Goal: Task Accomplishment & Management: Manage account settings

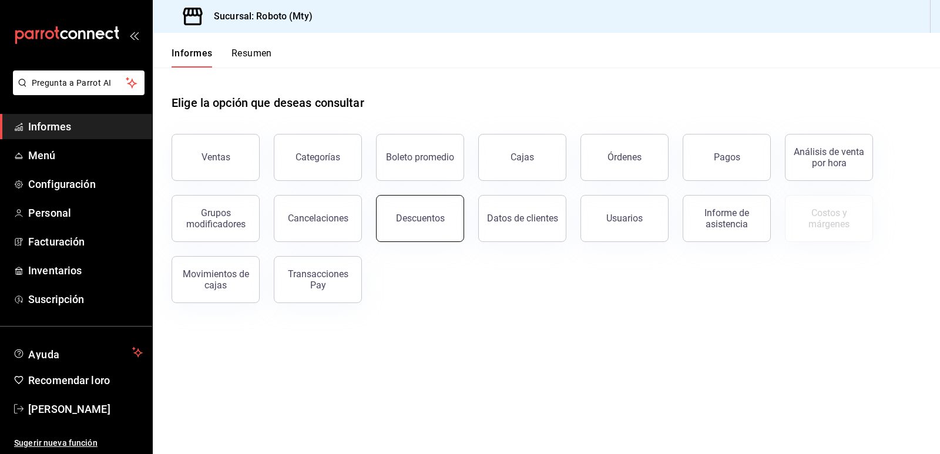
click at [407, 207] on button "Descuentos" at bounding box center [420, 218] width 88 height 47
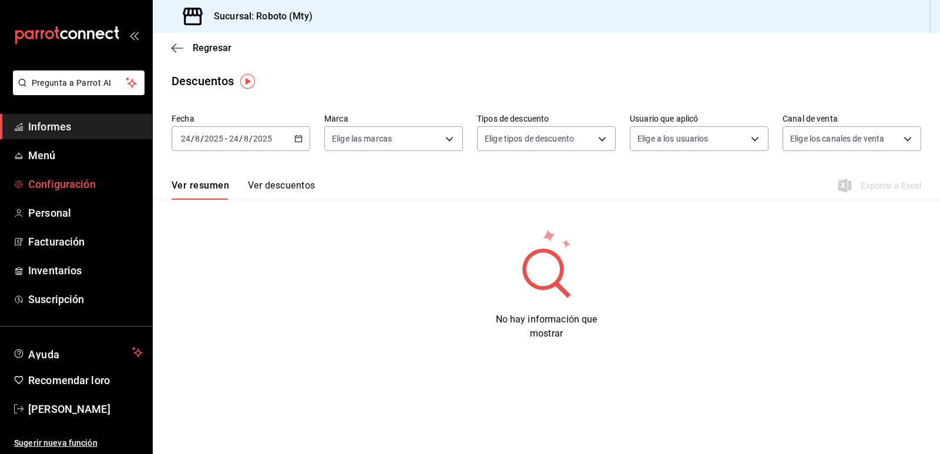
click at [70, 178] on font "Configuración" at bounding box center [62, 184] width 68 height 12
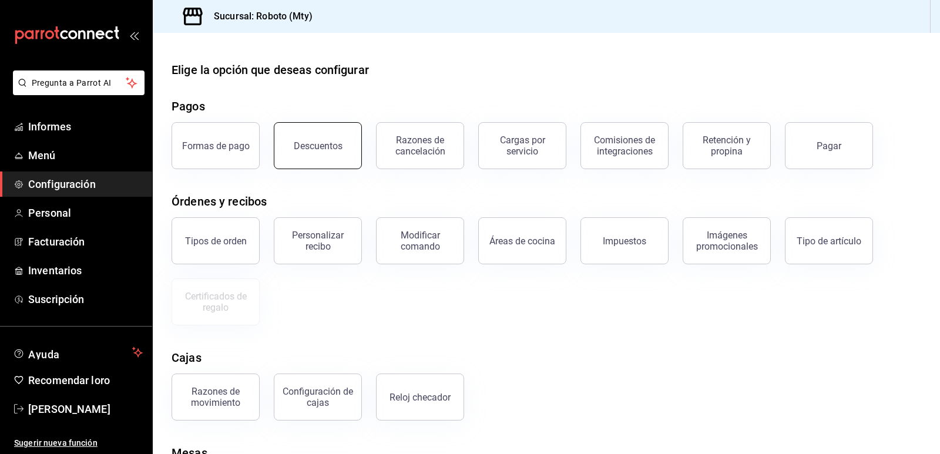
click at [304, 152] on button "Descuentos" at bounding box center [318, 145] width 88 height 47
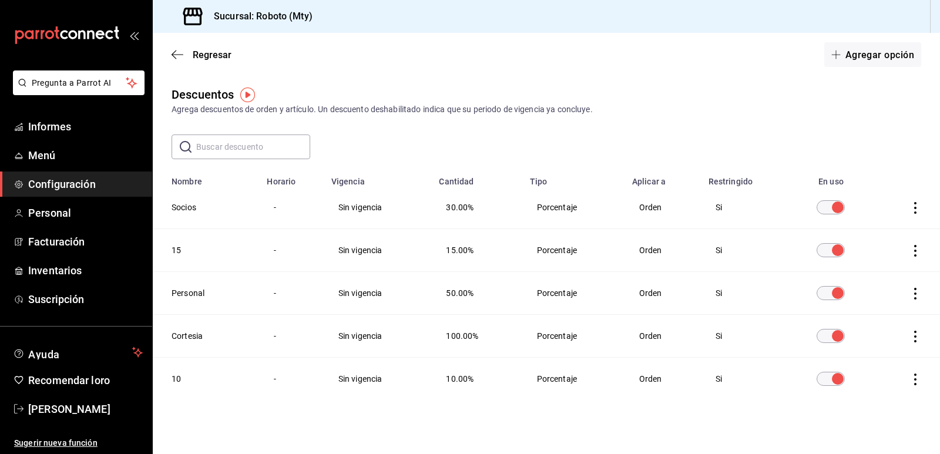
click at [105, 176] on link "Configuración" at bounding box center [76, 184] width 152 height 25
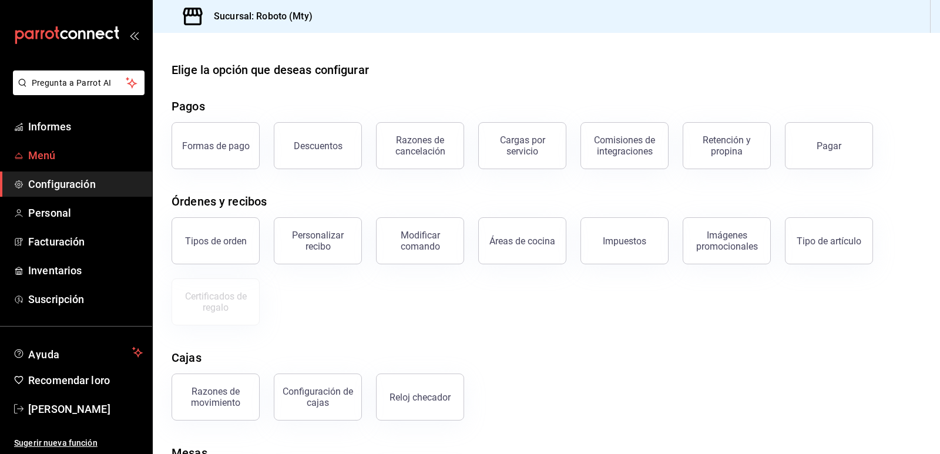
click at [103, 143] on link "Menú" at bounding box center [76, 155] width 152 height 25
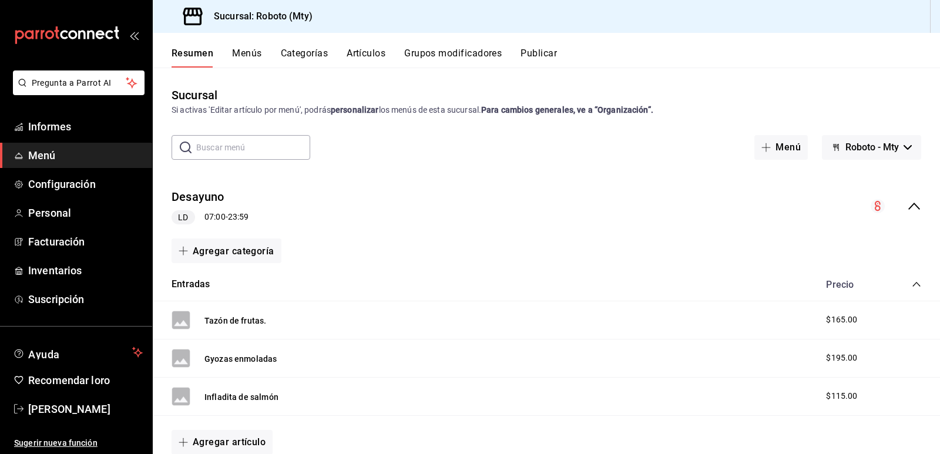
click at [461, 52] on font "Grupos modificadores" at bounding box center [453, 53] width 98 height 11
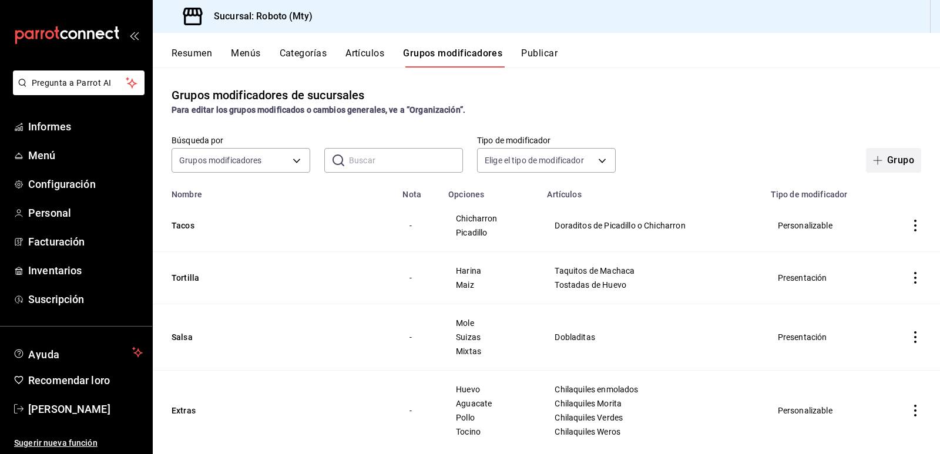
click at [887, 160] on font "Grupo" at bounding box center [900, 160] width 27 height 11
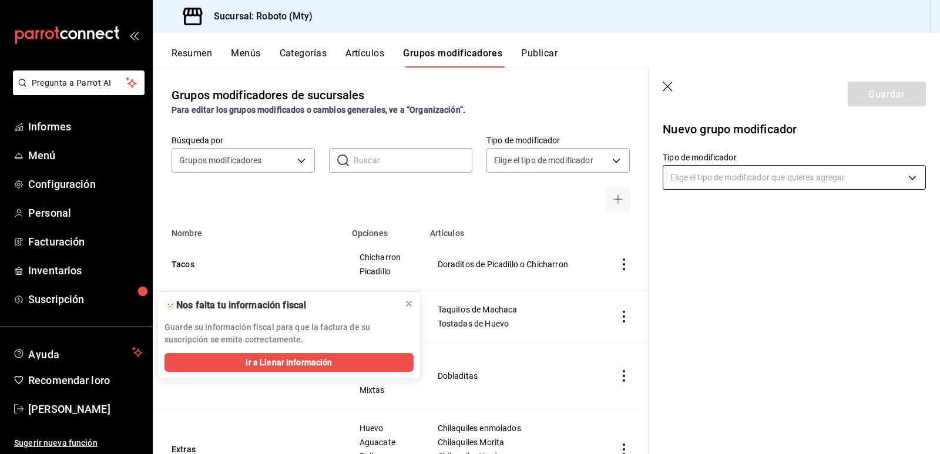
click at [723, 169] on body "Pregunta a Parrot AI Informes Menú Configuración Personal Facturación Inventari…" at bounding box center [470, 227] width 940 height 454
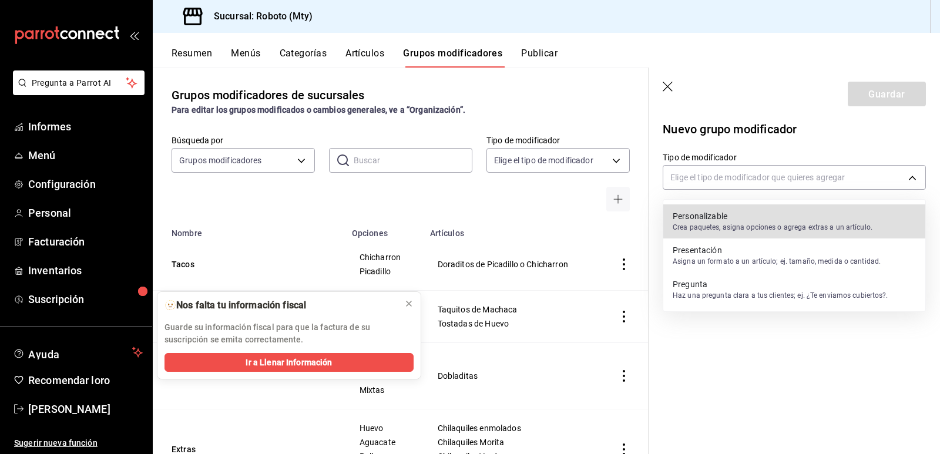
click at [724, 213] on font "Personalizable" at bounding box center [700, 216] width 55 height 9
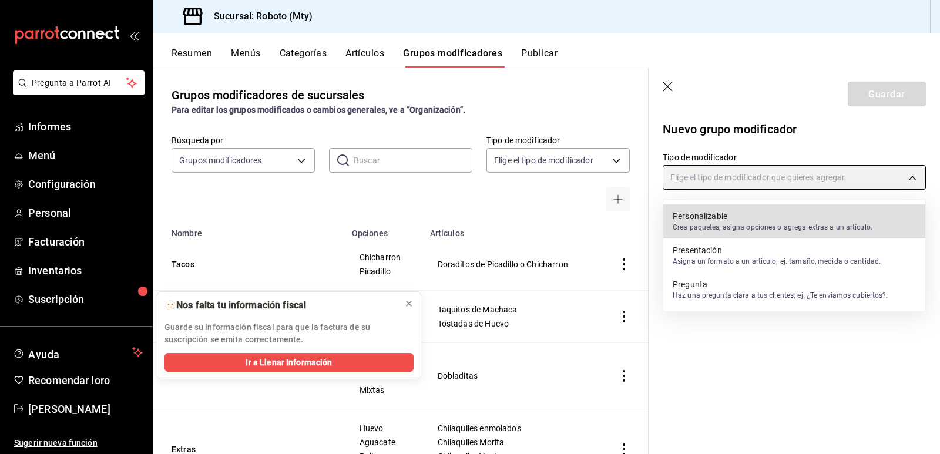
type input "CUSTOMIZABLE"
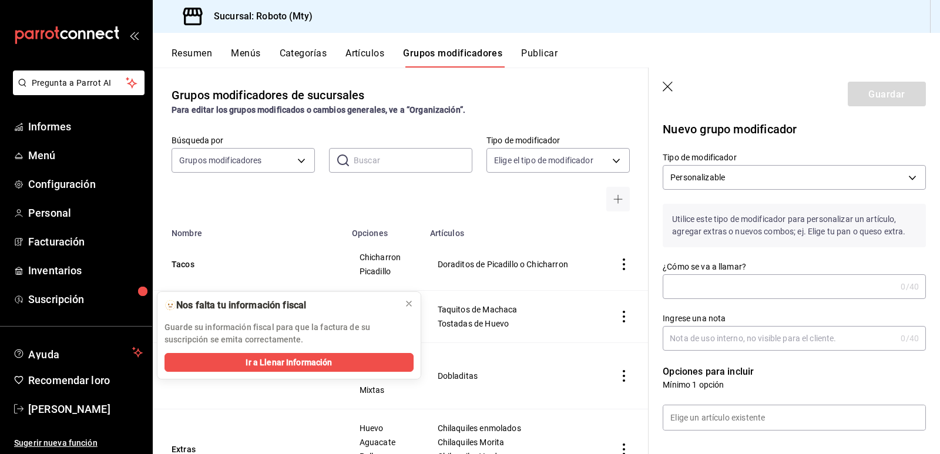
click at [739, 290] on input "¿Cómo se va a llamar?" at bounding box center [779, 287] width 233 height 24
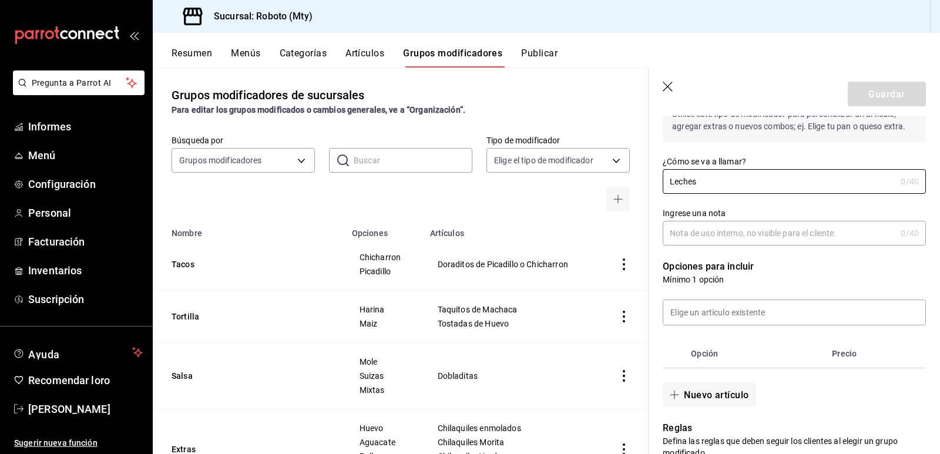
scroll to position [110, 0]
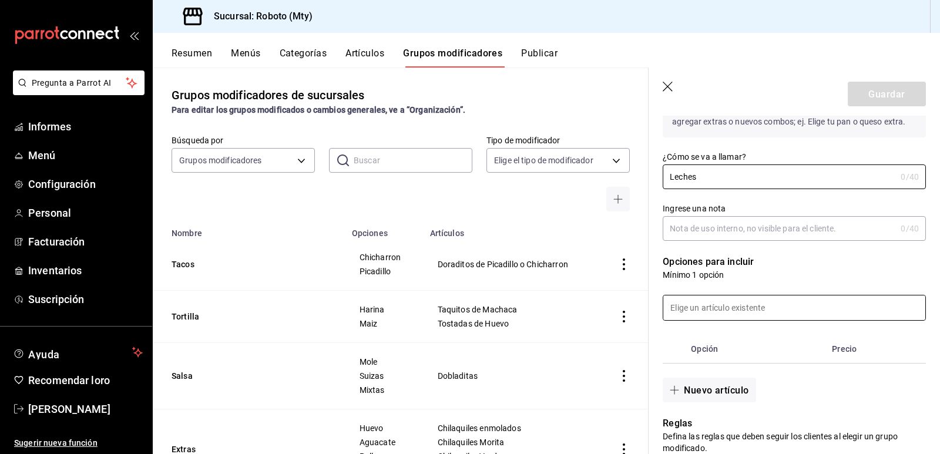
type input "Leches"
click at [771, 311] on input at bounding box center [795, 308] width 262 height 25
click at [777, 360] on th "Opción" at bounding box center [756, 349] width 141 height 28
click at [778, 312] on input at bounding box center [795, 308] width 262 height 25
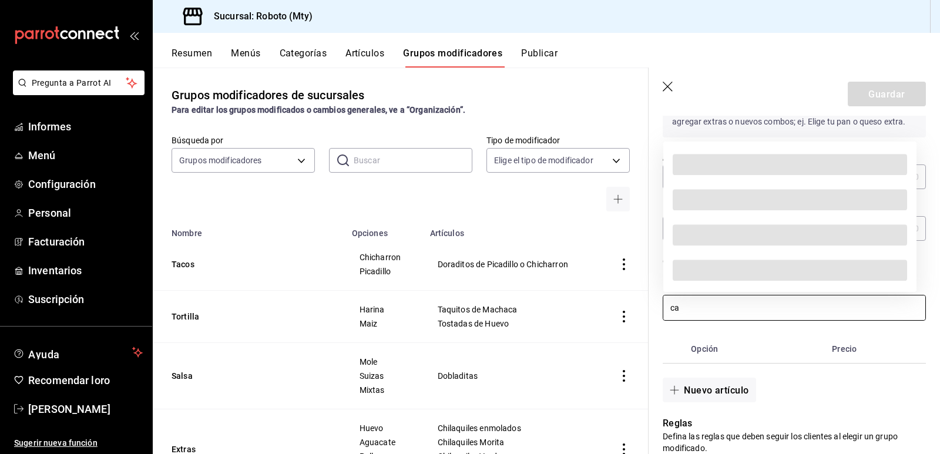
type input "c"
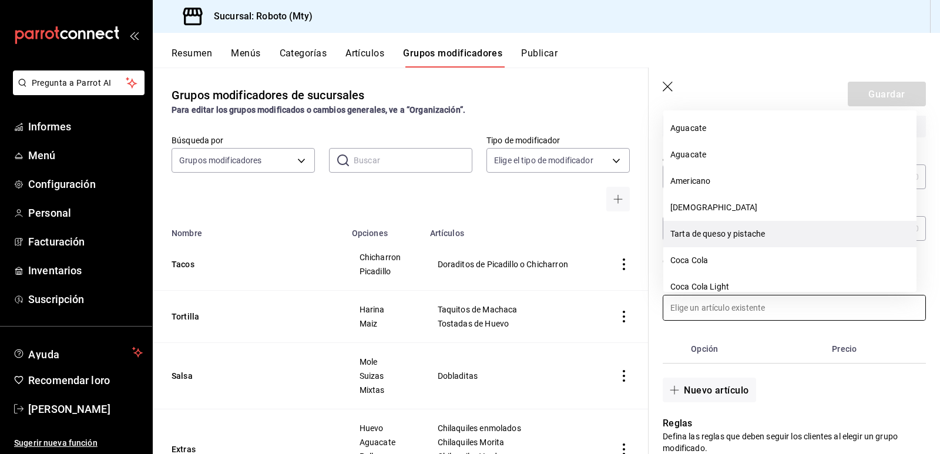
type input "e"
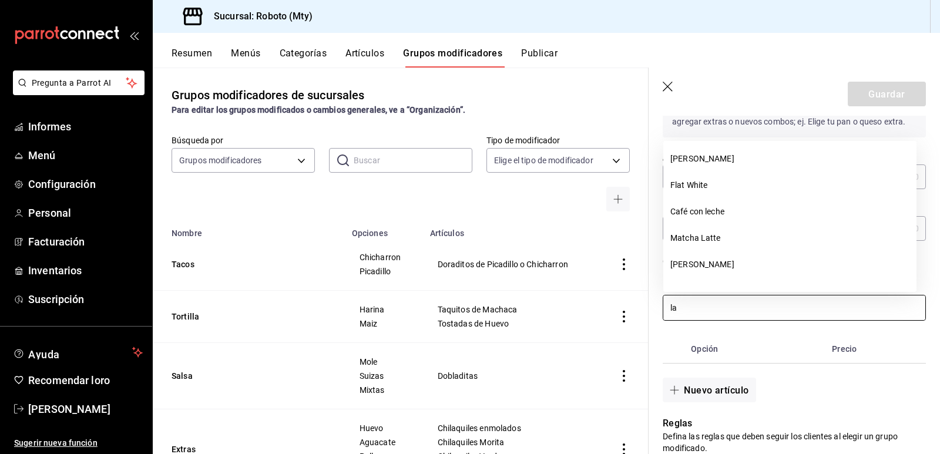
type input "l"
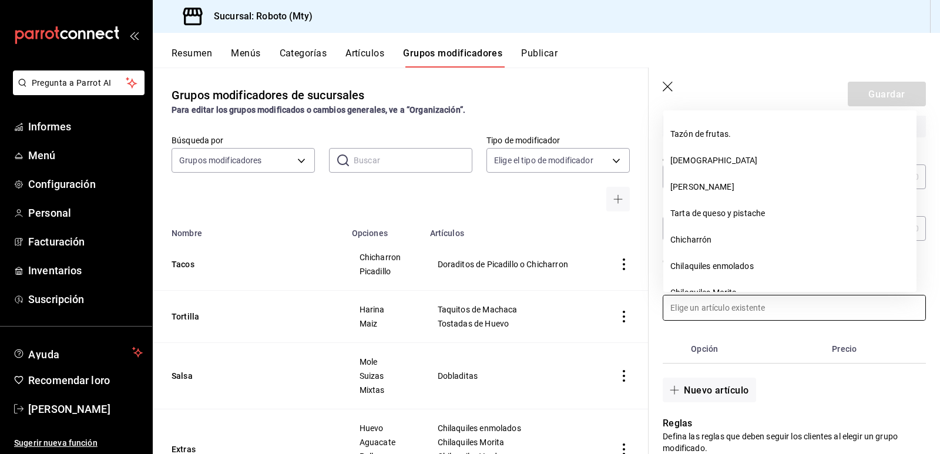
scroll to position [207, 0]
click at [714, 162] on li "[DEMOGRAPHIC_DATA]" at bounding box center [790, 159] width 253 height 26
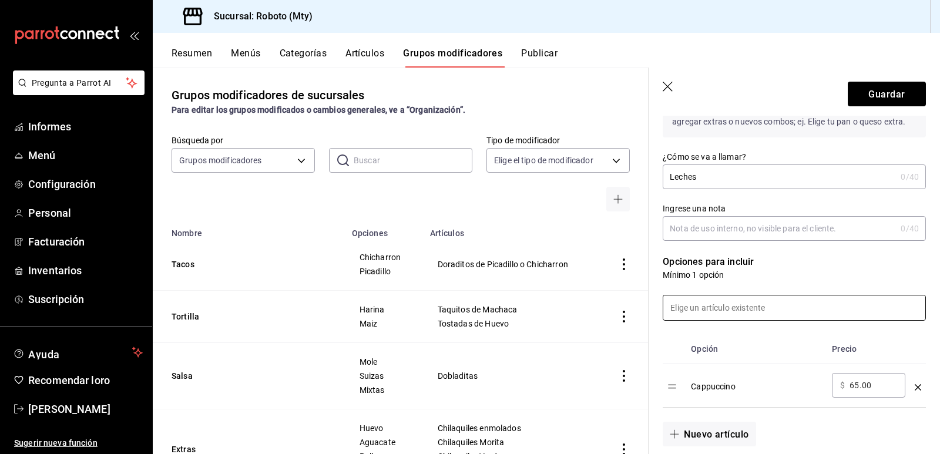
click at [729, 304] on input at bounding box center [795, 308] width 262 height 25
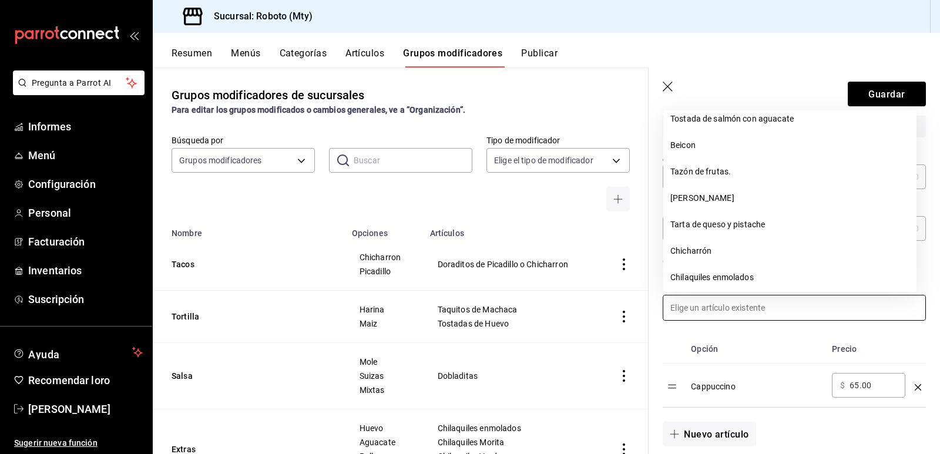
scroll to position [169, 0]
click at [711, 197] on li "[PERSON_NAME]" at bounding box center [790, 198] width 253 height 26
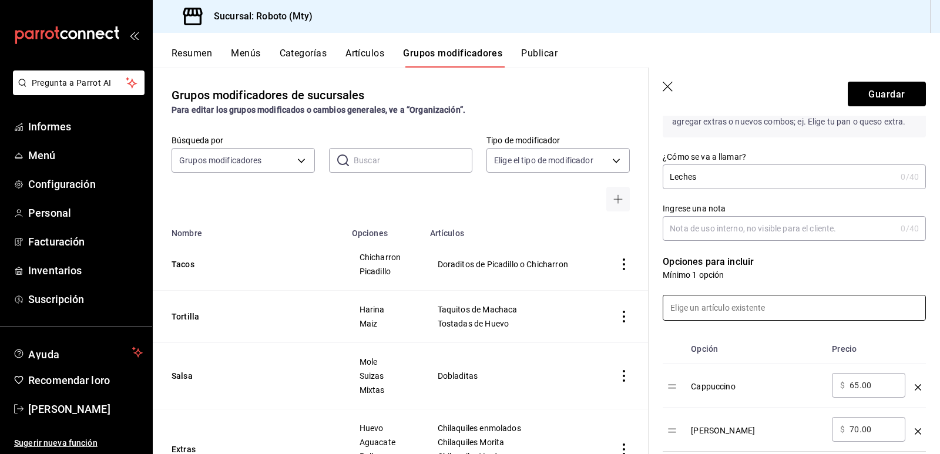
click at [721, 306] on input at bounding box center [795, 308] width 262 height 25
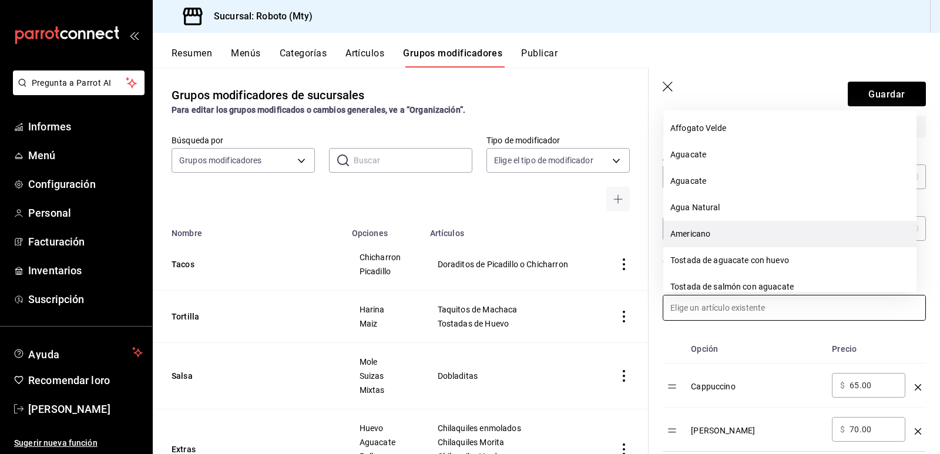
click at [739, 237] on li "Americano" at bounding box center [790, 234] width 253 height 26
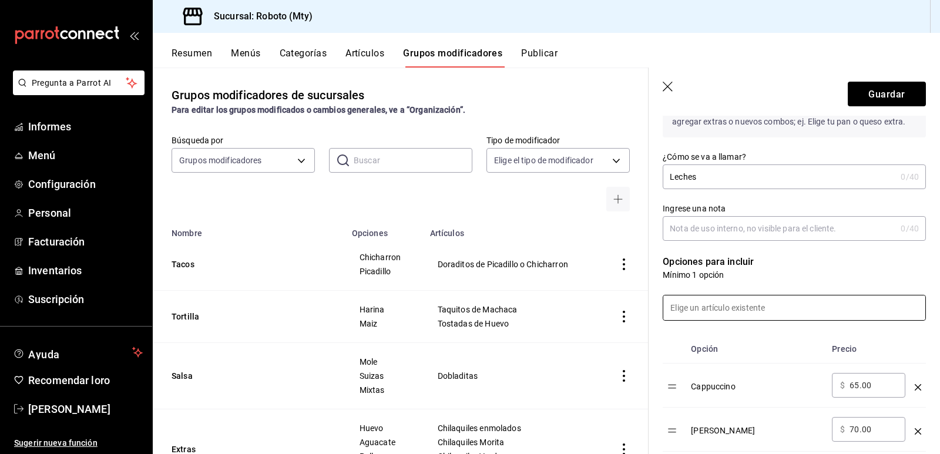
click at [739, 309] on input at bounding box center [795, 308] width 262 height 25
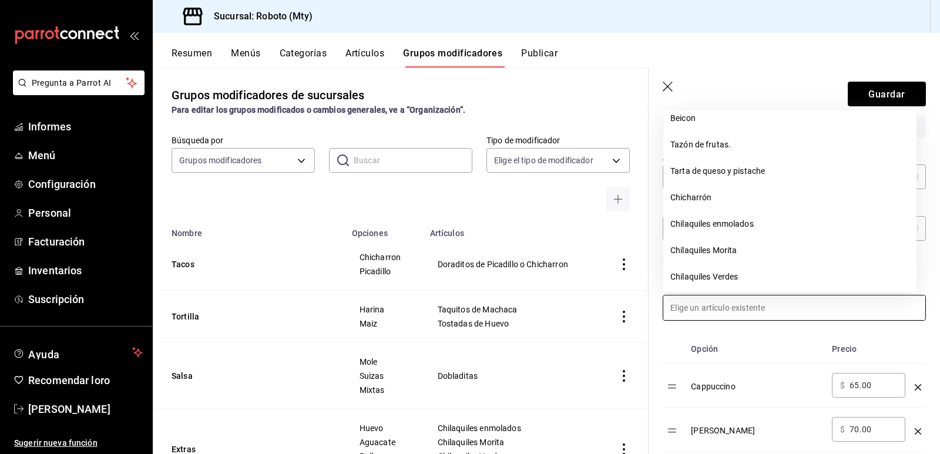
scroll to position [172, 0]
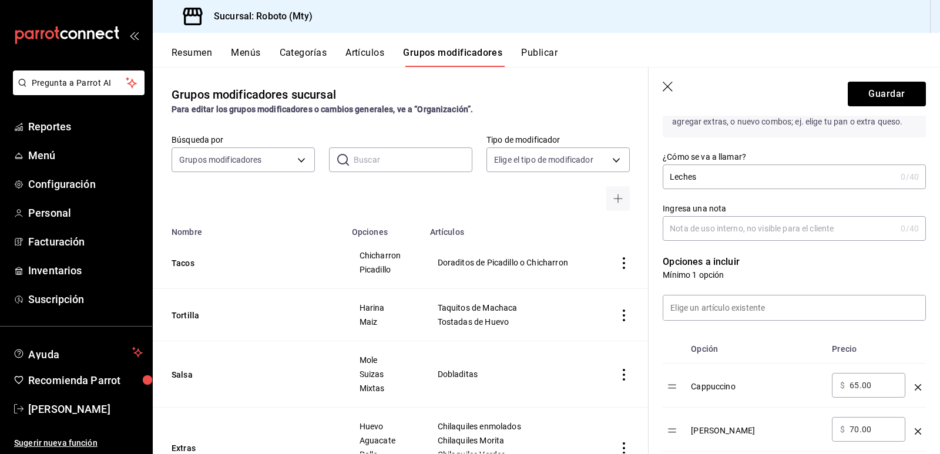
click at [726, 187] on input "Leches" at bounding box center [779, 177] width 233 height 24
click at [741, 300] on input at bounding box center [795, 308] width 262 height 25
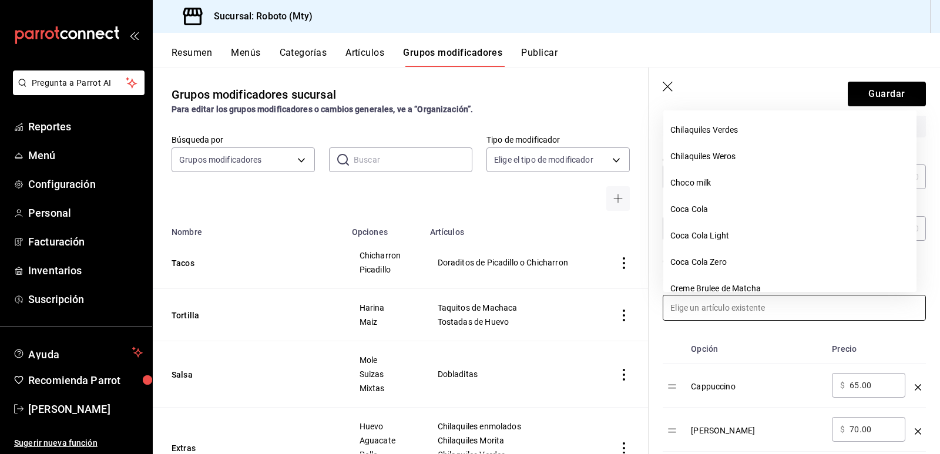
scroll to position [321, 0]
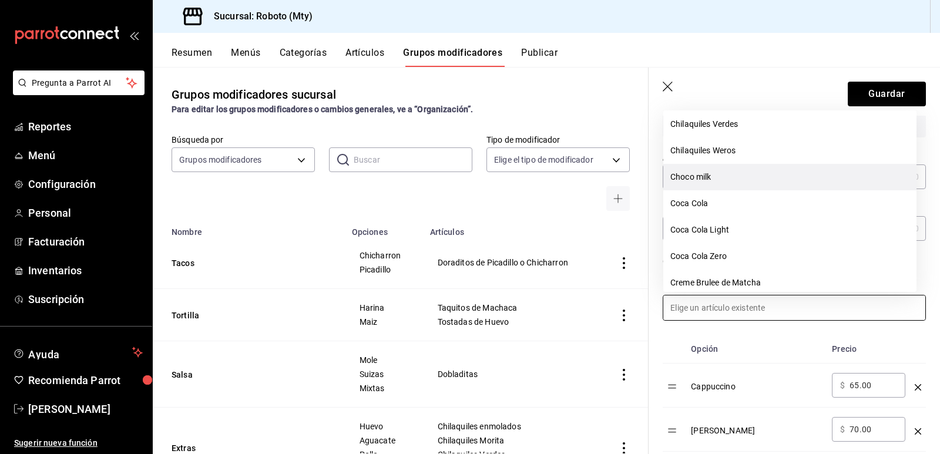
click at [701, 177] on li "Choco milk" at bounding box center [790, 177] width 253 height 26
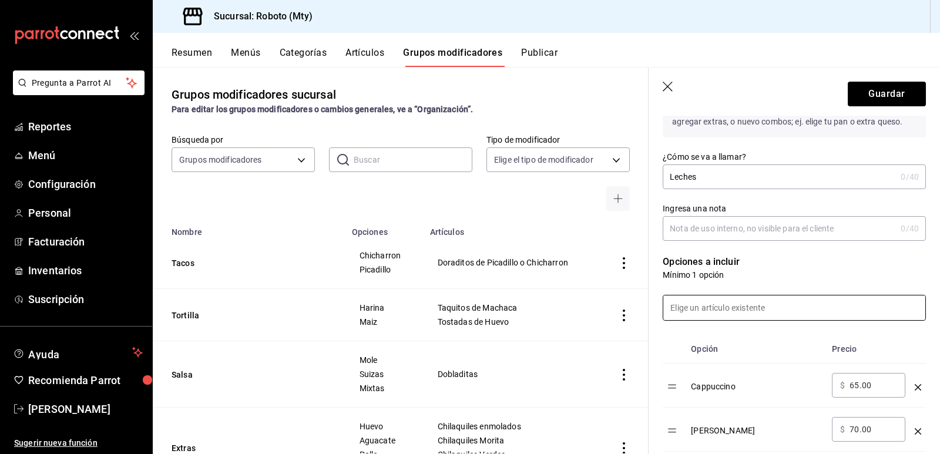
click at [728, 316] on input at bounding box center [795, 308] width 262 height 25
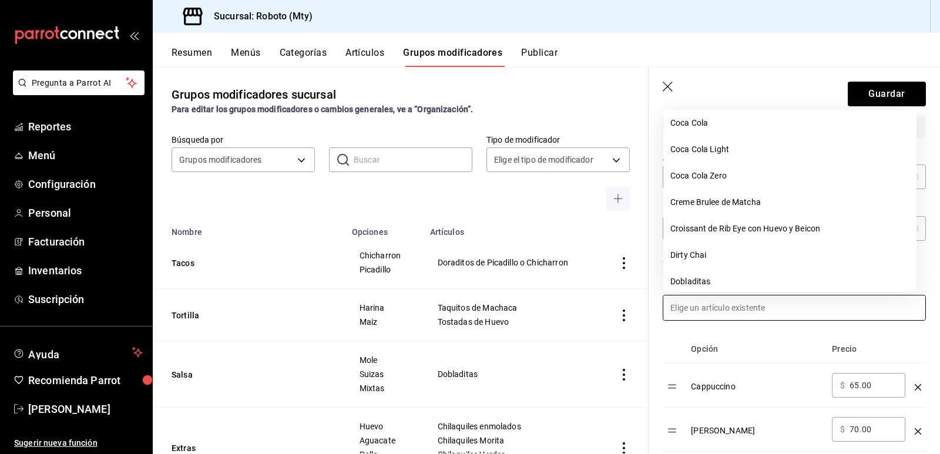
scroll to position [376, 0]
click at [738, 252] on li "Dirty Chai" at bounding box center [790, 255] width 253 height 26
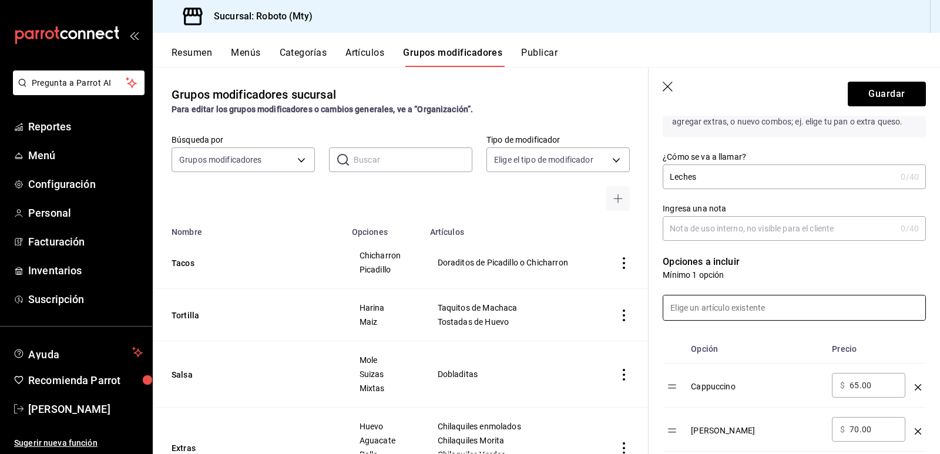
click at [741, 319] on input at bounding box center [795, 308] width 262 height 25
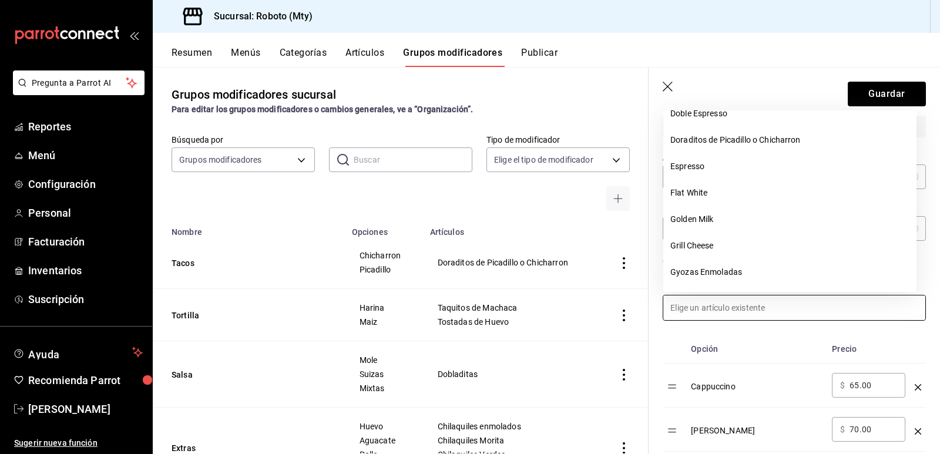
scroll to position [568, 0]
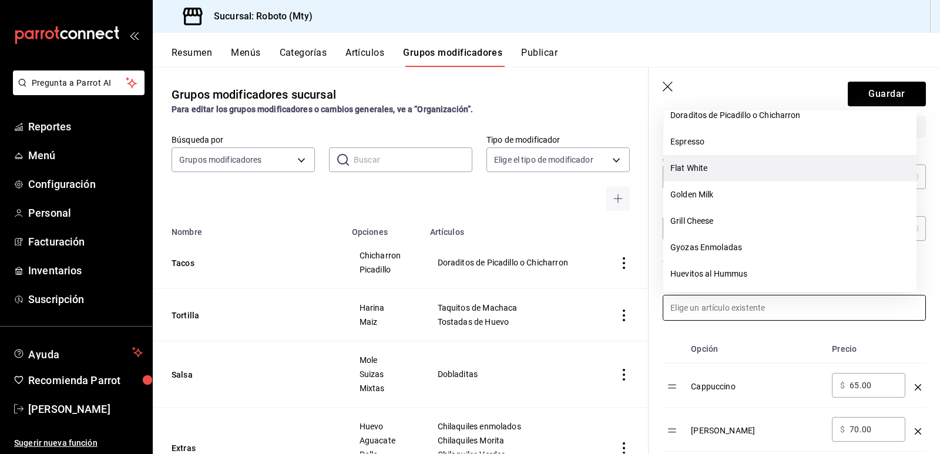
click at [728, 159] on li "Flat White" at bounding box center [790, 168] width 253 height 26
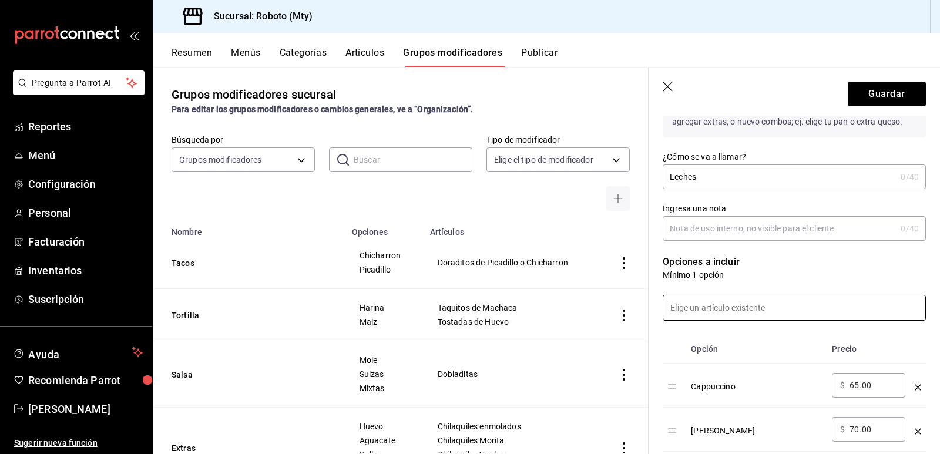
click at [757, 313] on input at bounding box center [795, 308] width 262 height 25
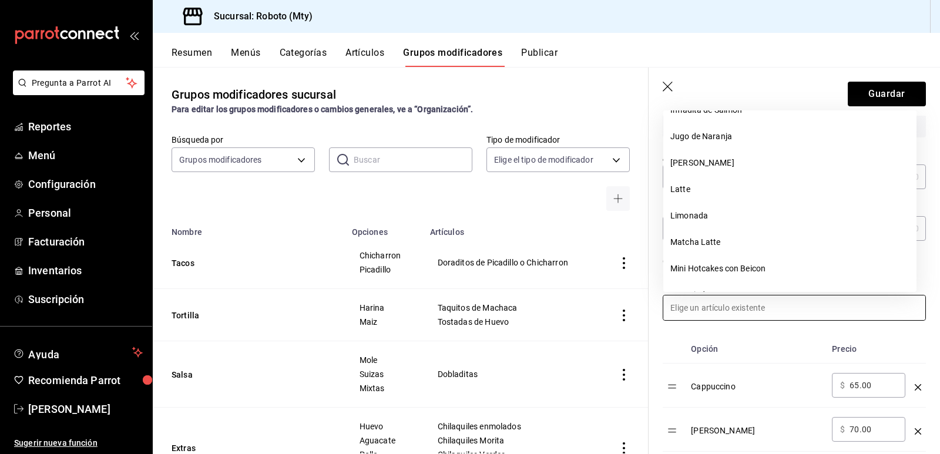
scroll to position [839, 0]
click at [728, 188] on li "Latte" at bounding box center [790, 189] width 253 height 26
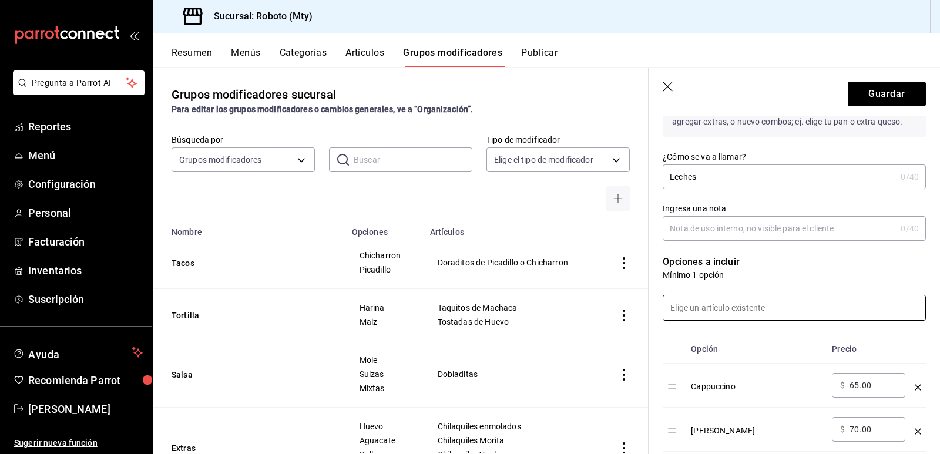
click at [751, 308] on input at bounding box center [795, 308] width 262 height 25
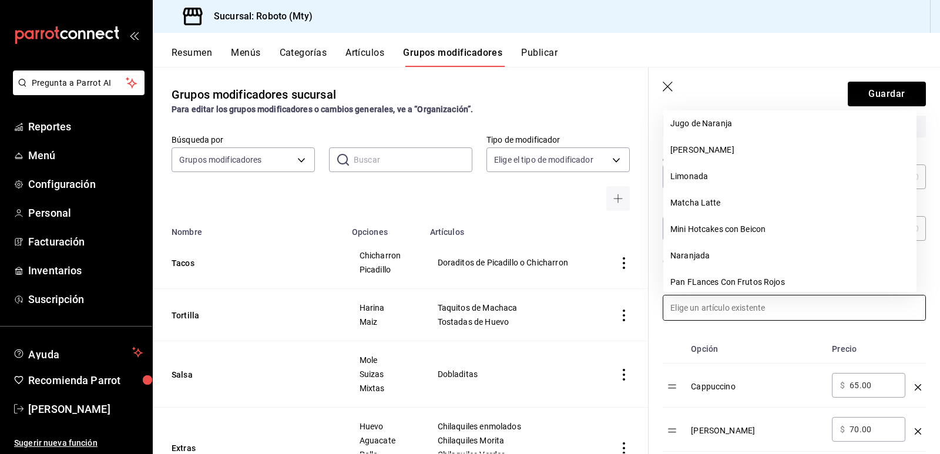
scroll to position [854, 0]
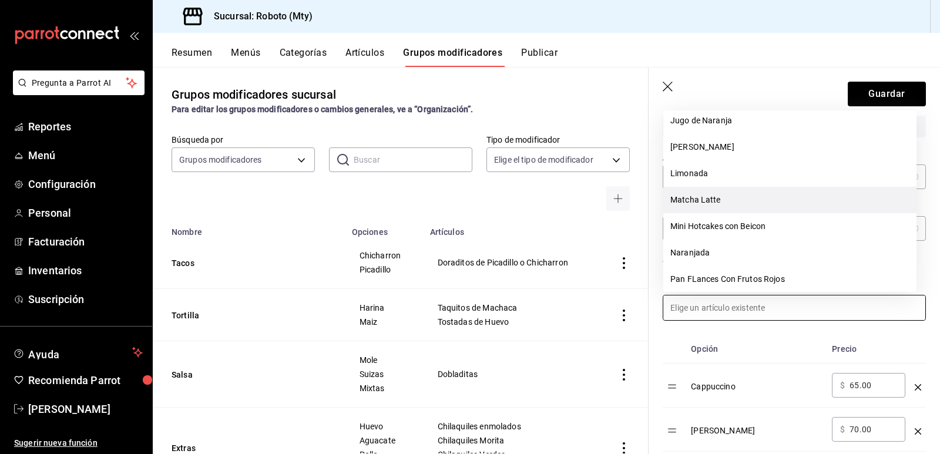
click at [738, 201] on li "Matcha Latte" at bounding box center [790, 200] width 253 height 26
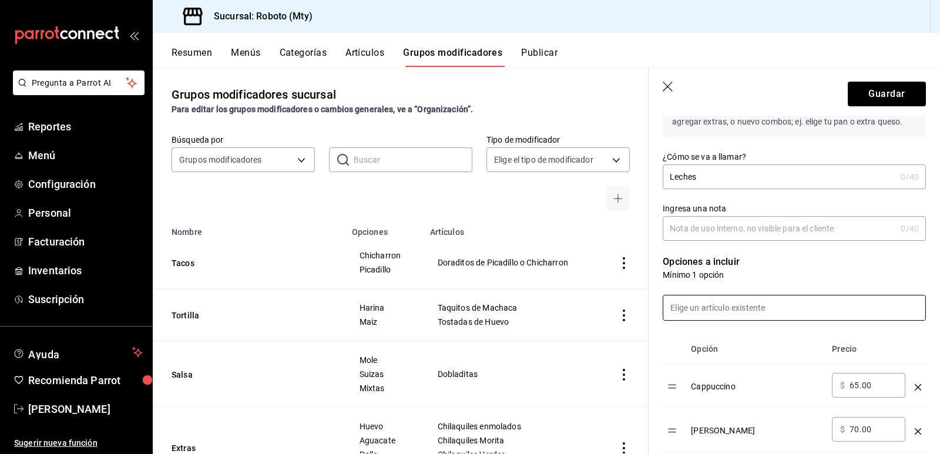
click at [764, 299] on input at bounding box center [795, 308] width 262 height 25
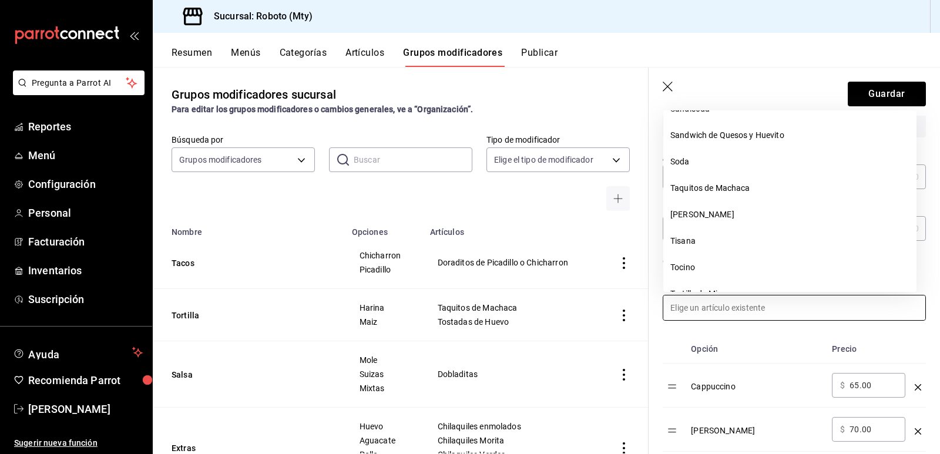
scroll to position [1140, 0]
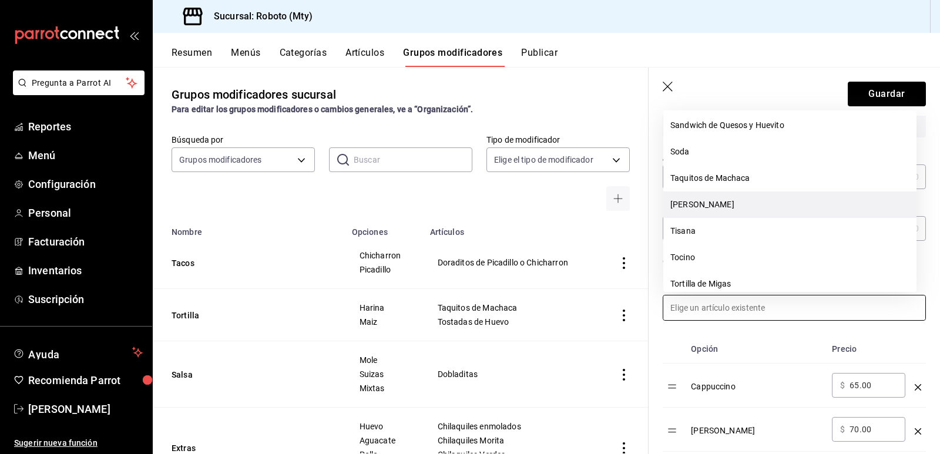
click at [733, 200] on li "[PERSON_NAME]" at bounding box center [790, 205] width 253 height 26
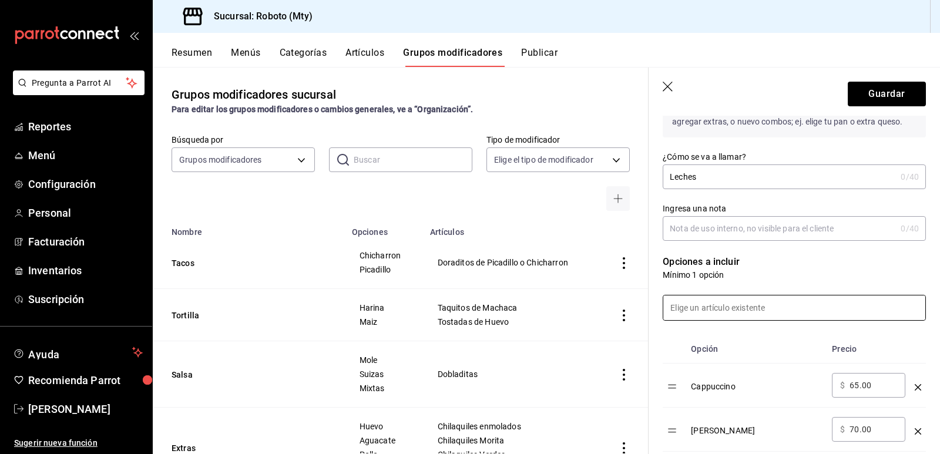
click at [729, 302] on input at bounding box center [795, 308] width 262 height 25
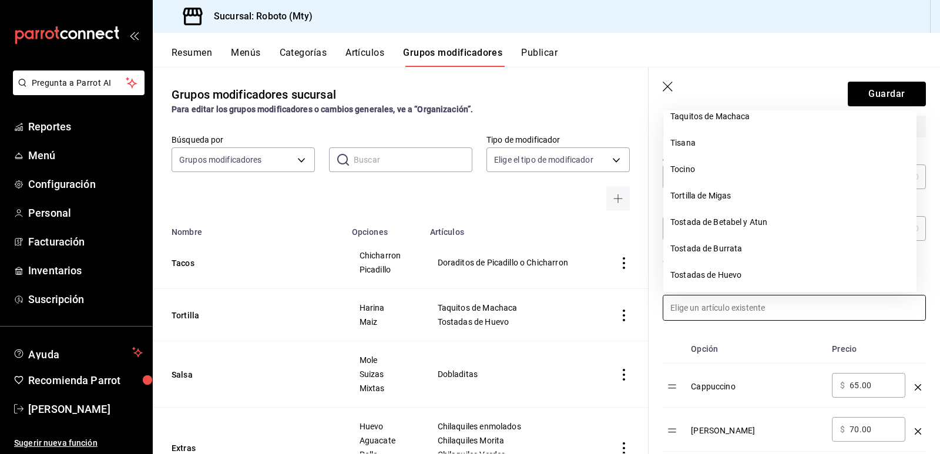
scroll to position [1213, 0]
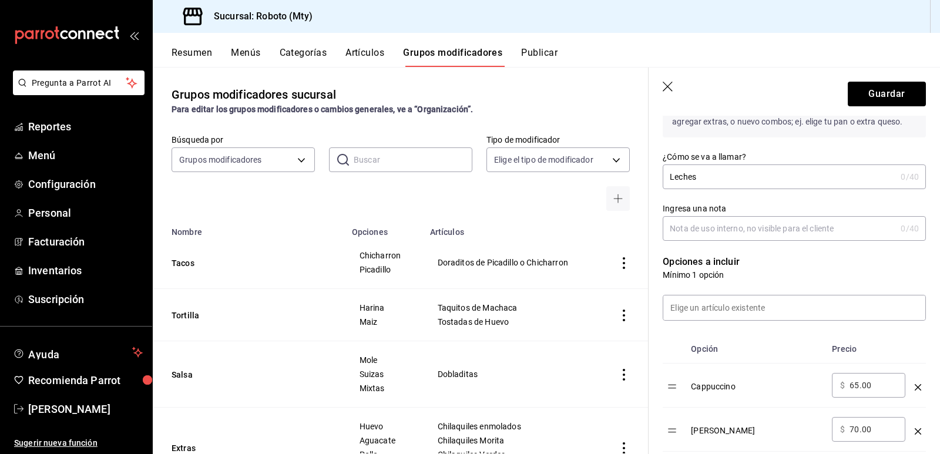
click at [782, 347] on th "Opción" at bounding box center [756, 349] width 141 height 29
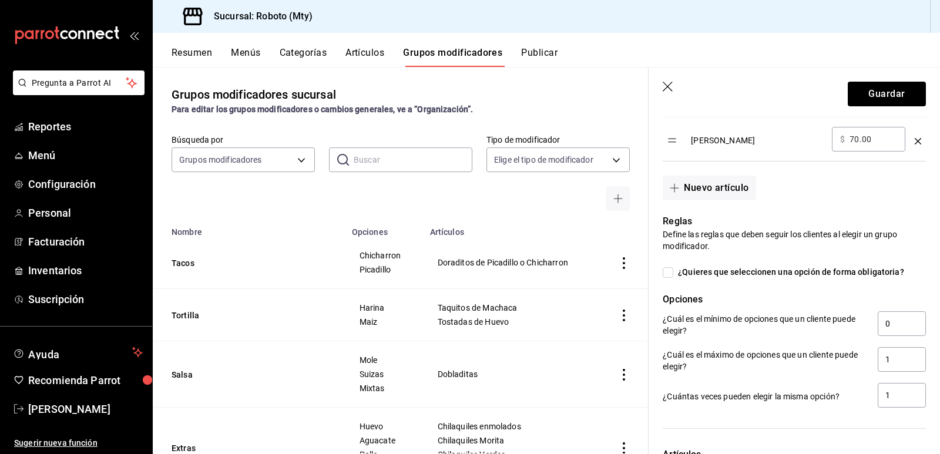
scroll to position [709, 0]
click at [668, 269] on input "¿Quieres que seleccionen una opción de forma obligatoria?" at bounding box center [668, 272] width 11 height 11
checkbox input "true"
type input "1"
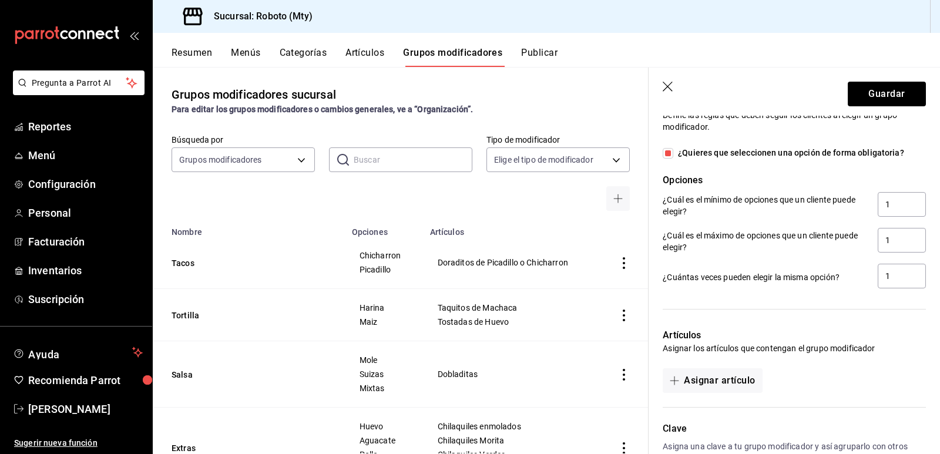
scroll to position [835, 0]
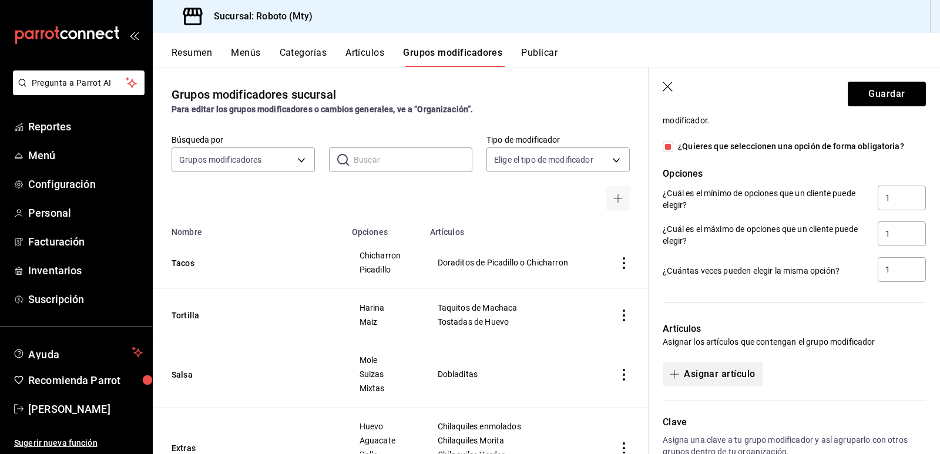
click at [746, 378] on button "Asignar artículo" at bounding box center [712, 374] width 99 height 25
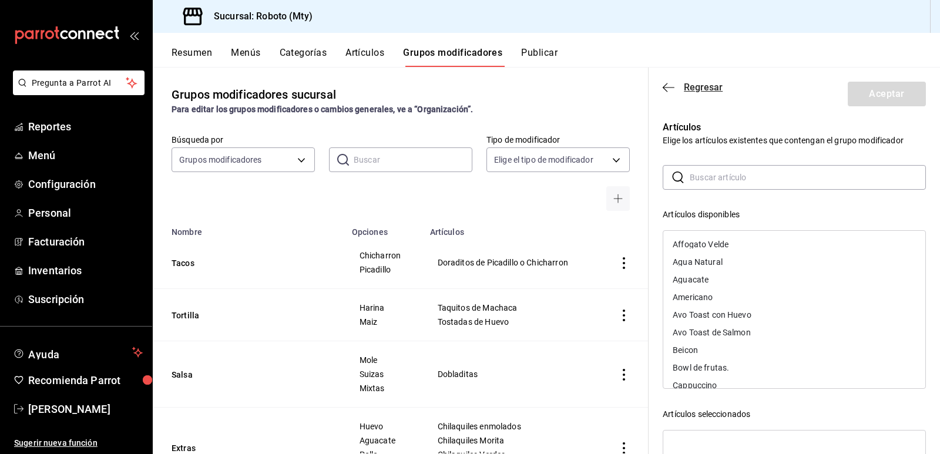
click at [667, 89] on icon "button" at bounding box center [669, 87] width 12 height 11
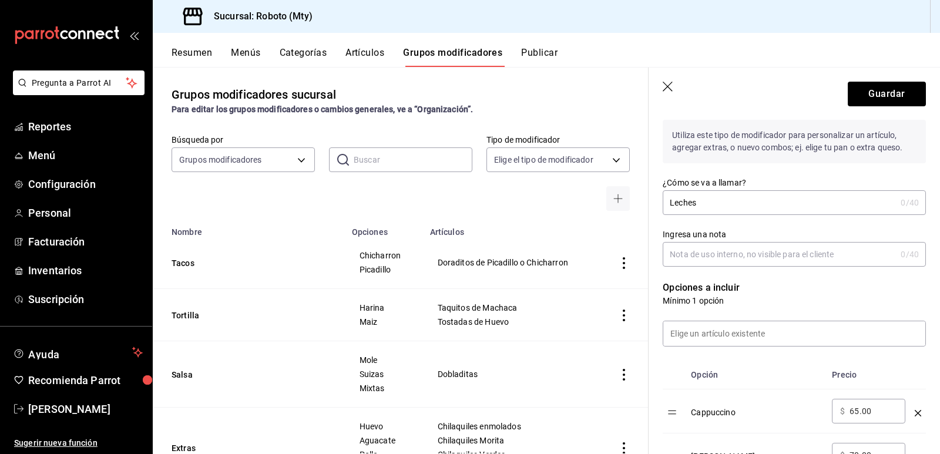
scroll to position [90, 0]
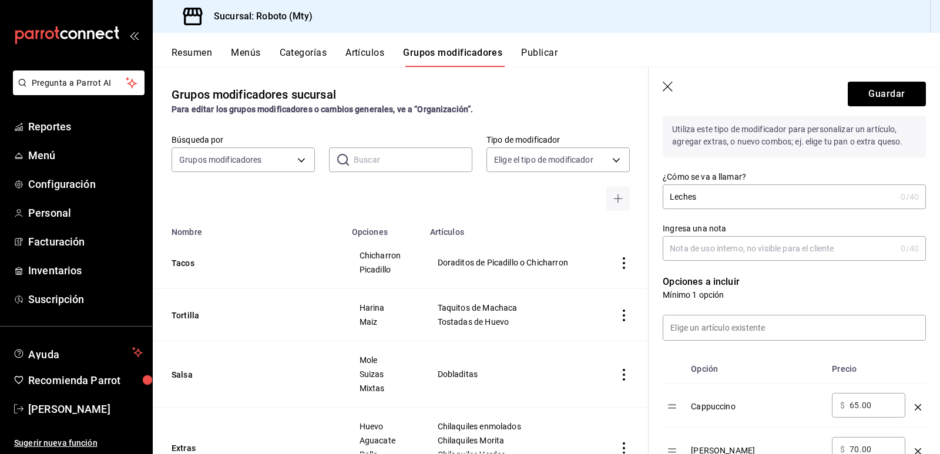
click at [663, 83] on icon "button" at bounding box center [669, 88] width 12 height 12
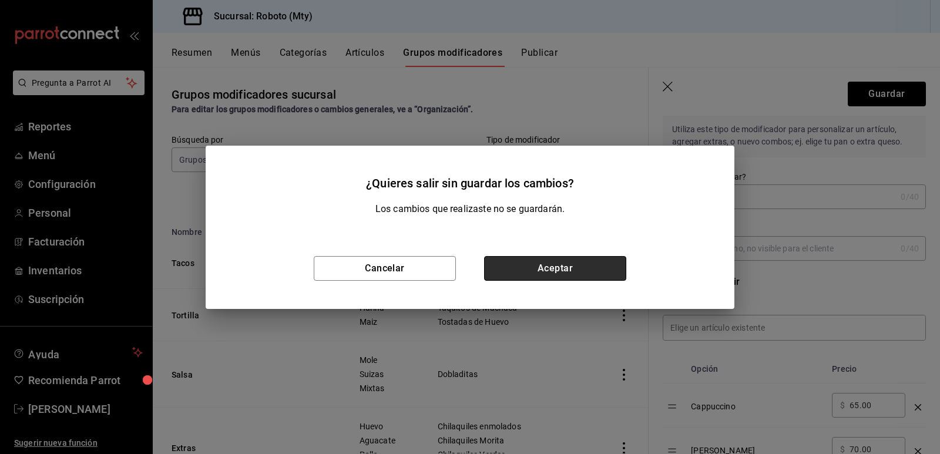
click at [517, 264] on button "Aceptar" at bounding box center [555, 268] width 142 height 25
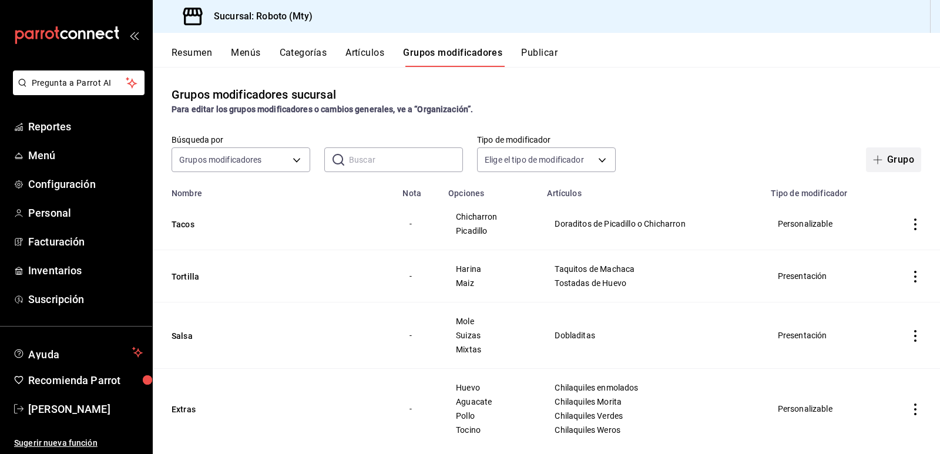
click at [886, 150] on button "Grupo" at bounding box center [893, 160] width 55 height 25
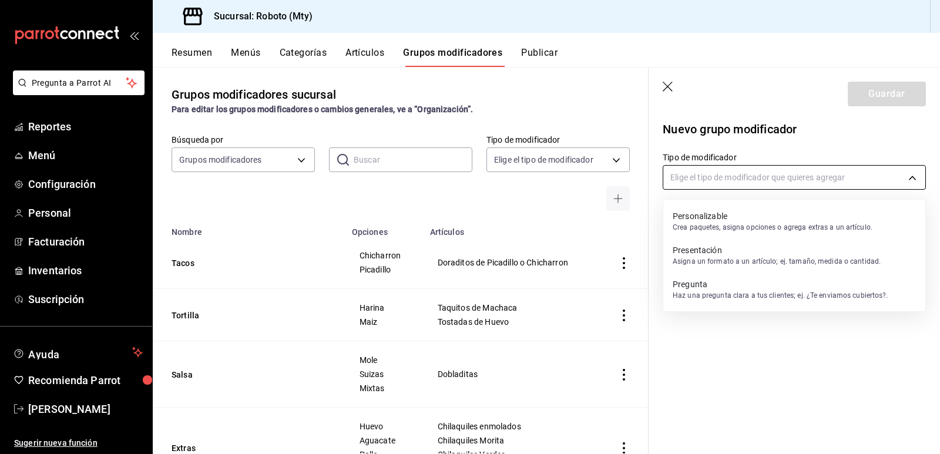
click at [792, 176] on body "Pregunta a Parrot AI Reportes Menú Configuración Personal Facturación Inventari…" at bounding box center [470, 227] width 940 height 454
click at [744, 218] on p "Personalizable" at bounding box center [773, 216] width 200 height 12
type input "CUSTOMIZABLE"
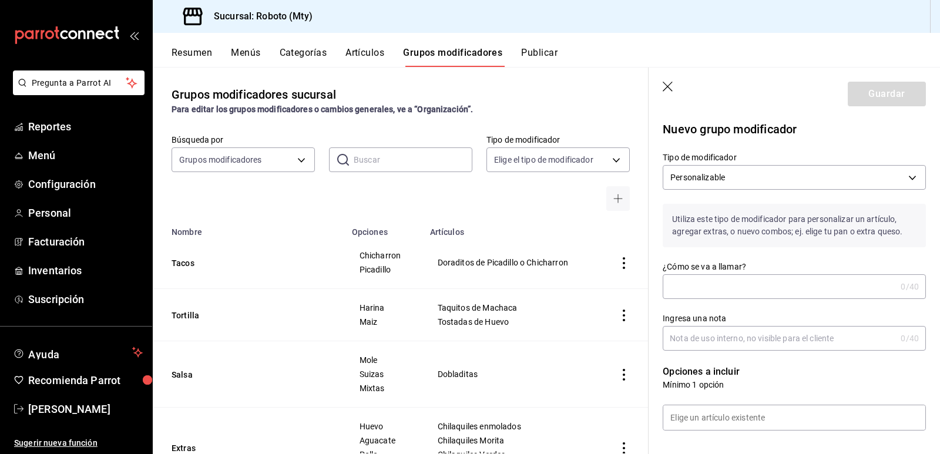
click at [755, 295] on input "¿Cómo se va a llamar?" at bounding box center [779, 287] width 233 height 24
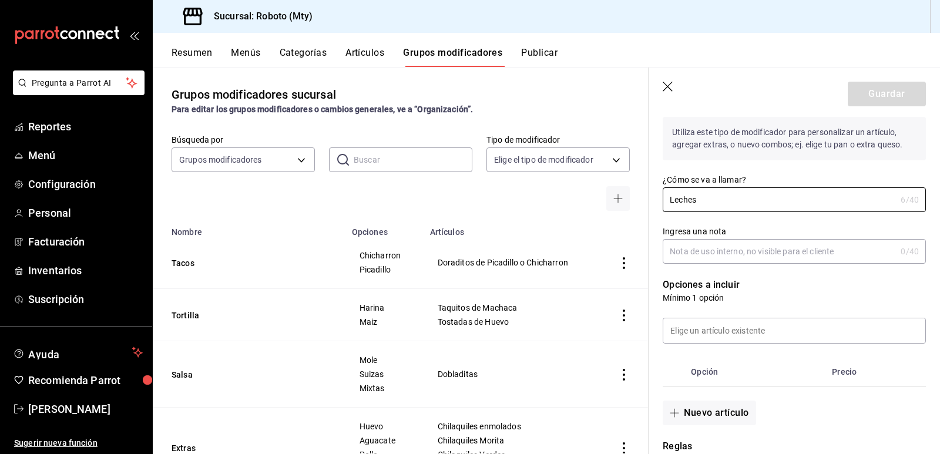
scroll to position [98, 0]
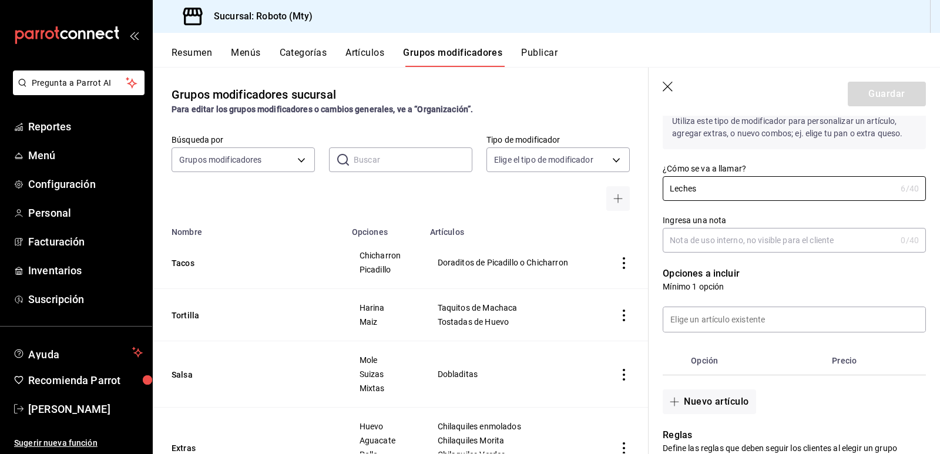
type input "Leches"
click at [813, 364] on th "Opción" at bounding box center [756, 361] width 141 height 28
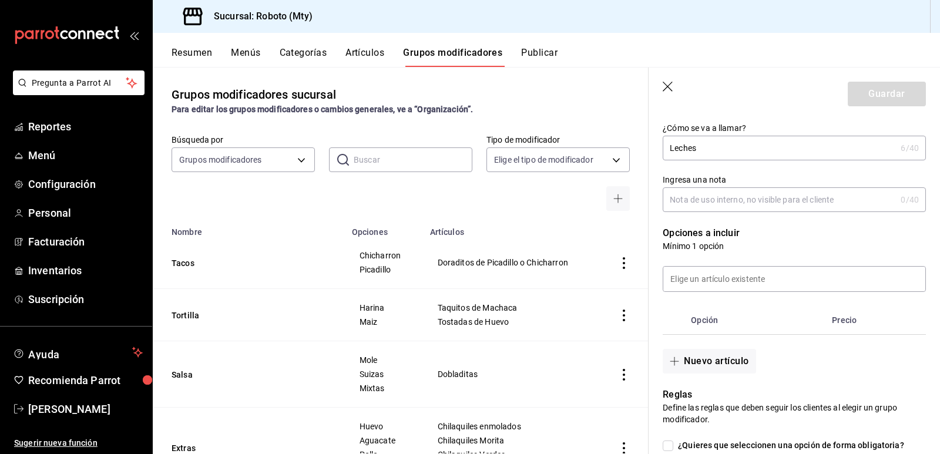
scroll to position [196, 0]
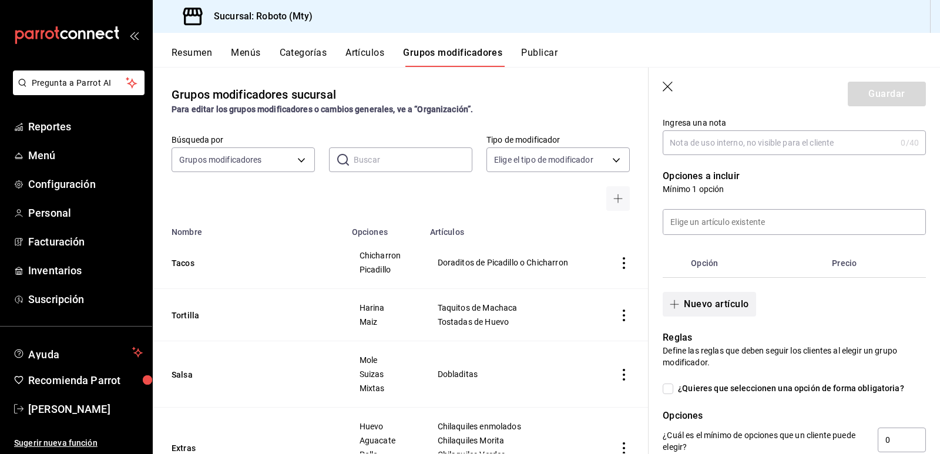
click at [727, 306] on button "Nuevo artículo" at bounding box center [709, 304] width 93 height 25
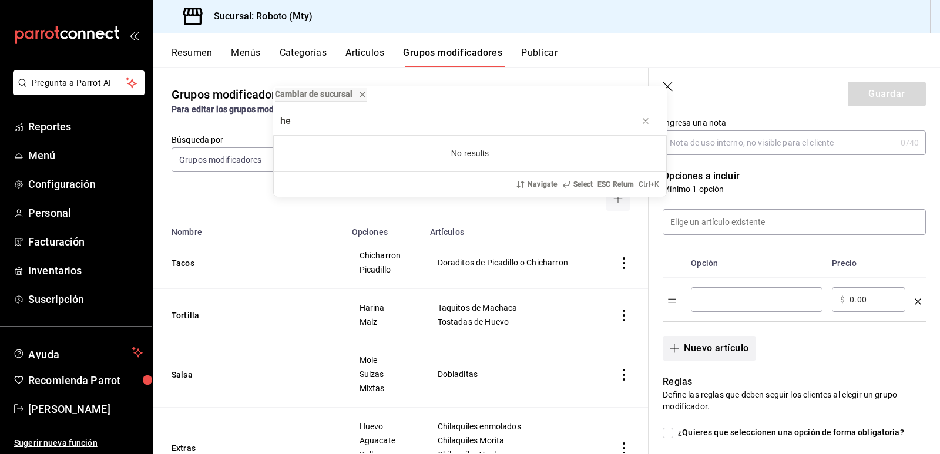
type input "h"
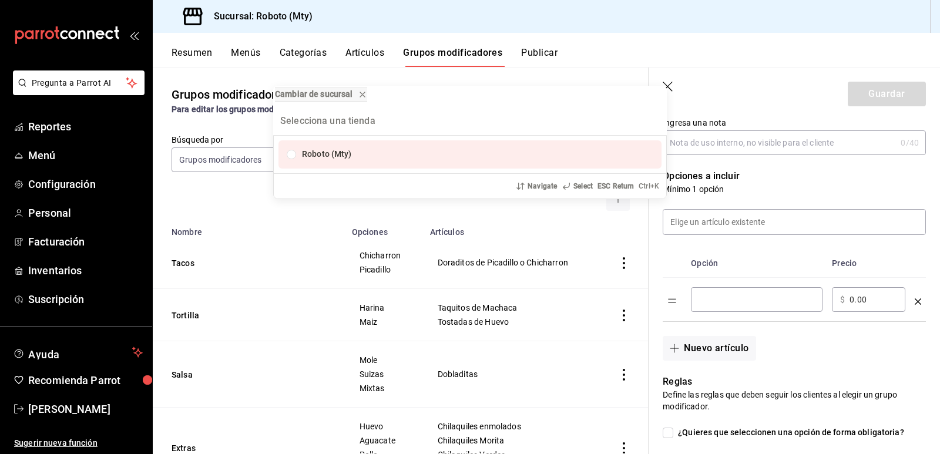
click at [725, 286] on div "Cambiar de sucursal Roboto (Mty) Navigate Select ESC Return Ctrl+ K" at bounding box center [470, 227] width 940 height 454
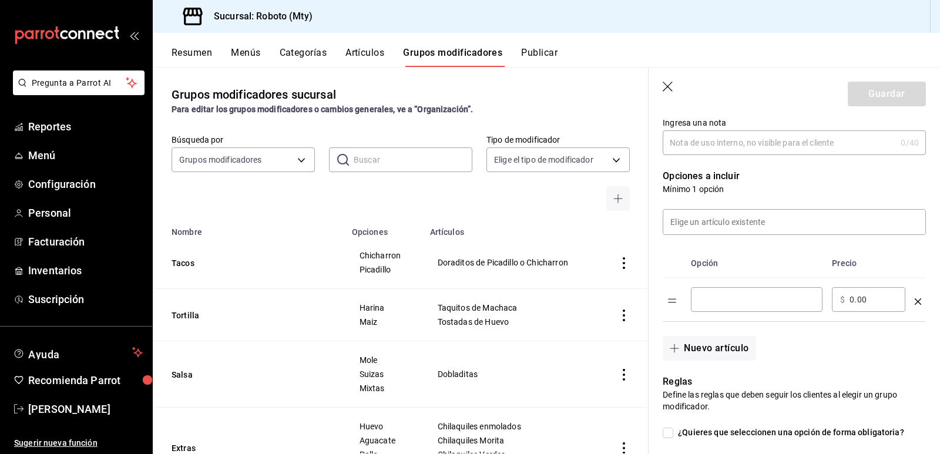
click at [727, 302] on input "optionsTable" at bounding box center [756, 300] width 115 height 12
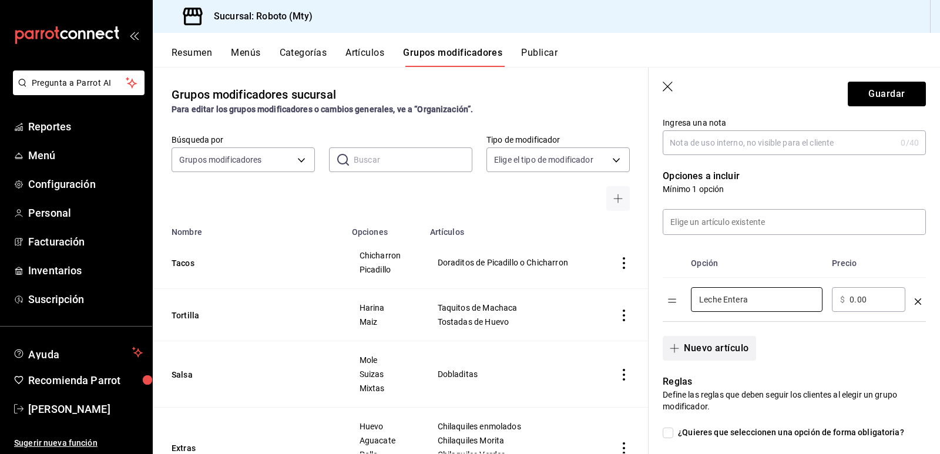
type input "Leche Entera"
click at [724, 343] on button "Nuevo artículo" at bounding box center [709, 348] width 93 height 25
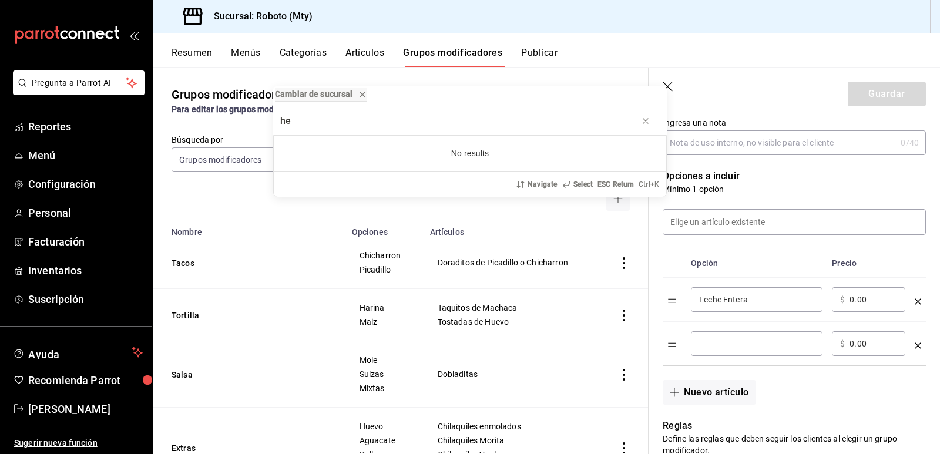
type input "he"
click at [730, 344] on div "Cambiar de sucursal he No results Navigate Select ESC Return Ctrl+ K" at bounding box center [470, 227] width 940 height 454
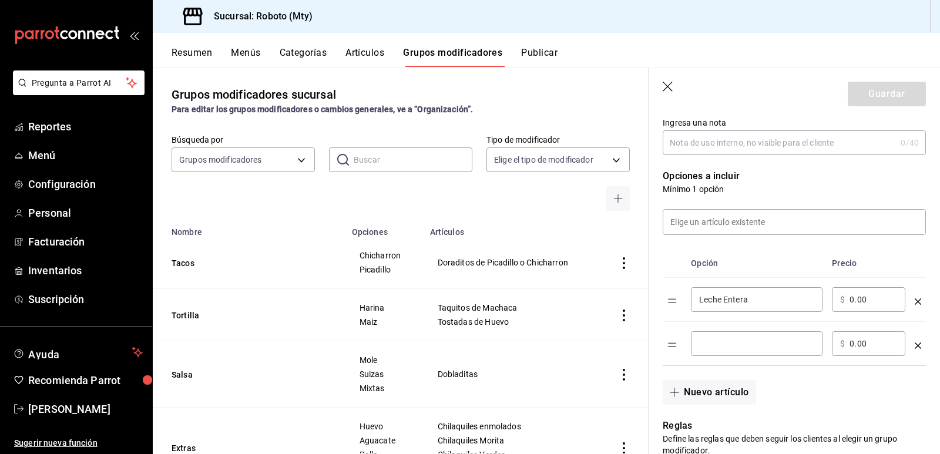
click at [730, 344] on input "optionsTable" at bounding box center [756, 344] width 115 height 12
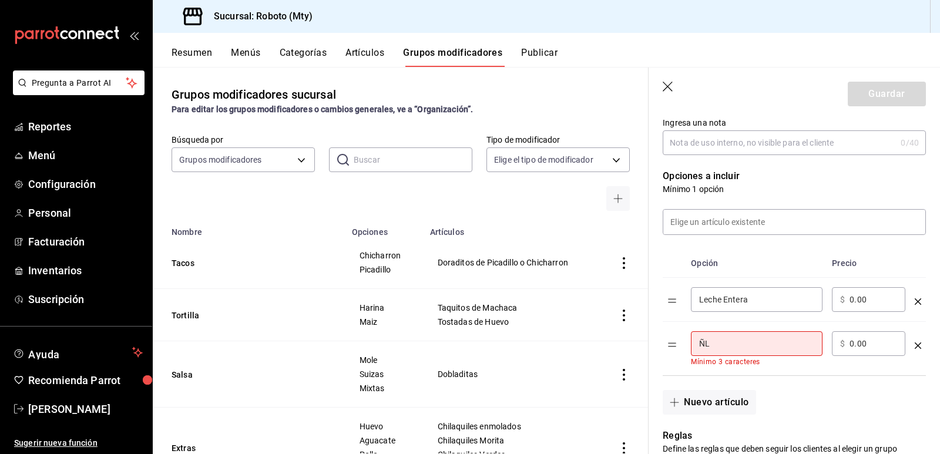
type input "Ñ"
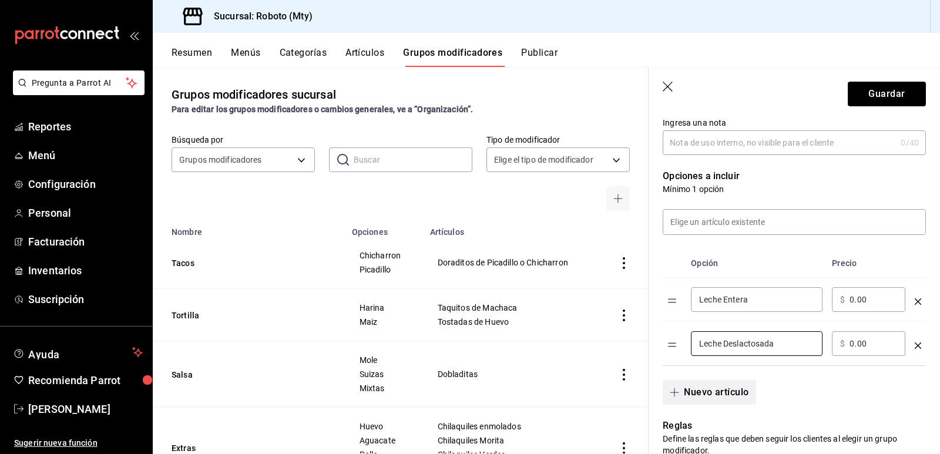
type input "Leche Deslactosada"
click at [716, 393] on button "Nuevo artículo" at bounding box center [709, 392] width 93 height 25
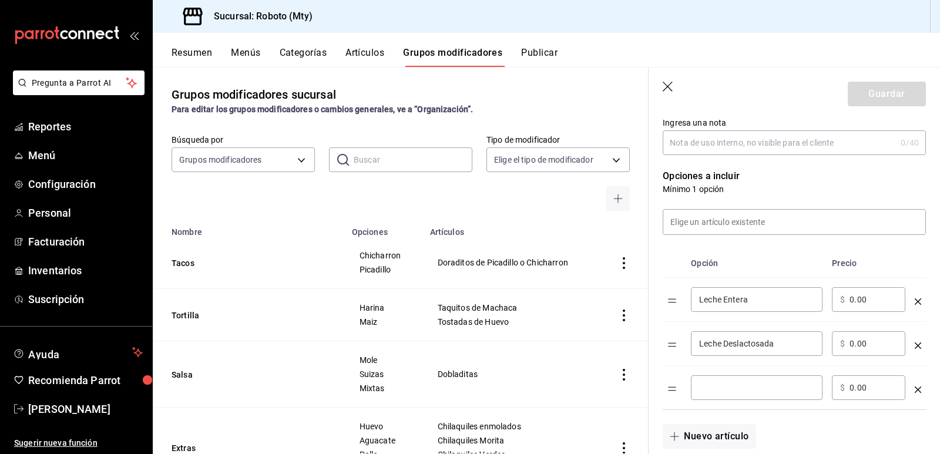
click at [719, 393] on input "optionsTable" at bounding box center [756, 388] width 115 height 12
click at [712, 391] on input "optionsTable" at bounding box center [756, 388] width 115 height 12
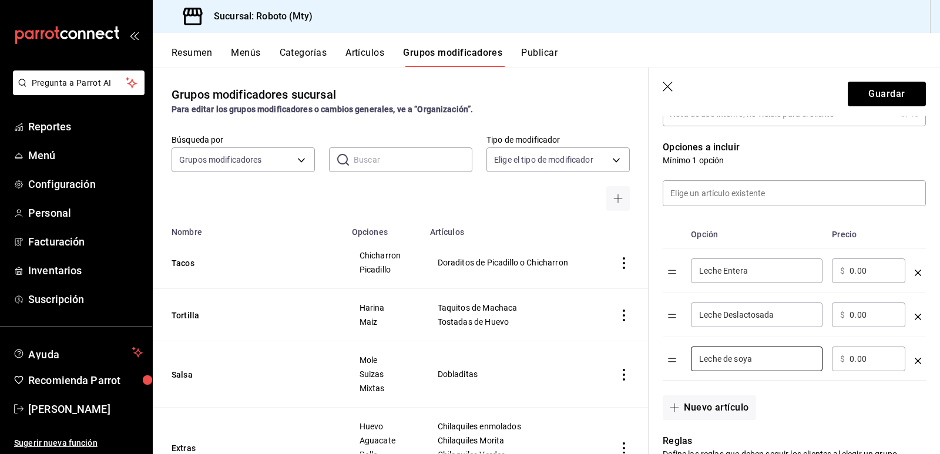
scroll to position [235, 0]
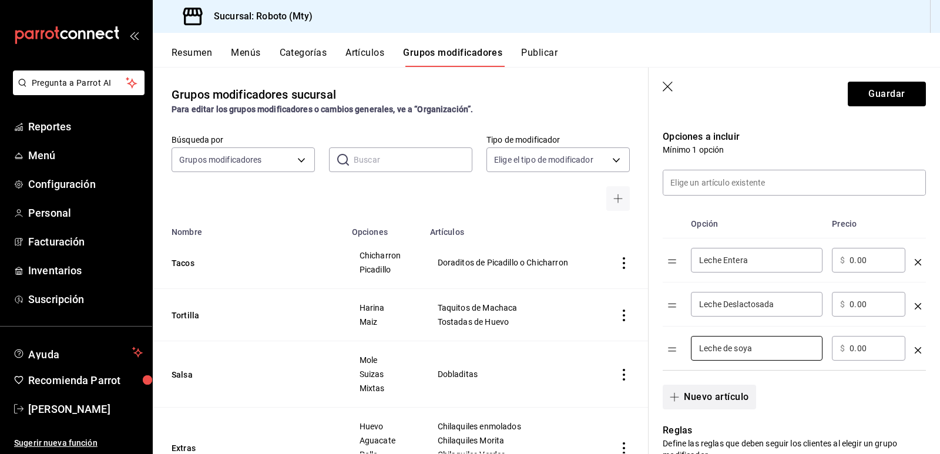
type input "Leche de soya"
click at [699, 387] on button "Nuevo artículo" at bounding box center [709, 397] width 93 height 25
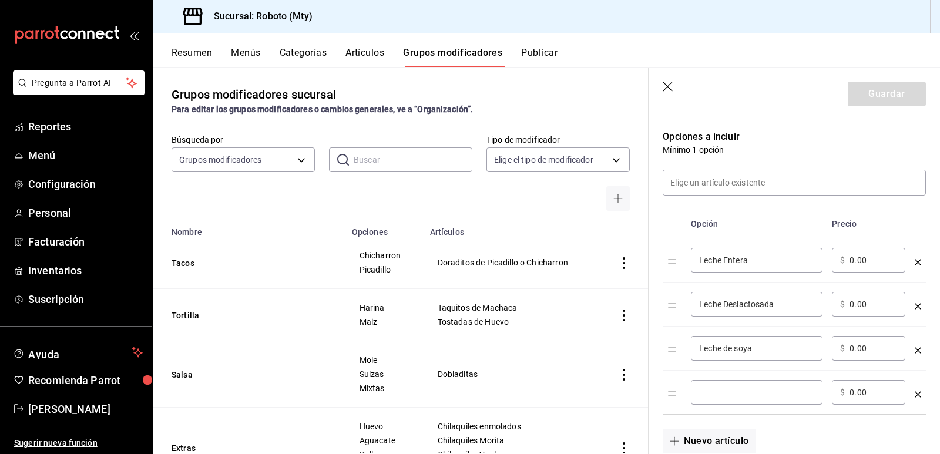
click at [731, 391] on input "optionsTable" at bounding box center [756, 393] width 115 height 12
type input "Leche de coco"
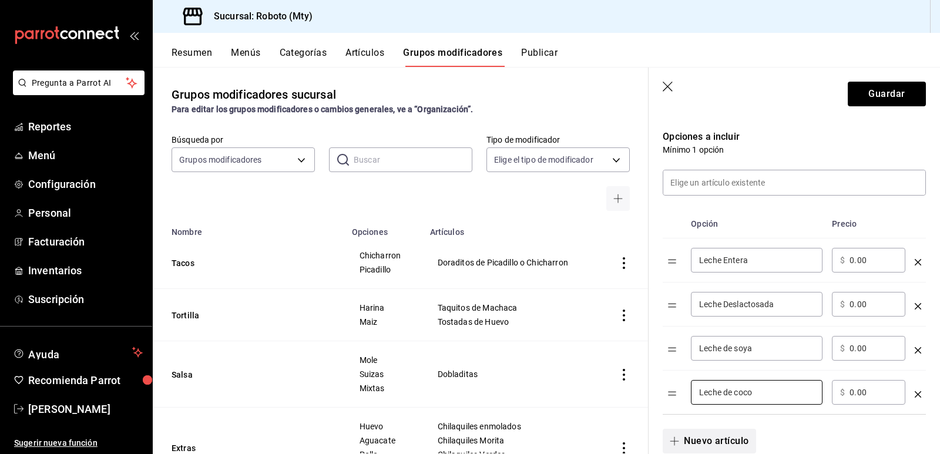
click at [726, 441] on button "Nuevo artículo" at bounding box center [709, 441] width 93 height 25
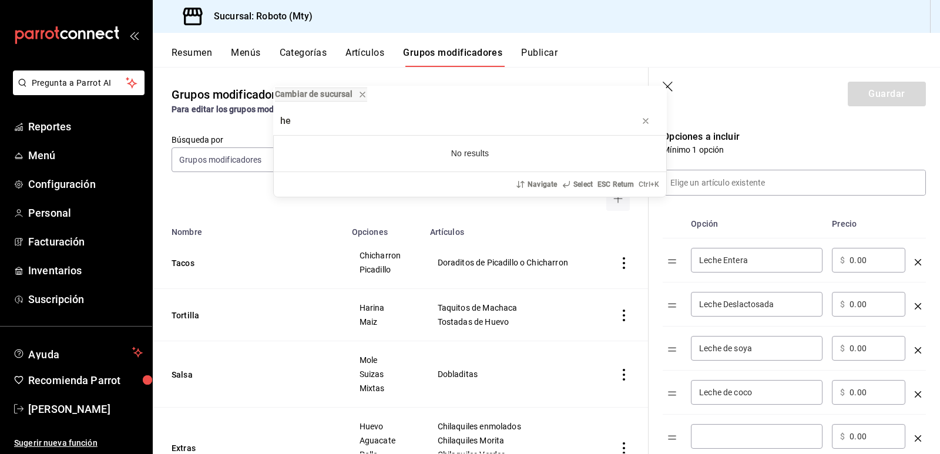
type input "he"
click at [723, 443] on div "Cambiar de sucursal he No results Navigate Select ESC Return Ctrl+ K" at bounding box center [470, 227] width 940 height 454
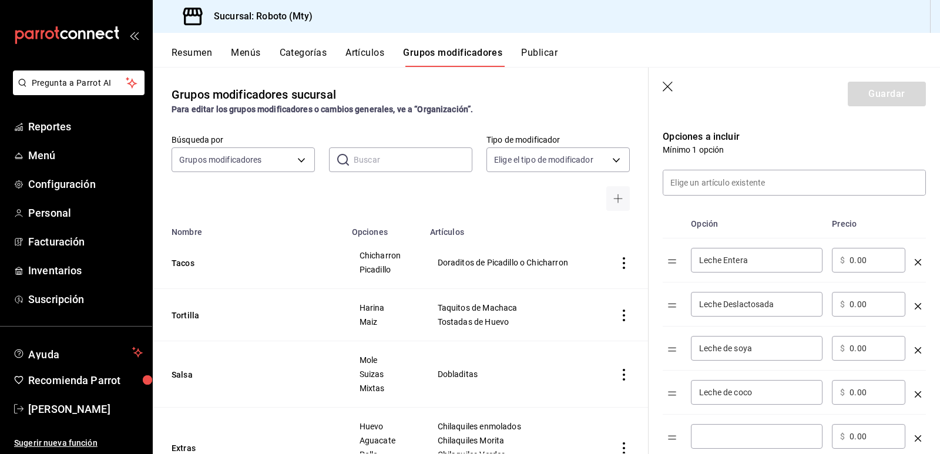
click at [766, 429] on div "​" at bounding box center [757, 436] width 132 height 25
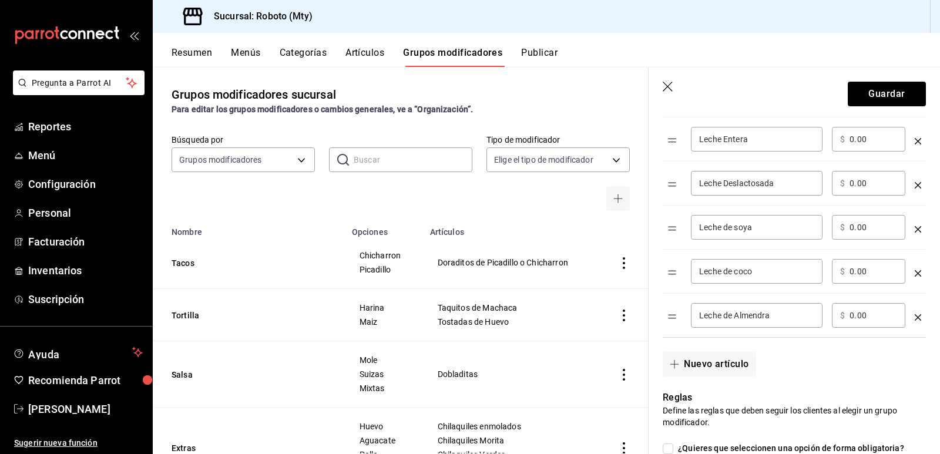
scroll to position [357, 0]
type input "Leche de Almendra"
click at [719, 371] on button "Nuevo artículo" at bounding box center [709, 363] width 93 height 25
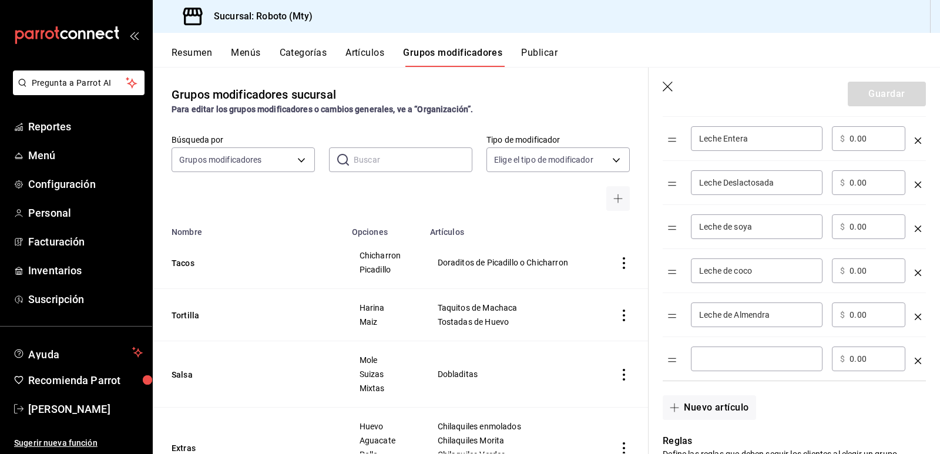
click at [741, 369] on div "​" at bounding box center [757, 359] width 132 height 25
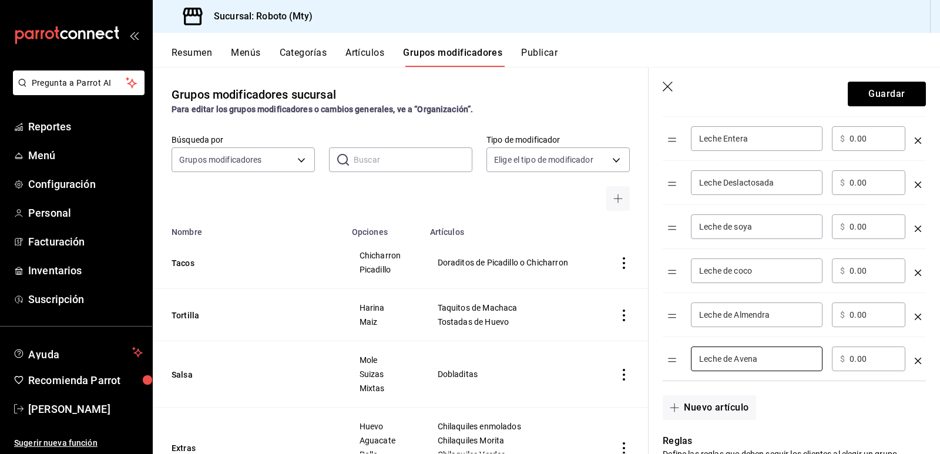
type input "Leche de Avena"
click at [866, 181] on input "0.00" at bounding box center [874, 183] width 48 height 12
type input "6.00"
drag, startPoint x: 865, startPoint y: 224, endPoint x: 847, endPoint y: 223, distance: 17.6
click at [847, 223] on div "​ $ 0.00 ​" at bounding box center [868, 227] width 73 height 25
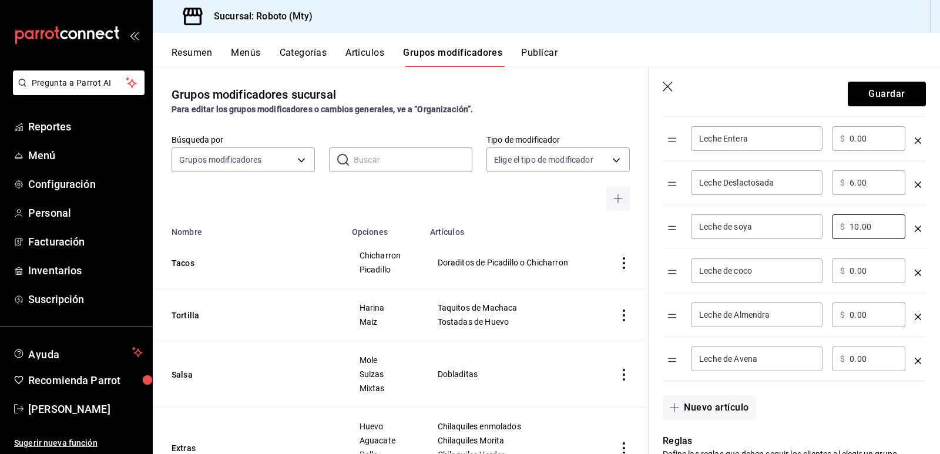
type input "10.00"
click at [888, 269] on input "0.00" at bounding box center [874, 271] width 48 height 12
click at [874, 319] on input "0.00" at bounding box center [874, 315] width 48 height 12
click at [855, 267] on input "010.00" at bounding box center [874, 271] width 48 height 12
type input "10.00"
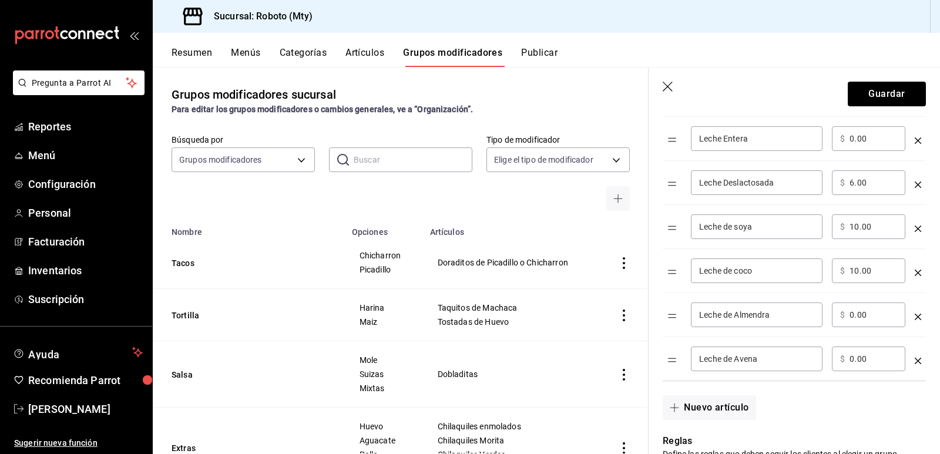
click at [881, 309] on div "​ $ 0.00 ​" at bounding box center [868, 315] width 73 height 25
click at [856, 318] on input "014.00" at bounding box center [874, 315] width 48 height 12
type input "14.00"
drag, startPoint x: 873, startPoint y: 363, endPoint x: 849, endPoint y: 371, distance: 25.5
click at [849, 371] on div "​ $ 0.00 ​" at bounding box center [868, 359] width 73 height 25
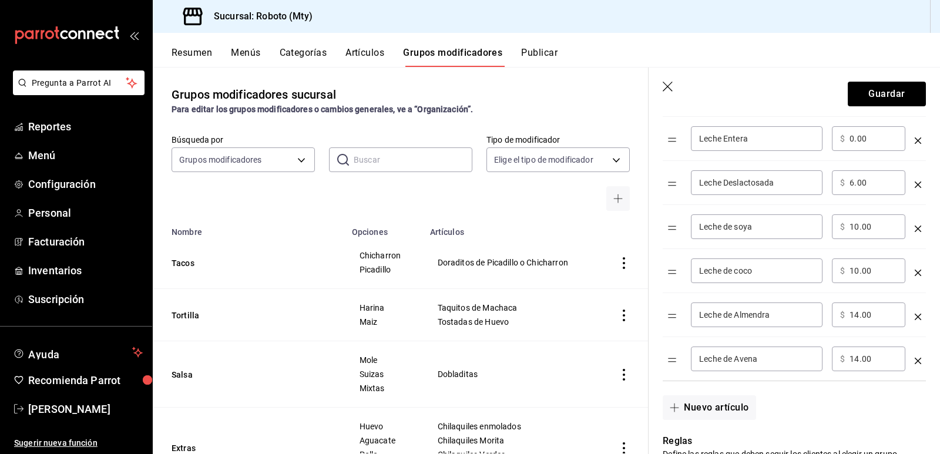
type input "14.00"
click at [833, 394] on div "Nuevo artículo" at bounding box center [787, 400] width 277 height 39
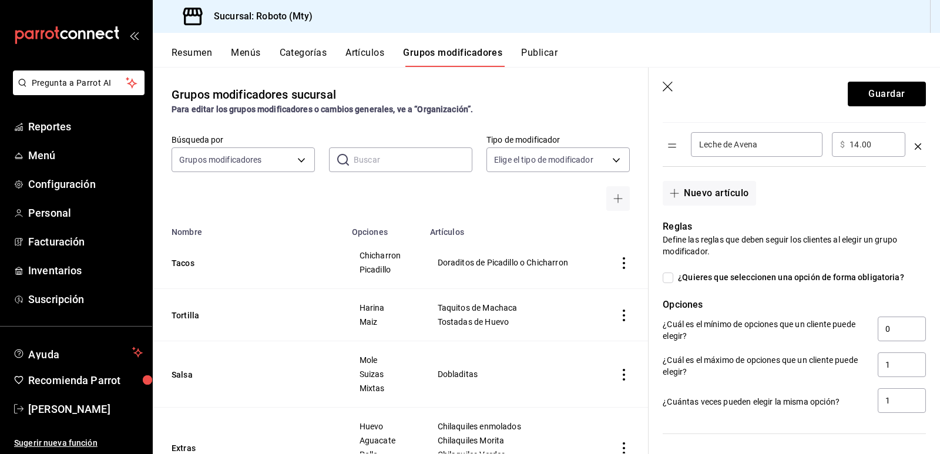
scroll to position [572, 0]
click at [669, 274] on input "¿Quieres que seleccionen una opción de forma obligatoria?" at bounding box center [668, 277] width 11 height 11
checkbox input "true"
type input "1"
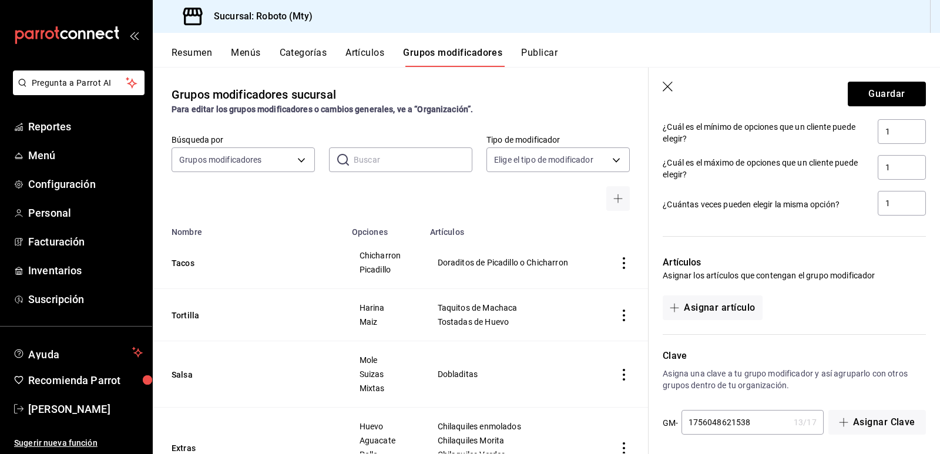
scroll to position [775, 0]
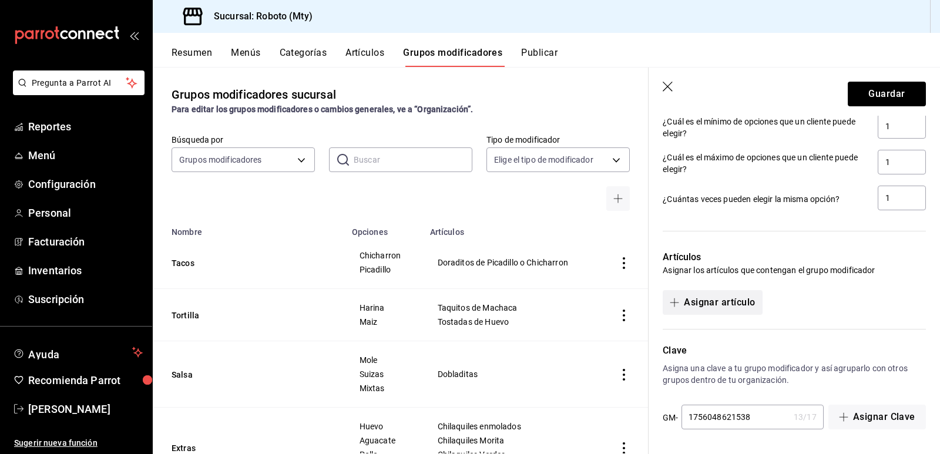
click at [748, 310] on button "Asignar artículo" at bounding box center [712, 302] width 99 height 25
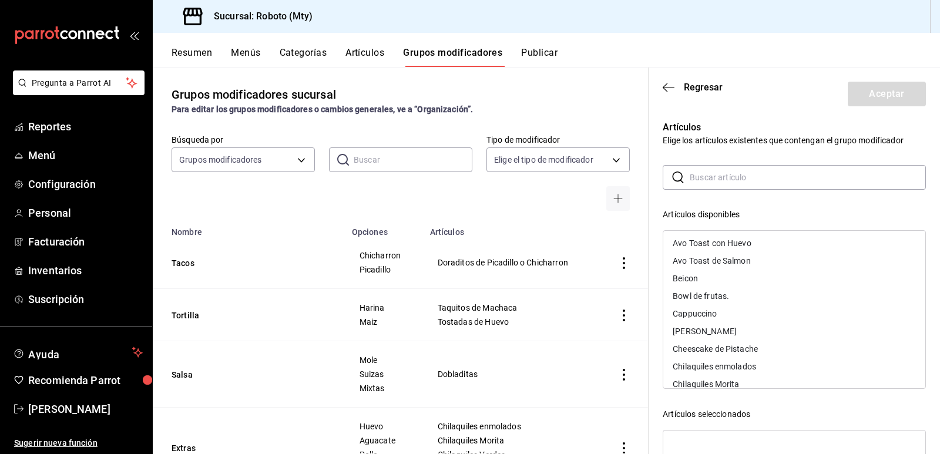
scroll to position [75, 0]
click at [718, 314] on div "Cappuccino" at bounding box center [795, 311] width 262 height 18
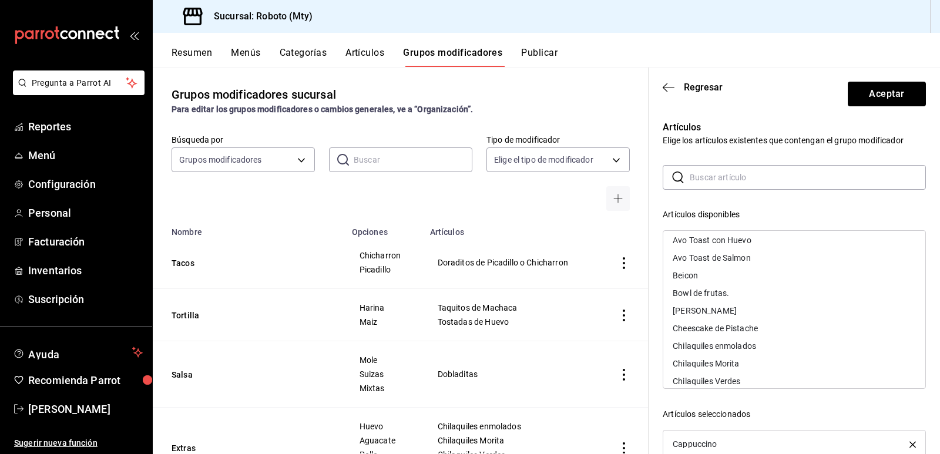
click at [719, 314] on div "[PERSON_NAME]" at bounding box center [795, 311] width 262 height 18
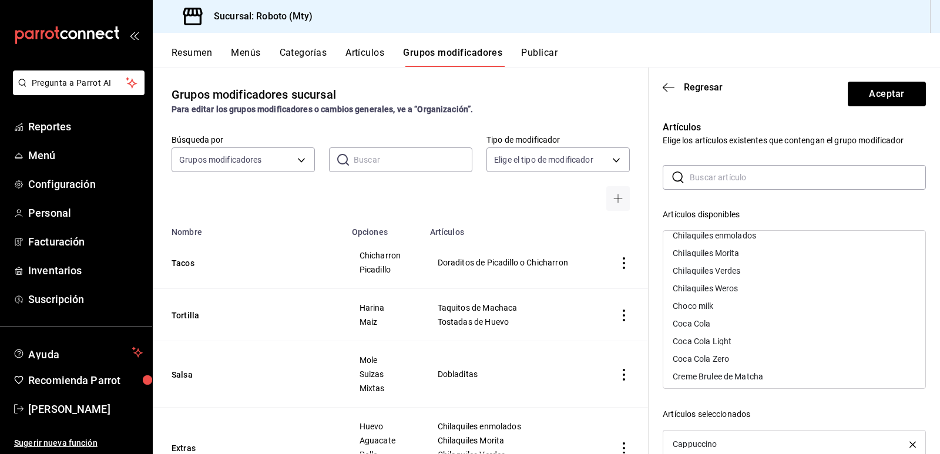
scroll to position [176, 0]
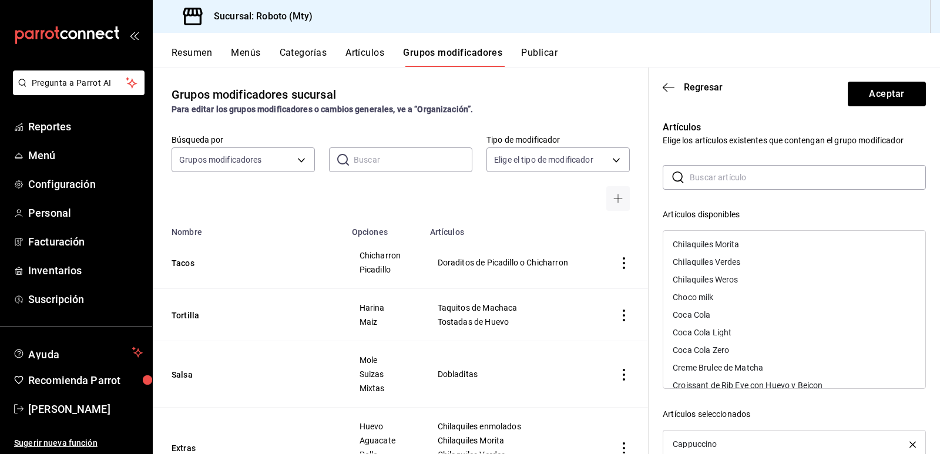
click at [714, 293] on div "Choco milk" at bounding box center [693, 297] width 41 height 8
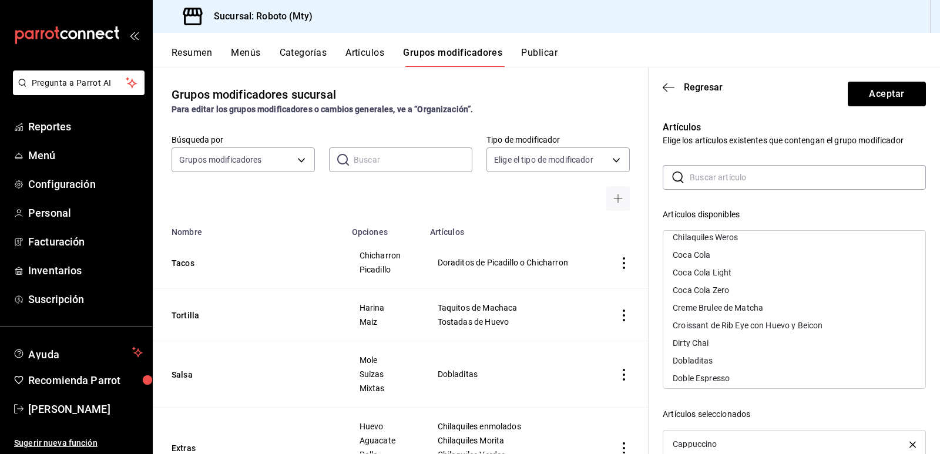
scroll to position [231, 0]
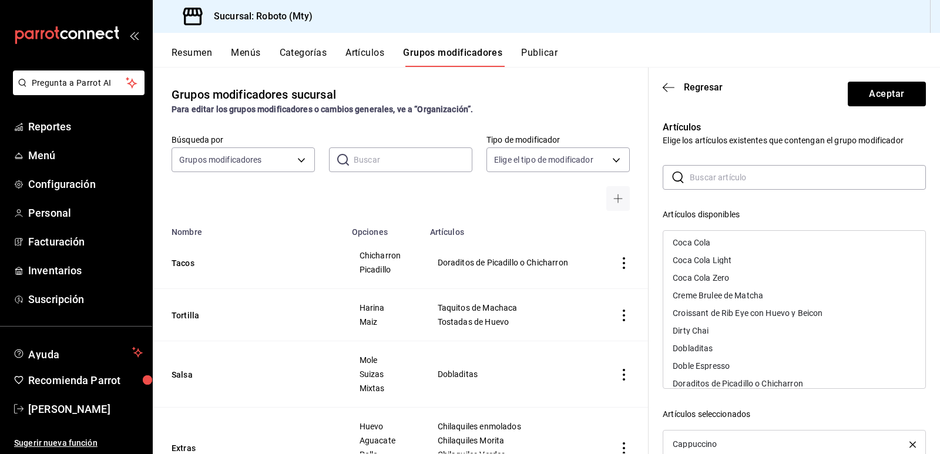
click at [751, 334] on div "Dirty Chai" at bounding box center [795, 331] width 262 height 18
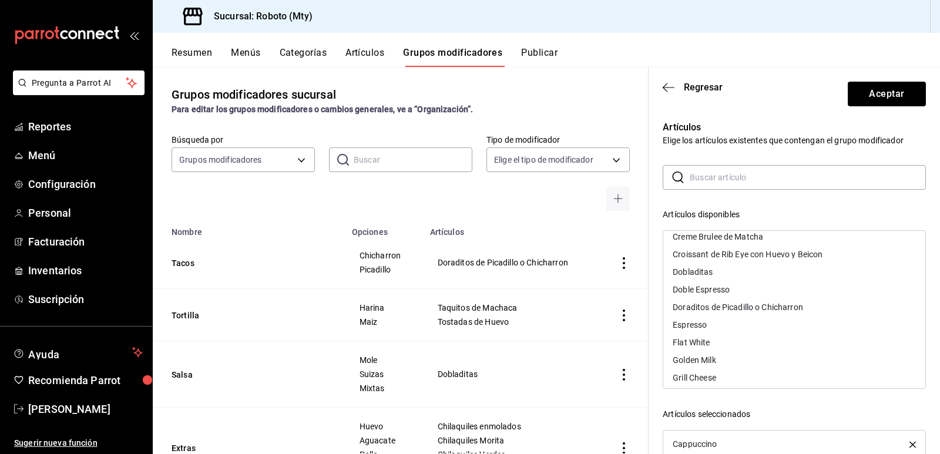
click at [743, 337] on div "Flat White" at bounding box center [795, 343] width 262 height 18
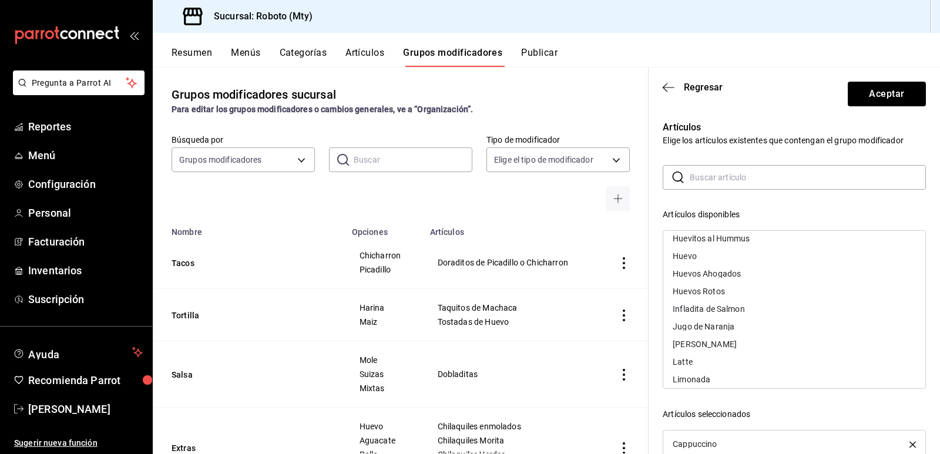
click at [738, 357] on div "Latte" at bounding box center [795, 362] width 262 height 18
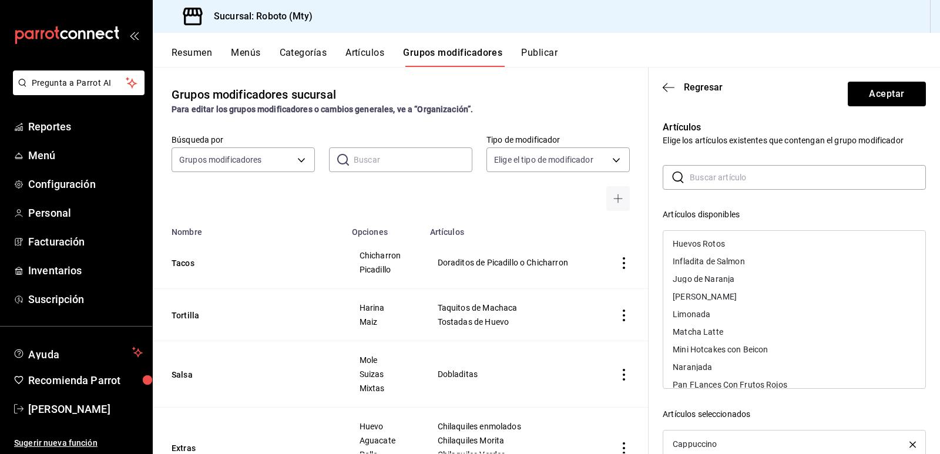
scroll to position [505, 0]
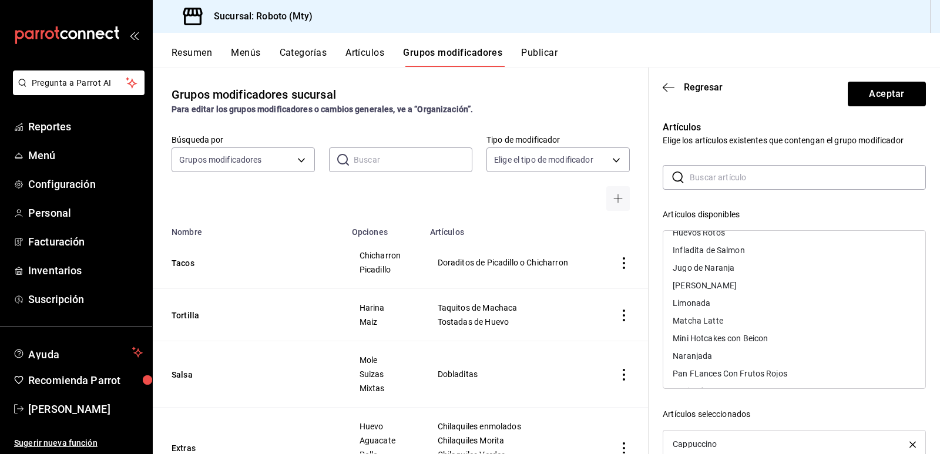
click at [728, 323] on div "Matcha Latte" at bounding box center [795, 321] width 262 height 18
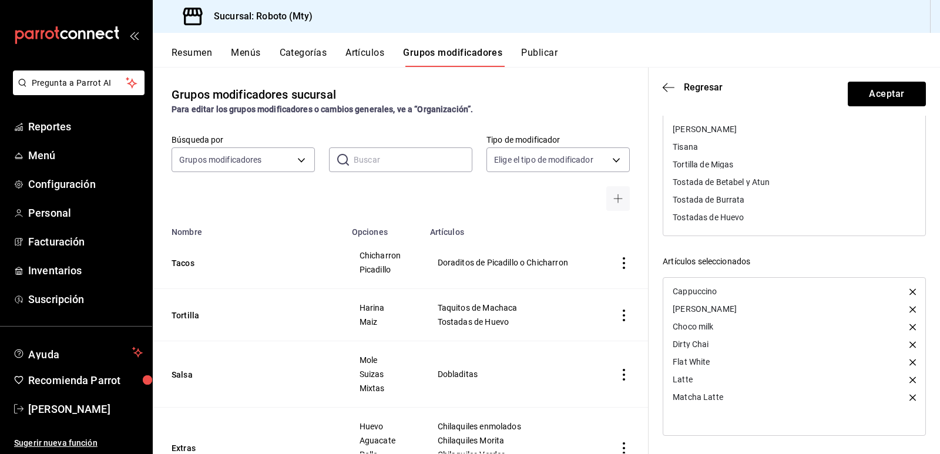
scroll to position [154, 0]
click at [890, 90] on button "Aceptar" at bounding box center [887, 94] width 78 height 25
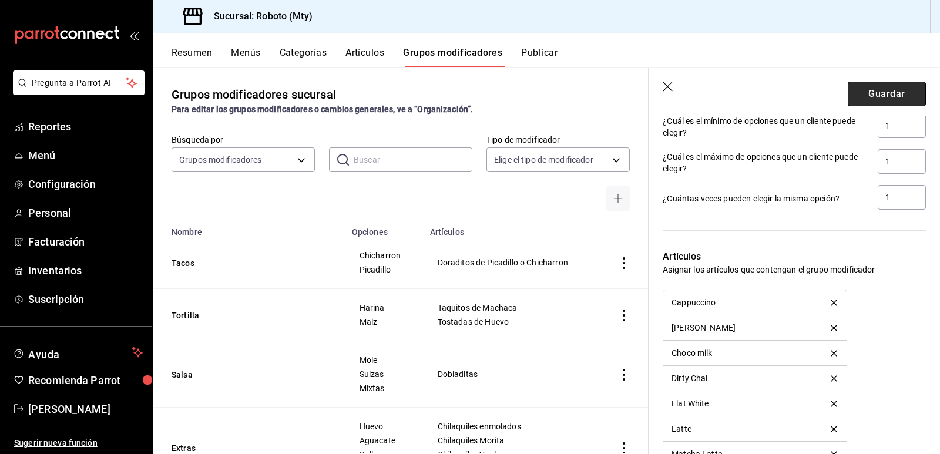
click at [862, 93] on button "Guardar" at bounding box center [887, 94] width 78 height 25
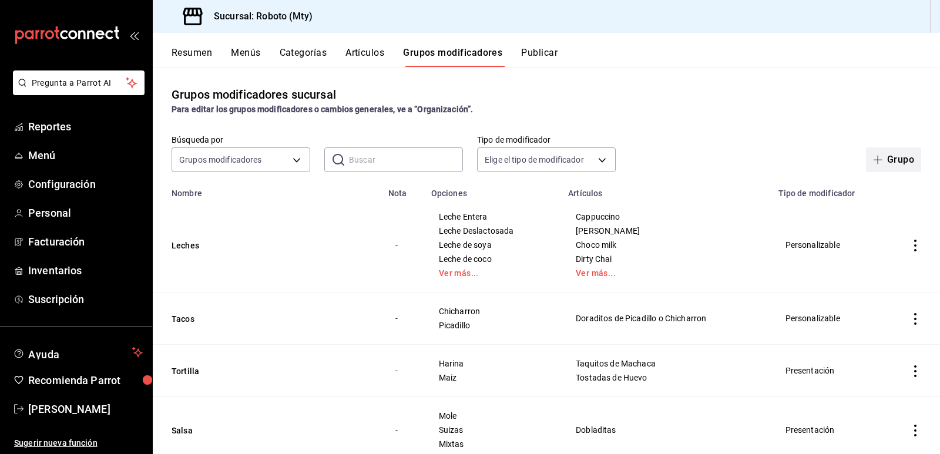
click at [895, 169] on button "Grupo" at bounding box center [893, 160] width 55 height 25
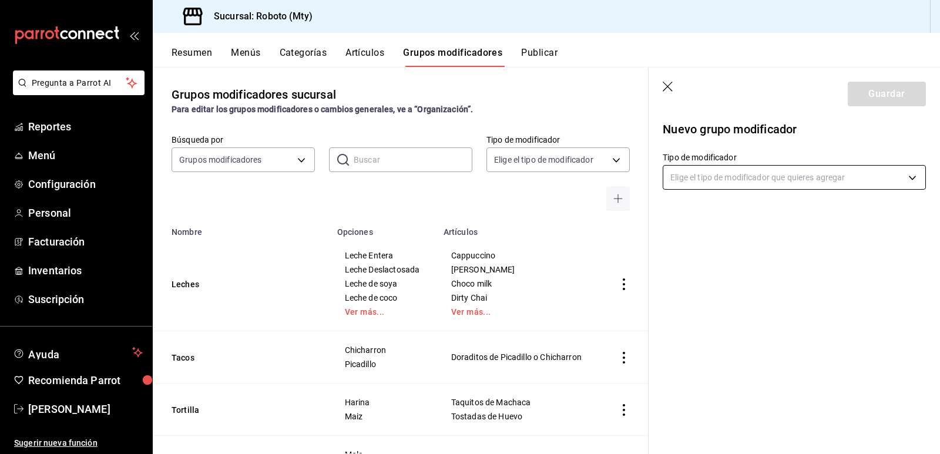
click at [761, 181] on body "Pregunta a Parrot AI Reportes Menú Configuración Personal Facturación Inventari…" at bounding box center [470, 227] width 940 height 454
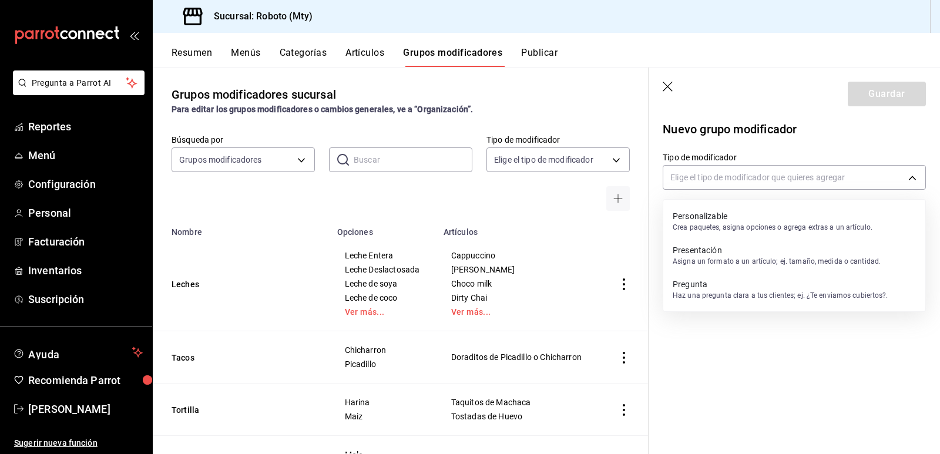
click at [735, 207] on li "Personalizable Crea paquetes, asigna opciones o agrega extras a un artículo." at bounding box center [795, 222] width 262 height 34
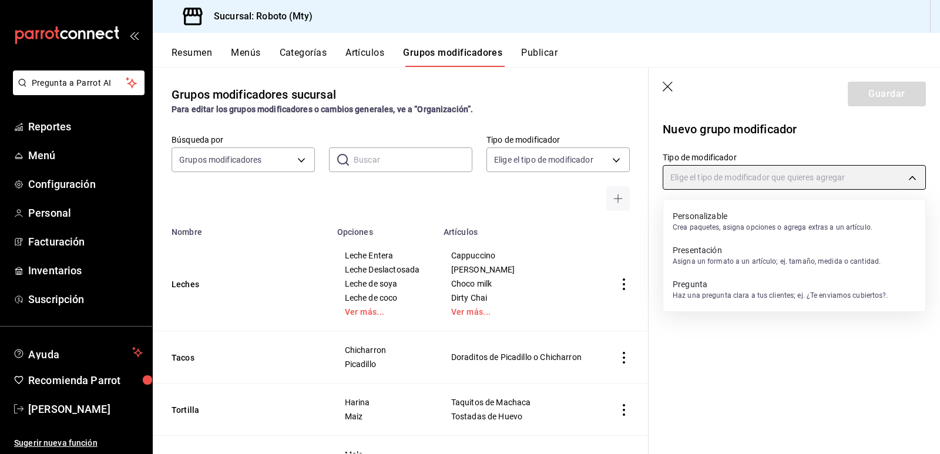
type input "CUSTOMIZABLE"
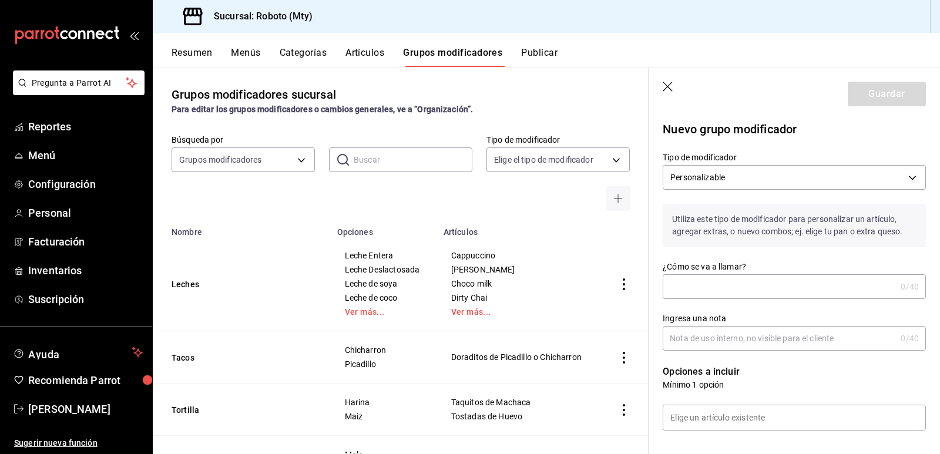
click at [718, 282] on input "¿Cómo se va a llamar?" at bounding box center [779, 287] width 233 height 24
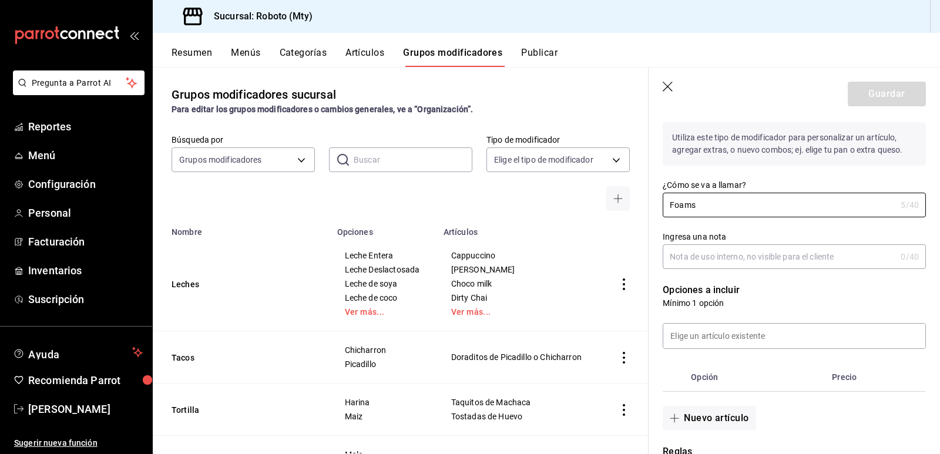
scroll to position [82, 0]
type input "Foams"
click at [718, 347] on input at bounding box center [795, 335] width 262 height 25
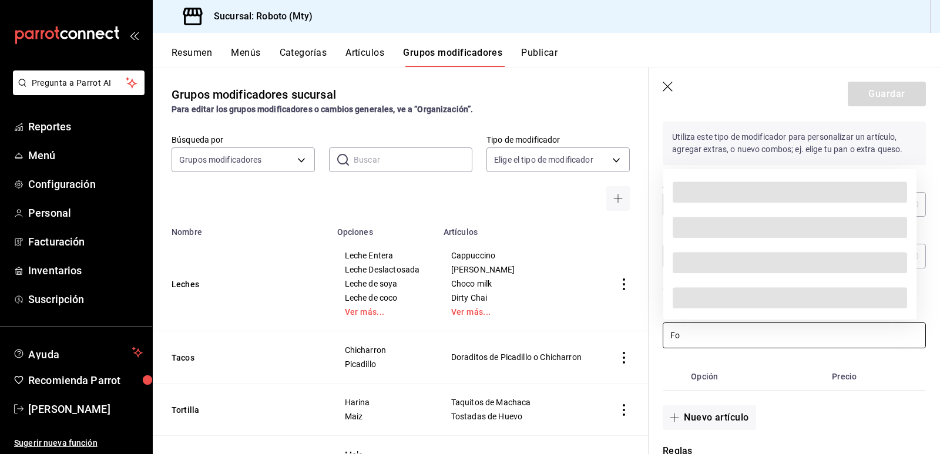
type input "F"
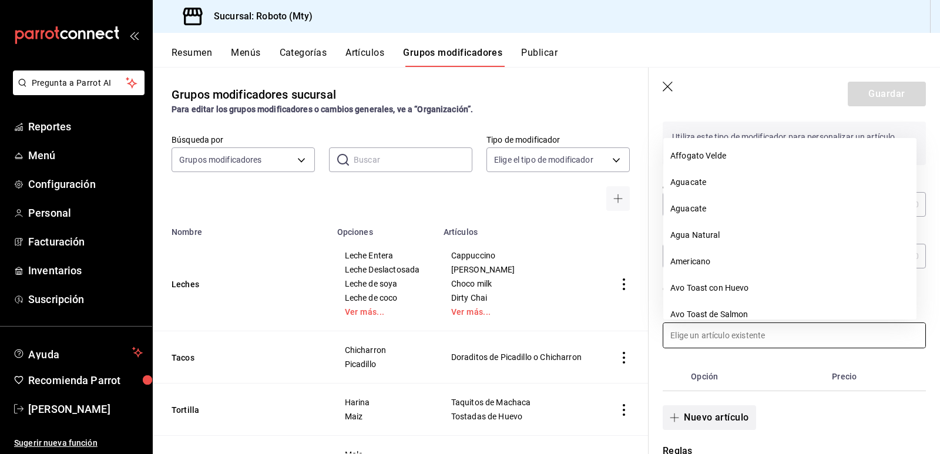
click at [703, 416] on button "Nuevo artículo" at bounding box center [709, 418] width 93 height 25
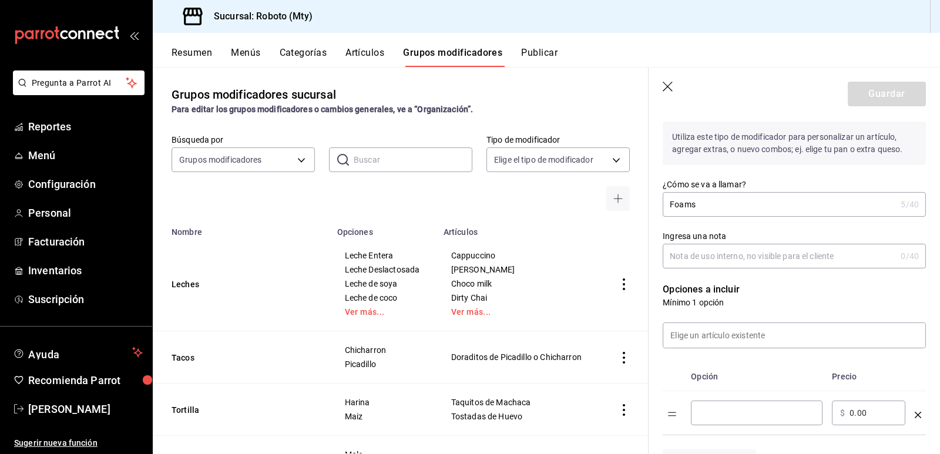
click at [703, 416] on input "optionsTable" at bounding box center [756, 413] width 115 height 12
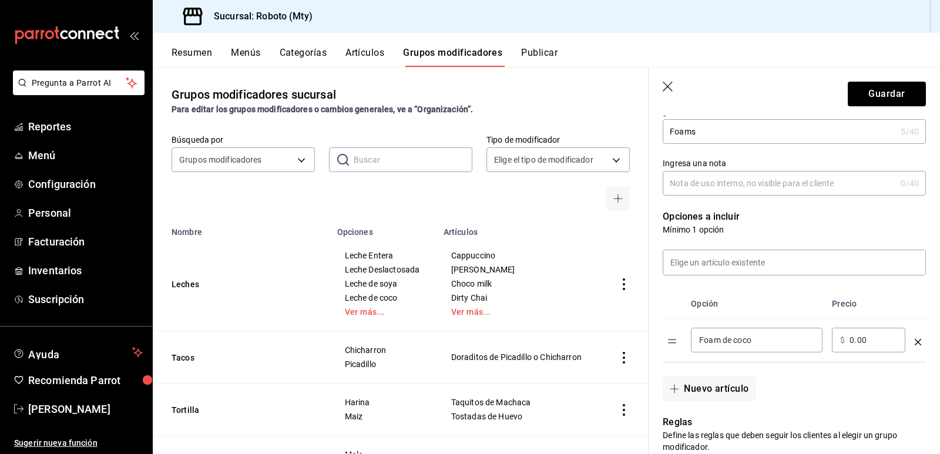
scroll to position [157, 0]
type input "Foam de coco"
click at [705, 394] on button "Nuevo artículo" at bounding box center [709, 387] width 93 height 25
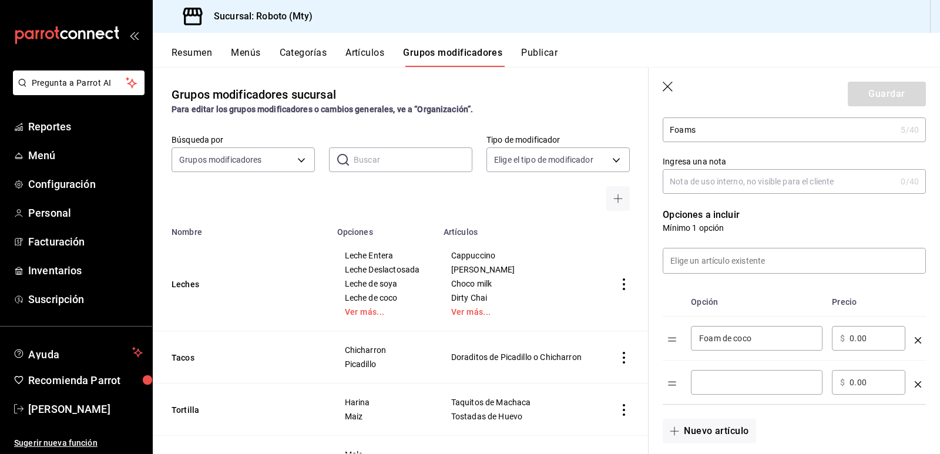
click at [712, 386] on input "optionsTable" at bounding box center [756, 383] width 115 height 12
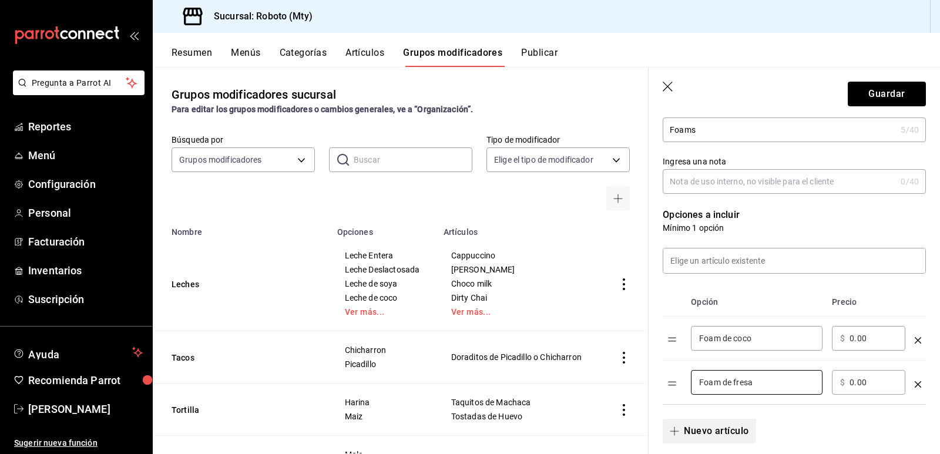
type input "Foam de fresa"
click at [716, 425] on button "Nuevo artículo" at bounding box center [709, 431] width 93 height 25
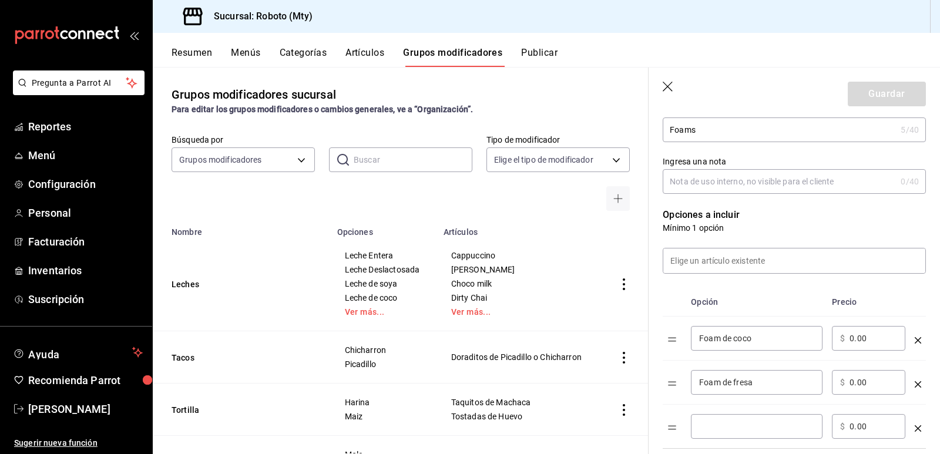
click at [735, 426] on input "optionsTable" at bounding box center [756, 427] width 115 height 12
type input "G"
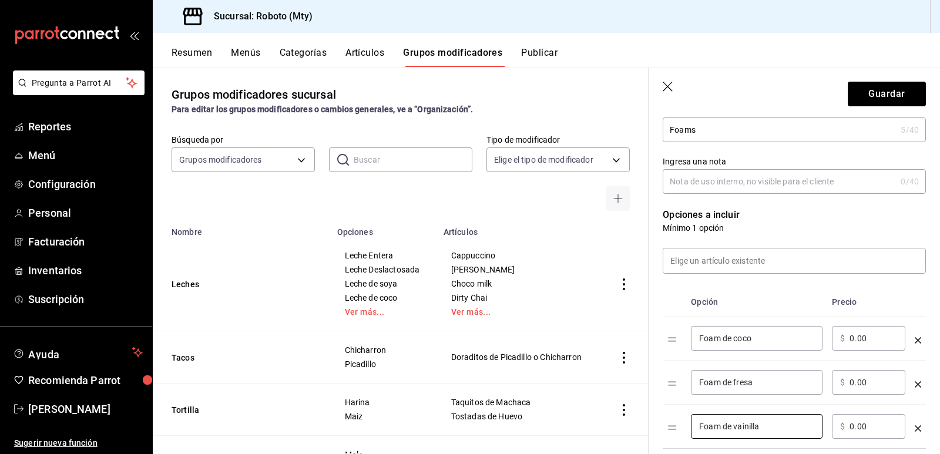
type input "Foam de vainilla"
click at [853, 340] on input "0.00" at bounding box center [874, 339] width 48 height 12
type input "18.00"
click at [855, 379] on input "0.00" at bounding box center [874, 383] width 48 height 12
type input "18.00"
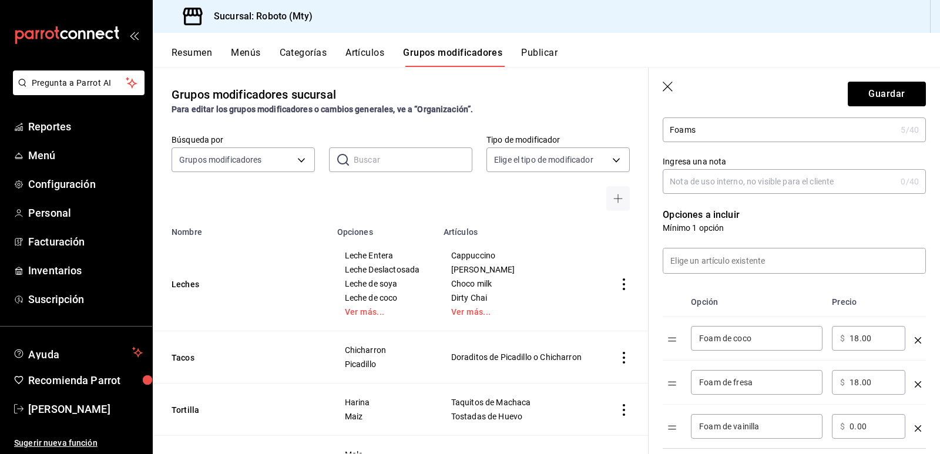
click at [853, 427] on input "0.00" at bounding box center [874, 427] width 48 height 12
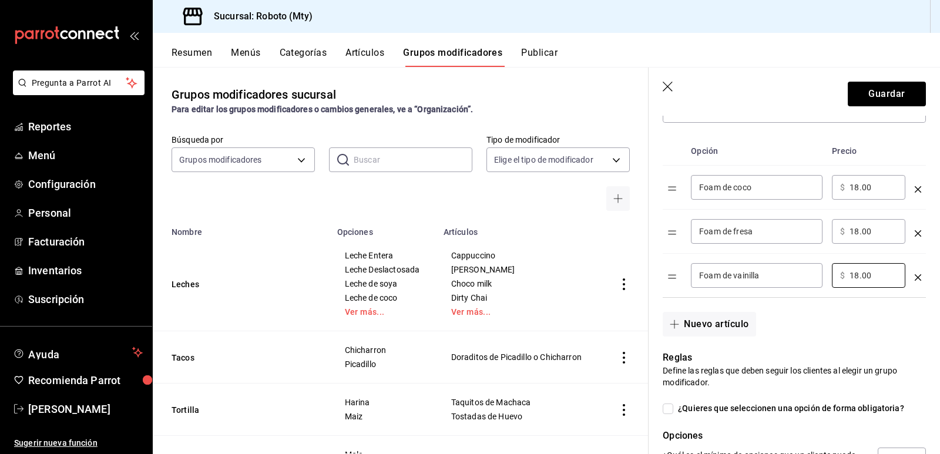
scroll to position [306, 0]
type input "18.00"
click at [738, 328] on button "Nuevo artículo" at bounding box center [709, 326] width 93 height 25
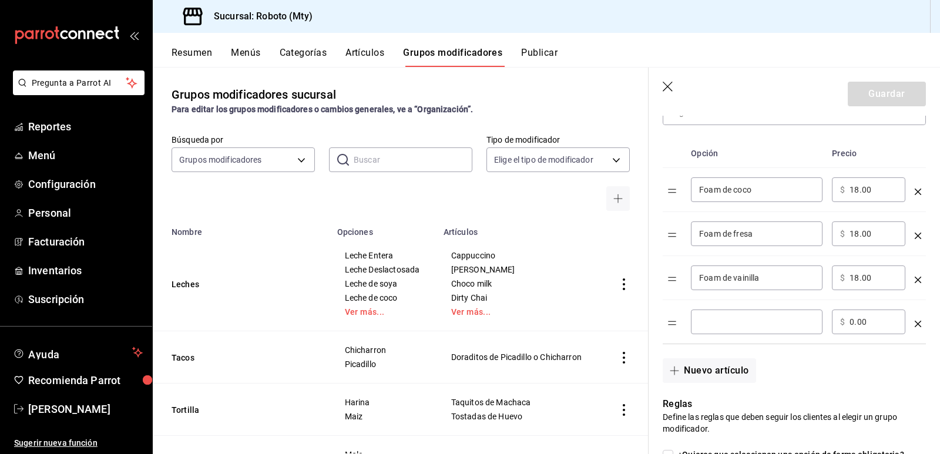
click at [739, 321] on input "optionsTable" at bounding box center [756, 322] width 115 height 12
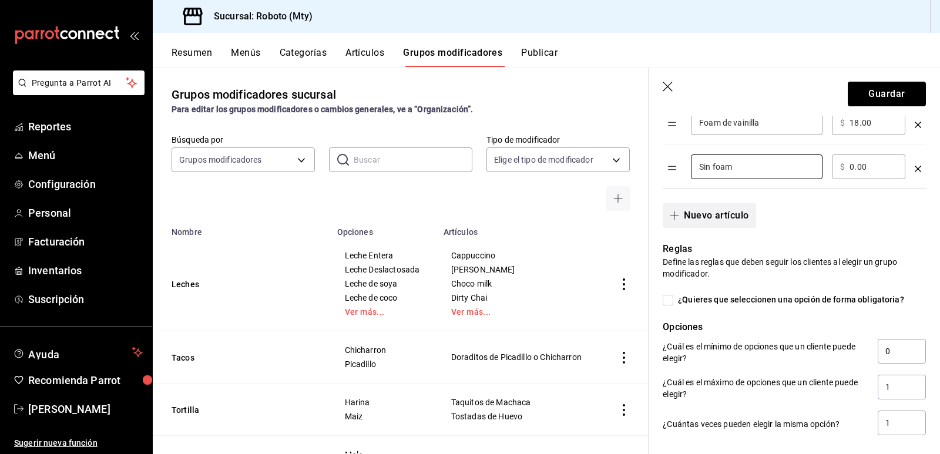
scroll to position [463, 0]
type input "Sin foam"
click at [669, 299] on input "¿Quieres que seleccionen una opción de forma obligatoria?" at bounding box center [668, 298] width 11 height 11
checkbox input "true"
type input "1"
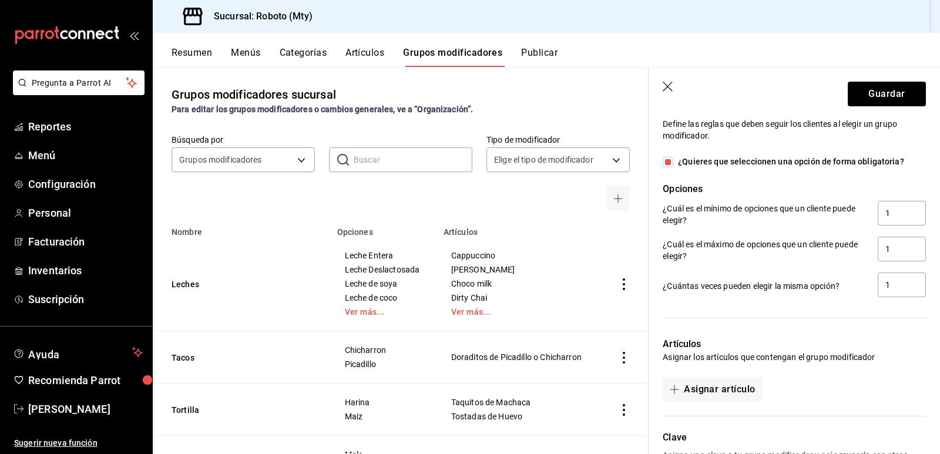
scroll to position [599, 0]
click at [724, 390] on button "Asignar artículo" at bounding box center [712, 389] width 99 height 25
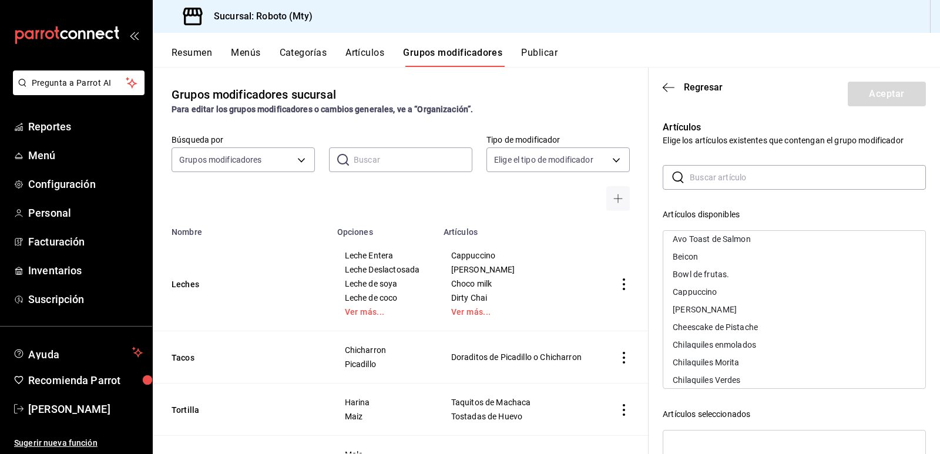
scroll to position [94, 0]
click at [737, 349] on div "Chilaquiles enmolados" at bounding box center [795, 345] width 262 height 18
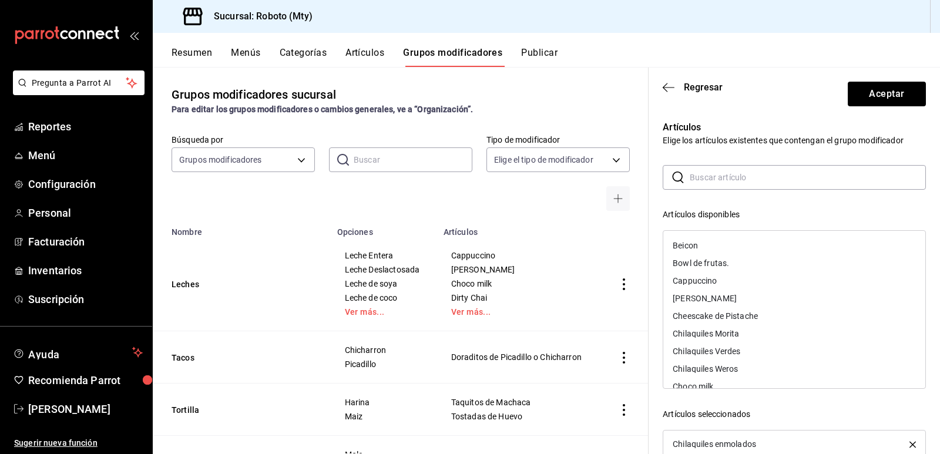
scroll to position [106, 0]
click at [910, 447] on icon "button" at bounding box center [913, 444] width 6 height 6
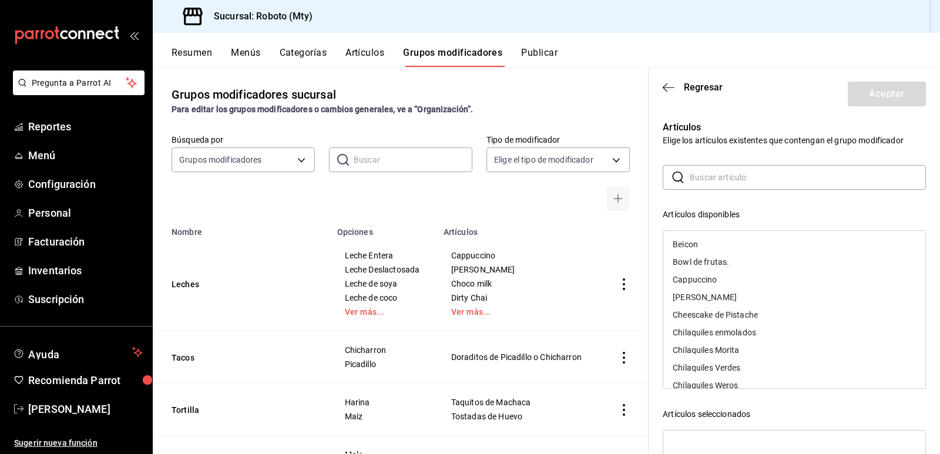
click at [705, 298] on div "[PERSON_NAME]" at bounding box center [705, 297] width 64 height 8
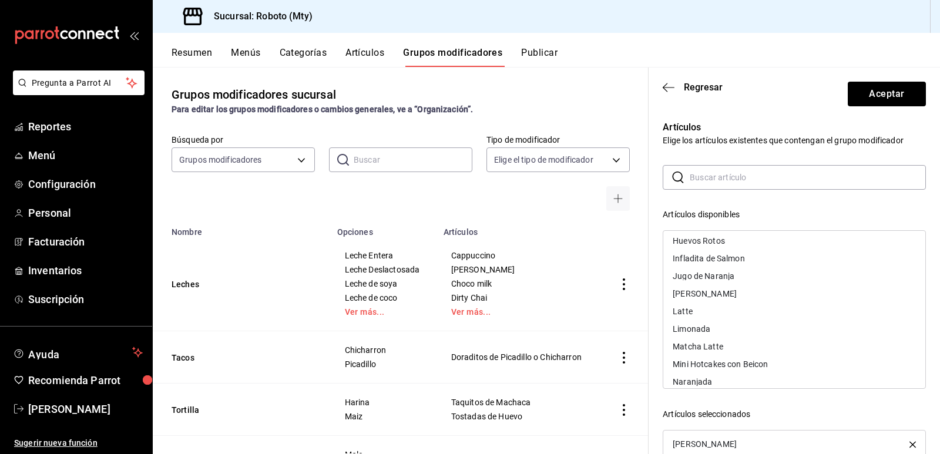
scroll to position [568, 0]
click at [704, 312] on div "Latte" at bounding box center [795, 311] width 262 height 18
drag, startPoint x: 704, startPoint y: 312, endPoint x: 717, endPoint y: 330, distance: 22.7
click at [717, 330] on div "Matcha Latte" at bounding box center [698, 328] width 51 height 8
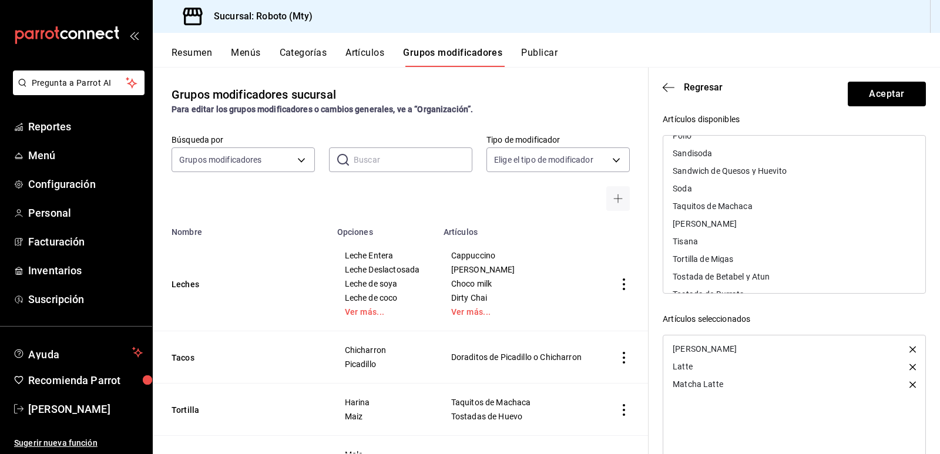
scroll to position [94, 0]
click at [711, 221] on div "[PERSON_NAME]" at bounding box center [795, 225] width 262 height 18
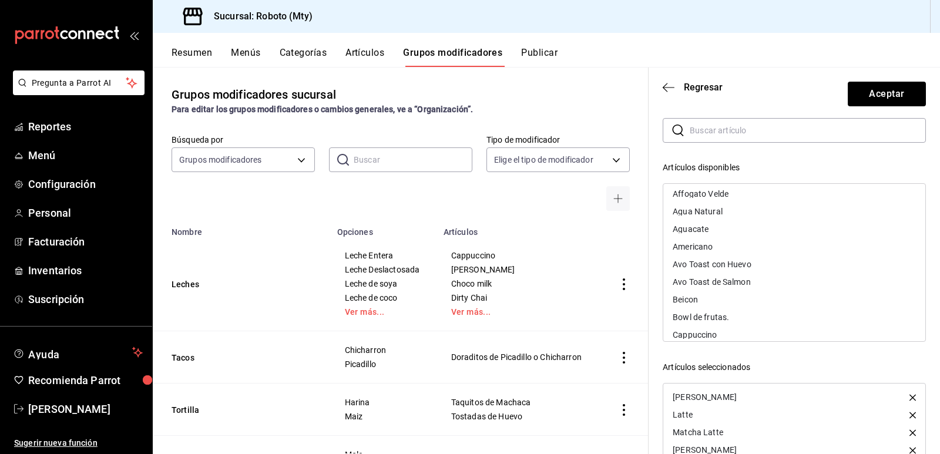
scroll to position [0, 0]
click at [708, 249] on div "Americano" at bounding box center [693, 250] width 40 height 8
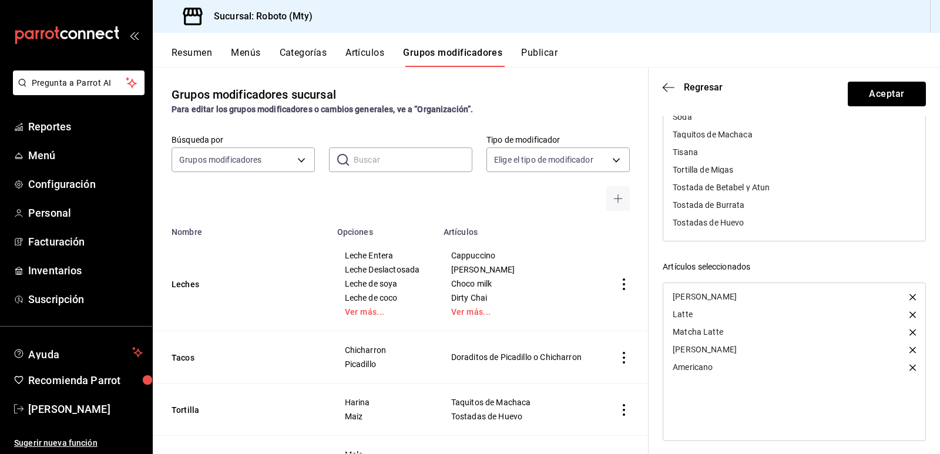
scroll to position [154, 0]
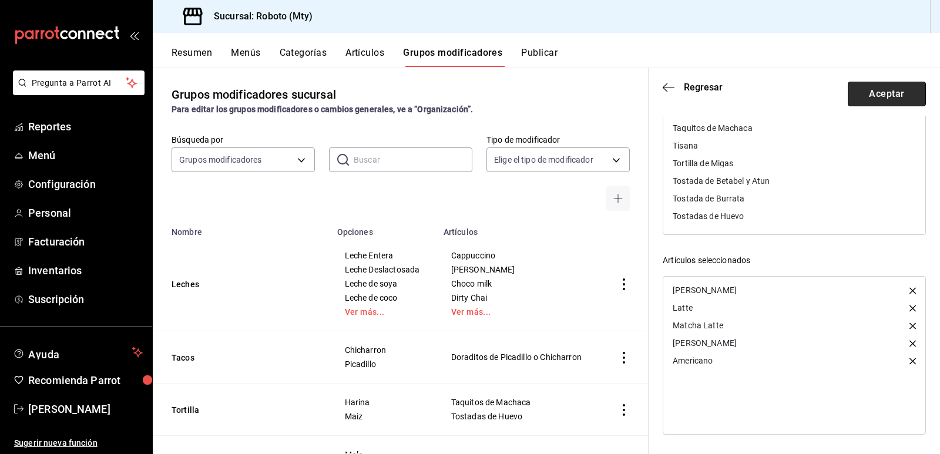
click at [882, 96] on button "Aceptar" at bounding box center [887, 94] width 78 height 25
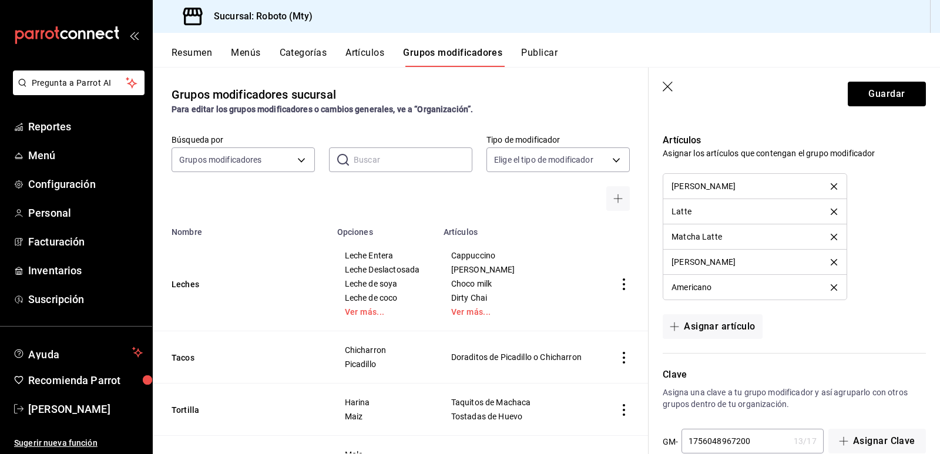
scroll to position [828, 0]
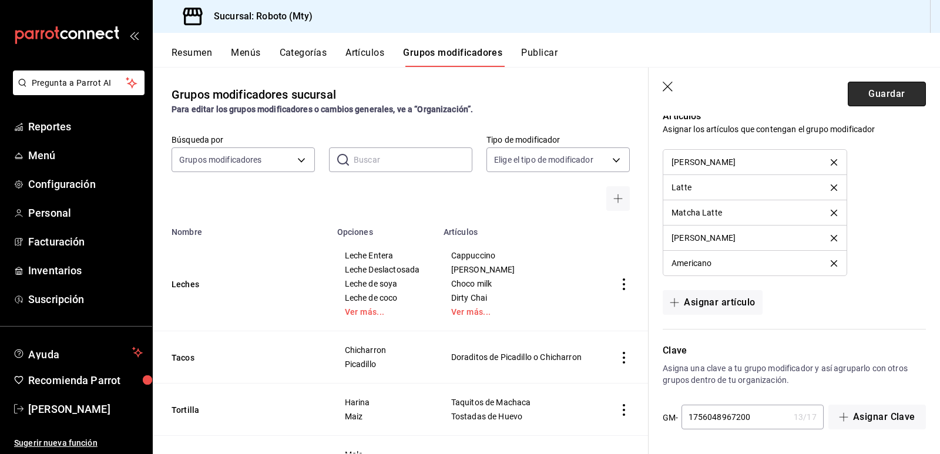
click at [866, 99] on button "Guardar" at bounding box center [887, 94] width 78 height 25
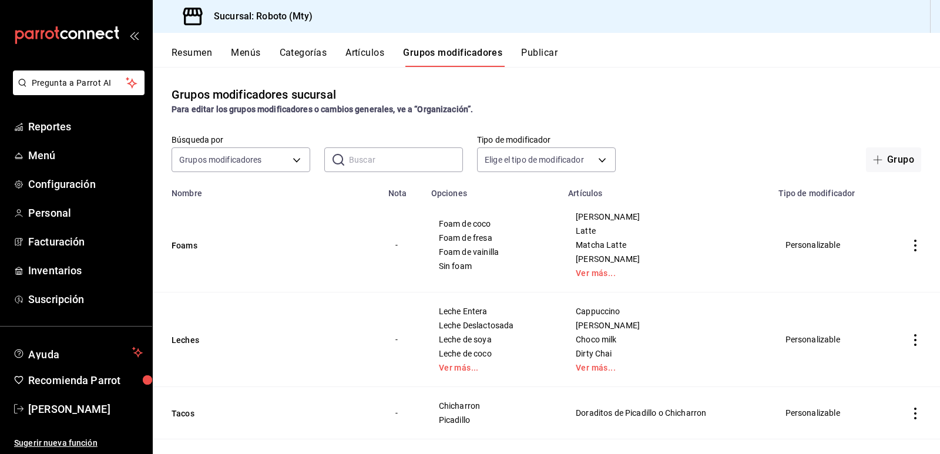
click at [910, 344] on icon "actions" at bounding box center [916, 340] width 12 height 12
click at [862, 368] on span "Editar" at bounding box center [871, 367] width 31 height 12
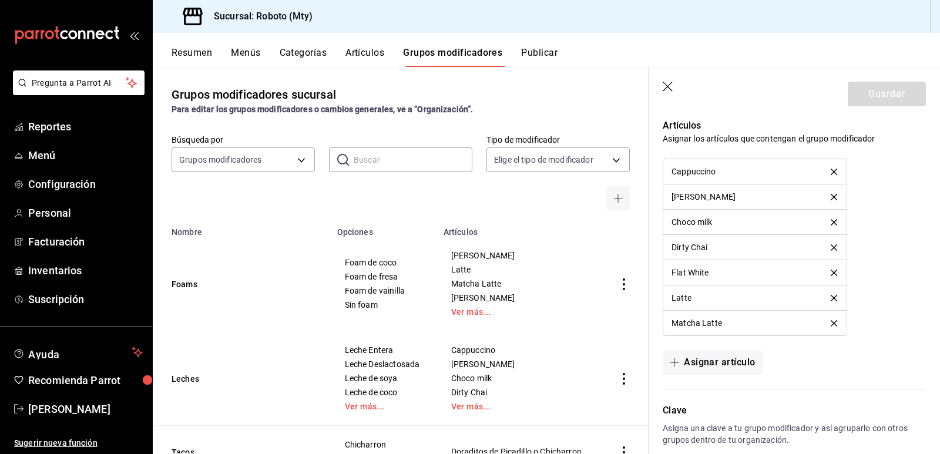
scroll to position [964, 0]
click at [738, 355] on button "Asignar artículo" at bounding box center [712, 362] width 99 height 25
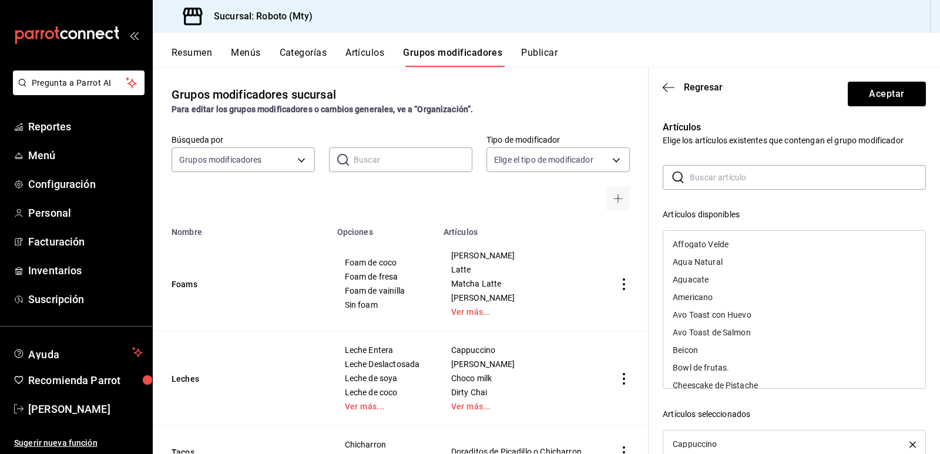
click at [706, 303] on div "Americano" at bounding box center [795, 298] width 262 height 18
click at [892, 99] on button "Aceptar" at bounding box center [887, 94] width 78 height 25
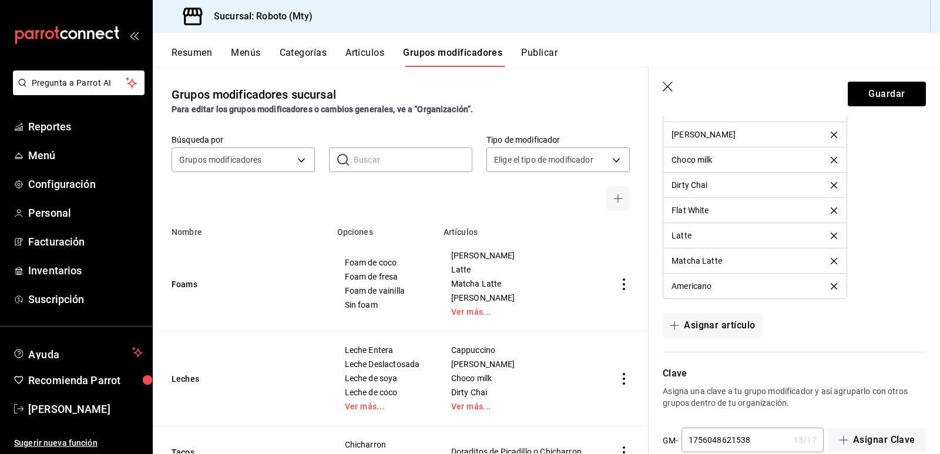
scroll to position [1049, 0]
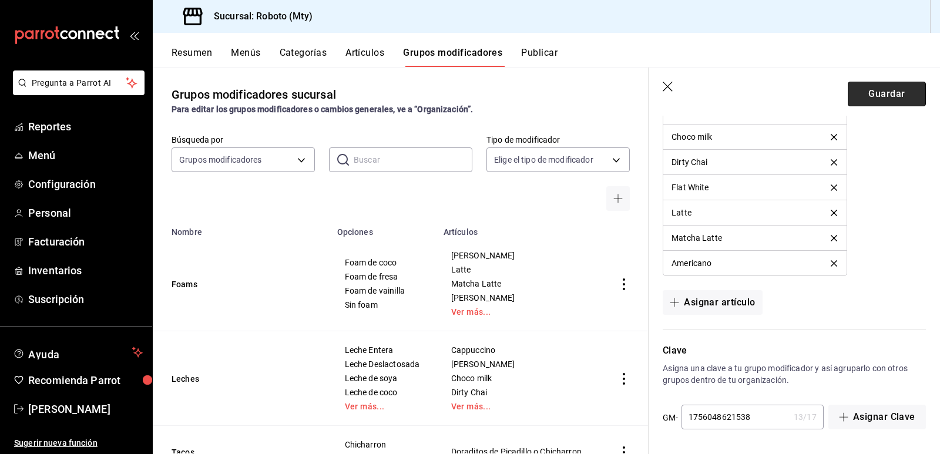
click at [877, 100] on button "Guardar" at bounding box center [887, 94] width 78 height 25
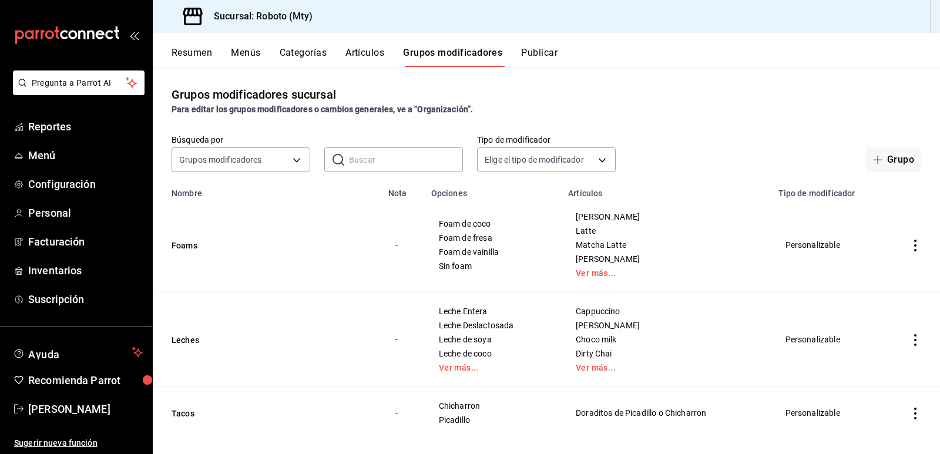
click at [910, 246] on icon "actions" at bounding box center [916, 246] width 12 height 12
click at [870, 262] on li "Editar" at bounding box center [861, 273] width 71 height 24
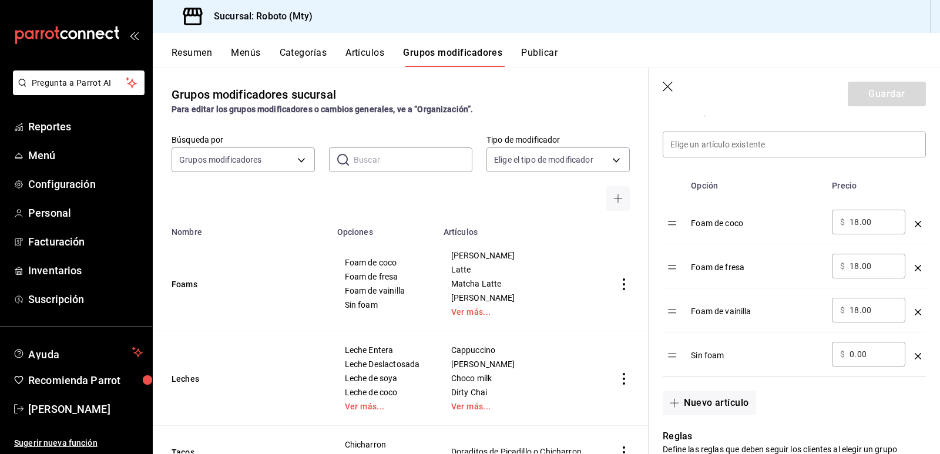
scroll to position [376, 0]
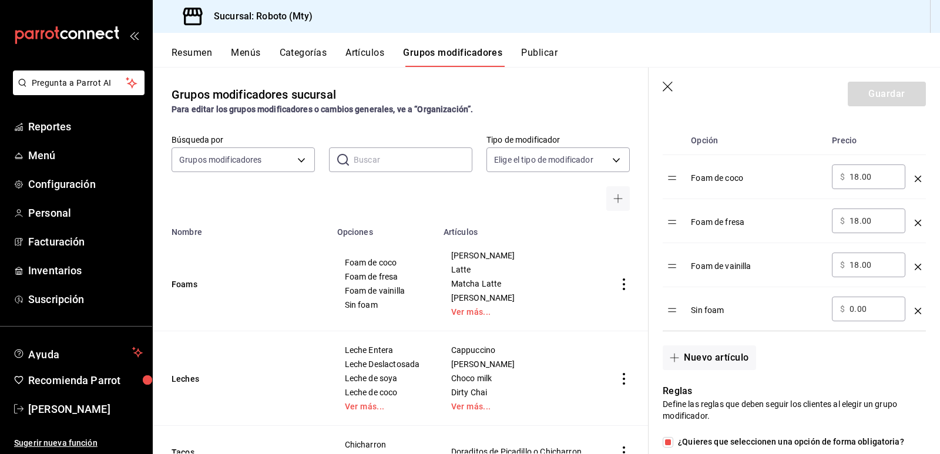
click at [915, 309] on icon "optionsTable" at bounding box center [918, 311] width 6 height 6
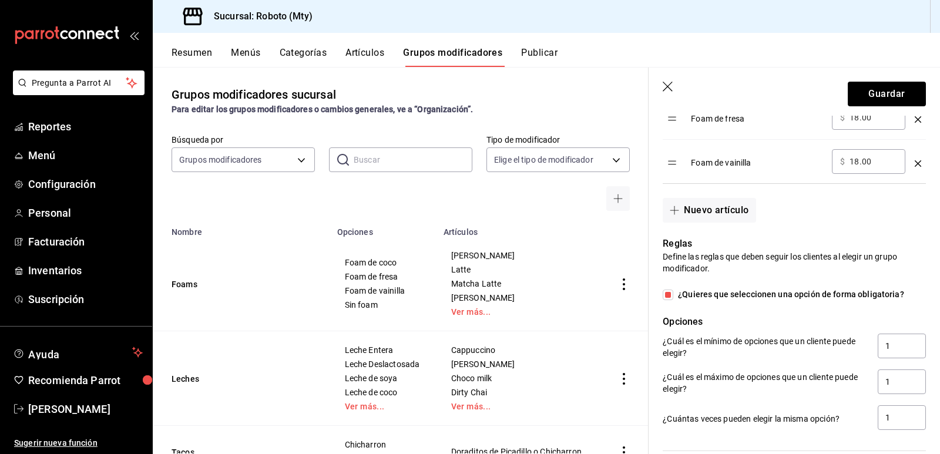
scroll to position [482, 0]
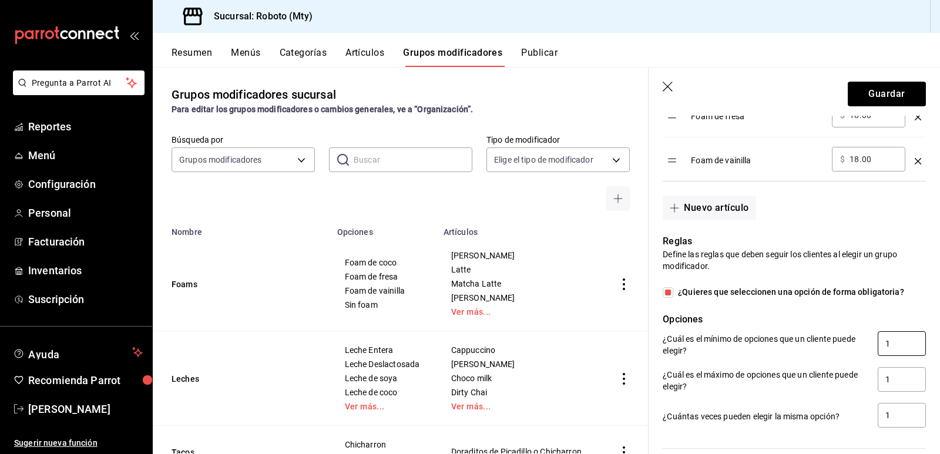
click at [889, 341] on input "1" at bounding box center [902, 343] width 48 height 25
click at [677, 289] on span "¿Quieres que seleccionen una opción de forma obligatoria?" at bounding box center [789, 292] width 231 height 12
click at [674, 289] on input "¿Quieres que seleccionen una opción de forma obligatoria?" at bounding box center [668, 292] width 11 height 11
checkbox input "false"
type input "0"
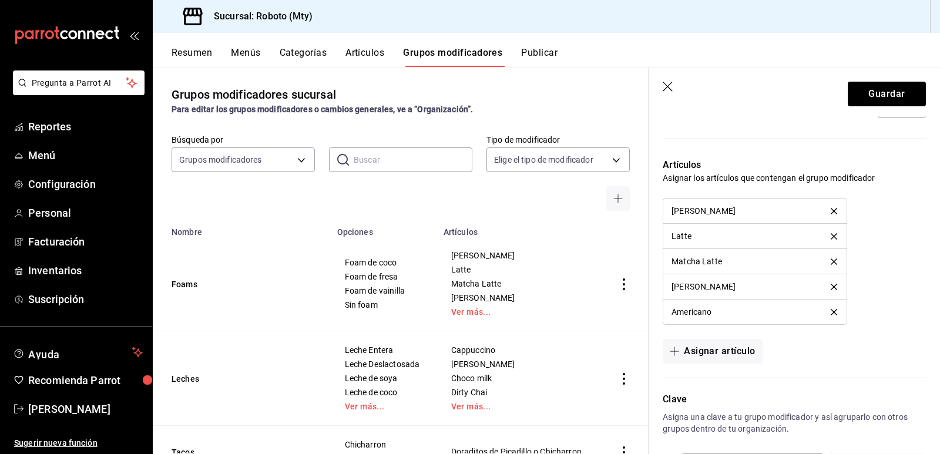
scroll to position [841, 0]
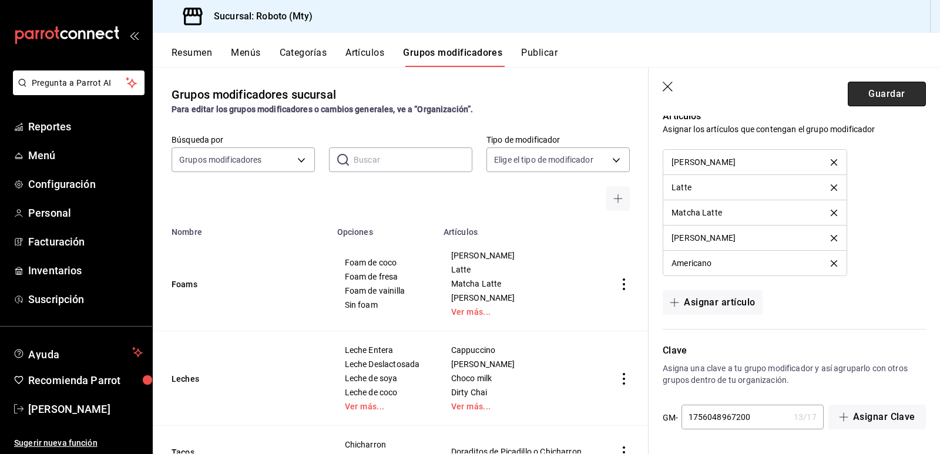
click at [893, 92] on button "Guardar" at bounding box center [887, 94] width 78 height 25
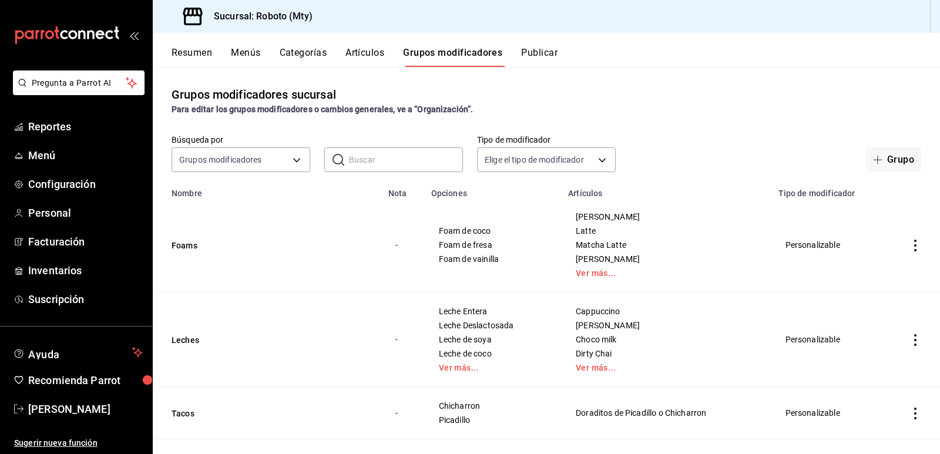
click at [389, 56] on div "Resumen Menús Categorías Artículos Grupos modificadores Publicar" at bounding box center [556, 57] width 769 height 20
click at [370, 50] on button "Artículos" at bounding box center [365, 57] width 39 height 20
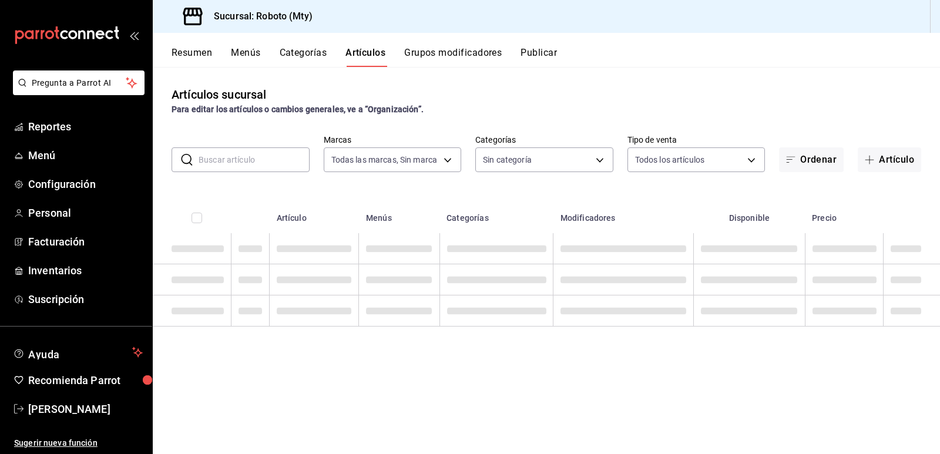
type input "09ba0216-65db-402d-9b94-d36048e6fe77"
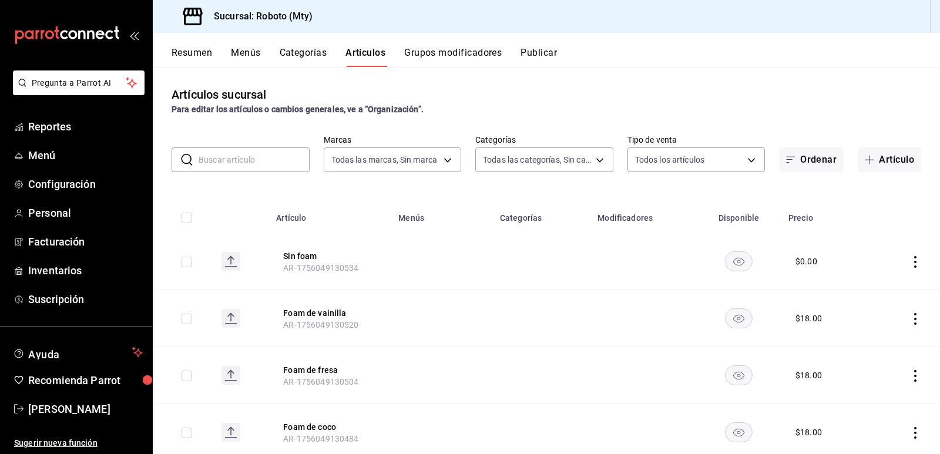
type input "d3270426-9b05-4d67-863c-cf0c33c1a0b3,8333b6c8-d7cf-4a52-a065-62d2b8b633ac,955c6…"
click at [254, 56] on button "Menús" at bounding box center [245, 57] width 29 height 20
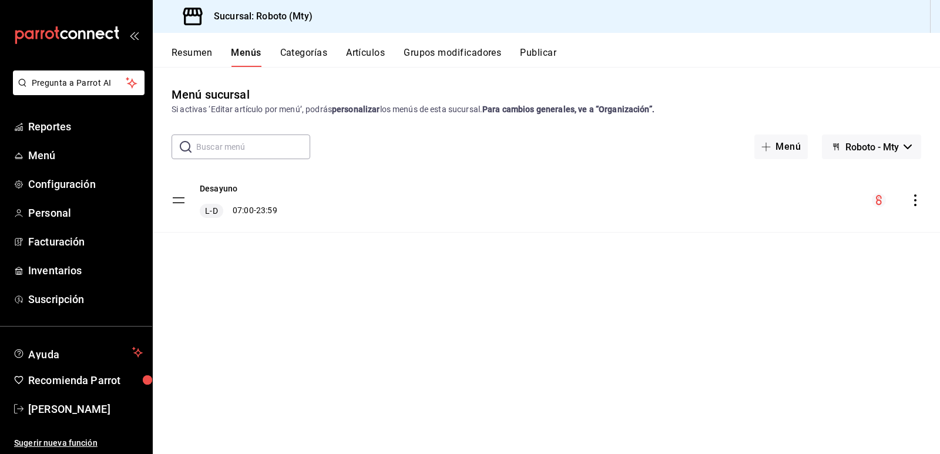
click at [362, 52] on button "Artículos" at bounding box center [365, 57] width 39 height 20
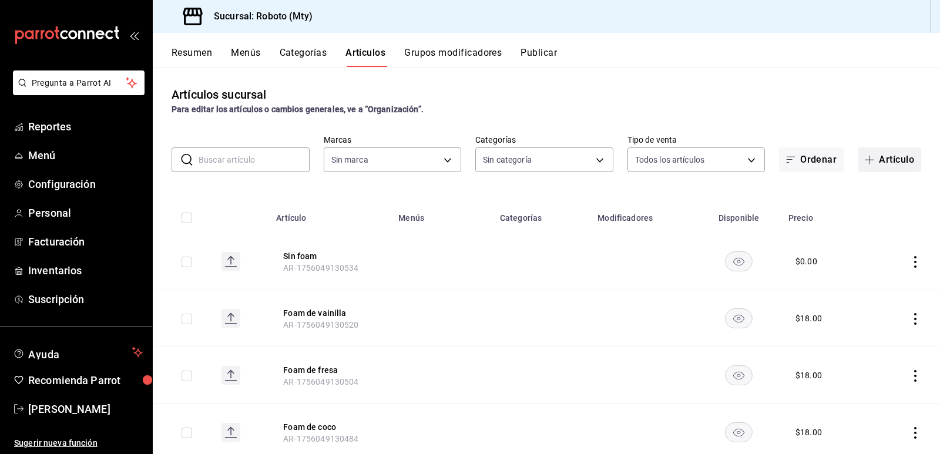
type input "09ba0216-65db-402d-9b94-d36048e6fe77"
type input "d3270426-9b05-4d67-863c-cf0c33c1a0b3,8333b6c8-d7cf-4a52-a065-62d2b8b633ac,955c6…"
click at [869, 163] on span "button" at bounding box center [872, 159] width 14 height 9
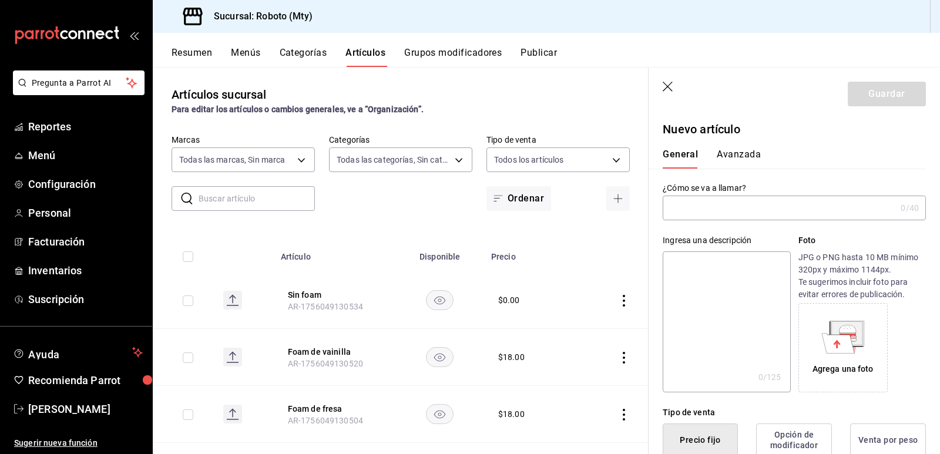
click at [733, 211] on input "text" at bounding box center [779, 208] width 233 height 24
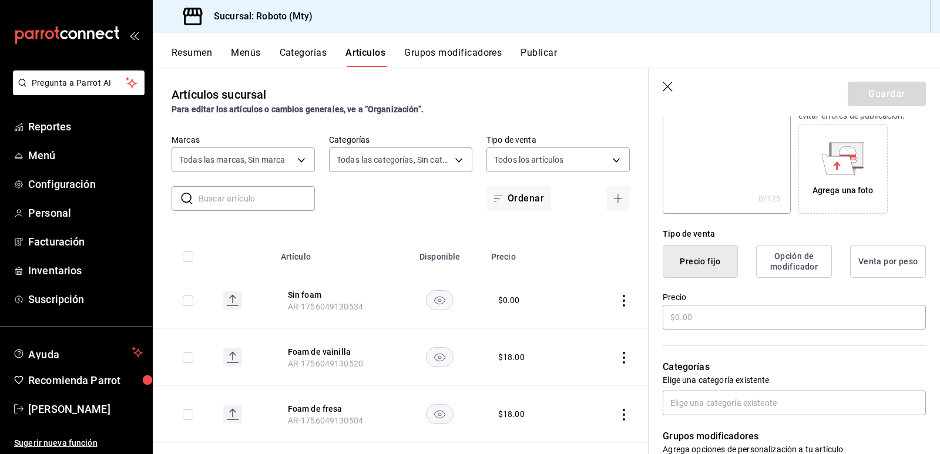
scroll to position [192, 0]
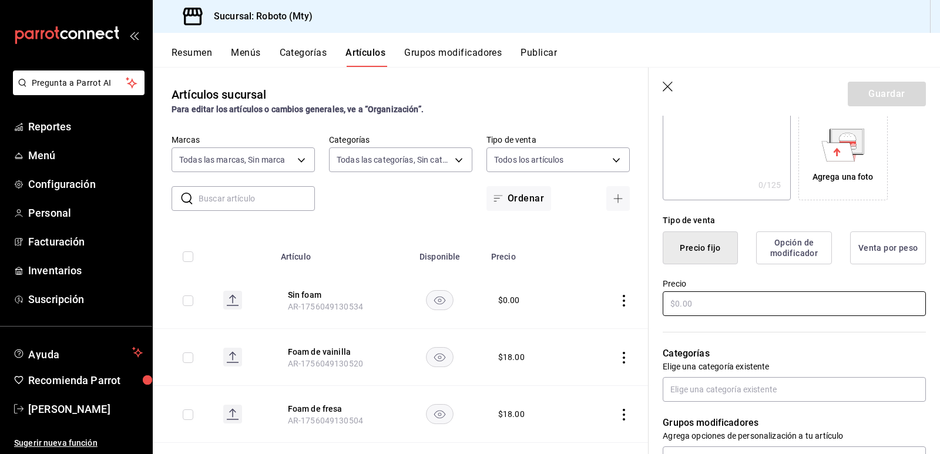
type input "Tacos de Barbacoa"
click at [721, 295] on input "text" at bounding box center [794, 304] width 263 height 25
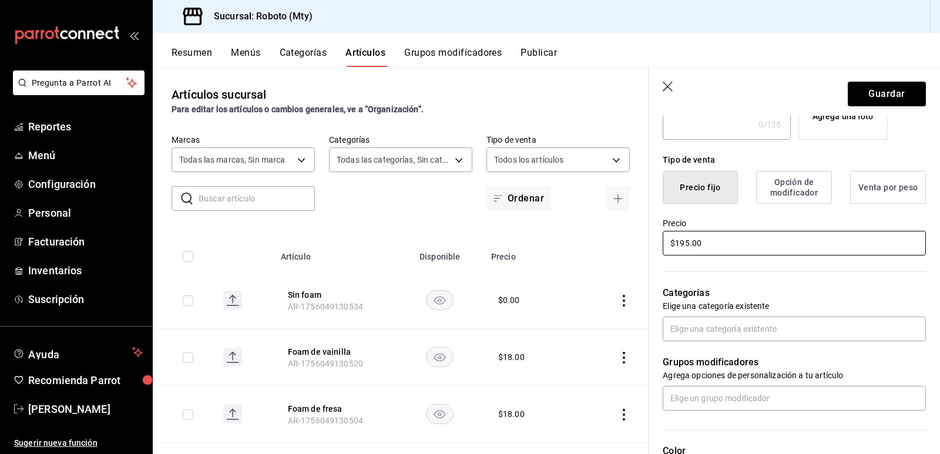
scroll to position [254, 0]
type input "$195.00"
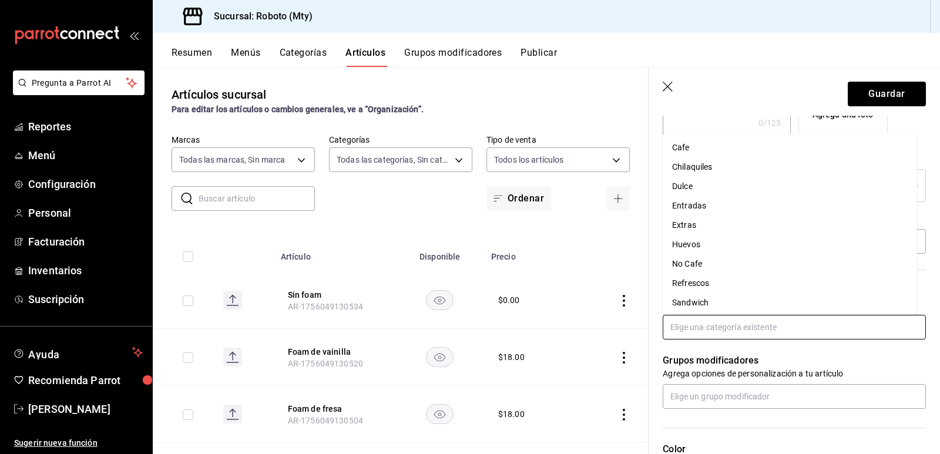
click at [748, 328] on input "text" at bounding box center [794, 327] width 263 height 25
click at [700, 279] on li "Tacos" at bounding box center [790, 281] width 254 height 19
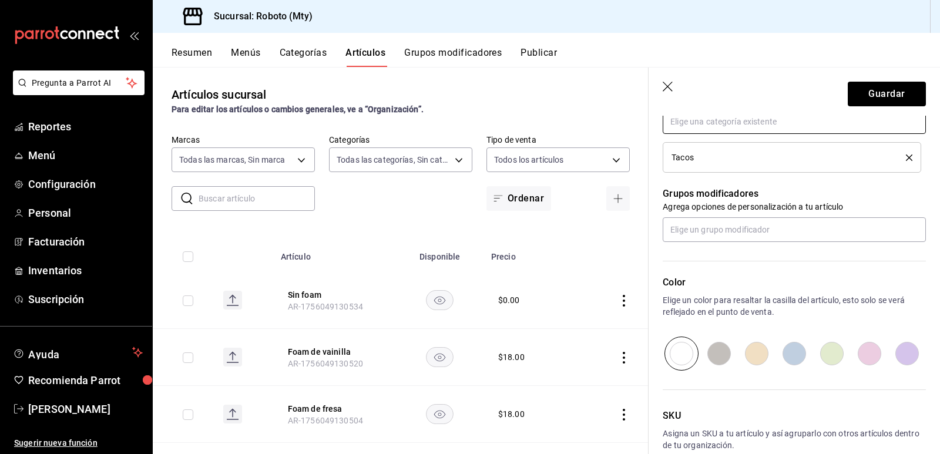
scroll to position [466, 0]
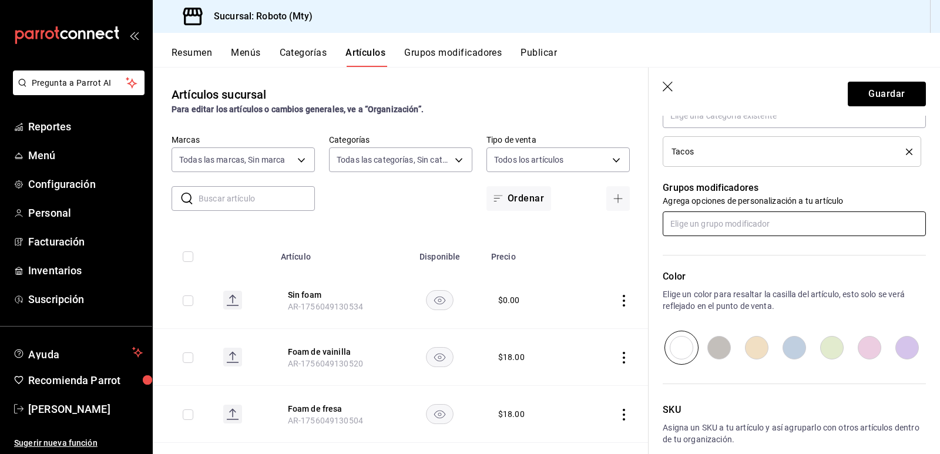
click at [752, 215] on input "text" at bounding box center [794, 224] width 263 height 25
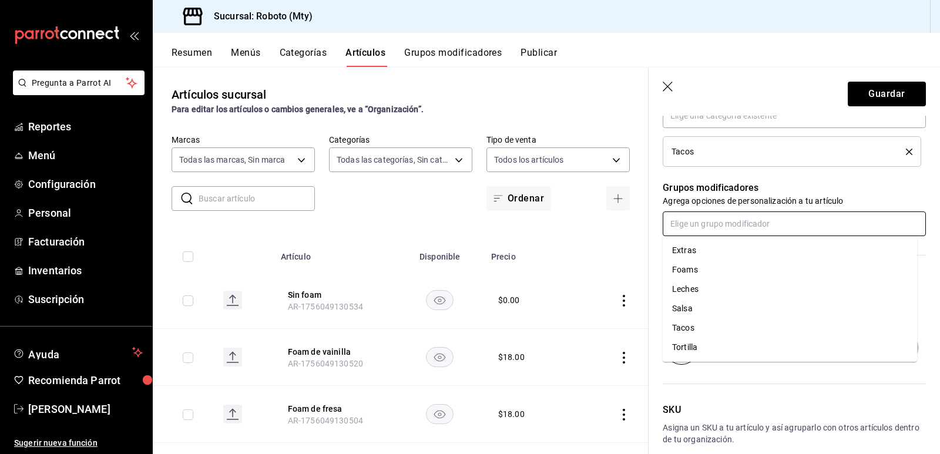
click at [686, 341] on li "Tortilla" at bounding box center [790, 347] width 254 height 19
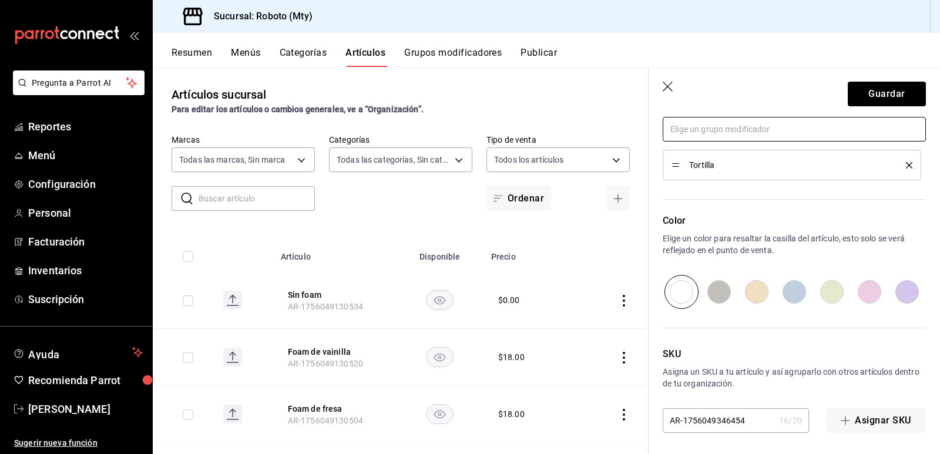
scroll to position [563, 0]
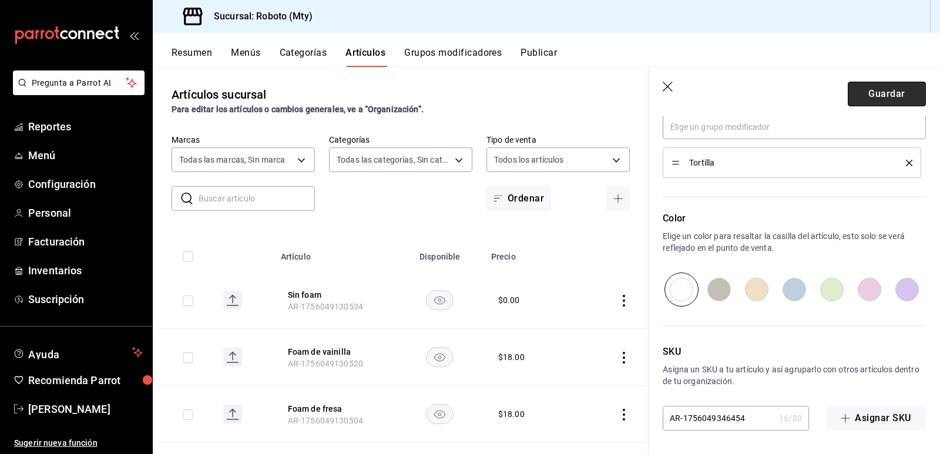
click at [850, 94] on button "Guardar" at bounding box center [887, 94] width 78 height 25
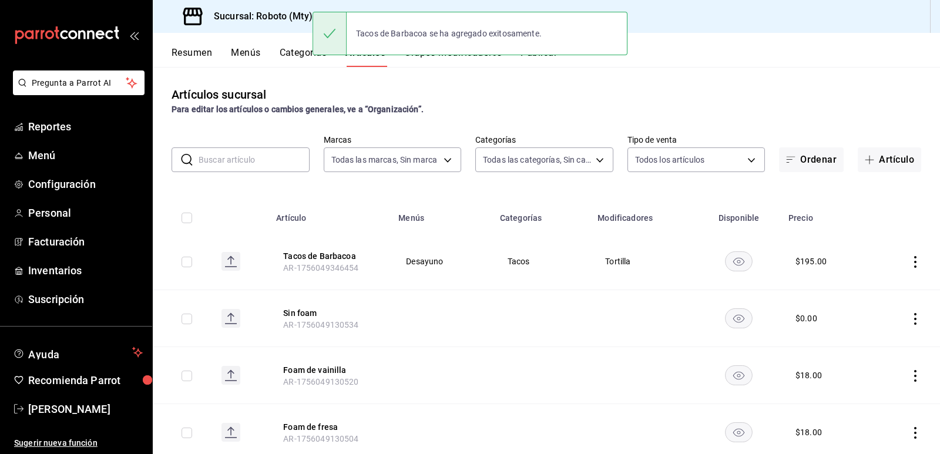
click at [528, 81] on div "Artículos sucursal Para editar los artículos o cambios generales, ve a “Organiz…" at bounding box center [547, 260] width 788 height 387
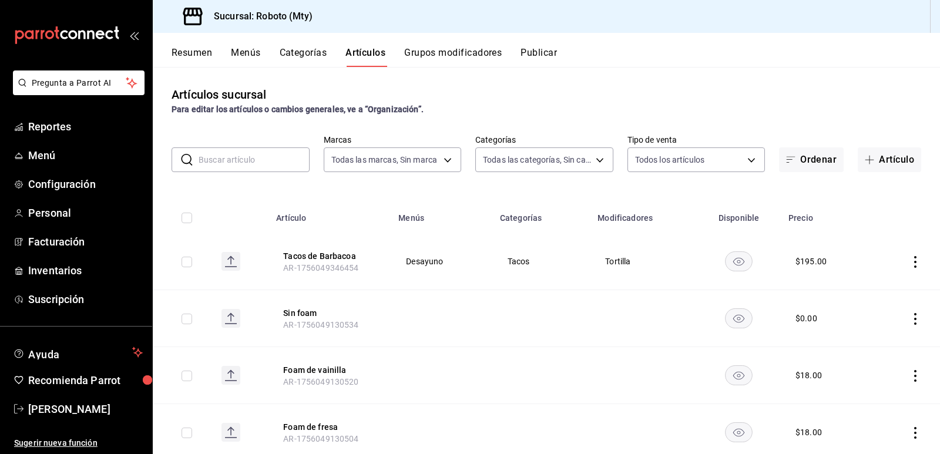
click at [249, 167] on input "text" at bounding box center [254, 160] width 111 height 24
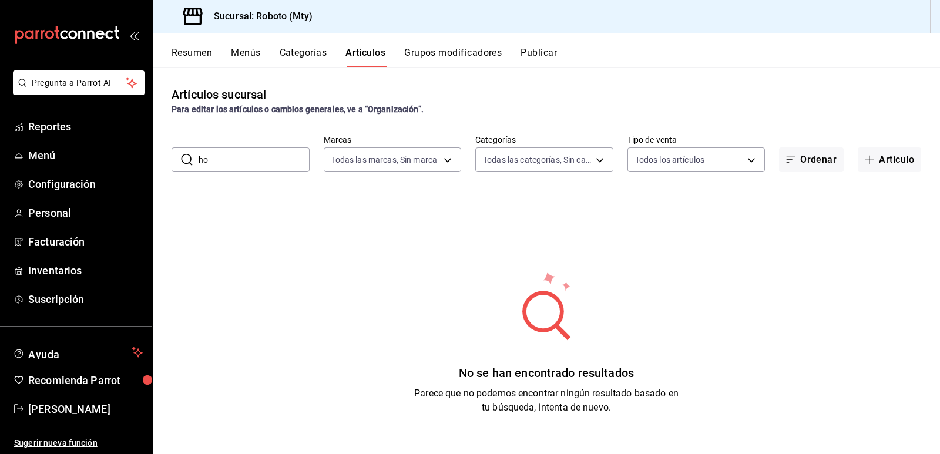
type input "h"
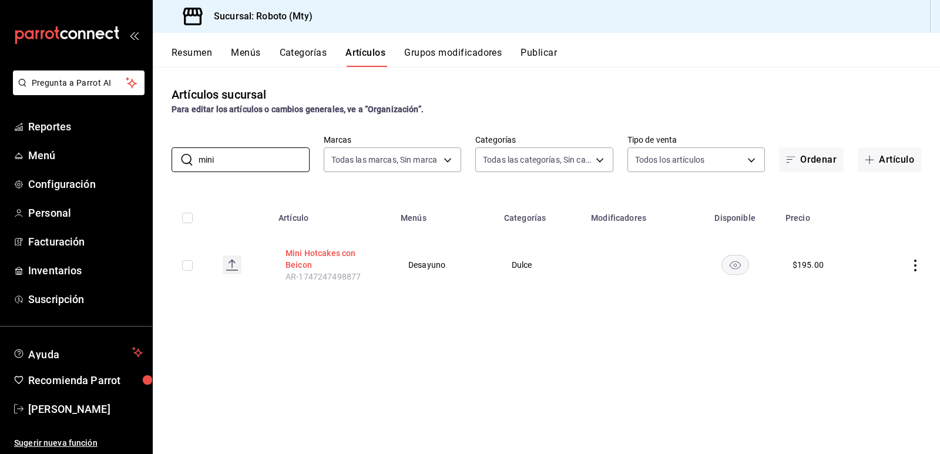
type input "mini"
click at [330, 257] on button "Mini Hotcakes con Beicon" at bounding box center [333, 259] width 94 height 24
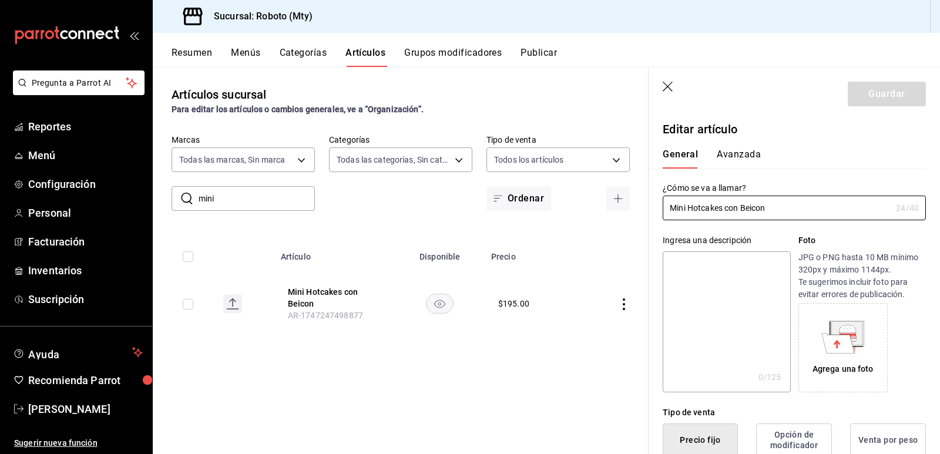
type input "$195.00"
drag, startPoint x: 768, startPoint y: 207, endPoint x: 530, endPoint y: 212, distance: 238.1
click at [530, 212] on main "Artículos sucursal Para editar los artículos o cambios generales, ve a “Organiz…" at bounding box center [547, 260] width 788 height 387
type input "H"
type input "PanCakes"
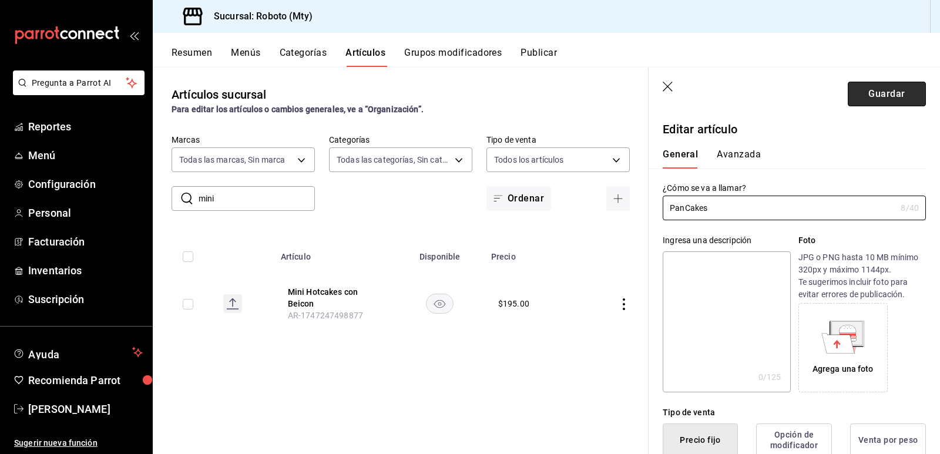
click at [848, 105] on button "Guardar" at bounding box center [887, 94] width 78 height 25
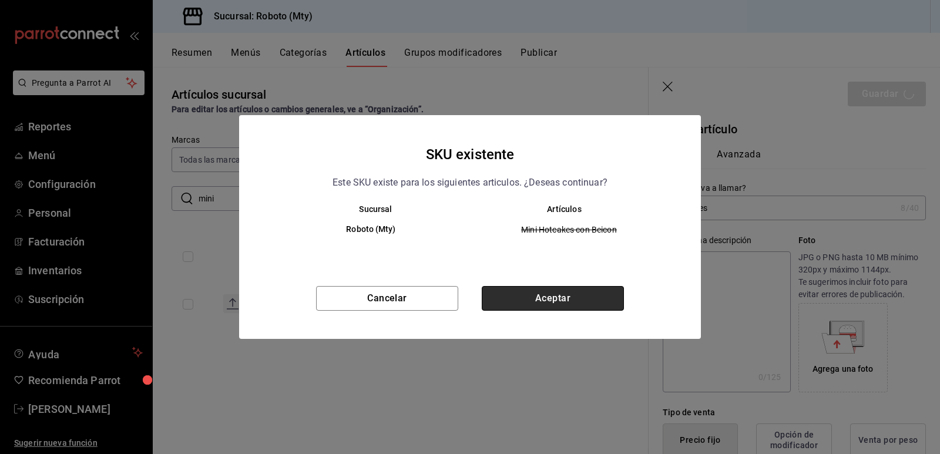
click at [558, 289] on button "Aceptar" at bounding box center [553, 298] width 142 height 25
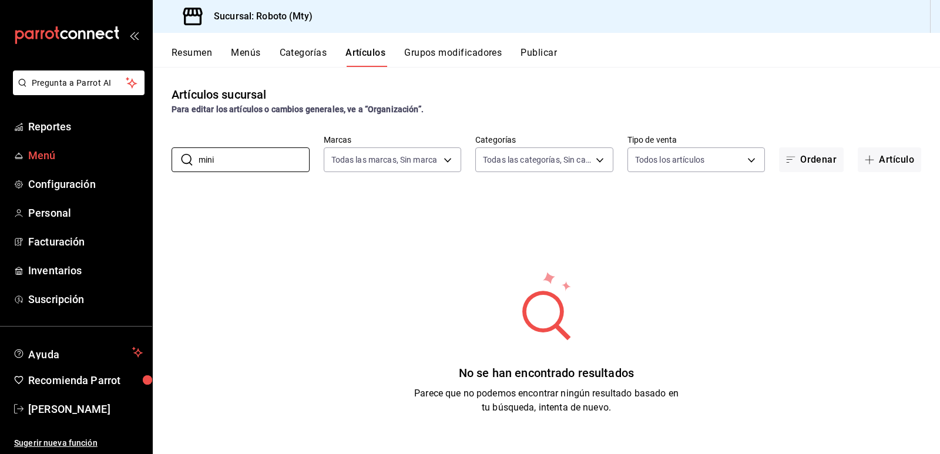
drag, startPoint x: 238, startPoint y: 166, endPoint x: 75, endPoint y: 147, distance: 164.5
click at [75, 147] on div "Pregunta a Parrot AI Reportes Menú Configuración Personal Facturación Inventari…" at bounding box center [470, 227] width 940 height 454
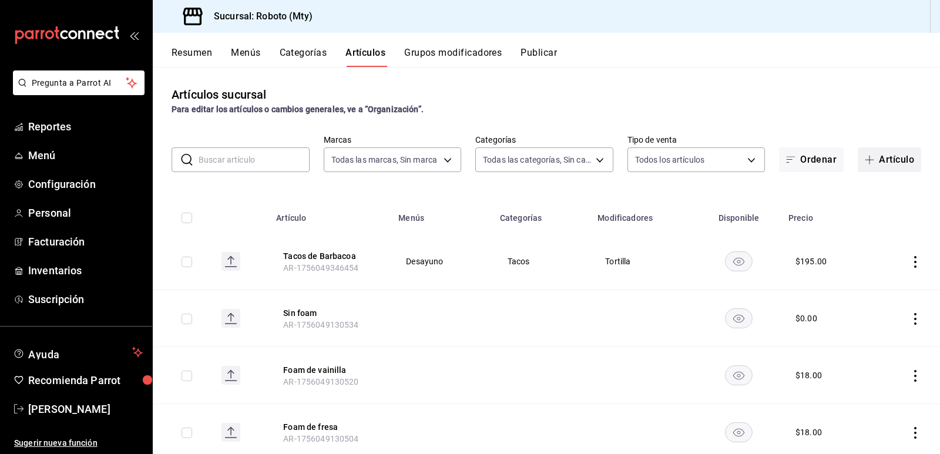
click at [871, 156] on button "Artículo" at bounding box center [889, 160] width 63 height 25
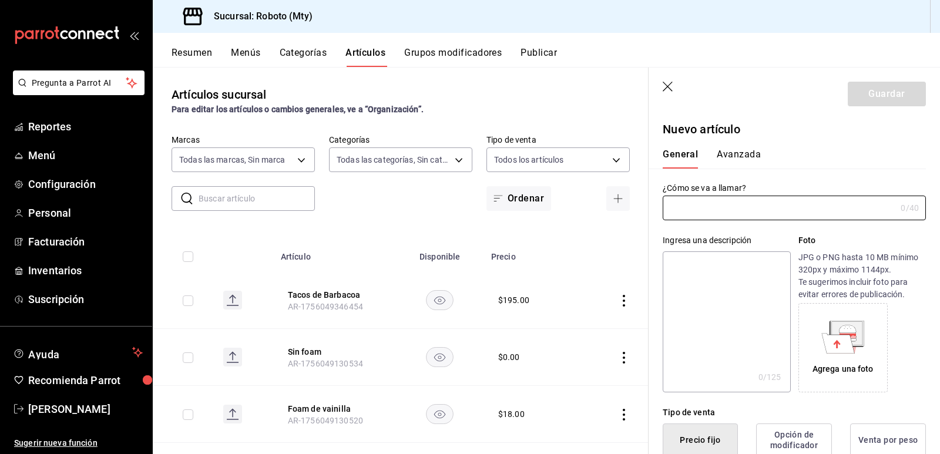
type input "AR-1756049526165"
click at [769, 200] on input "text" at bounding box center [779, 208] width 233 height 24
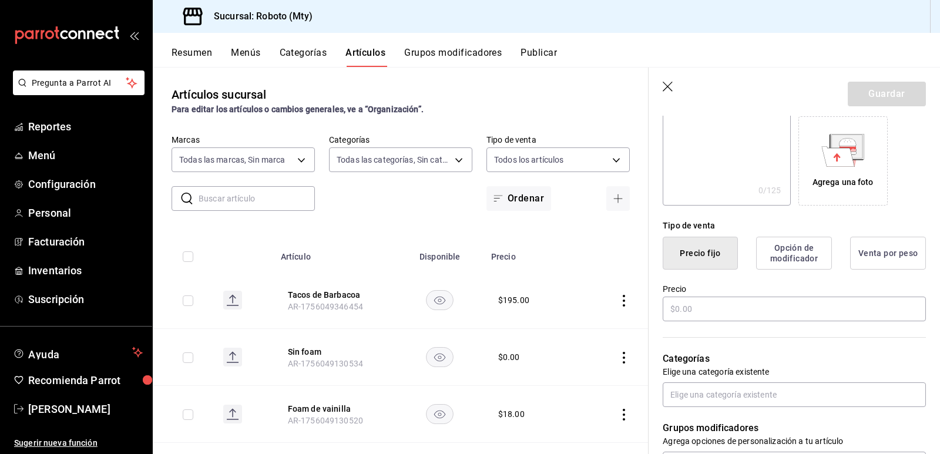
scroll to position [219, 0]
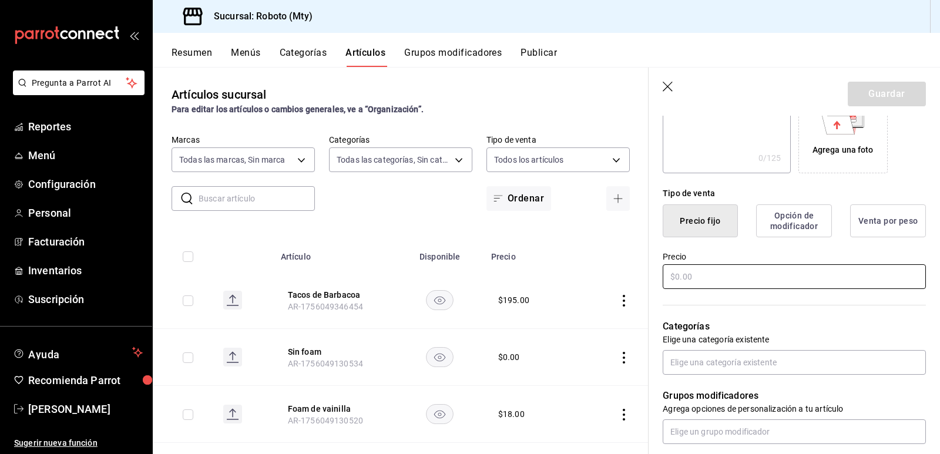
type input "[PERSON_NAME]"
click at [772, 281] on input "text" at bounding box center [794, 276] width 263 height 25
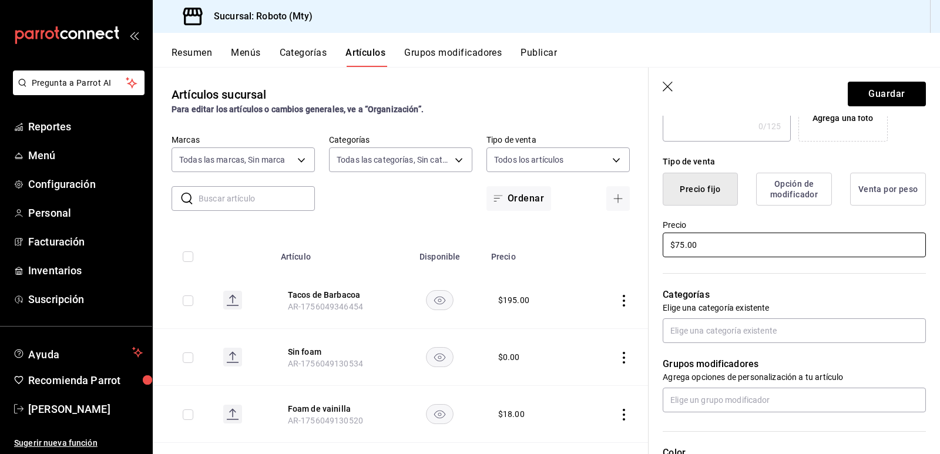
scroll to position [266, 0]
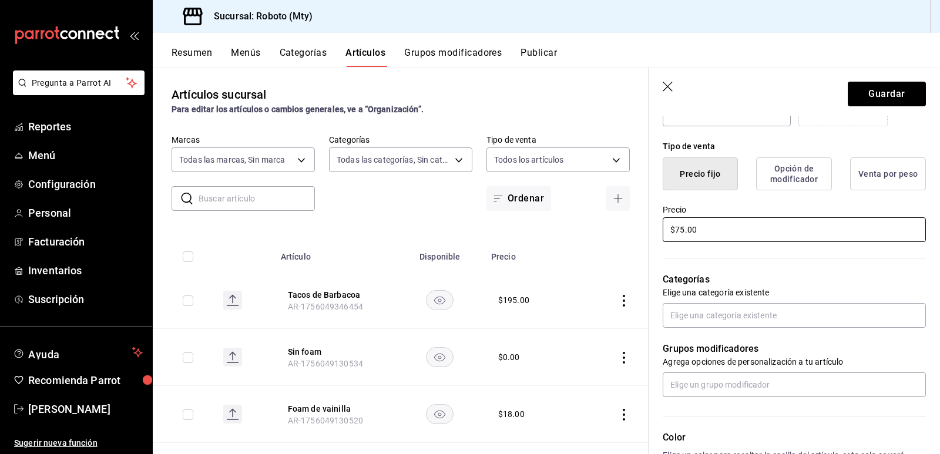
type input "$75.00"
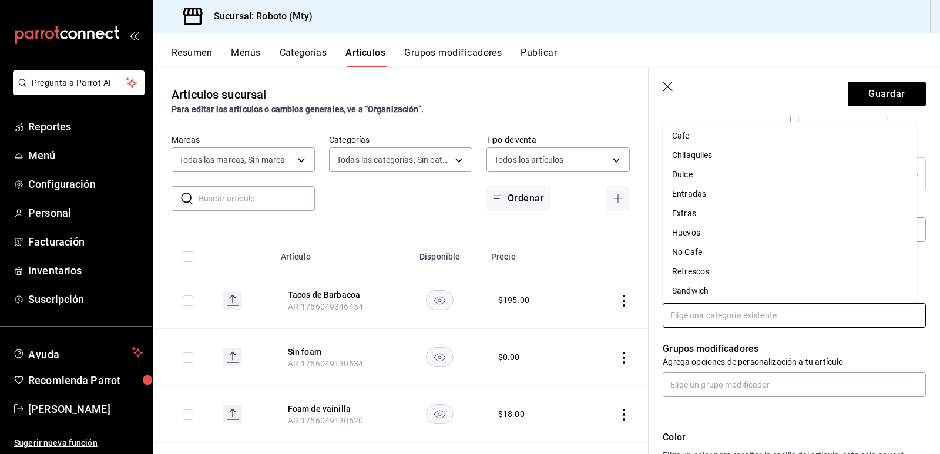
click at [761, 314] on input "text" at bounding box center [794, 315] width 263 height 25
click at [706, 247] on li "No Cafe" at bounding box center [790, 252] width 254 height 19
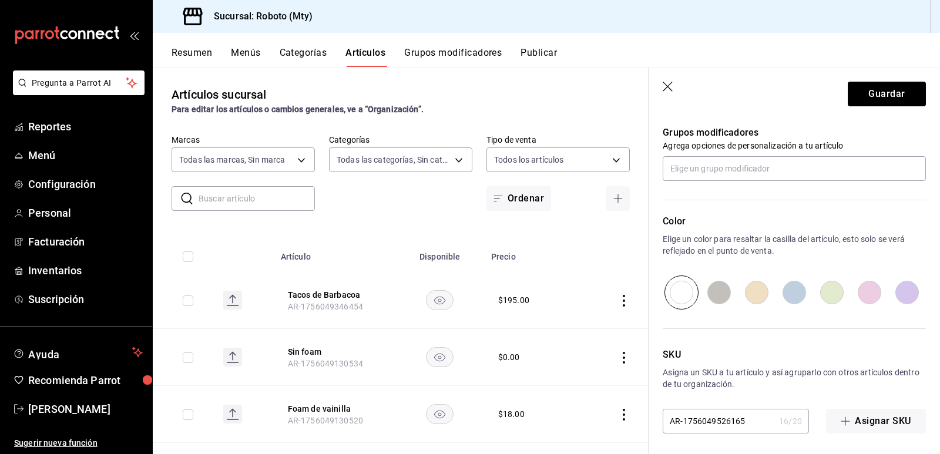
scroll to position [524, 0]
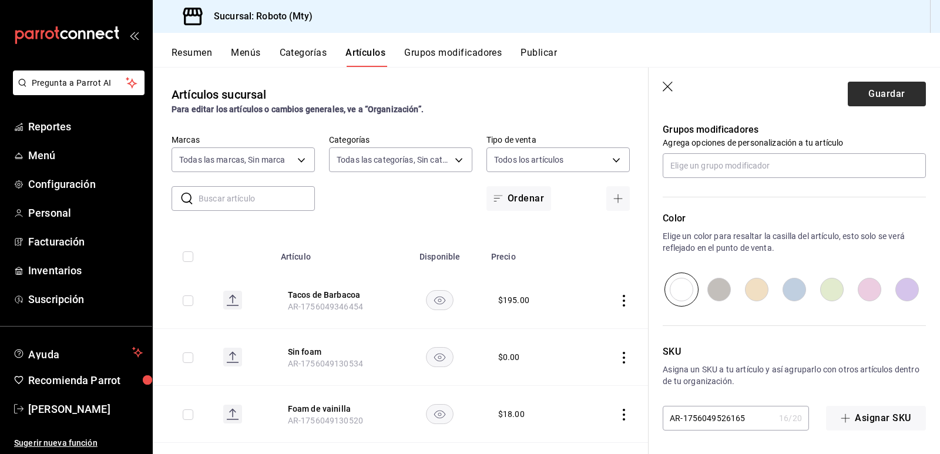
drag, startPoint x: 873, startPoint y: 109, endPoint x: 873, endPoint y: 101, distance: 7.6
click at [873, 101] on header "Guardar" at bounding box center [795, 92] width 292 height 48
click at [873, 101] on button "Guardar" at bounding box center [887, 94] width 78 height 25
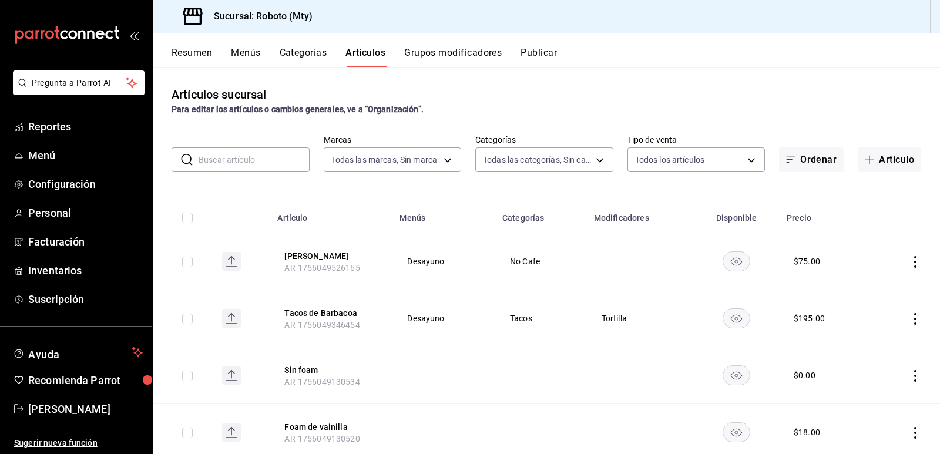
click at [452, 53] on button "Grupos modificadores" at bounding box center [453, 57] width 98 height 20
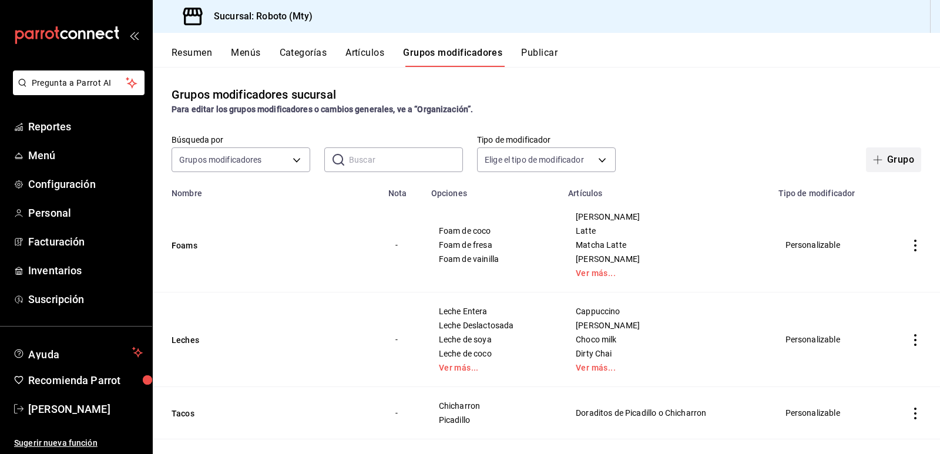
click at [890, 165] on button "Grupo" at bounding box center [893, 160] width 55 height 25
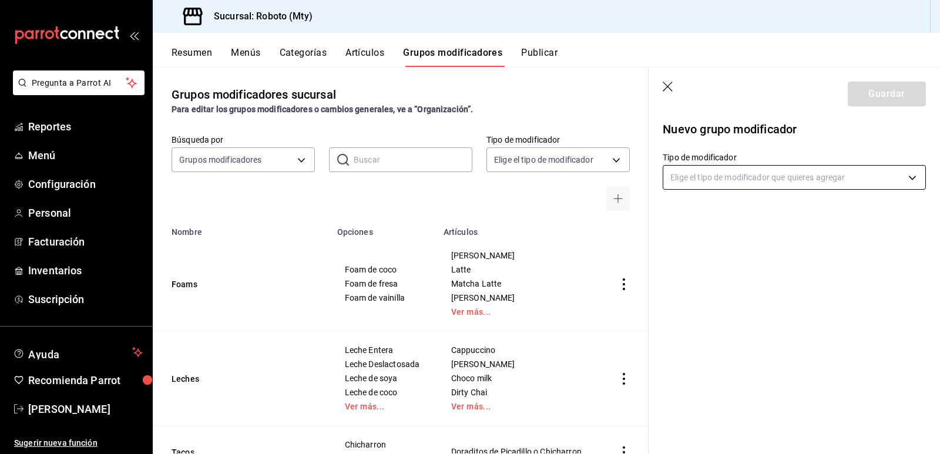
click at [756, 185] on body "Pregunta a Parrot AI Reportes Menú Configuración Personal Facturación Inventari…" at bounding box center [470, 227] width 940 height 454
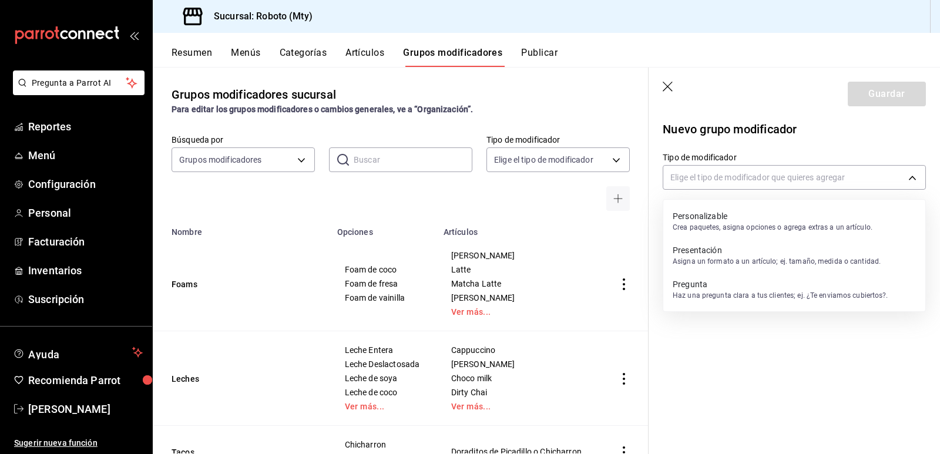
click at [738, 219] on p "Personalizable" at bounding box center [773, 216] width 200 height 12
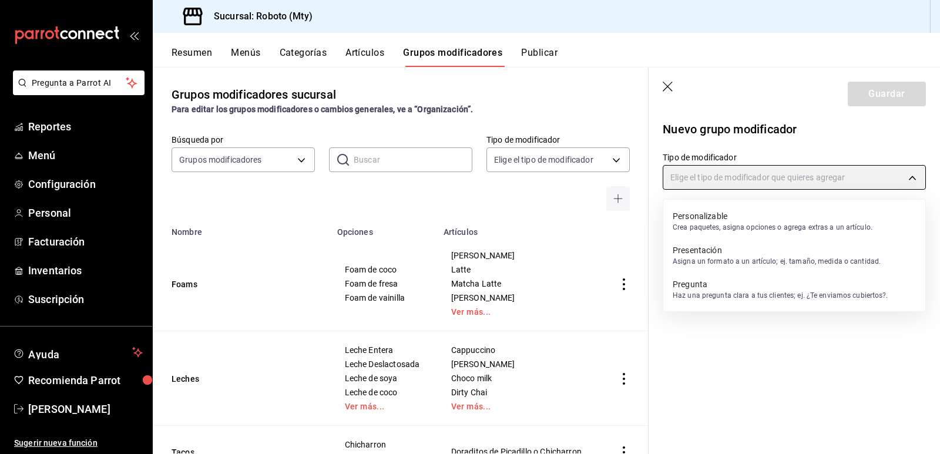
type input "CUSTOMIZABLE"
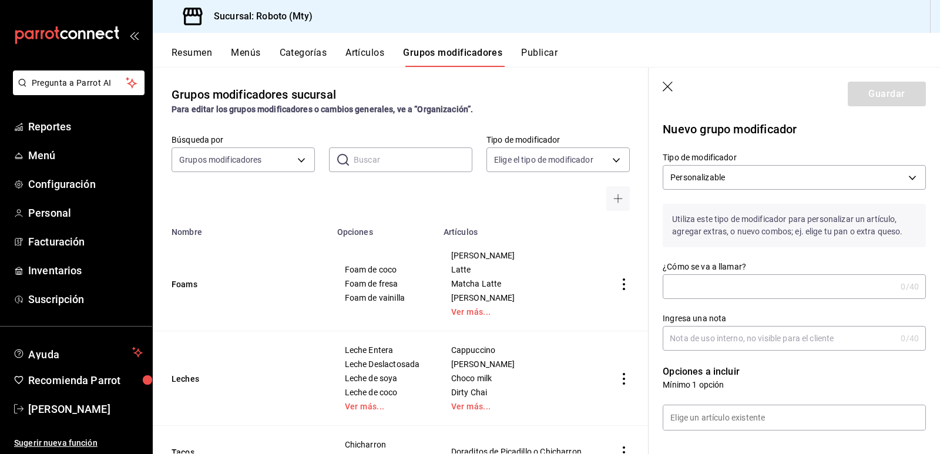
click at [727, 297] on input "¿Cómo se va a llamar?" at bounding box center [779, 287] width 233 height 24
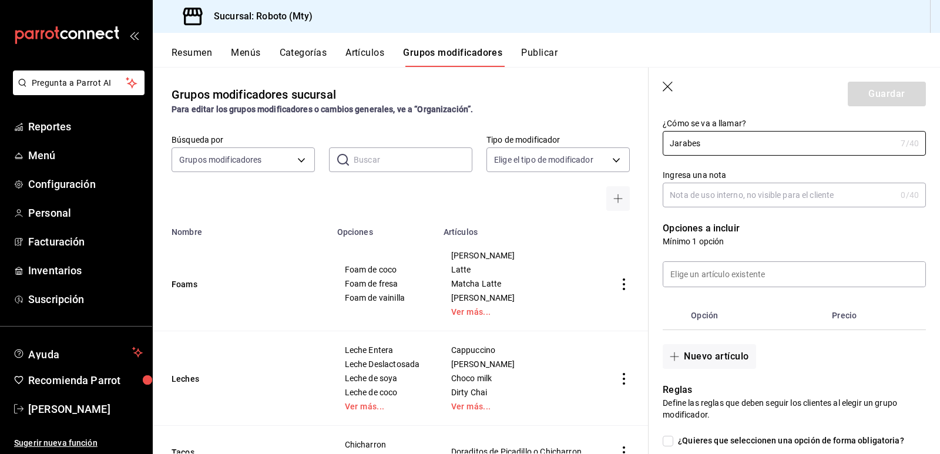
scroll to position [149, 0]
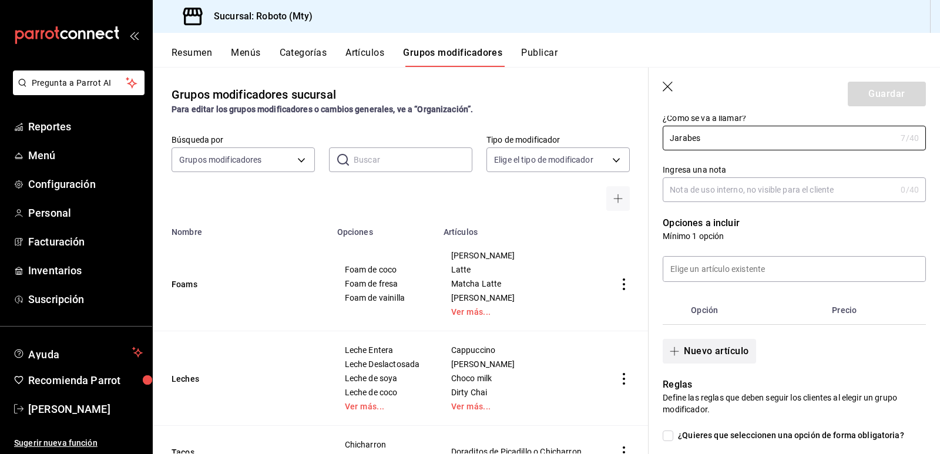
type input "Jarabes"
click at [715, 349] on button "Nuevo artículo" at bounding box center [709, 351] width 93 height 25
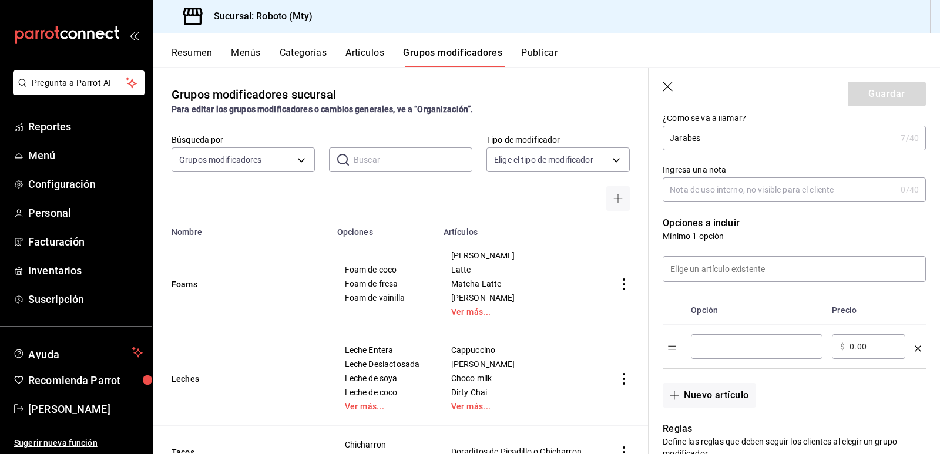
click at [746, 349] on input "optionsTable" at bounding box center [756, 347] width 115 height 12
type input "Vainilla"
click at [694, 400] on button "Nuevo artículo" at bounding box center [709, 395] width 93 height 25
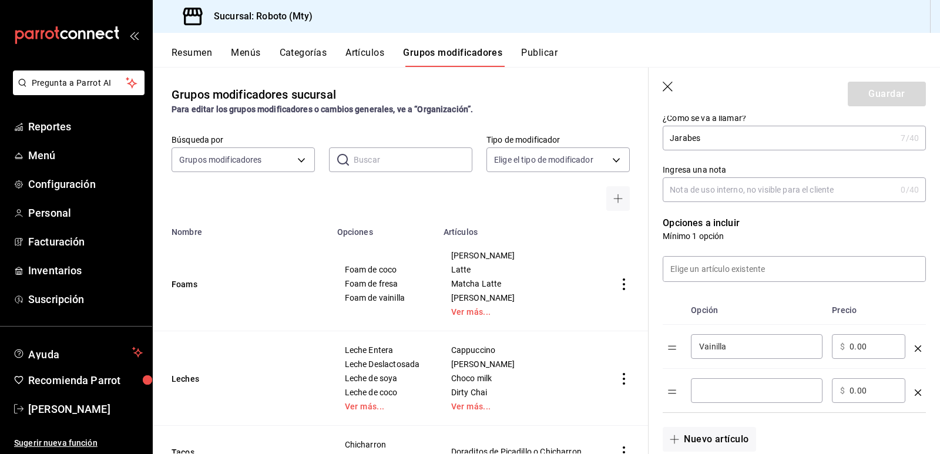
click at [725, 383] on div "​" at bounding box center [757, 391] width 132 height 25
type input "Caramelo"
click at [695, 426] on div "Nuevo artículo" at bounding box center [787, 432] width 277 height 39
click at [694, 430] on button "Nuevo artículo" at bounding box center [709, 439] width 93 height 25
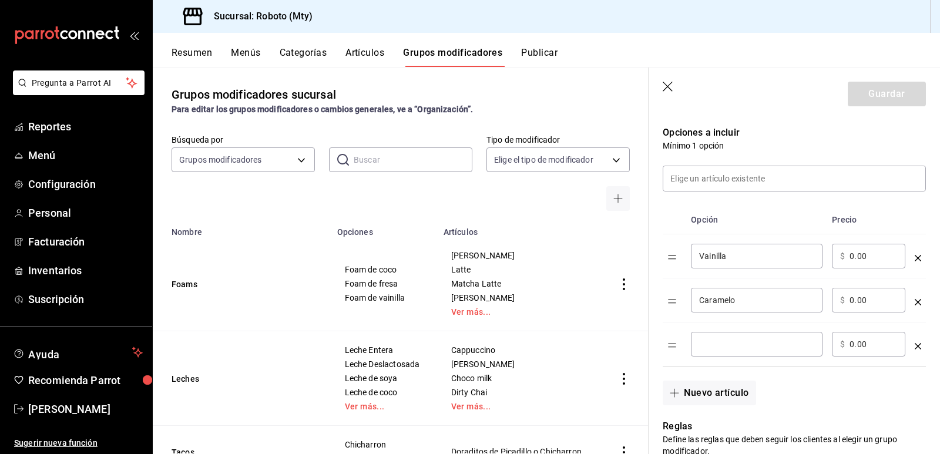
scroll to position [243, 0]
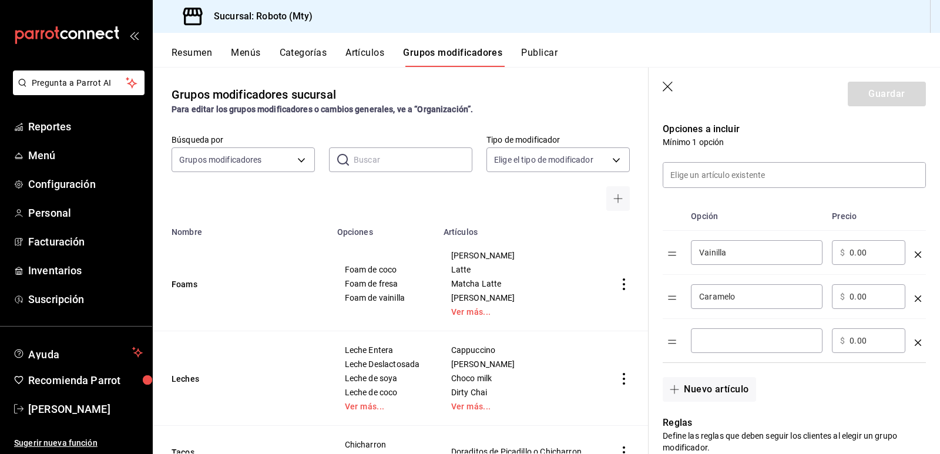
click at [855, 253] on input "0.00" at bounding box center [874, 253] width 48 height 12
type input "8.00"
click at [853, 293] on input "0.00" at bounding box center [874, 297] width 48 height 12
type input "8.00"
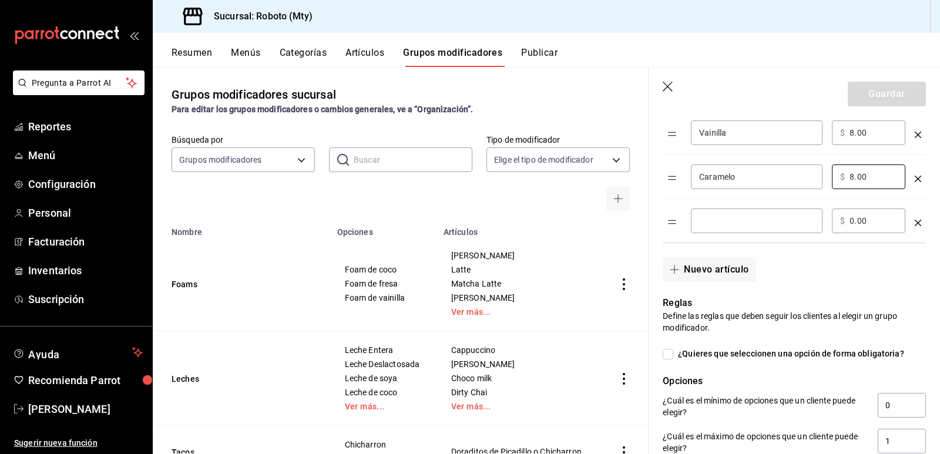
scroll to position [357, 0]
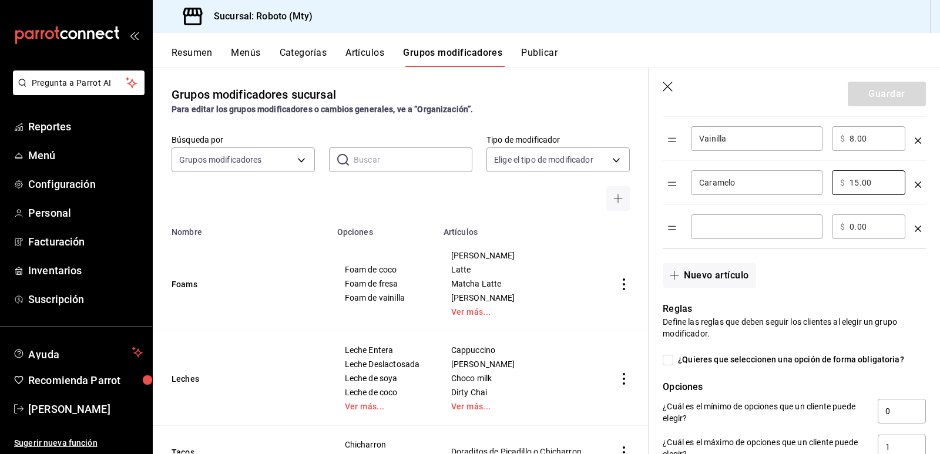
type input "15.00"
click at [855, 138] on input "8.00" at bounding box center [874, 139] width 48 height 12
type input "15.00"
click at [869, 256] on div "Nuevo artículo" at bounding box center [787, 268] width 277 height 39
click at [867, 262] on div "Nuevo artículo" at bounding box center [787, 268] width 277 height 39
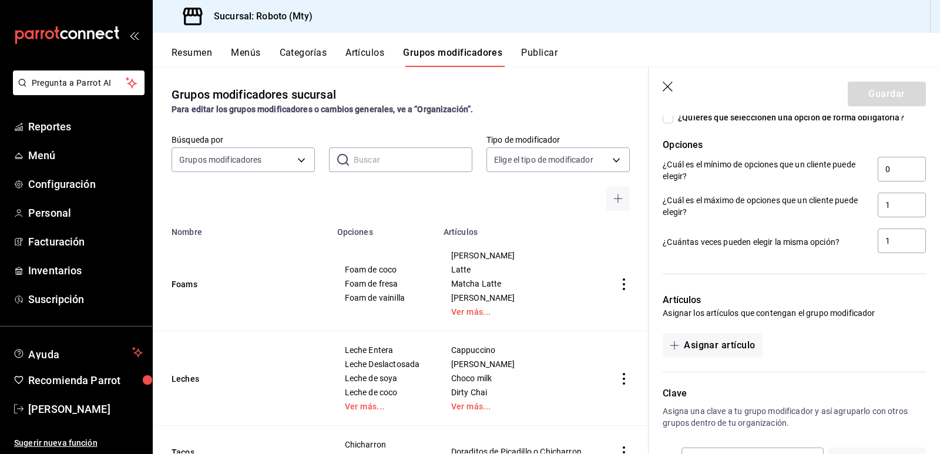
scroll to position [615, 0]
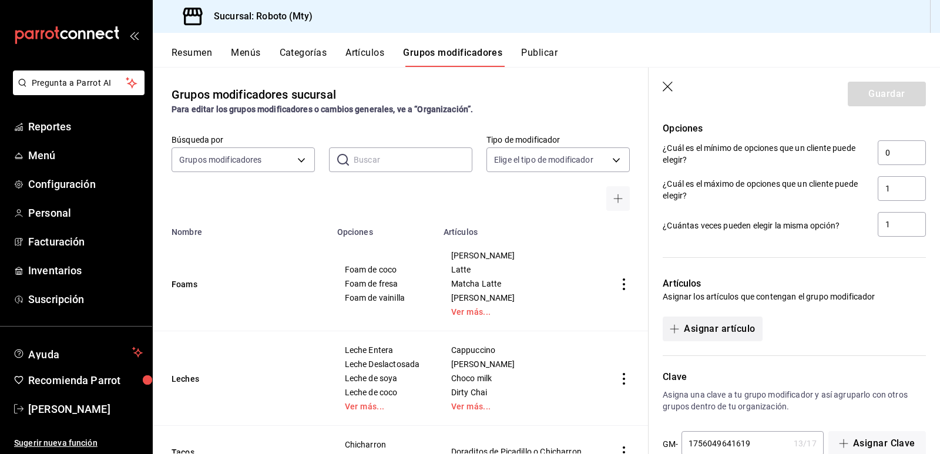
click at [724, 327] on button "Asignar artículo" at bounding box center [712, 329] width 99 height 25
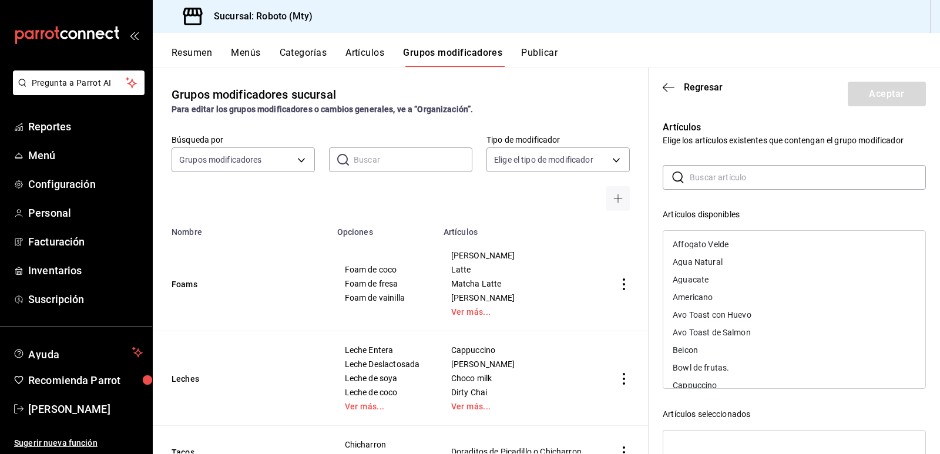
click at [713, 294] on div "Americano" at bounding box center [693, 297] width 40 height 8
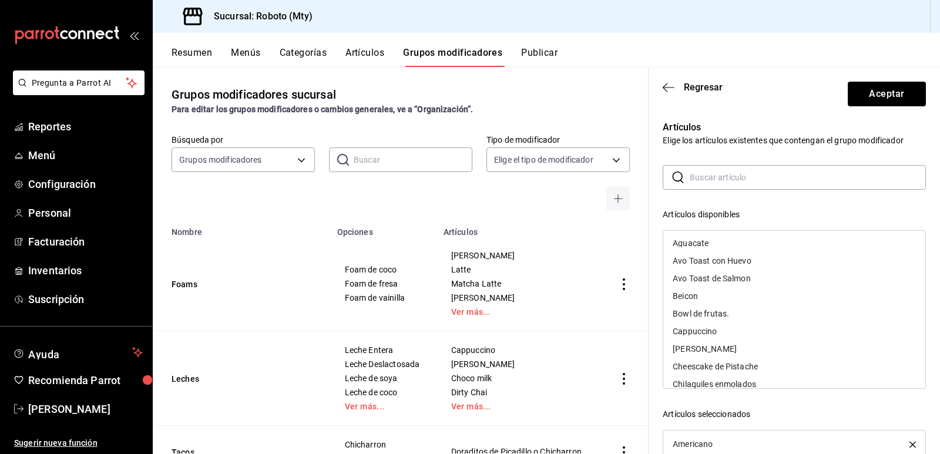
scroll to position [51, 0]
click at [711, 314] on div "Cappuccino" at bounding box center [695, 317] width 44 height 8
click at [710, 317] on div "[PERSON_NAME]" at bounding box center [705, 317] width 64 height 8
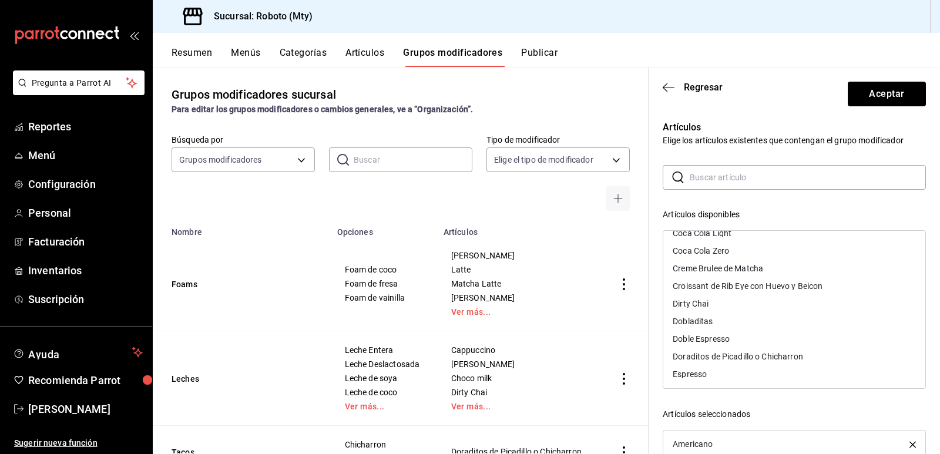
scroll to position [259, 0]
click at [719, 298] on div "Dirty Chai" at bounding box center [795, 303] width 262 height 18
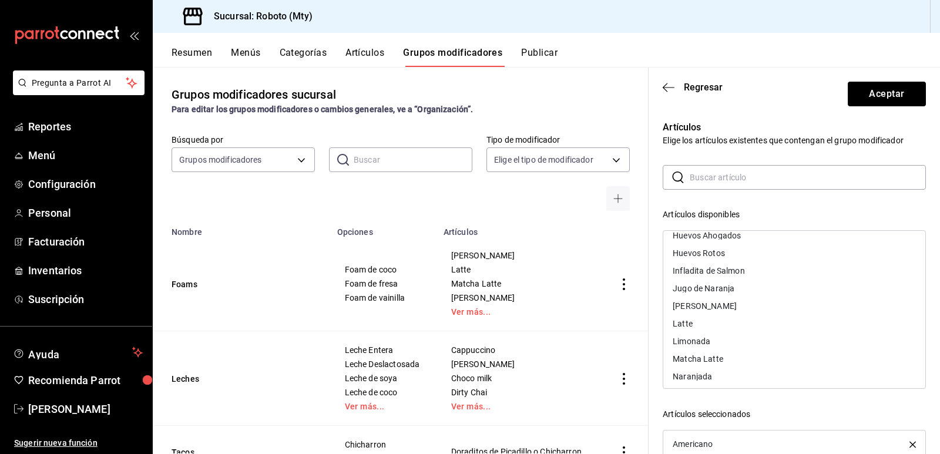
scroll to position [505, 0]
click at [721, 320] on div "Latte" at bounding box center [795, 321] width 262 height 18
click at [719, 339] on div "Matcha Latte" at bounding box center [698, 338] width 51 height 8
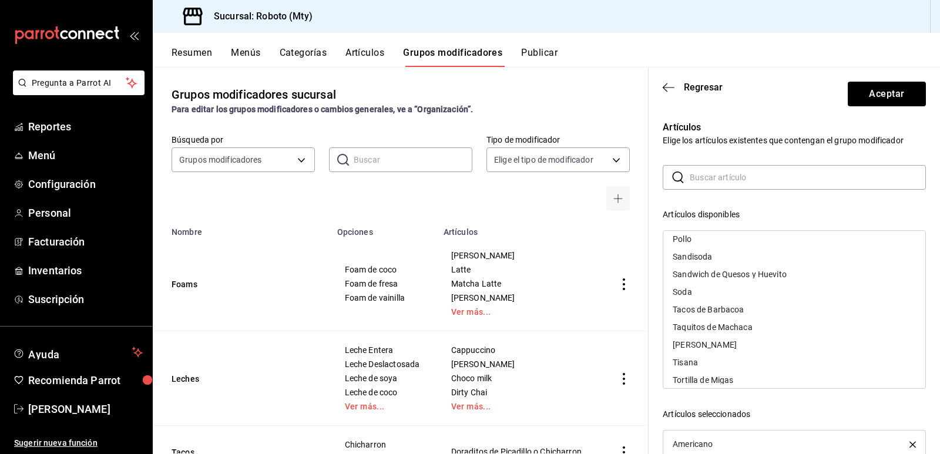
scroll to position [713, 0]
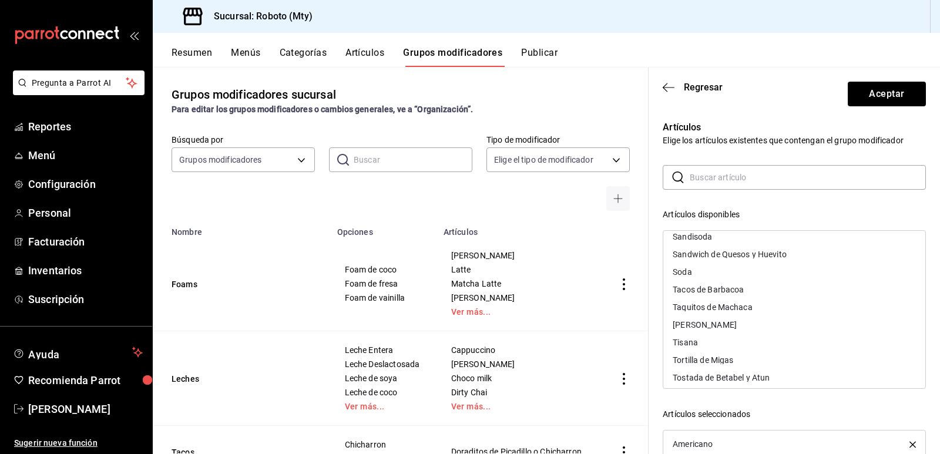
click at [714, 322] on div "[PERSON_NAME]" at bounding box center [795, 325] width 262 height 18
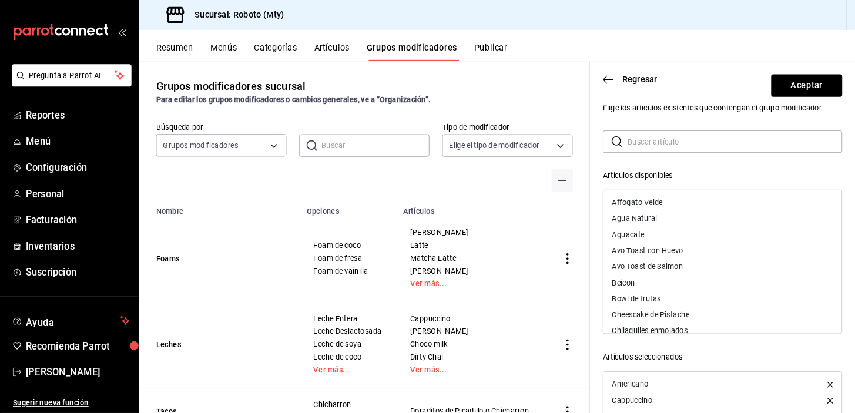
scroll to position [0, 0]
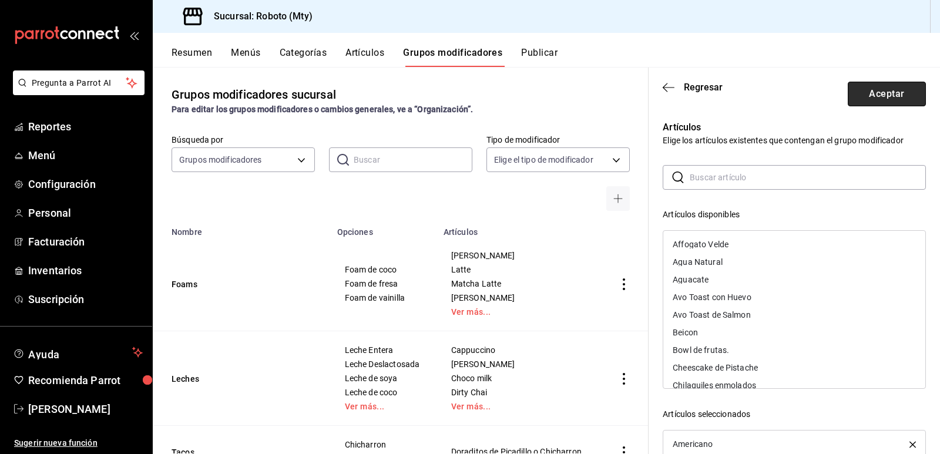
click at [897, 105] on button "Aceptar" at bounding box center [887, 94] width 78 height 25
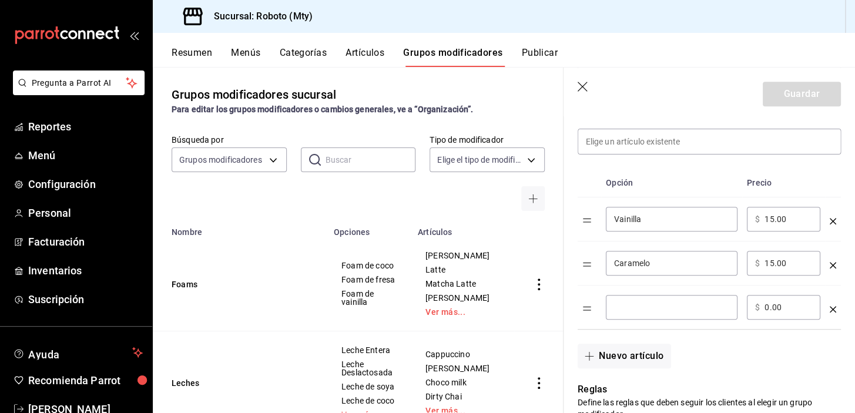
scroll to position [282, 0]
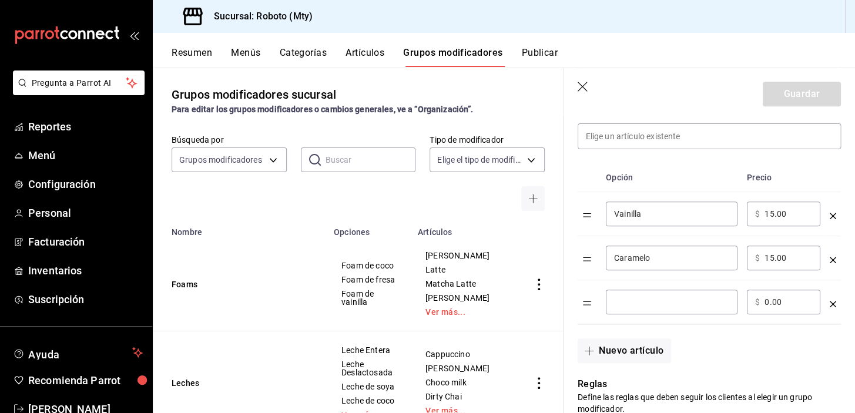
click at [830, 302] on icon "optionsTable" at bounding box center [833, 304] width 6 height 6
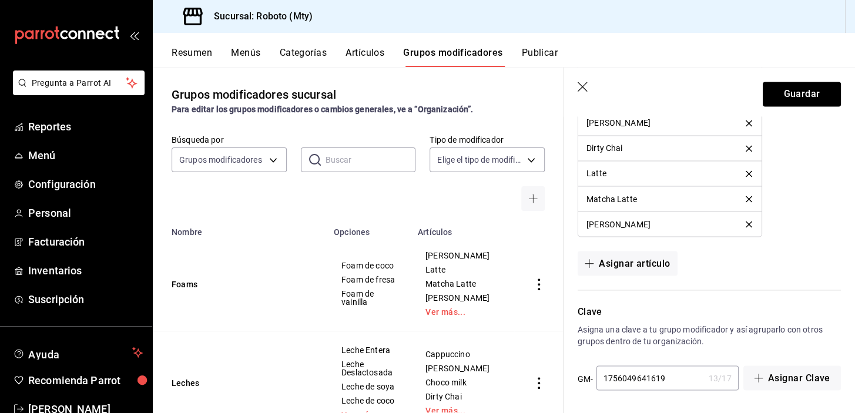
scroll to position [830, 0]
click at [804, 90] on button "Guardar" at bounding box center [802, 94] width 78 height 25
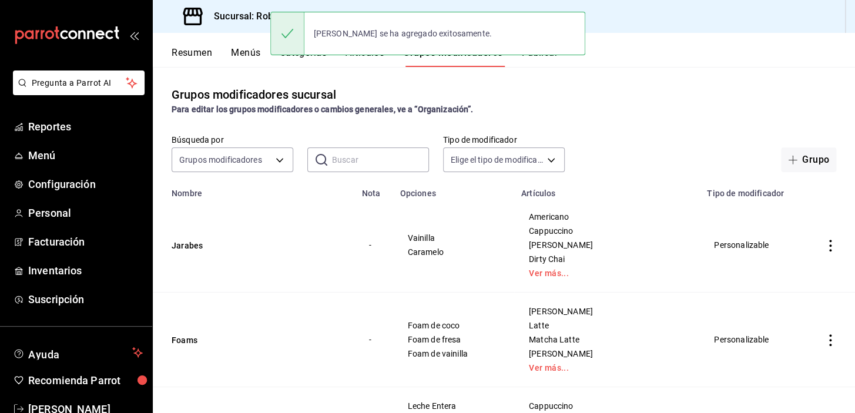
click at [243, 52] on button "Menús" at bounding box center [245, 57] width 29 height 20
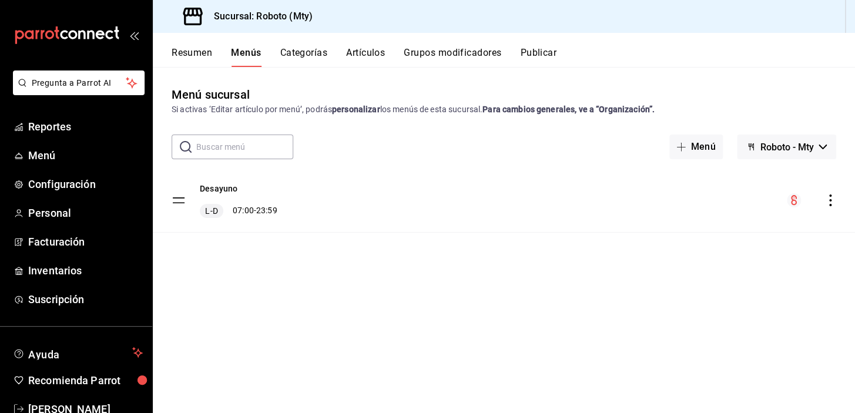
click at [343, 54] on div "Resumen Menús Categorías Artículos Grupos modificadores Publicar" at bounding box center [514, 57] width 684 height 20
click at [371, 54] on button "Artículos" at bounding box center [365, 57] width 39 height 20
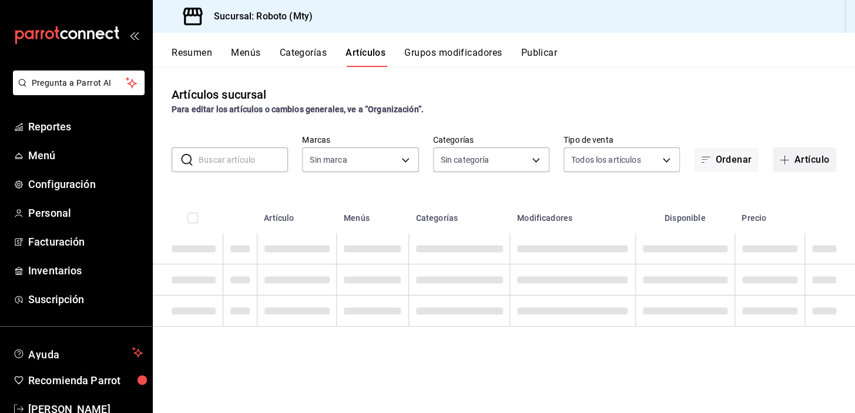
click at [812, 169] on button "Artículo" at bounding box center [804, 160] width 63 height 25
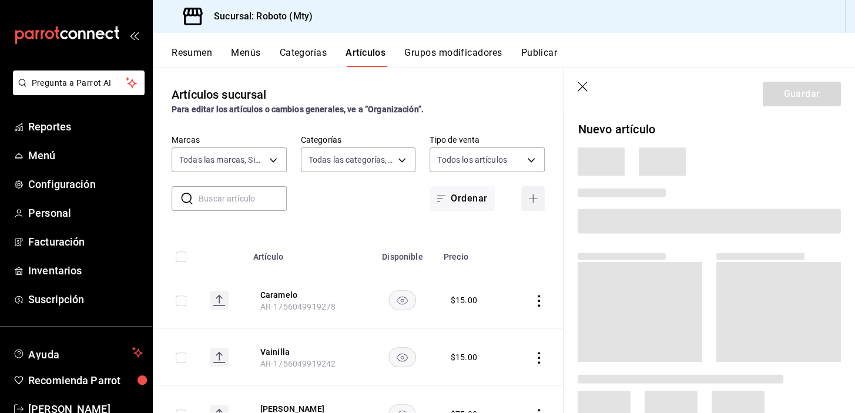
type input "09ba0216-65db-402d-9b94-d36048e6fe77"
type input "d3270426-9b05-4d67-863c-cf0c33c1a0b3,8333b6c8-d7cf-4a52-a065-62d2b8b633ac,955c6…"
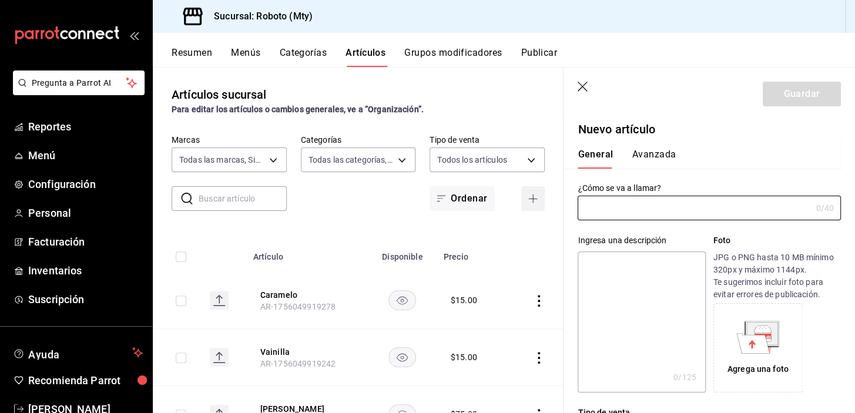
type input "AR-1756049930234"
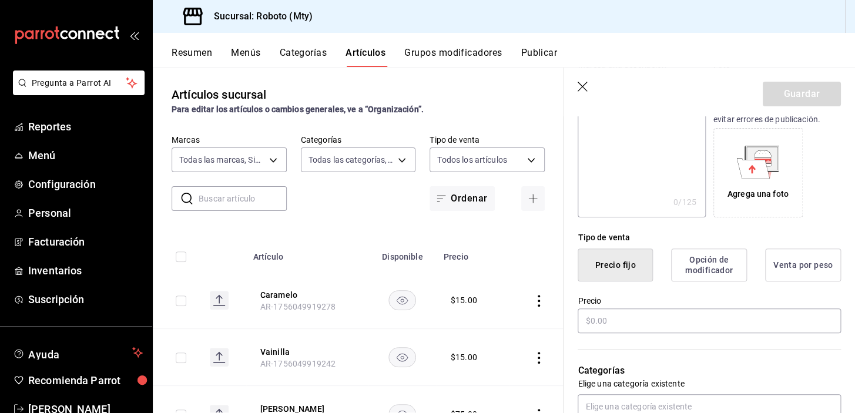
scroll to position [196, 0]
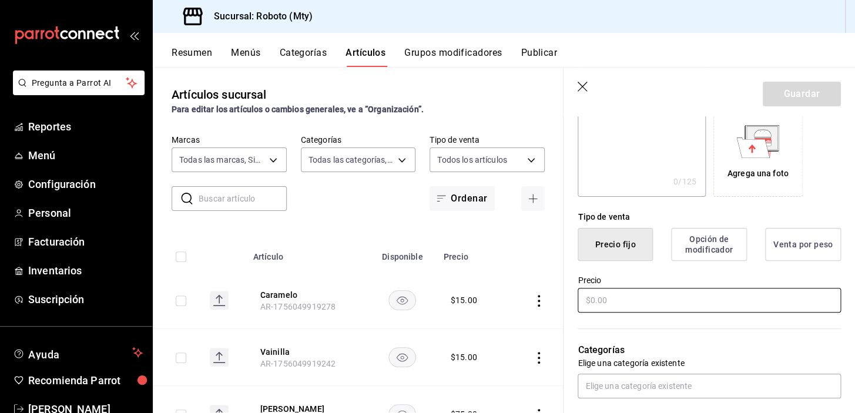
type input "Suero"
click at [661, 288] on input "text" at bounding box center [709, 300] width 263 height 25
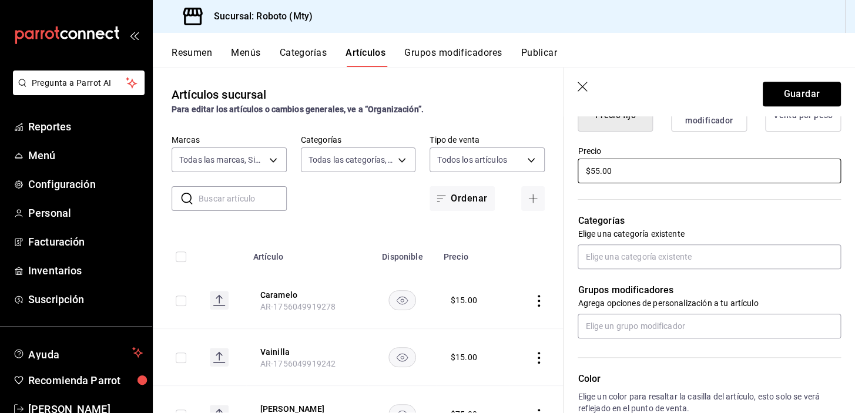
scroll to position [327, 0]
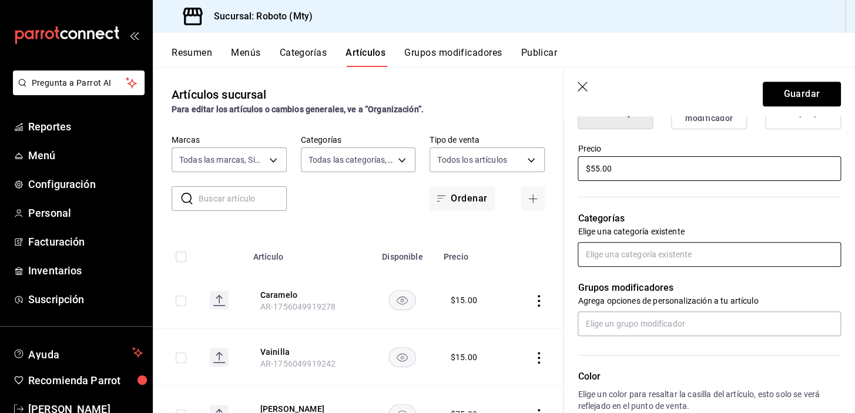
type input "$55.00"
click at [657, 256] on input "text" at bounding box center [709, 254] width 263 height 25
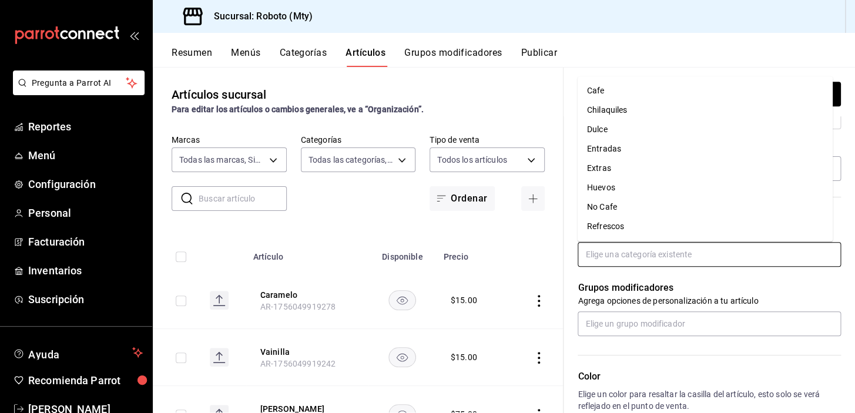
click at [617, 223] on li "Refrescos" at bounding box center [705, 226] width 255 height 19
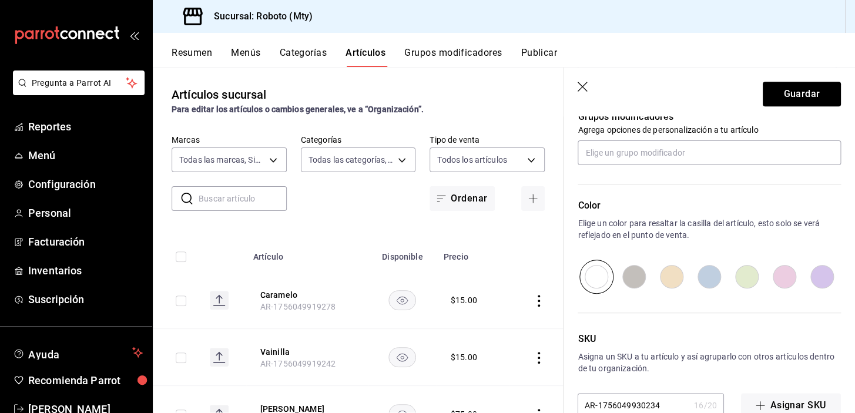
scroll to position [564, 0]
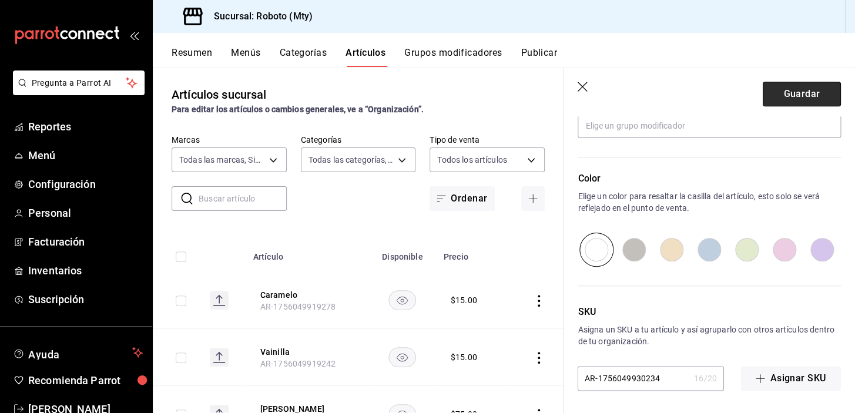
click at [779, 88] on button "Guardar" at bounding box center [802, 94] width 78 height 25
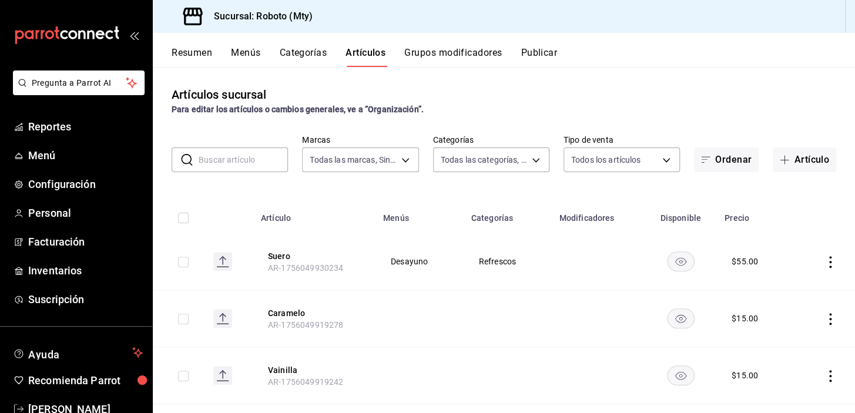
click at [290, 51] on button "Categorías" at bounding box center [304, 57] width 48 height 20
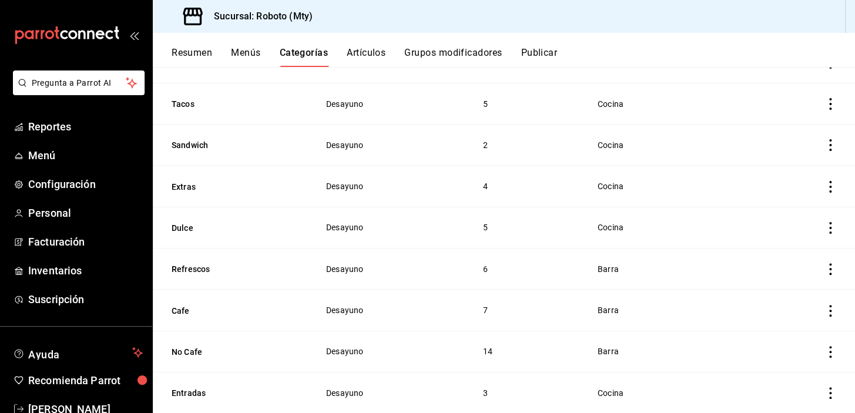
scroll to position [228, 0]
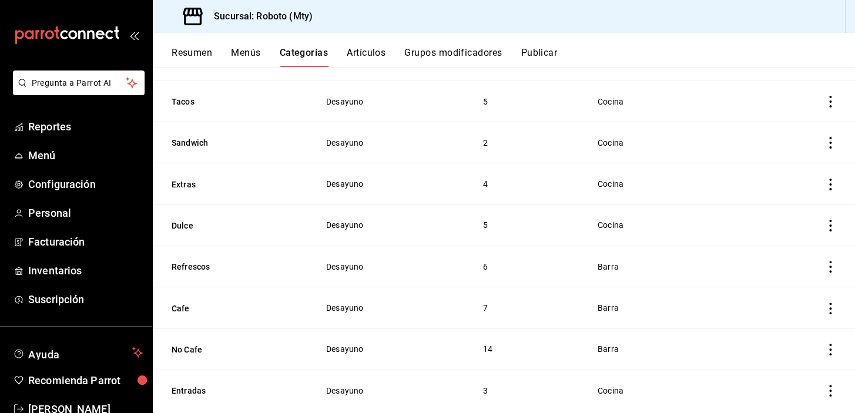
click at [825, 261] on icon "actions" at bounding box center [831, 267] width 12 height 12
click at [782, 296] on span "Editar" at bounding box center [787, 292] width 31 height 12
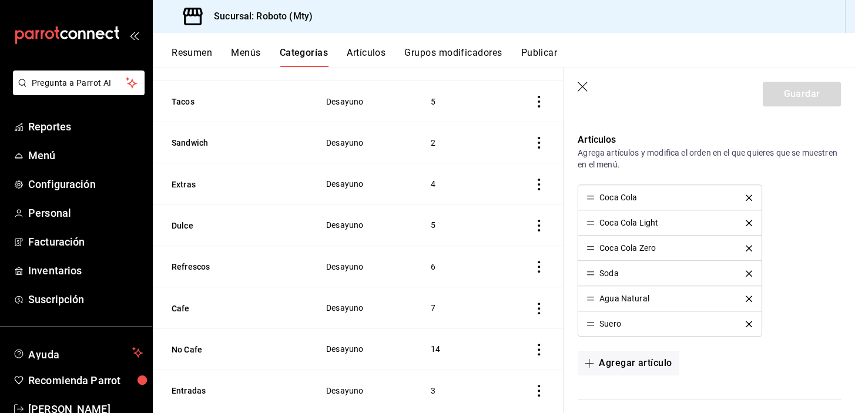
scroll to position [282, 0]
click at [746, 196] on icon "delete" at bounding box center [749, 196] width 6 height 6
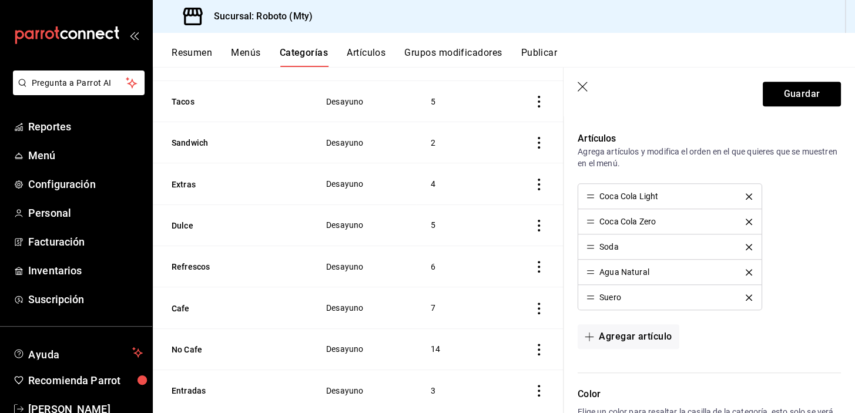
click at [746, 196] on icon "delete" at bounding box center [749, 196] width 6 height 6
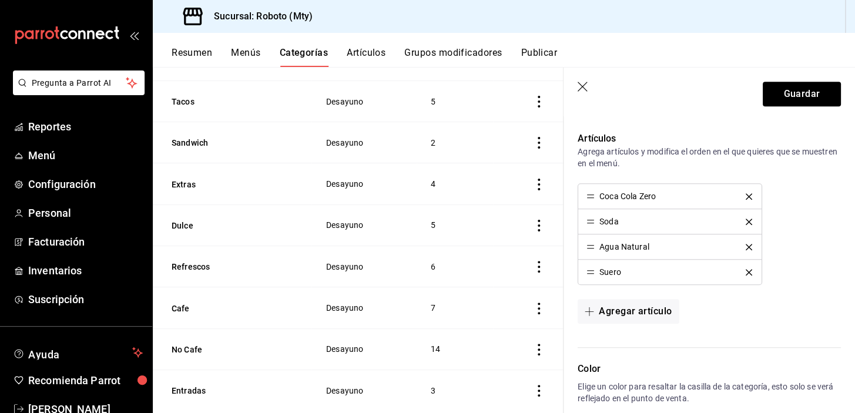
click at [746, 196] on icon "delete" at bounding box center [749, 196] width 6 height 6
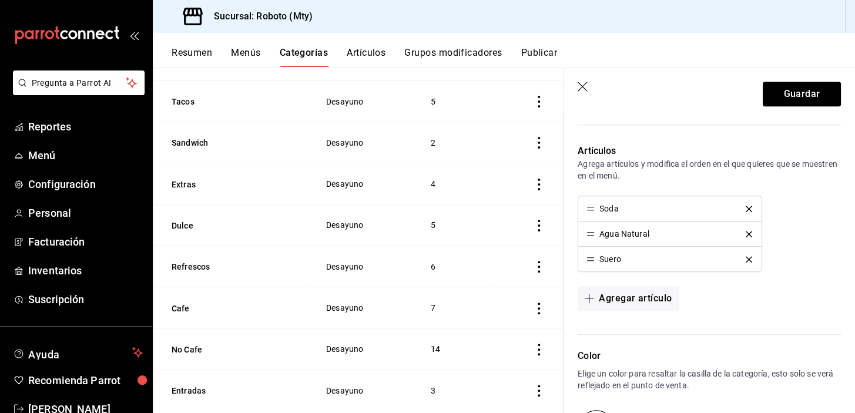
scroll to position [270, 0]
click at [630, 294] on button "Agregar artículo" at bounding box center [628, 297] width 101 height 25
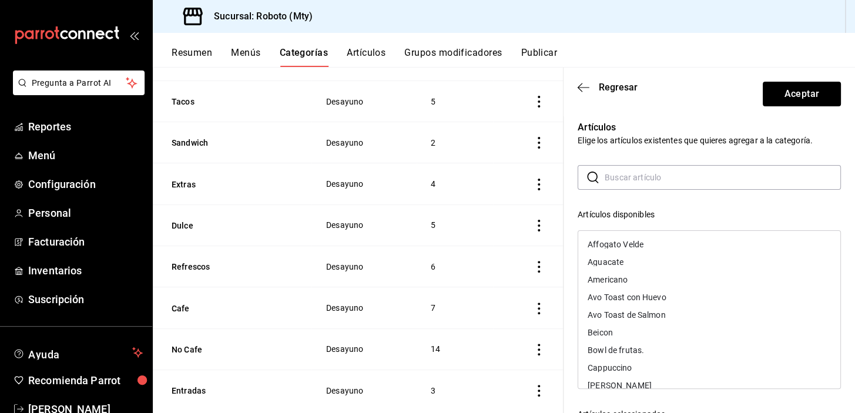
click at [651, 177] on input "text" at bounding box center [723, 178] width 236 height 24
click at [769, 98] on button "Aceptar" at bounding box center [802, 94] width 78 height 25
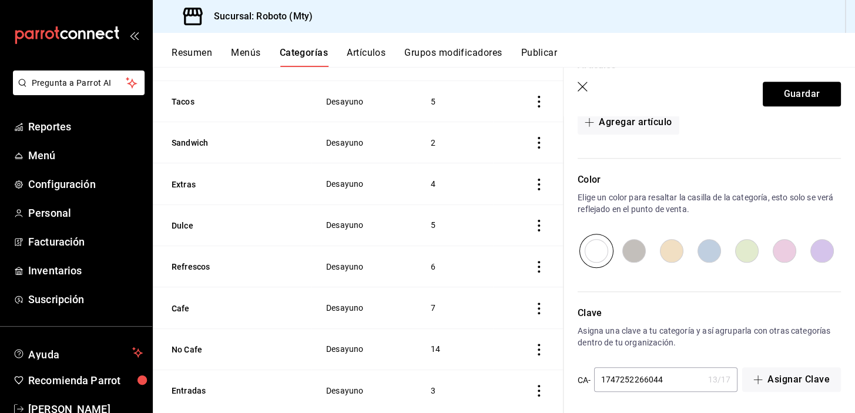
scroll to position [358, 0]
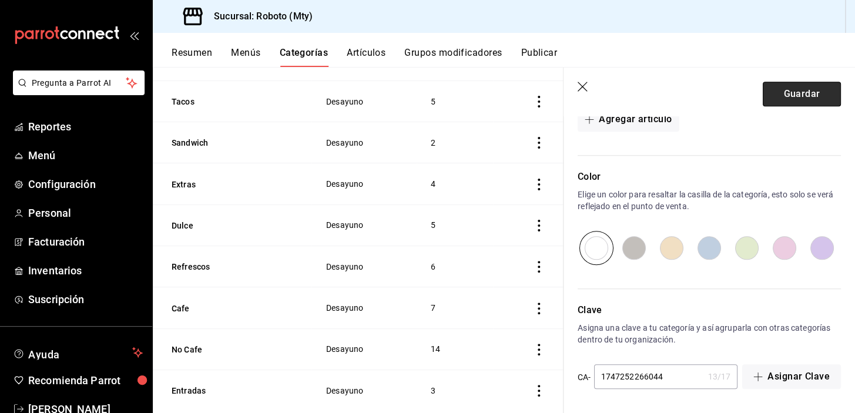
click at [783, 84] on button "Guardar" at bounding box center [802, 94] width 78 height 25
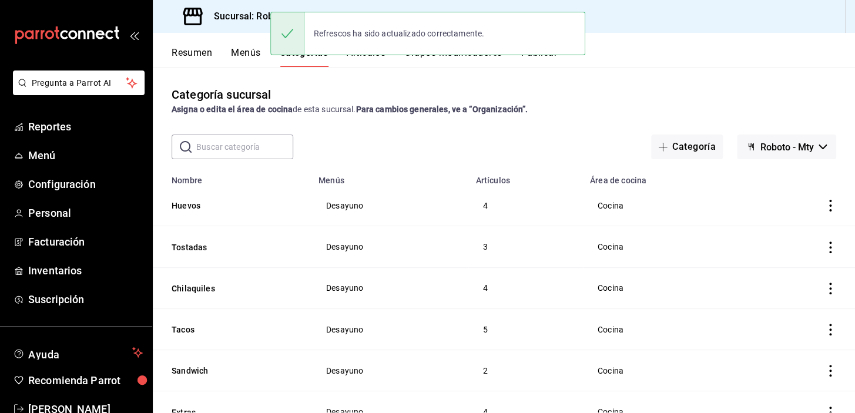
click at [375, 56] on div "Refrescos ha sido actualizado correctamente." at bounding box center [427, 33] width 315 height 51
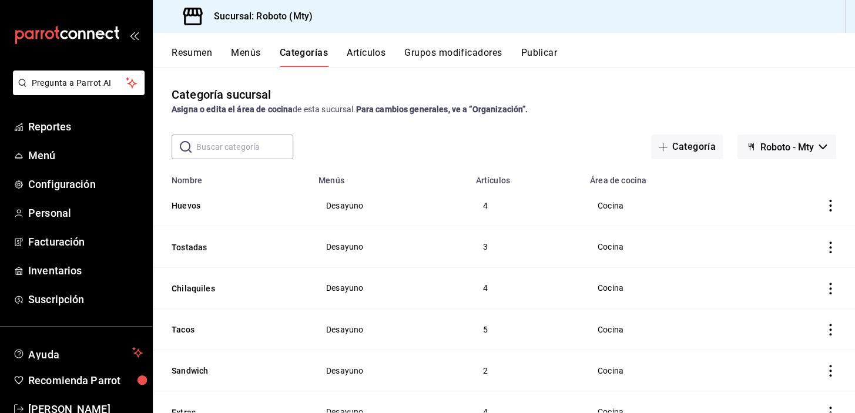
click at [381, 64] on button "Artículos" at bounding box center [366, 57] width 39 height 20
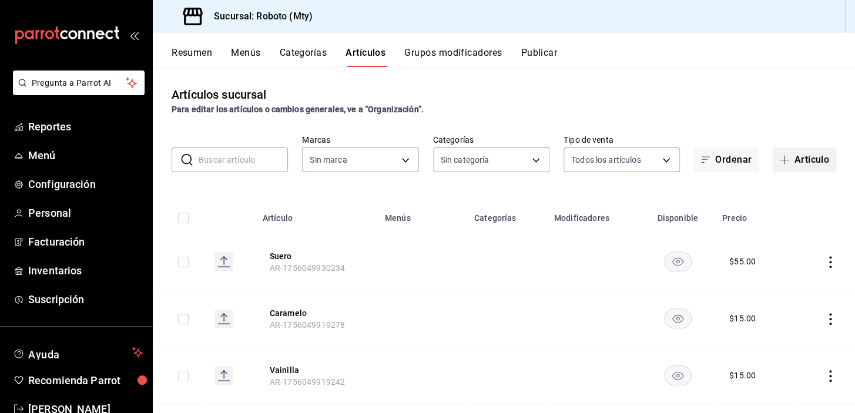
click at [811, 163] on button "Artículo" at bounding box center [804, 160] width 63 height 25
type input "d3270426-9b05-4d67-863c-cf0c33c1a0b3,8333b6c8-d7cf-4a52-a065-62d2b8b633ac,955c6…"
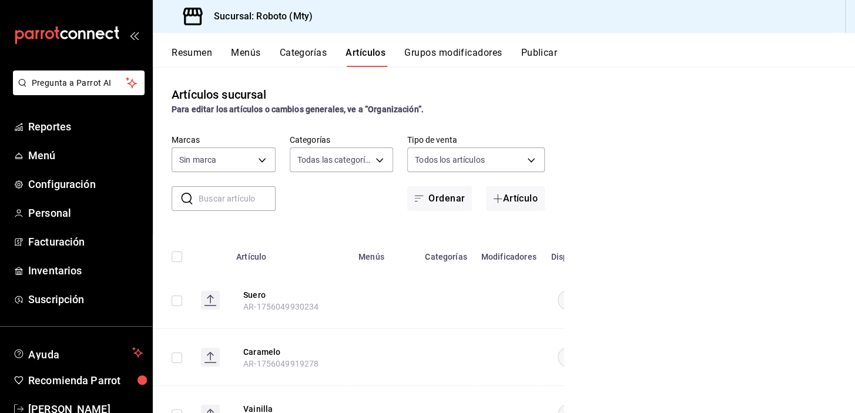
type input "09ba0216-65db-402d-9b94-d36048e6fe77"
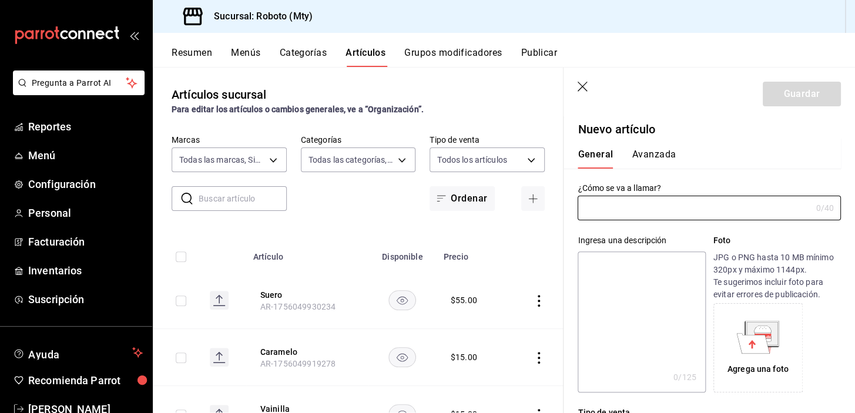
type input "AR-1756050017404"
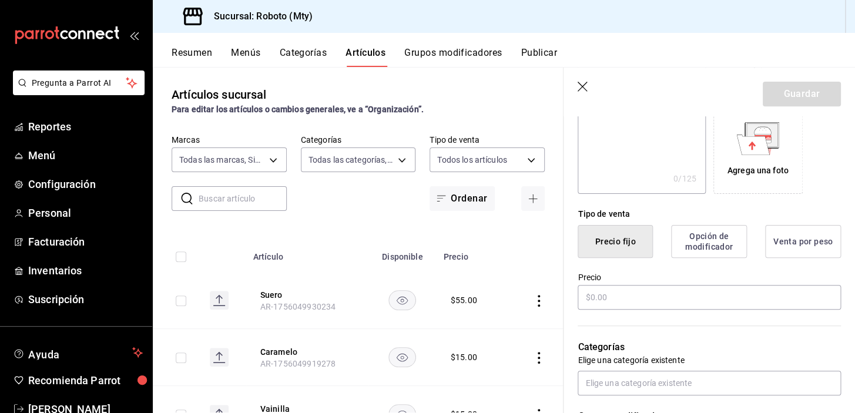
scroll to position [210, 0]
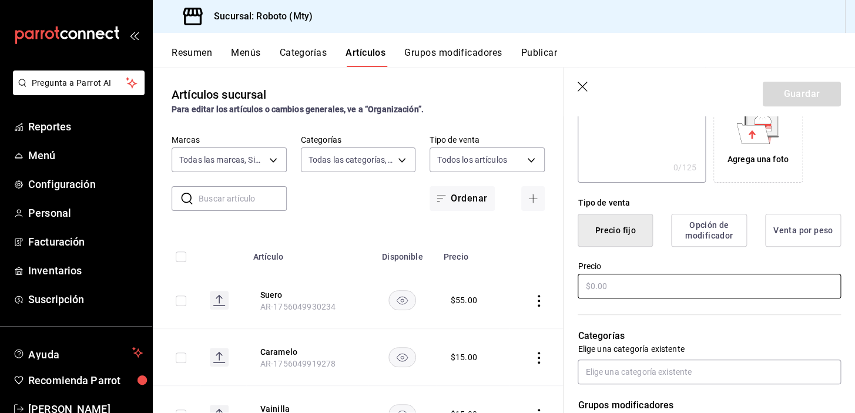
type input "Refresco"
click at [639, 279] on input "text" at bounding box center [709, 286] width 263 height 25
type input "$0.00"
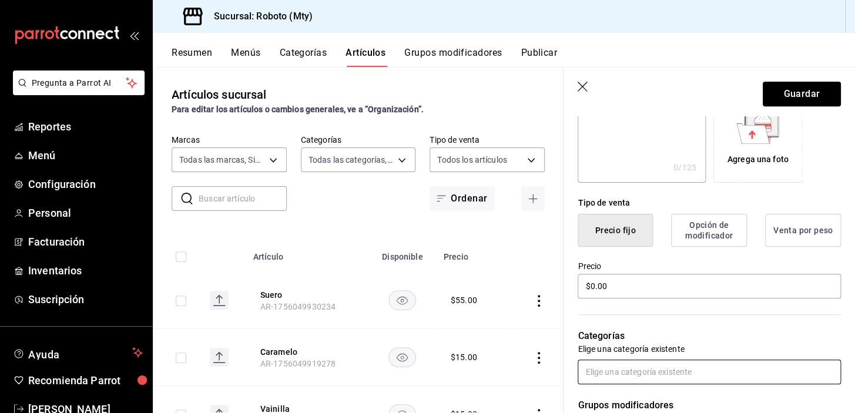
click at [639, 373] on input "text" at bounding box center [709, 372] width 263 height 25
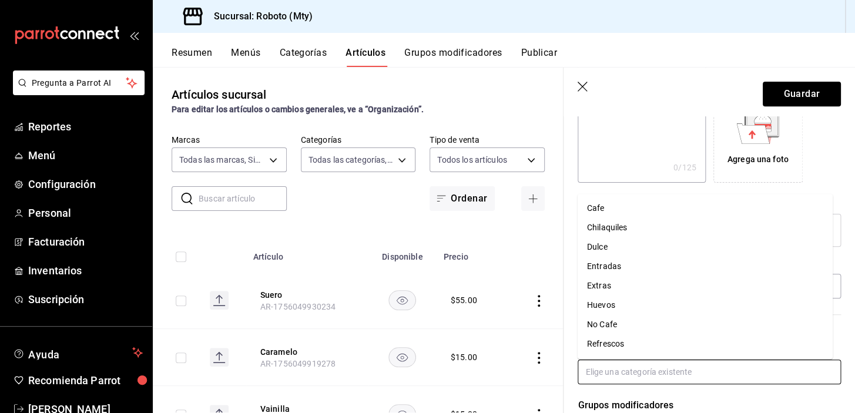
click at [616, 340] on li "Refrescos" at bounding box center [705, 343] width 255 height 19
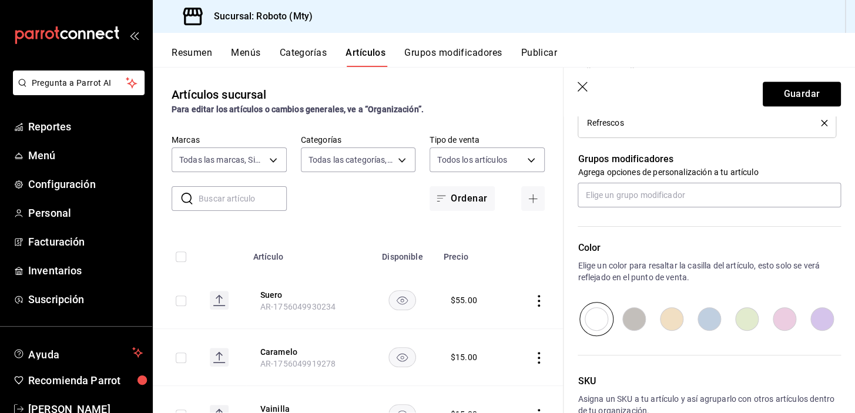
scroll to position [564, 0]
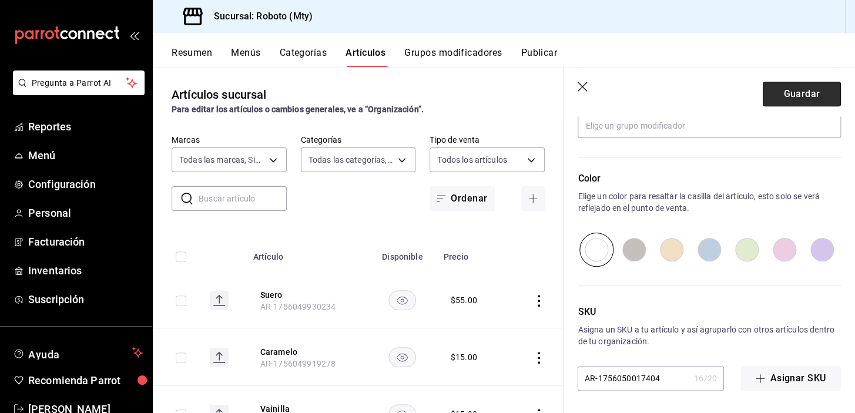
click at [776, 89] on button "Guardar" at bounding box center [802, 94] width 78 height 25
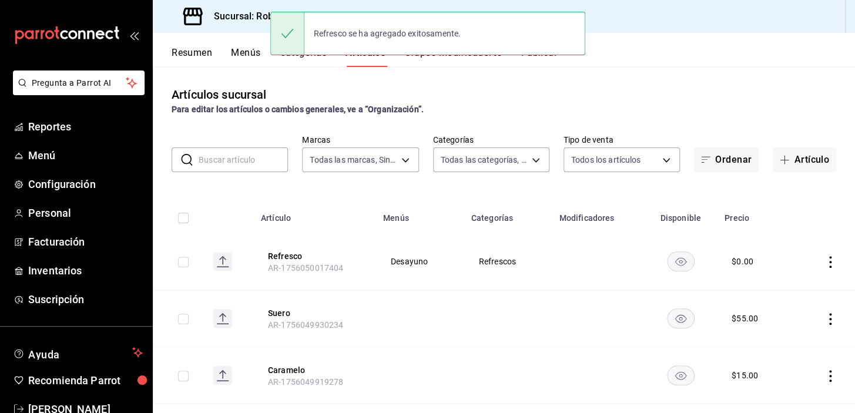
click at [495, 58] on div "Refresco se ha agregado exitosamente." at bounding box center [427, 33] width 315 height 51
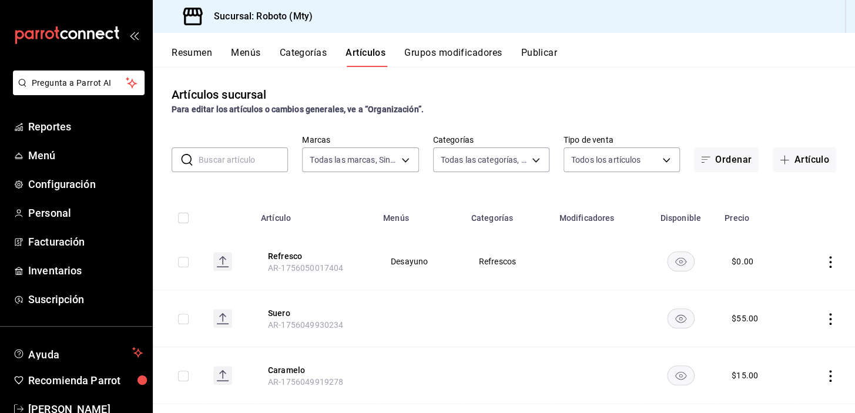
click at [458, 55] on button "Grupos modificadores" at bounding box center [453, 57] width 98 height 20
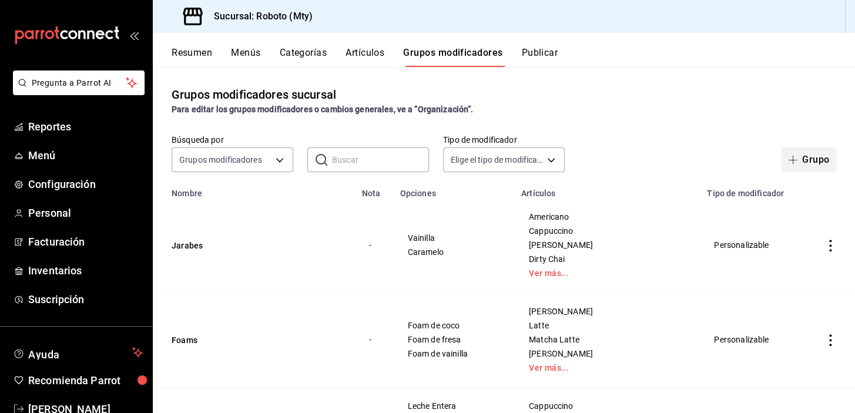
click at [802, 165] on button "Grupo" at bounding box center [808, 160] width 55 height 25
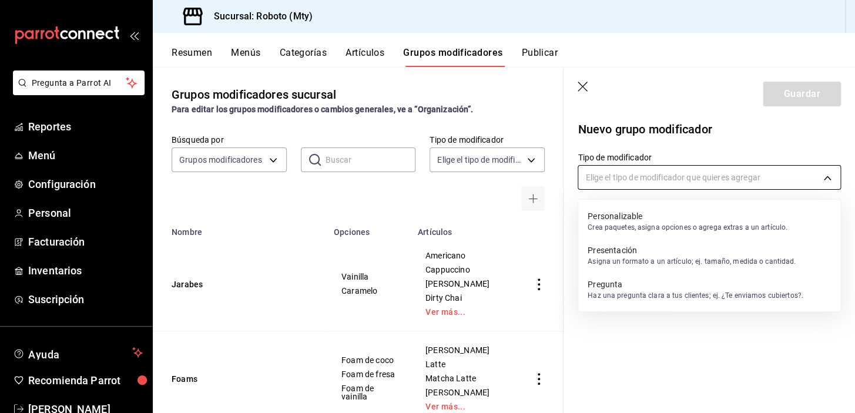
click at [726, 176] on body "Pregunta a Parrot AI Reportes Menú Configuración Personal Facturación Inventari…" at bounding box center [427, 206] width 855 height 413
click at [683, 218] on p "Personalizable" at bounding box center [688, 216] width 200 height 12
type input "CUSTOMIZABLE"
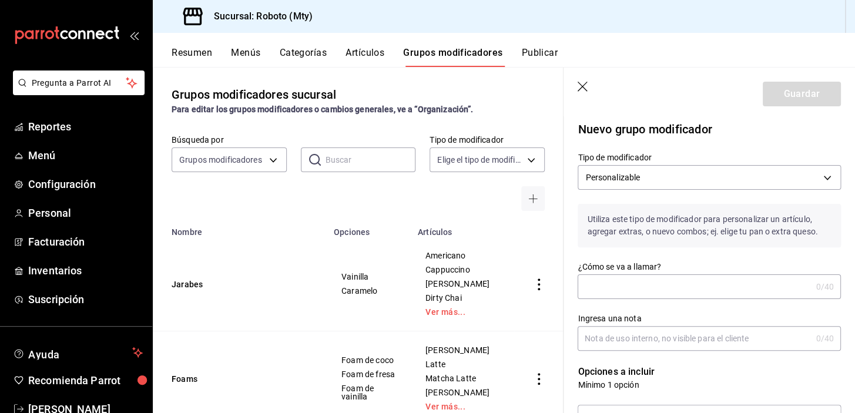
click at [619, 284] on input "¿Cómo se va a llamar?" at bounding box center [694, 287] width 233 height 24
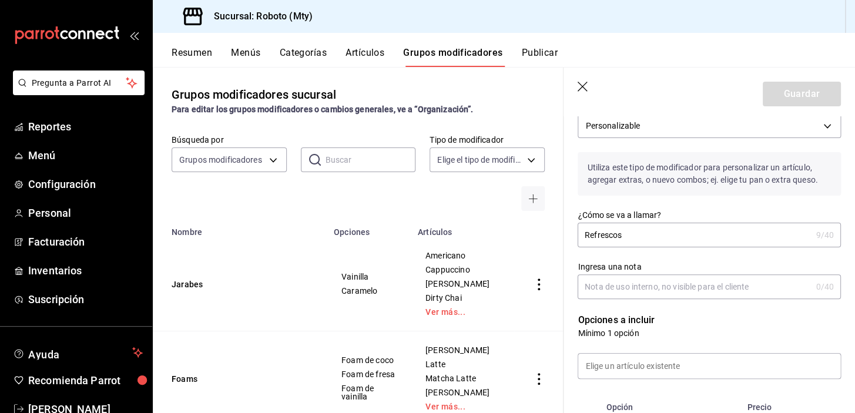
scroll to position [78, 0]
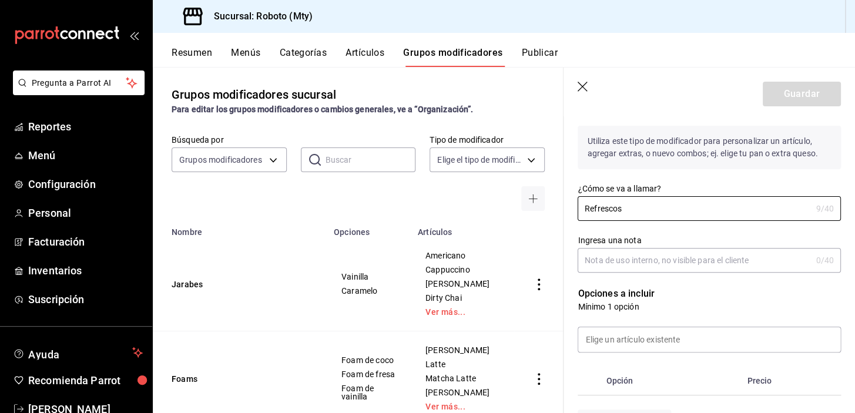
type input "Refrescos"
click at [712, 285] on div "Opciones a incluir Mínimo 1 opción Opción Precio Nuevo artículo" at bounding box center [702, 354] width 277 height 162
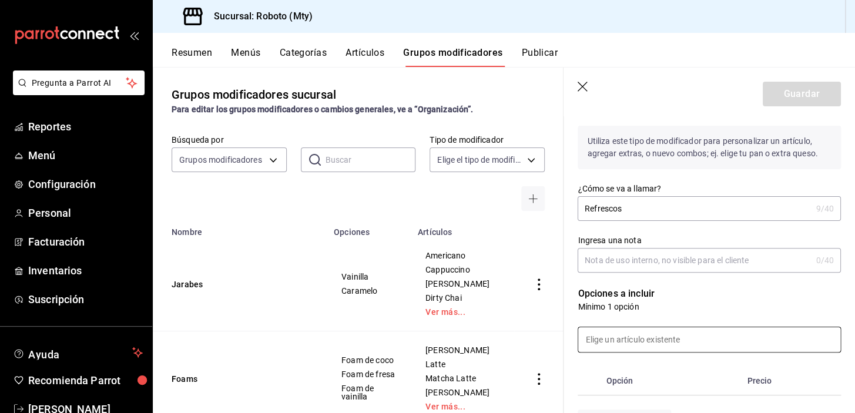
click at [698, 331] on input at bounding box center [709, 339] width 262 height 25
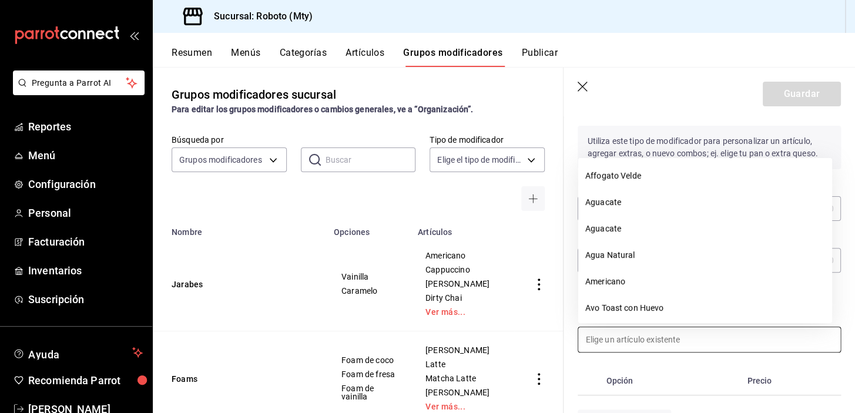
click at [728, 334] on input at bounding box center [709, 339] width 262 height 25
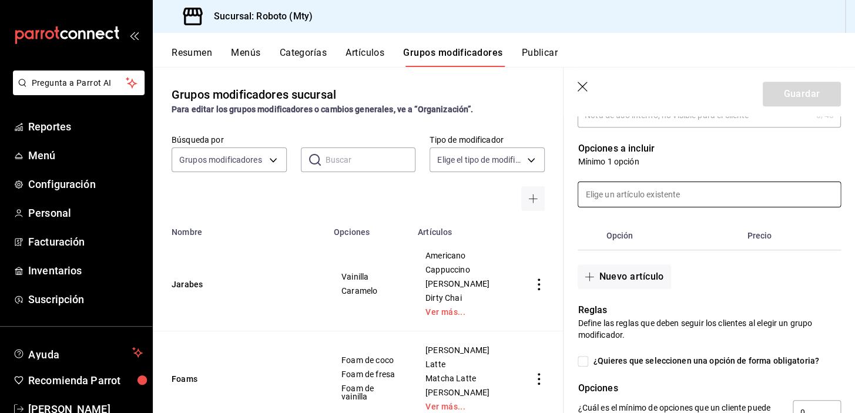
scroll to position [224, 0]
click at [623, 280] on button "Nuevo artículo" at bounding box center [624, 276] width 93 height 25
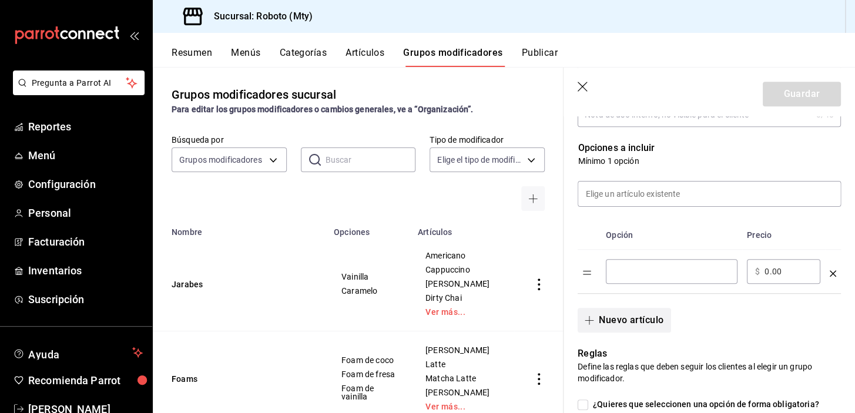
click at [611, 325] on button "Nuevo artículo" at bounding box center [624, 320] width 93 height 25
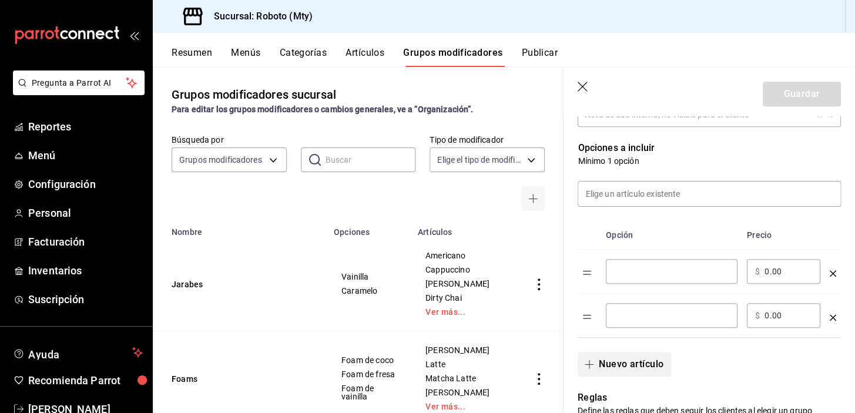
click at [618, 366] on button "Nuevo artículo" at bounding box center [624, 364] width 93 height 25
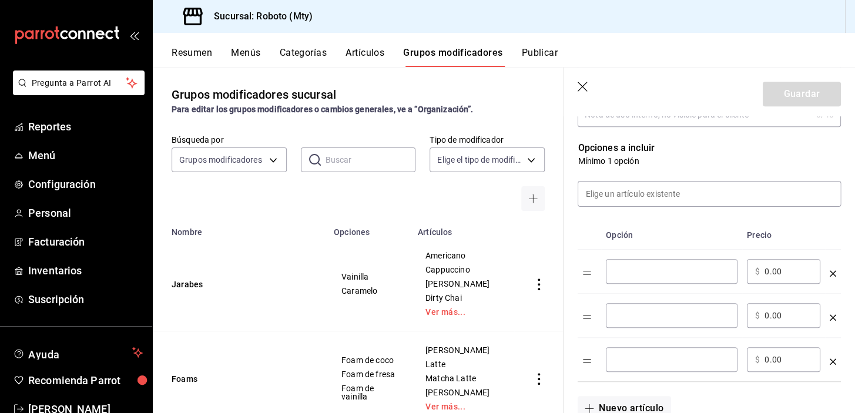
click at [670, 273] on input "optionsTable" at bounding box center [671, 272] width 115 height 12
type input "Coca Cola Regular"
click at [668, 308] on div "​" at bounding box center [672, 315] width 132 height 25
type input "Coca Cola Light"
click at [670, 355] on input "optionsTable" at bounding box center [671, 360] width 115 height 12
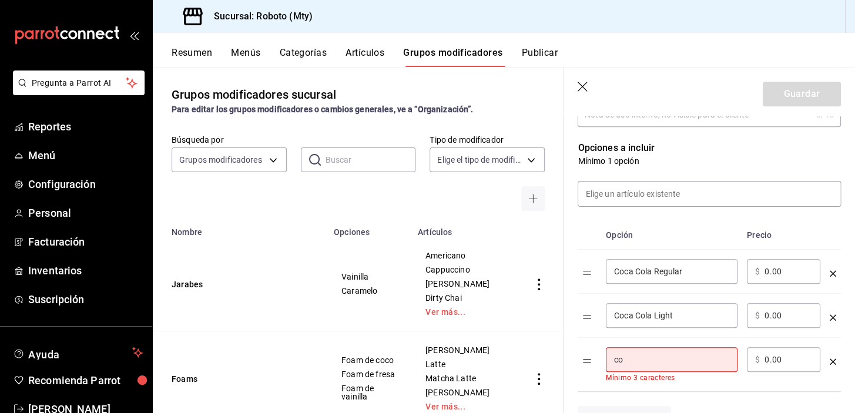
type input "c"
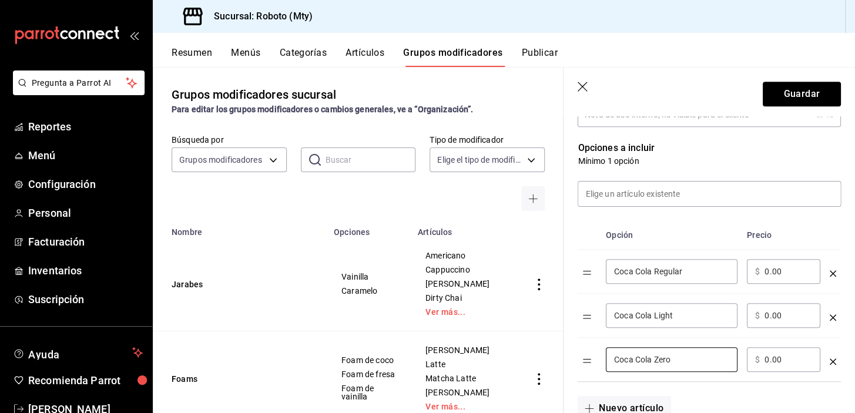
type input "Coca Cola Zero"
click at [766, 272] on input "0.00" at bounding box center [789, 272] width 48 height 12
type input "45.00"
click at [771, 310] on input "0.00" at bounding box center [789, 316] width 48 height 12
click at [769, 312] on input "0.00" at bounding box center [789, 316] width 48 height 12
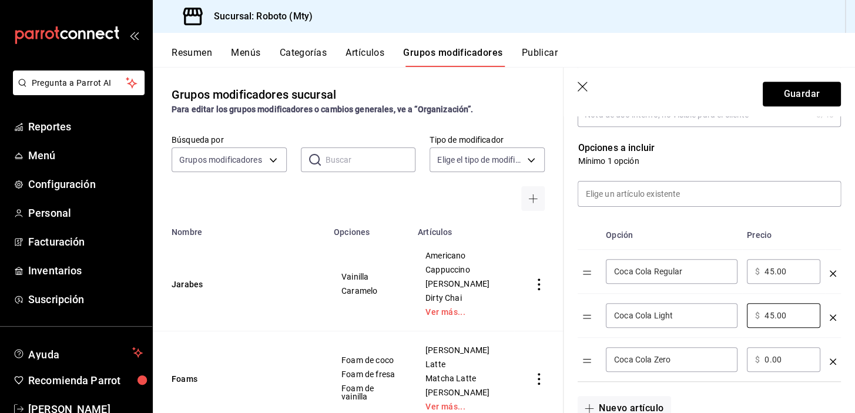
type input "45.00"
click at [769, 353] on div "​ $ 0.00 ​" at bounding box center [783, 359] width 73 height 25
click at [769, 355] on input "0.00" at bounding box center [789, 360] width 48 height 12
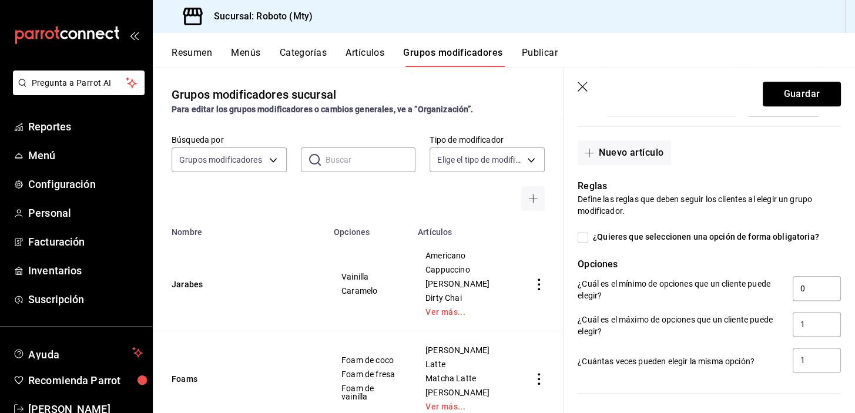
scroll to position [517, 0]
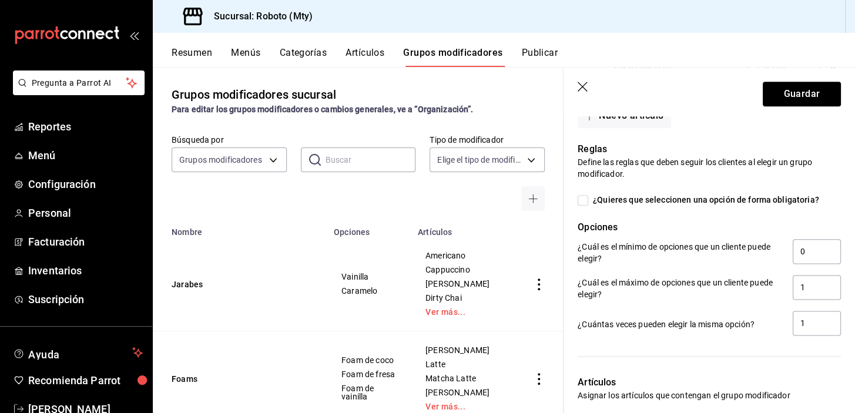
type input "45.00"
click at [587, 206] on label "¿Quieres que seleccionen una opción de forma obligatoria?" at bounding box center [699, 200] width 242 height 12
click at [587, 206] on input "¿Quieres que seleccionen una opción de forma obligatoria?" at bounding box center [583, 200] width 11 height 11
checkbox input "true"
type input "1"
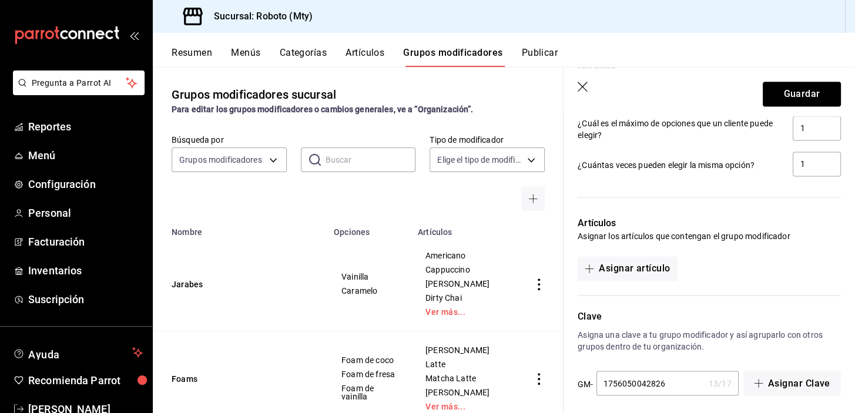
scroll to position [682, 0]
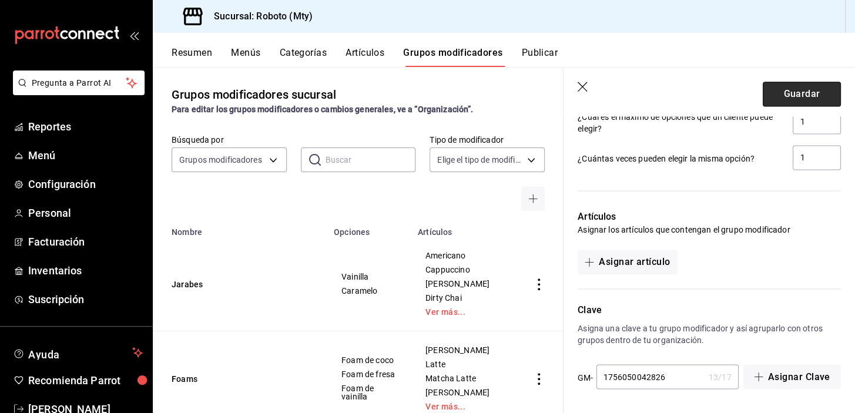
click at [802, 85] on button "Guardar" at bounding box center [802, 94] width 78 height 25
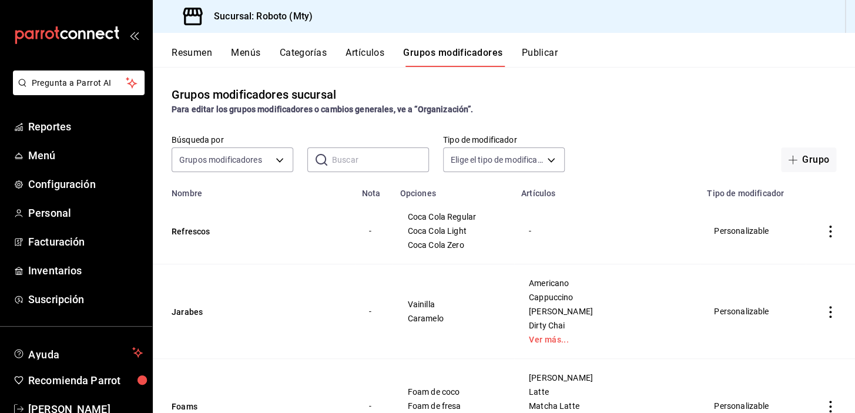
click at [372, 53] on button "Artículos" at bounding box center [365, 57] width 39 height 20
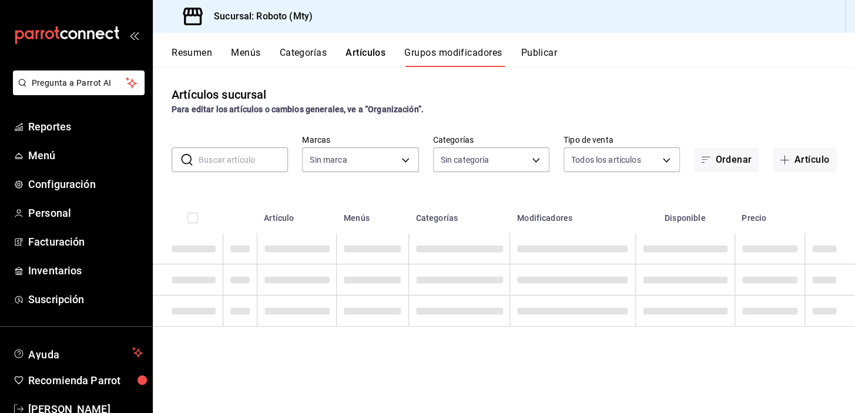
type input "09ba0216-65db-402d-9b94-d36048e6fe77"
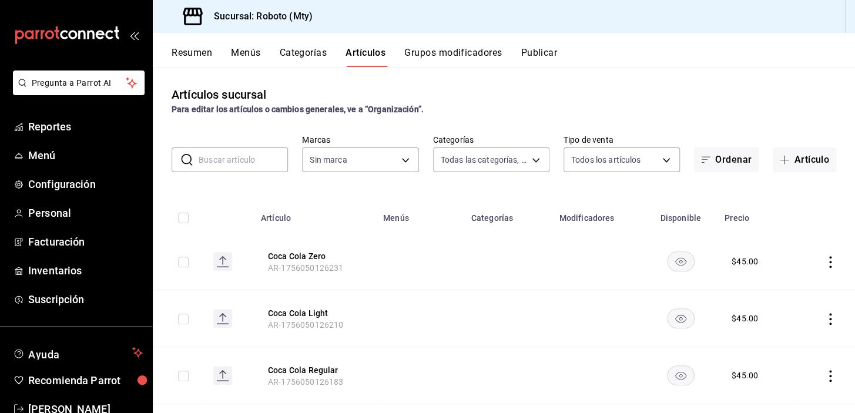
type input "d3270426-9b05-4d67-863c-cf0c33c1a0b3,8333b6c8-d7cf-4a52-a065-62d2b8b633ac,955c6…"
type input "09ba0216-65db-402d-9b94-d36048e6fe77"
click at [302, 49] on button "Categorías" at bounding box center [304, 57] width 48 height 20
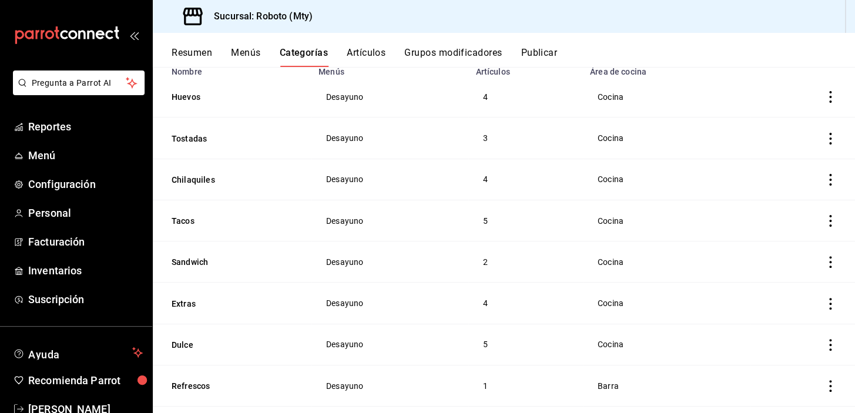
scroll to position [252, 0]
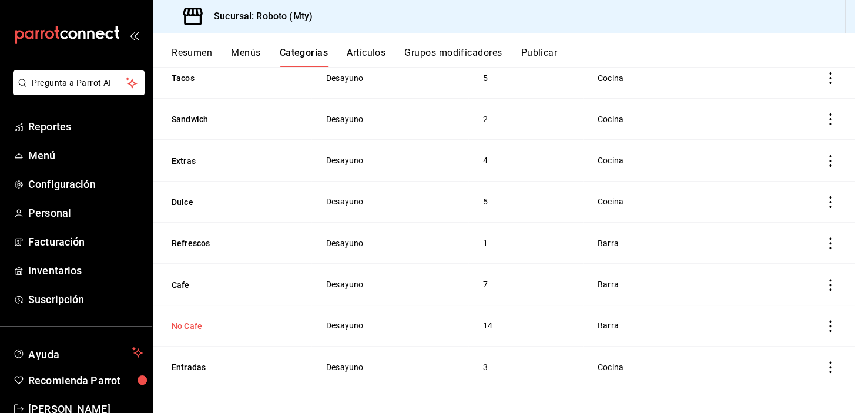
click at [194, 320] on button "No Cafe" at bounding box center [231, 326] width 118 height 12
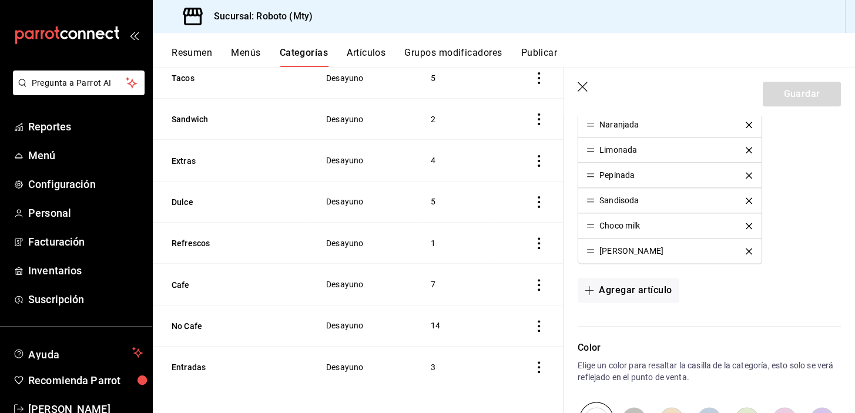
scroll to position [505, 0]
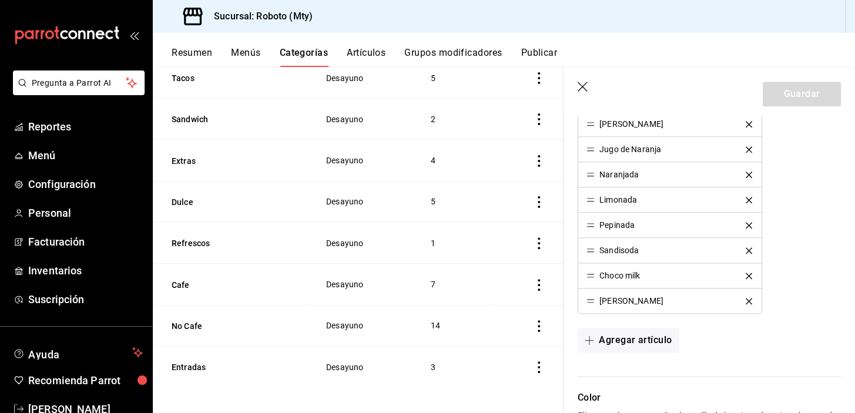
click at [377, 54] on button "Artículos" at bounding box center [366, 57] width 39 height 20
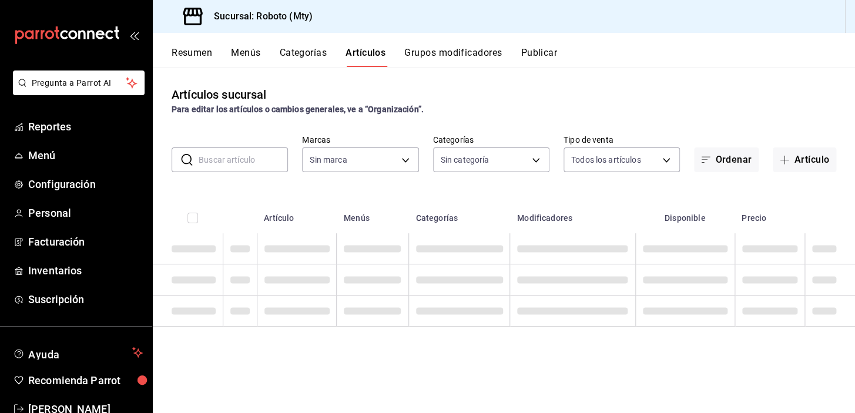
click at [259, 164] on input "text" at bounding box center [243, 160] width 89 height 24
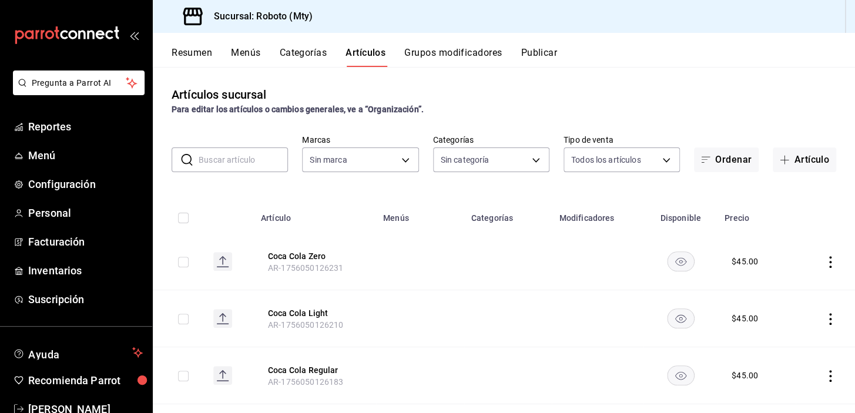
type input "09ba0216-65db-402d-9b94-d36048e6fe77"
type input "d3270426-9b05-4d67-863c-cf0c33c1a0b3,8333b6c8-d7cf-4a52-a065-62d2b8b633ac,955c6…"
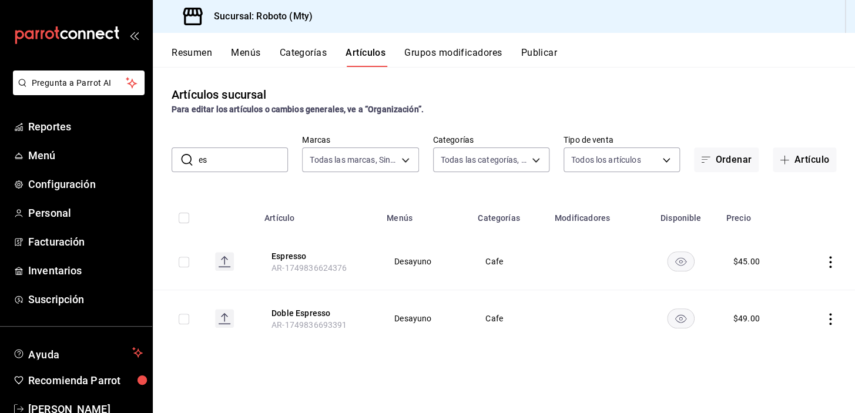
type input "e"
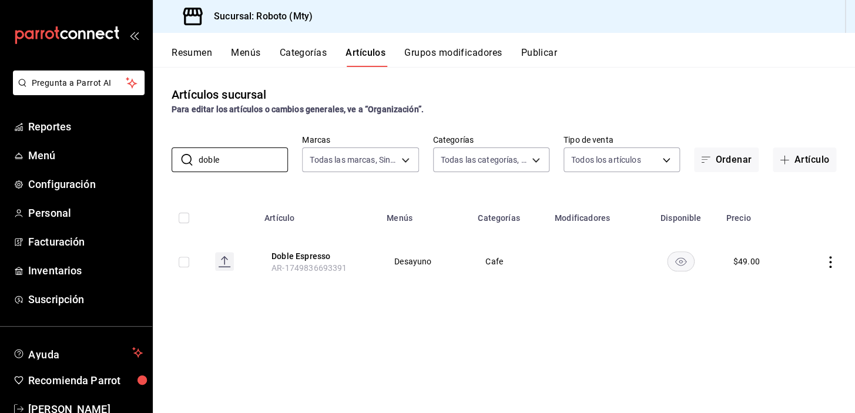
type input "doble"
click at [835, 260] on icon "actions" at bounding box center [831, 262] width 12 height 12
click at [799, 287] on span "Editar" at bounding box center [795, 289] width 31 height 12
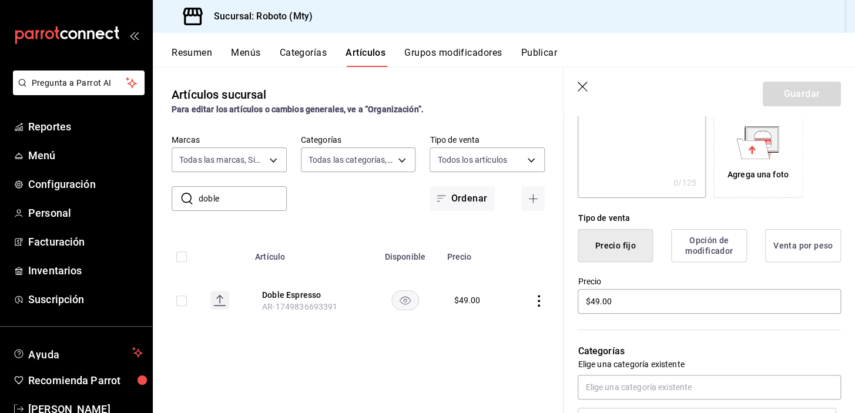
scroll to position [188, 0]
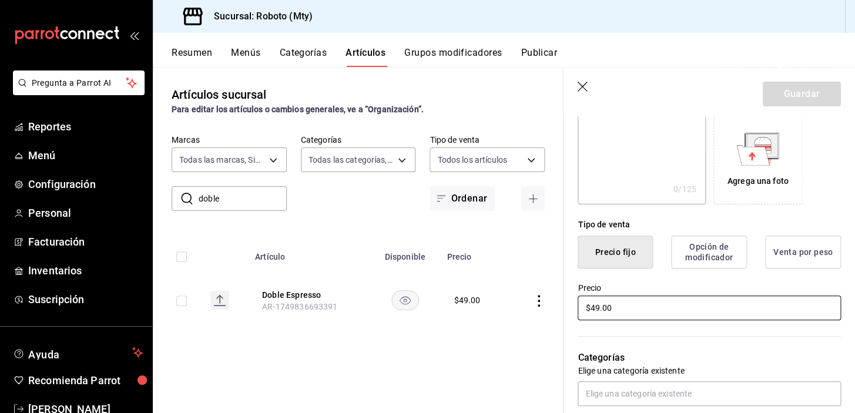
click at [632, 308] on input "$49.00" at bounding box center [709, 308] width 263 height 25
type input "$4.00"
type input "$55.00"
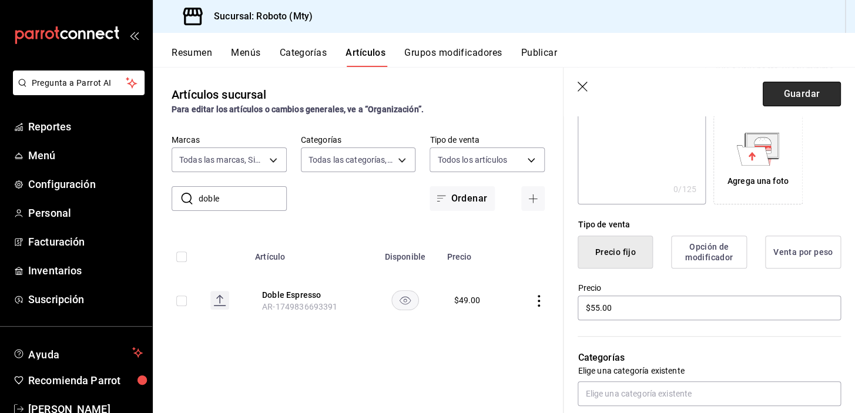
click at [763, 98] on button "Guardar" at bounding box center [802, 94] width 78 height 25
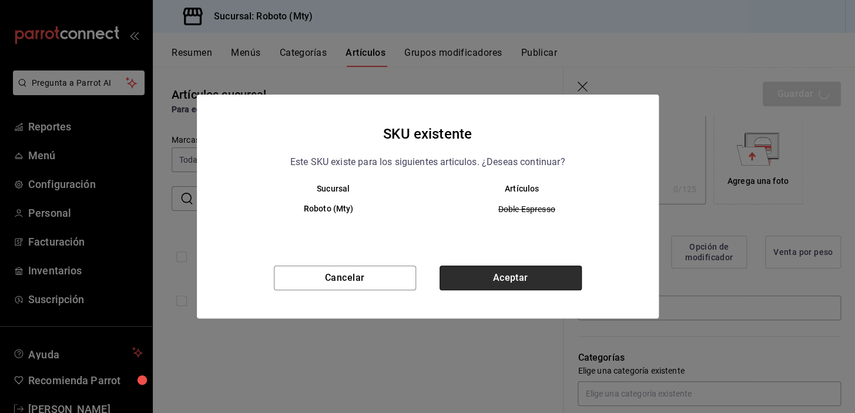
click at [495, 278] on button "Aceptar" at bounding box center [511, 278] width 142 height 25
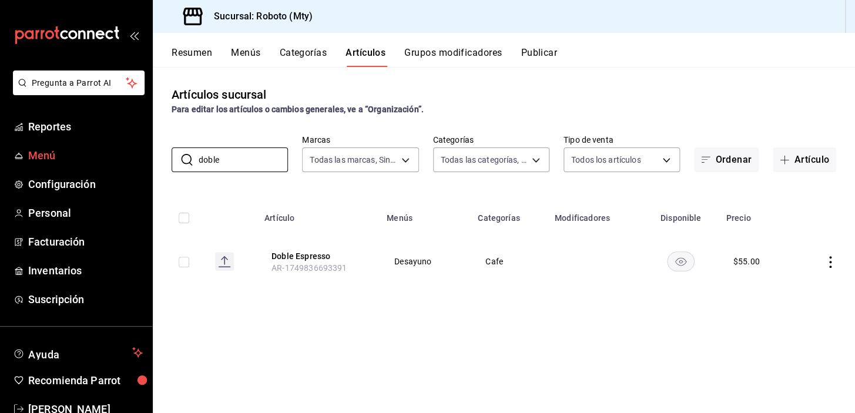
drag, startPoint x: 225, startPoint y: 164, endPoint x: 7, endPoint y: 142, distance: 219.1
click at [7, 142] on div "Pregunta a Parrot AI Reportes Menú Configuración Personal Facturación Inventari…" at bounding box center [427, 206] width 855 height 413
click at [7, 143] on link "Menú" at bounding box center [76, 155] width 152 height 25
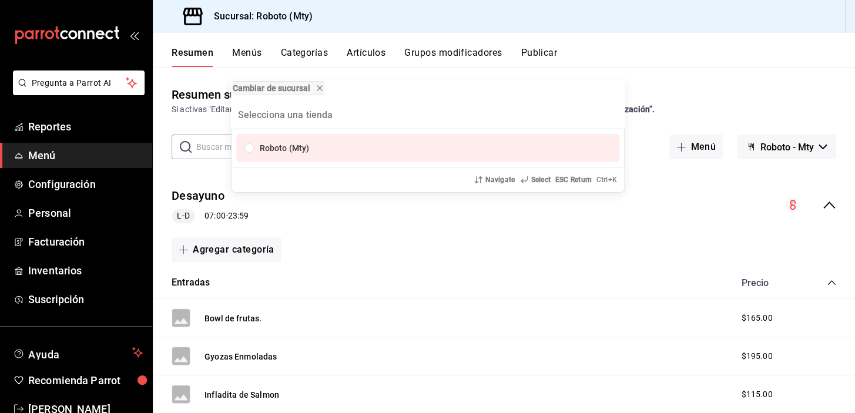
click at [634, 76] on div "Cambiar de sucursal Roboto (Mty) Navigate Select ESC Return Ctrl+ K" at bounding box center [427, 206] width 855 height 413
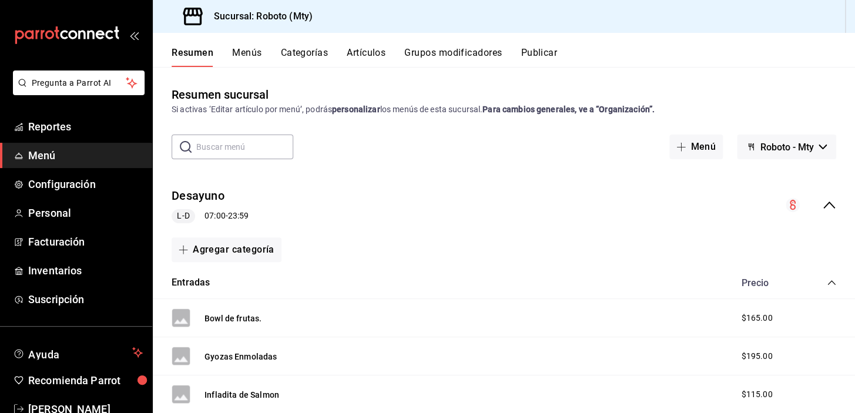
click at [372, 51] on button "Artículos" at bounding box center [366, 57] width 39 height 20
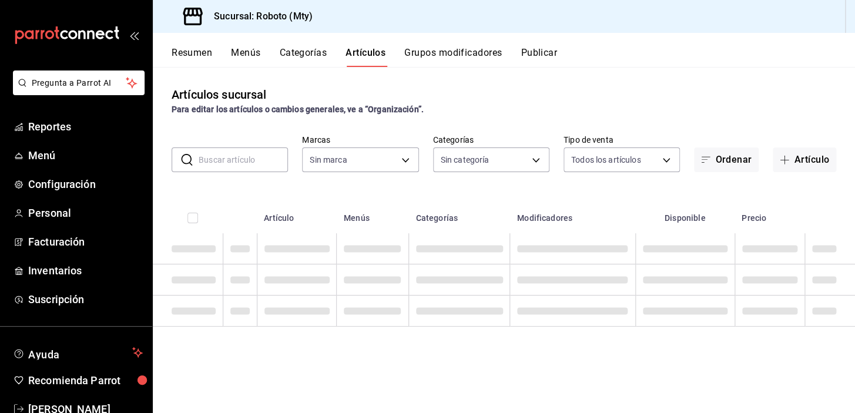
click at [255, 159] on input "text" at bounding box center [243, 160] width 89 height 24
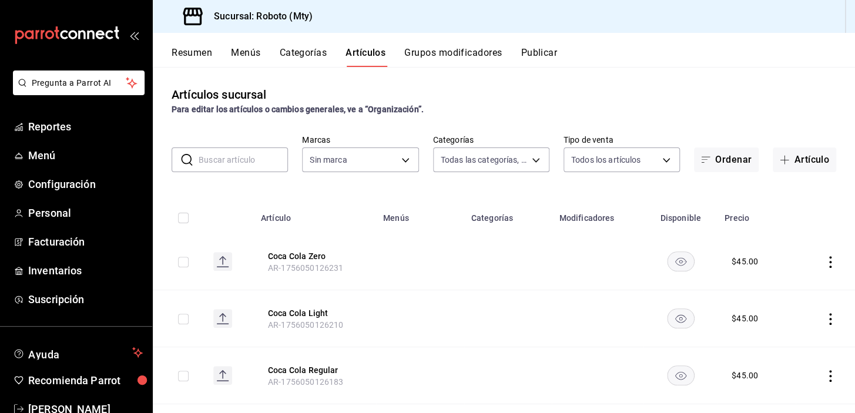
type input "d3270426-9b05-4d67-863c-cf0c33c1a0b3,8333b6c8-d7cf-4a52-a065-62d2b8b633ac,955c6…"
type input "amew"
type input "09ba0216-65db-402d-9b94-d36048e6fe77"
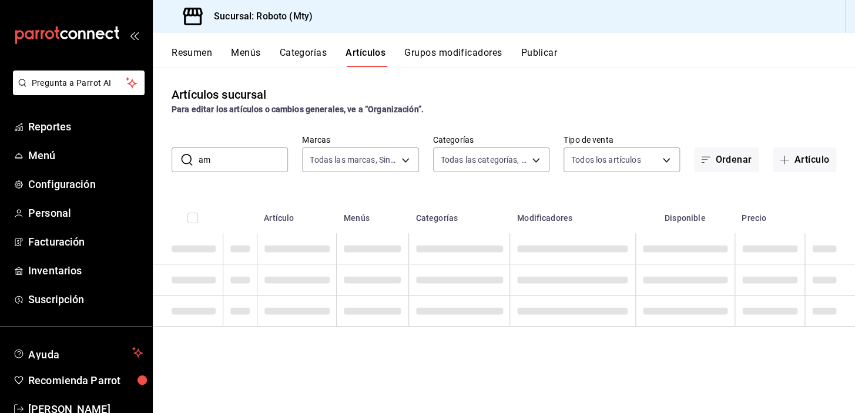
type input "a"
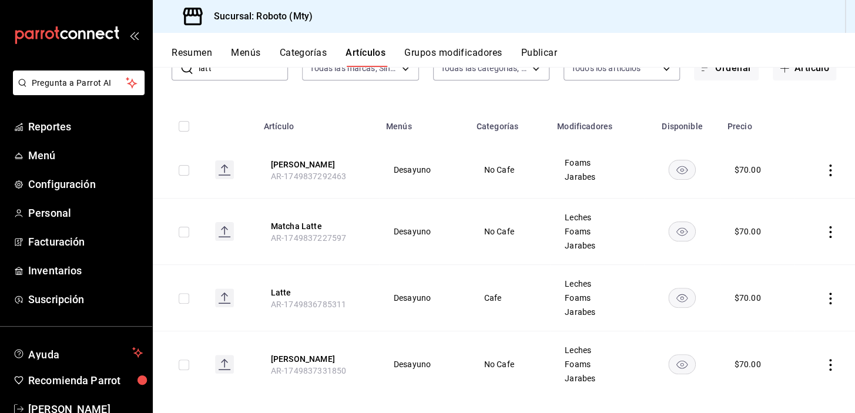
scroll to position [104, 0]
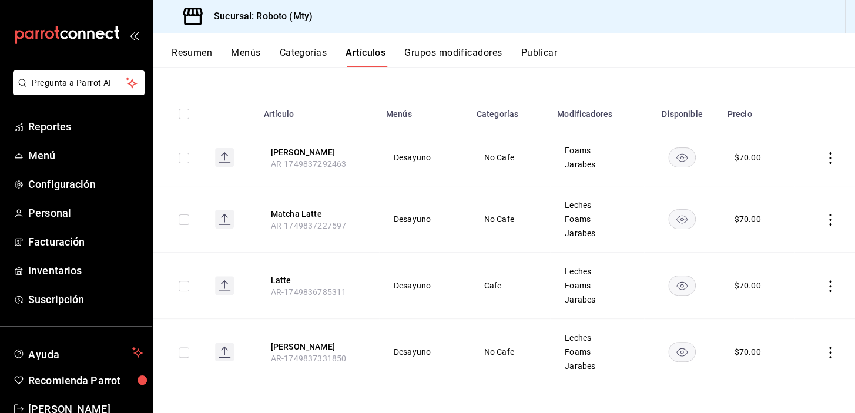
type input "latt"
click at [447, 61] on button "Grupos modificadores" at bounding box center [453, 57] width 98 height 20
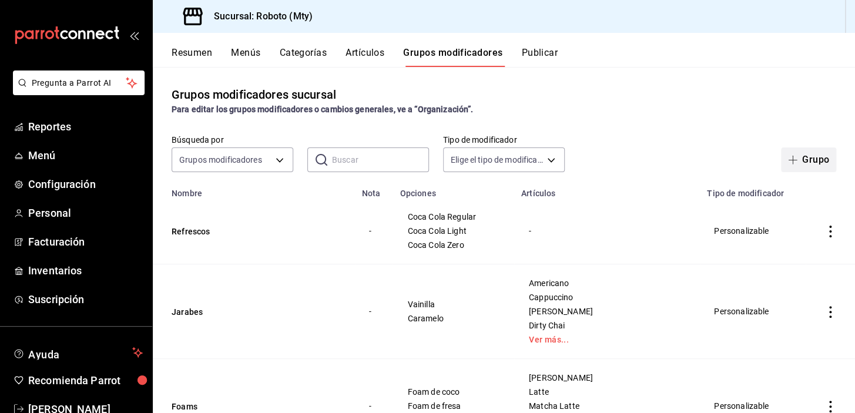
click at [806, 164] on button "Grupo" at bounding box center [808, 160] width 55 height 25
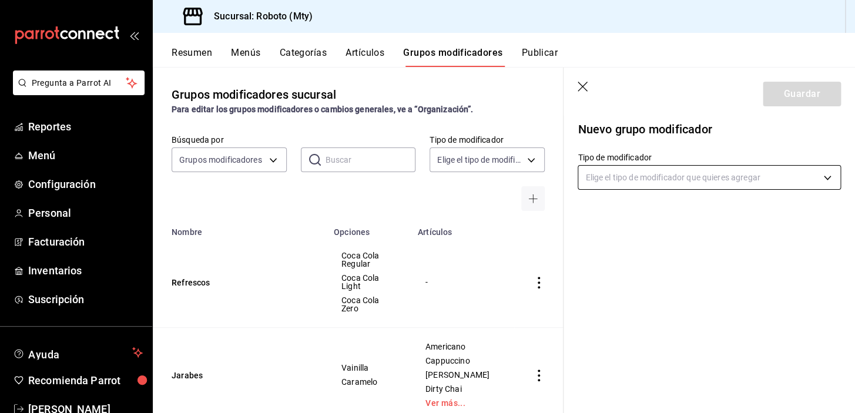
click at [678, 172] on body "Pregunta a Parrot AI Reportes Menú Configuración Personal Facturación Inventari…" at bounding box center [427, 206] width 855 height 413
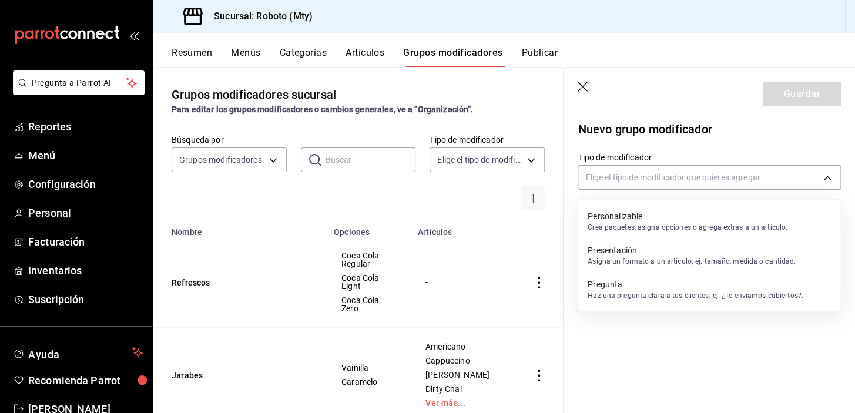
click at [635, 221] on p "Personalizable" at bounding box center [688, 216] width 200 height 12
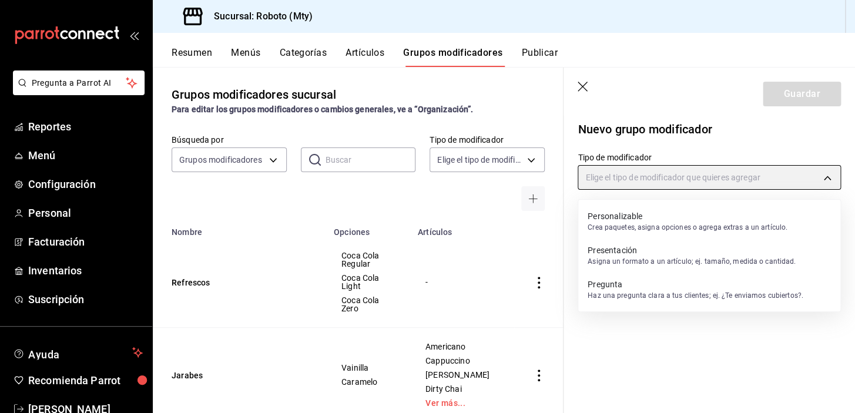
type input "CUSTOMIZABLE"
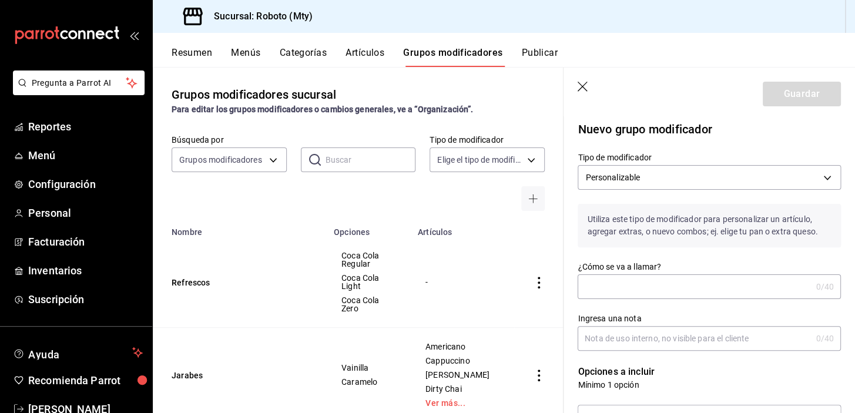
click at [642, 278] on input "¿Cómo se va a llamar?" at bounding box center [694, 287] width 233 height 24
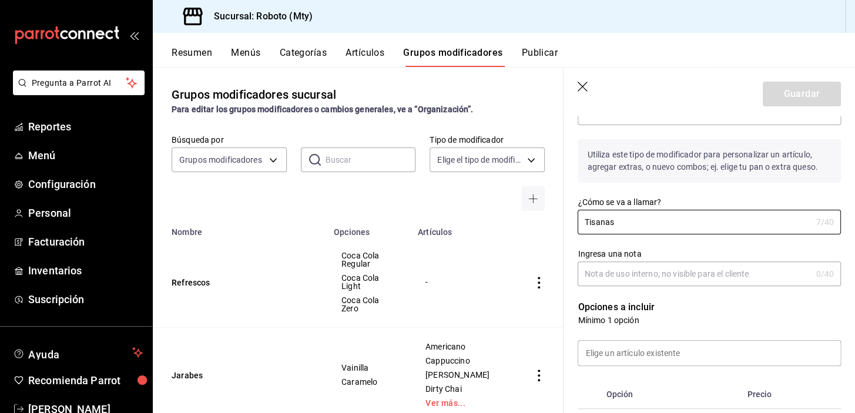
scroll to position [128, 0]
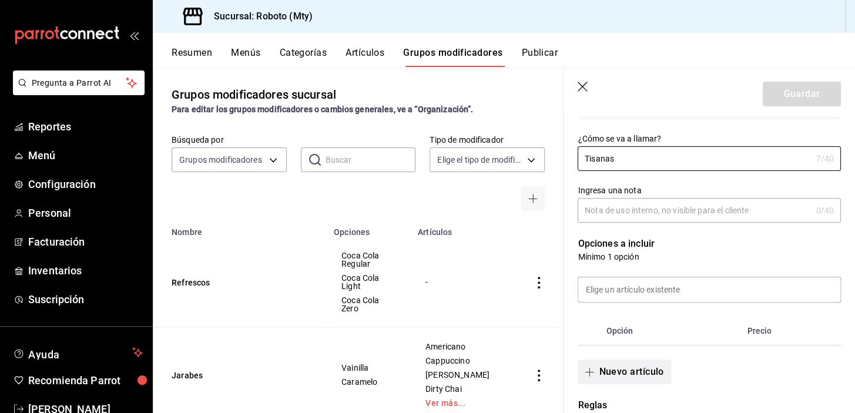
type input "Tisanas"
click at [638, 364] on button "Nuevo artículo" at bounding box center [624, 372] width 93 height 25
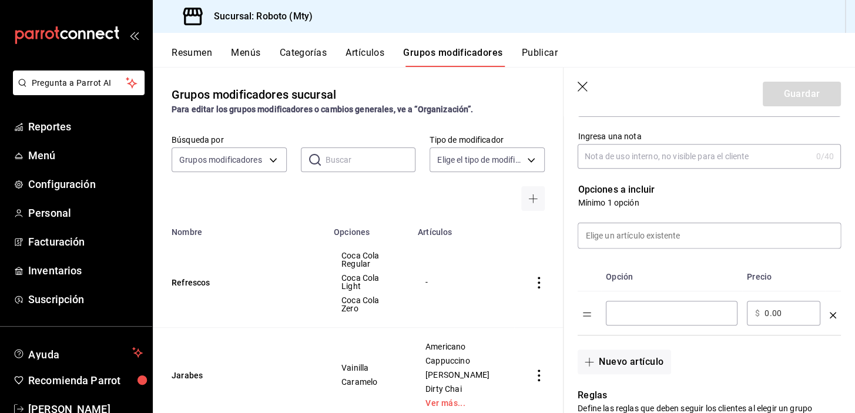
scroll to position [185, 0]
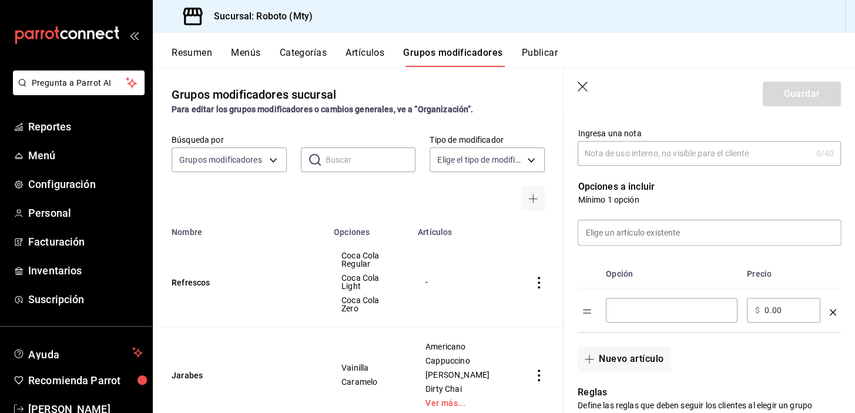
click at [639, 317] on div "​" at bounding box center [672, 310] width 132 height 25
type input "Fresa y Kiwi"
click at [601, 359] on button "Nuevo artículo" at bounding box center [624, 359] width 93 height 25
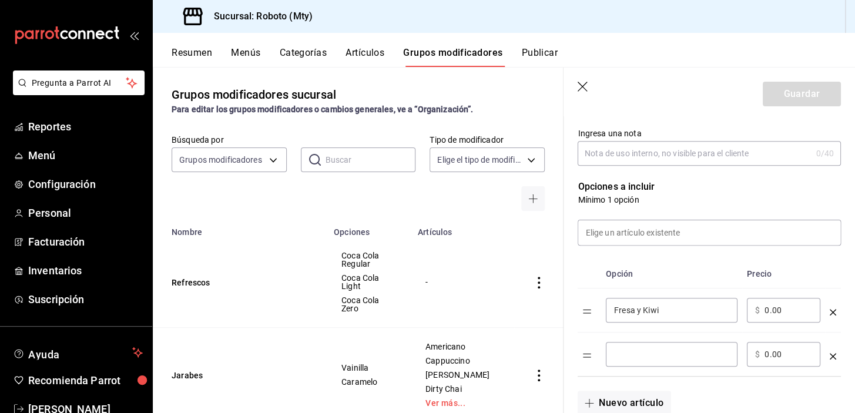
click at [648, 354] on input "optionsTable" at bounding box center [671, 355] width 115 height 12
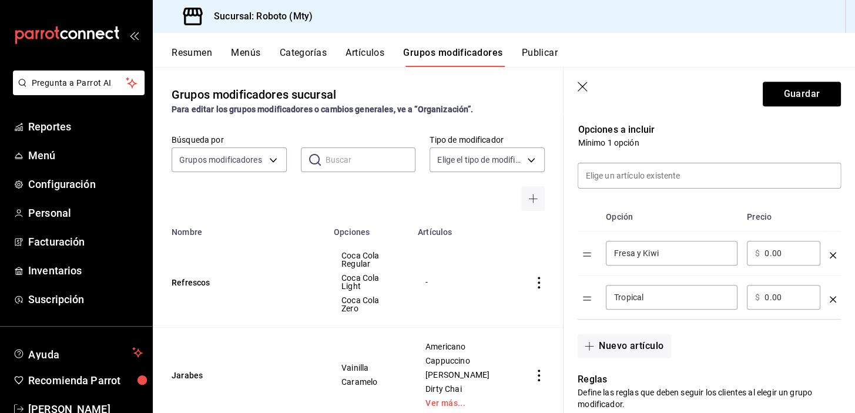
scroll to position [263, 0]
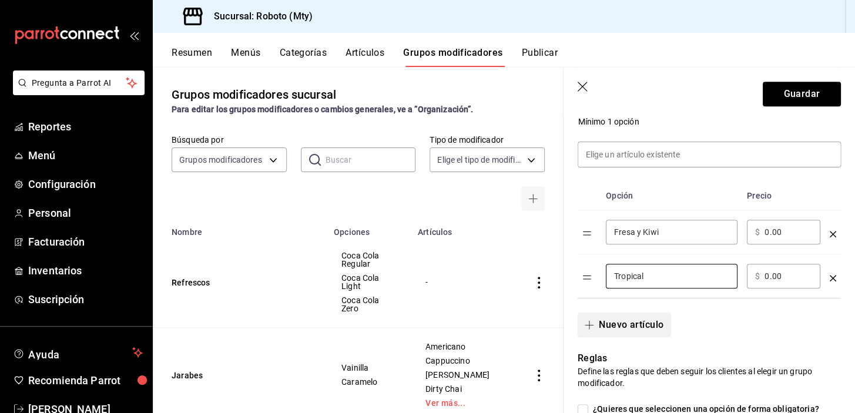
type input "Tropical"
click at [603, 319] on button "Nuevo artículo" at bounding box center [624, 325] width 93 height 25
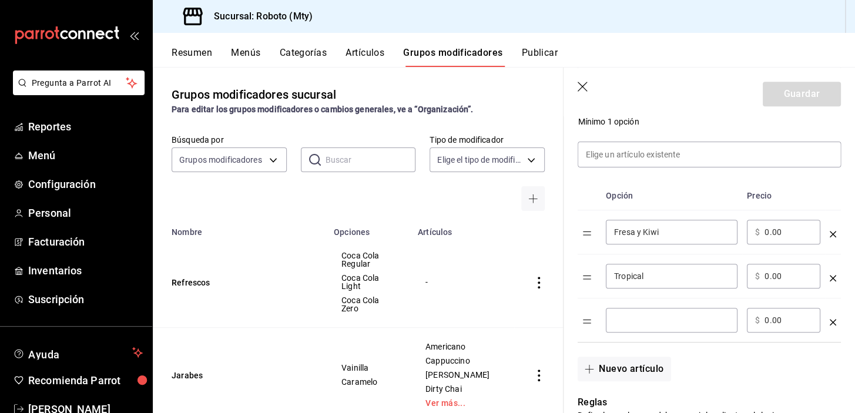
click at [639, 316] on input "optionsTable" at bounding box center [671, 320] width 115 height 12
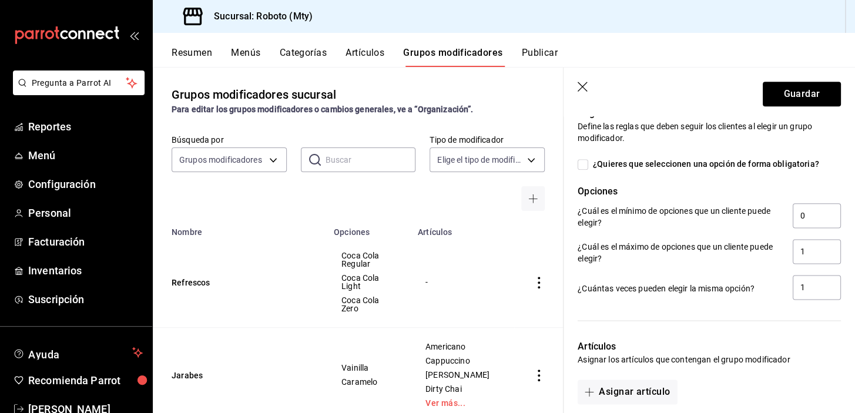
scroll to position [548, 0]
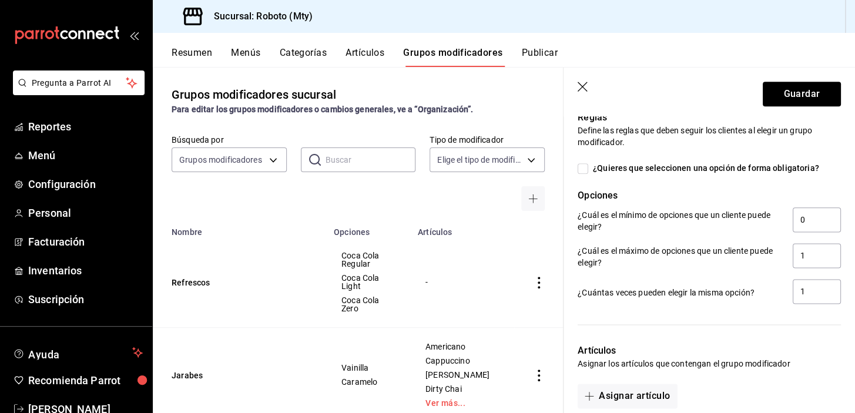
type input "Frutos Rojos"
click at [598, 167] on span "¿Quieres que seleccionen una opción de forma obligatoria?" at bounding box center [703, 168] width 231 height 12
click at [588, 167] on input "¿Quieres que seleccionen una opción de forma obligatoria?" at bounding box center [583, 168] width 11 height 11
checkbox input "true"
type input "1"
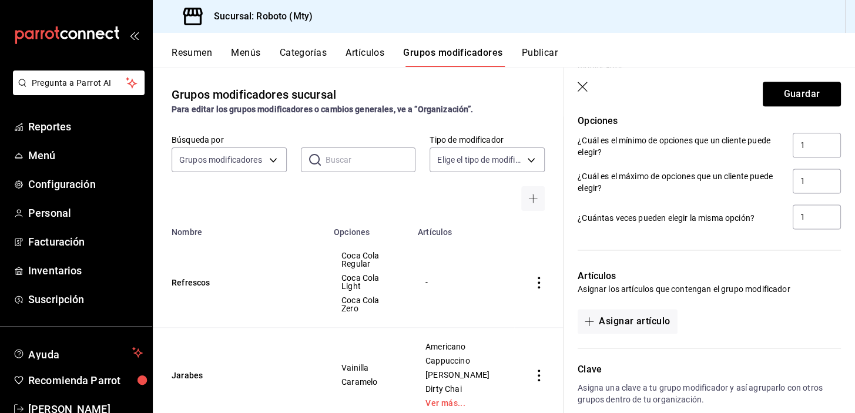
scroll to position [623, 0]
click at [635, 312] on button "Asignar artículo" at bounding box center [627, 321] width 99 height 25
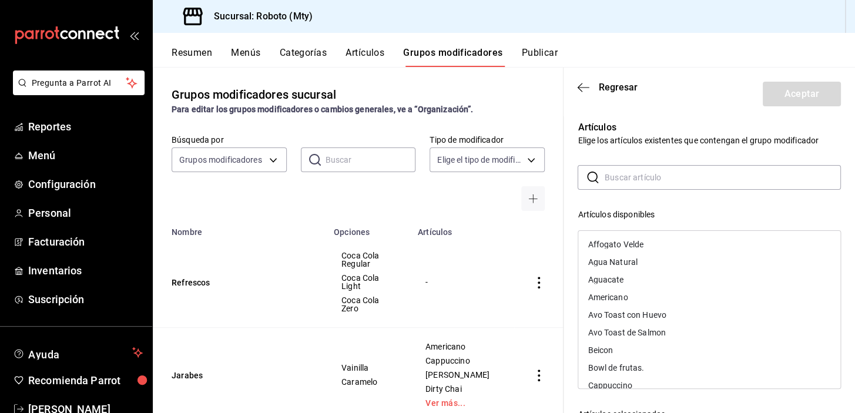
click at [639, 176] on input "text" at bounding box center [723, 178] width 236 height 24
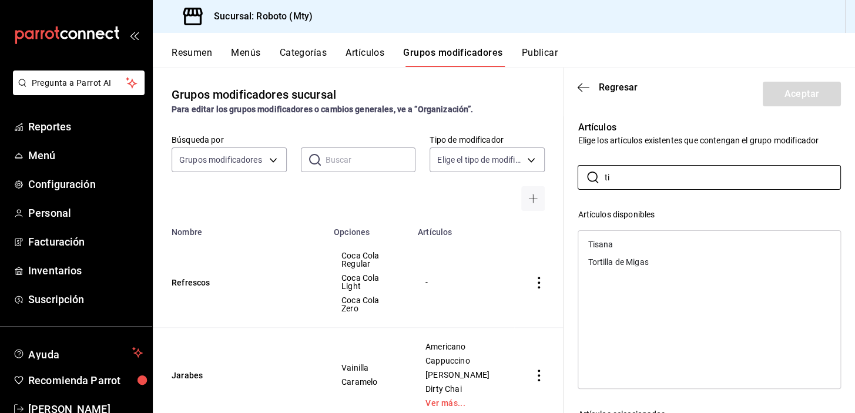
type input "ti"
click at [613, 242] on div "Tisana" at bounding box center [709, 245] width 262 height 18
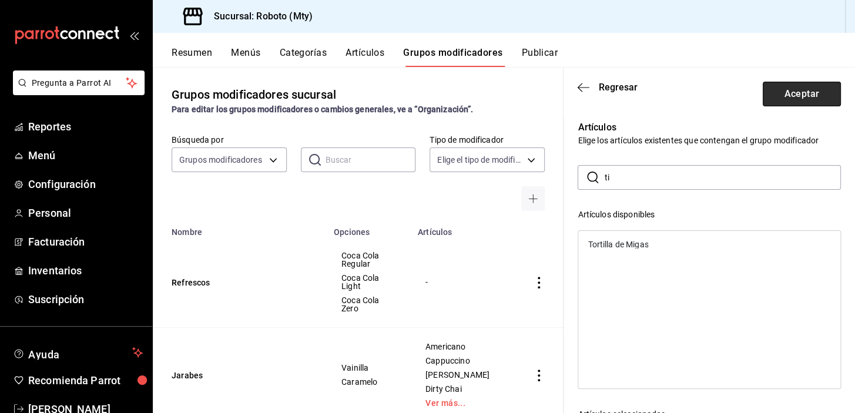
click at [804, 102] on button "Aceptar" at bounding box center [802, 94] width 78 height 25
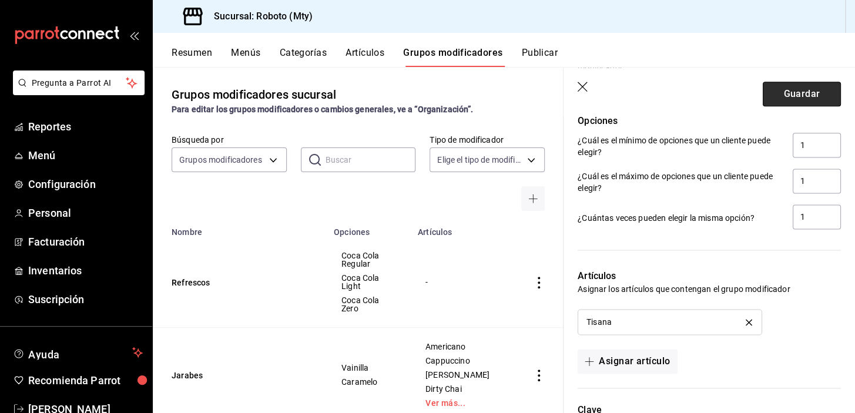
click at [800, 99] on button "Guardar" at bounding box center [802, 94] width 78 height 25
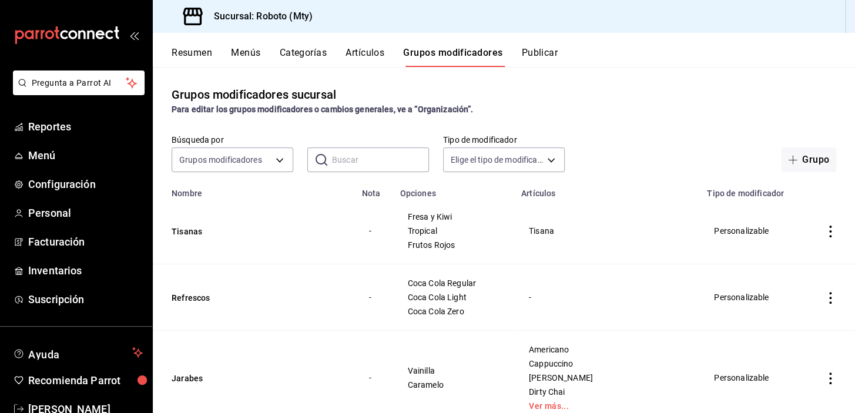
click at [825, 303] on icon "actions" at bounding box center [831, 298] width 12 height 12
click at [797, 328] on span "Editar" at bounding box center [787, 326] width 31 height 12
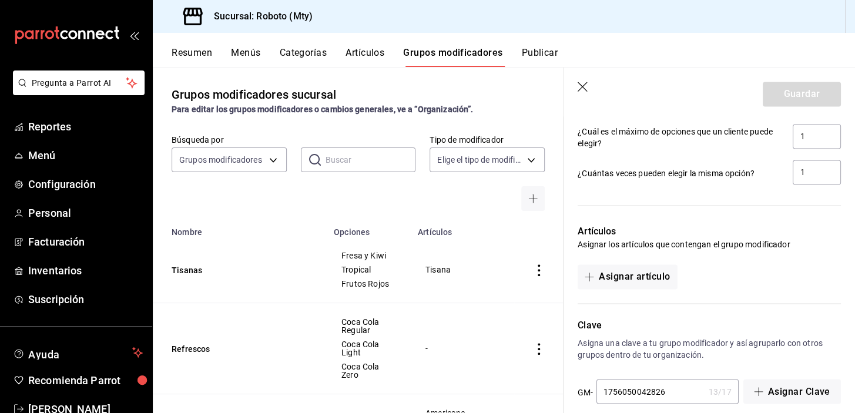
scroll to position [726, 0]
click at [635, 277] on button "Asignar artículo" at bounding box center [627, 275] width 99 height 25
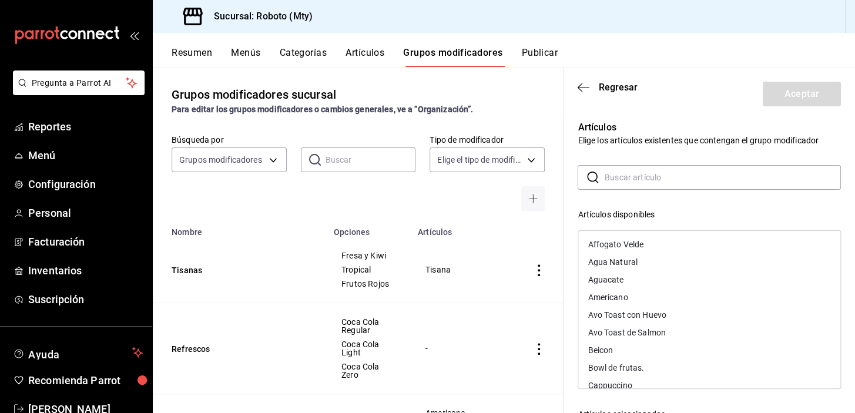
click at [639, 181] on input "text" at bounding box center [723, 178] width 236 height 24
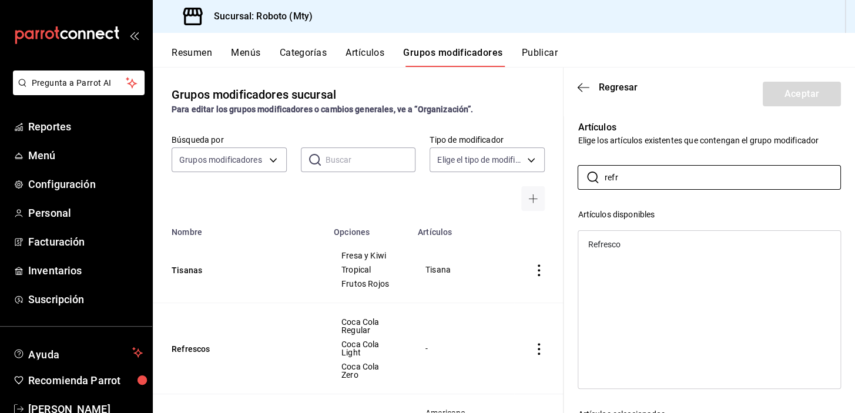
type input "refr"
click at [625, 237] on div "Refresco" at bounding box center [709, 245] width 262 height 18
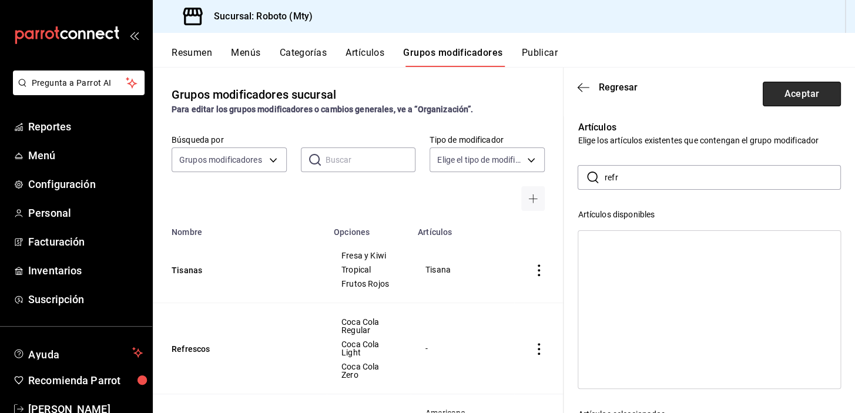
click at [802, 91] on button "Aceptar" at bounding box center [802, 94] width 78 height 25
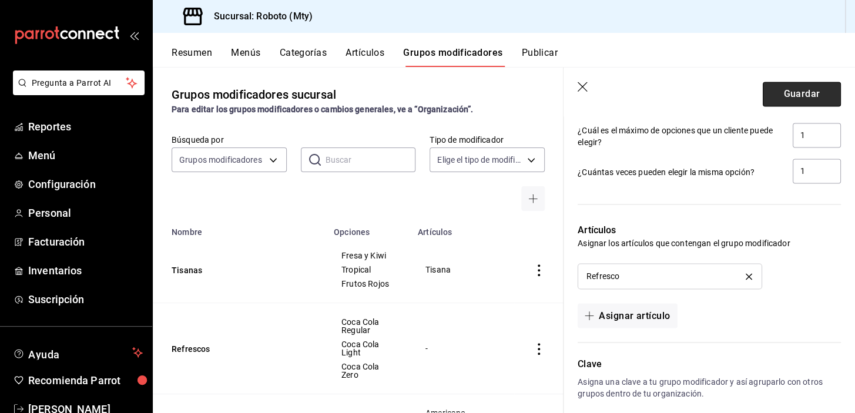
click at [792, 93] on button "Guardar" at bounding box center [802, 94] width 78 height 25
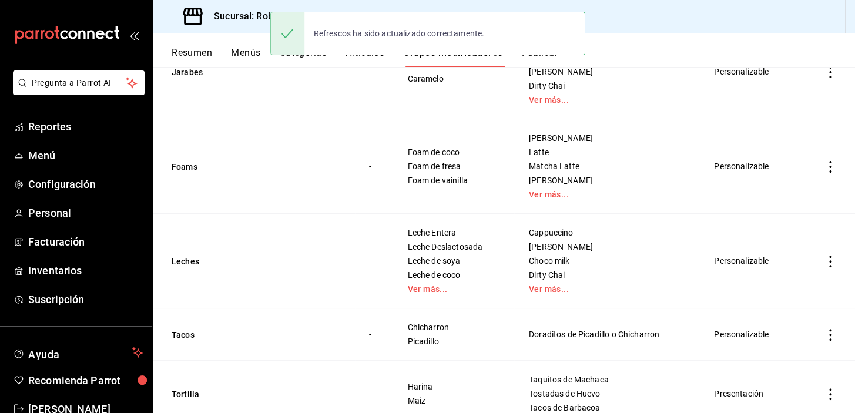
scroll to position [359, 0]
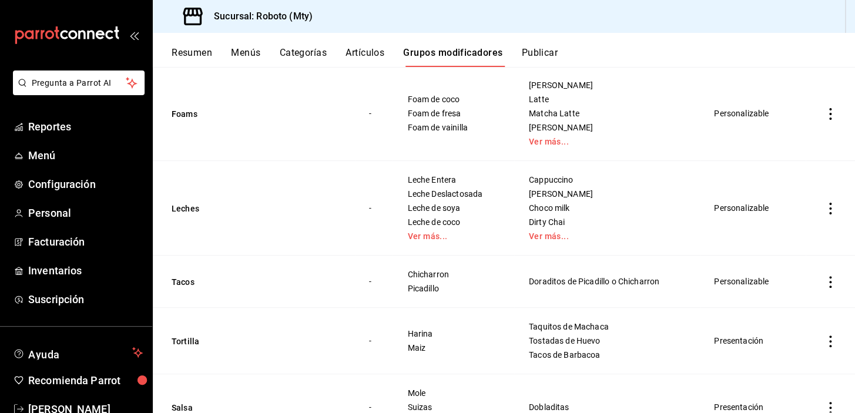
click at [358, 48] on button "Artículos" at bounding box center [365, 57] width 39 height 20
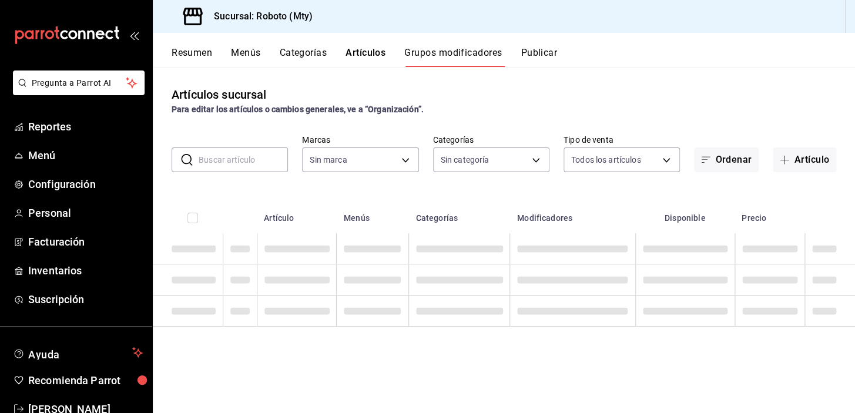
type input "09ba0216-65db-402d-9b94-d36048e6fe77"
click at [240, 158] on input "text" at bounding box center [243, 160] width 89 height 24
type input "agua"
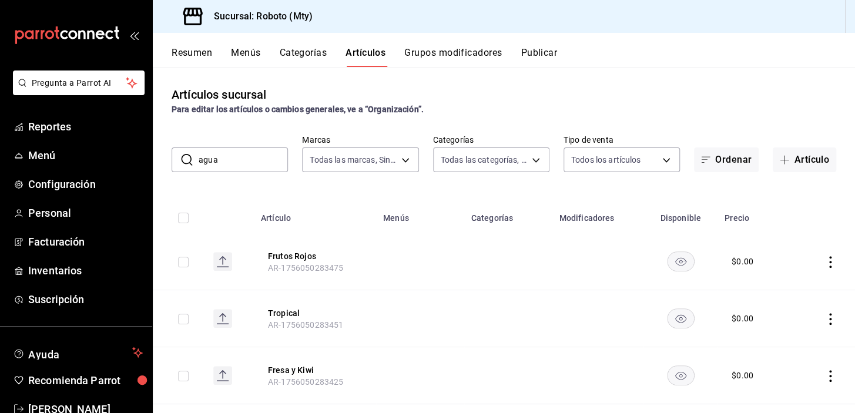
type input "09ba0216-65db-402d-9b94-d36048e6fe77"
type input "d3270426-9b05-4d67-863c-cf0c33c1a0b3,8333b6c8-d7cf-4a52-a065-62d2b8b633ac,955c6…"
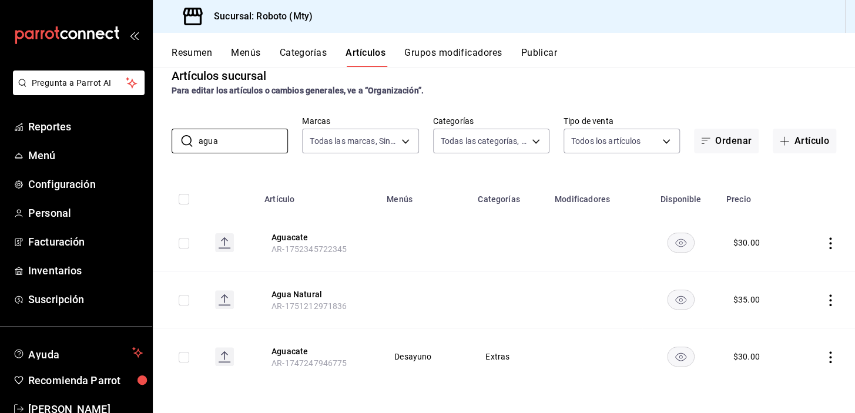
type input "agua"
click at [460, 58] on button "Grupos modificadores" at bounding box center [453, 57] width 98 height 20
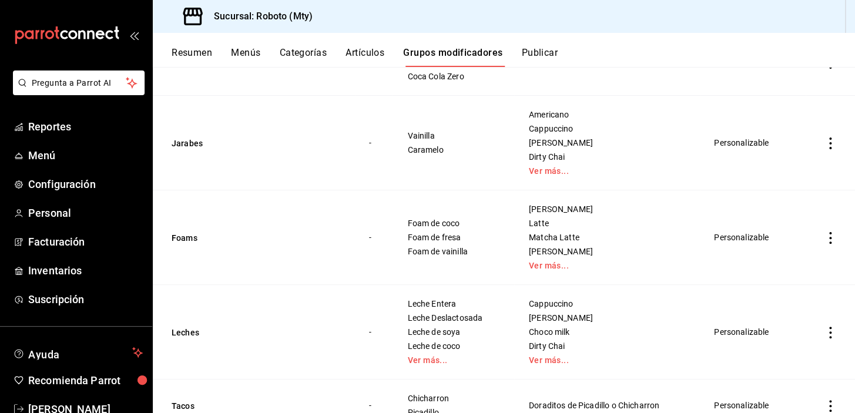
scroll to position [235, 0]
click at [813, 330] on td "simple table" at bounding box center [830, 332] width 49 height 95
click at [825, 333] on icon "actions" at bounding box center [831, 333] width 12 height 12
click at [806, 331] on li "Editar" at bounding box center [776, 334] width 71 height 24
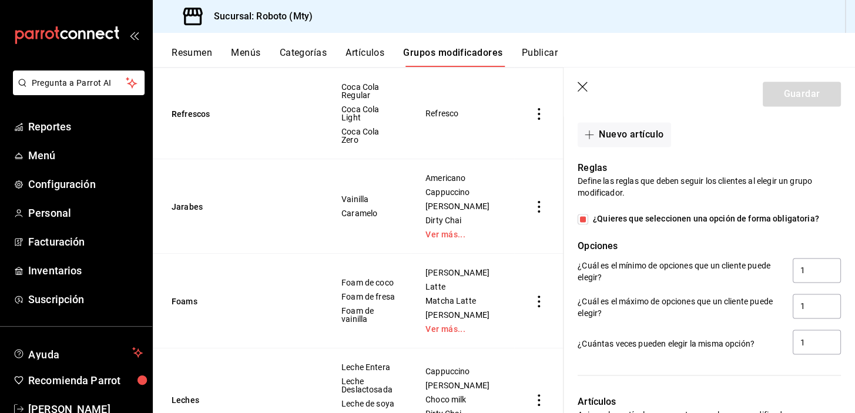
scroll to position [691, 0]
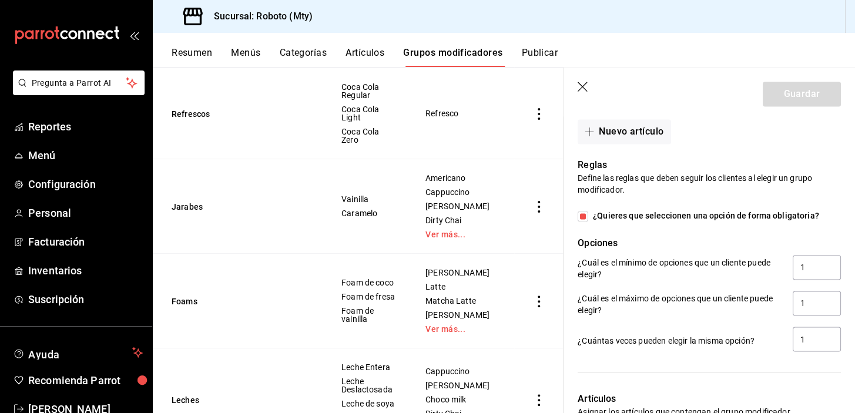
click at [581, 210] on label "¿Quieres que seleccionen una opción de forma obligatoria?" at bounding box center [699, 216] width 242 height 12
click at [581, 211] on input "¿Quieres que seleccionen una opción de forma obligatoria?" at bounding box center [583, 216] width 11 height 11
checkbox input "false"
type input "0"
click at [809, 91] on button "Guardar" at bounding box center [802, 94] width 78 height 25
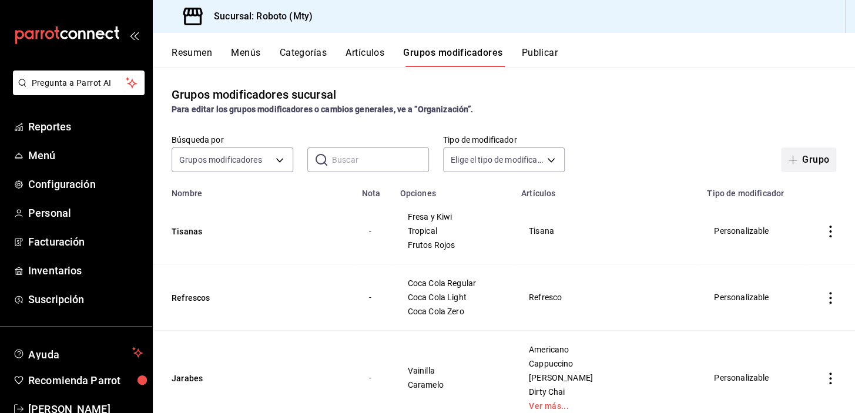
click at [796, 153] on button "Grupo" at bounding box center [808, 160] width 55 height 25
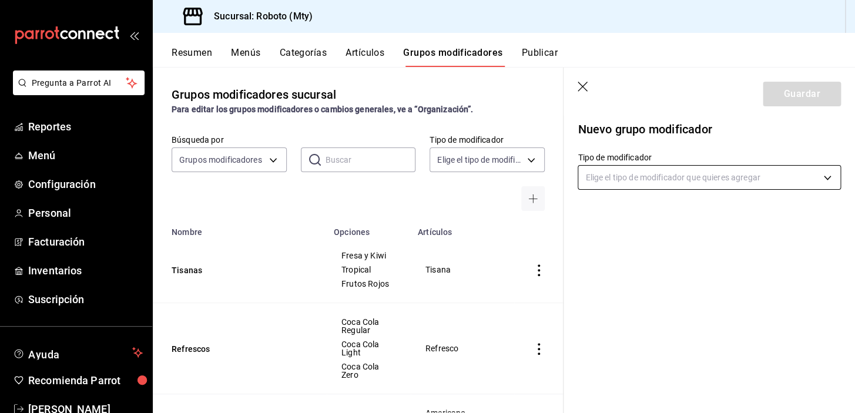
click at [709, 170] on body "Pregunta a Parrot AI Reportes Menú Configuración Personal Facturación Inventari…" at bounding box center [427, 206] width 855 height 413
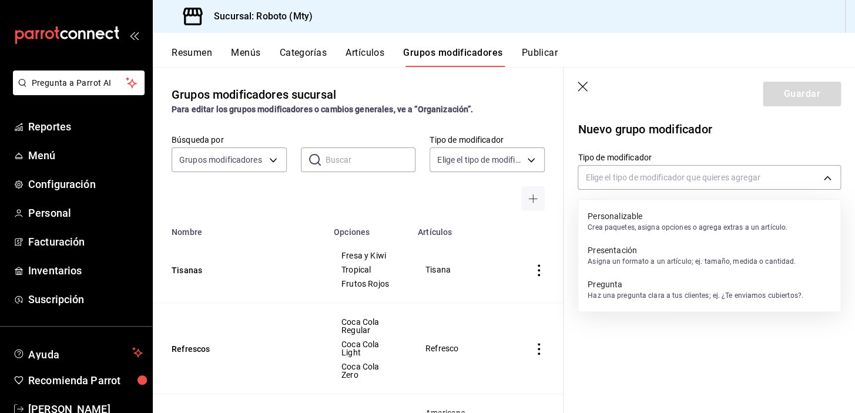
click at [674, 222] on p "Crea paquetes, asigna opciones o agrega extras a un artículo." at bounding box center [688, 227] width 200 height 11
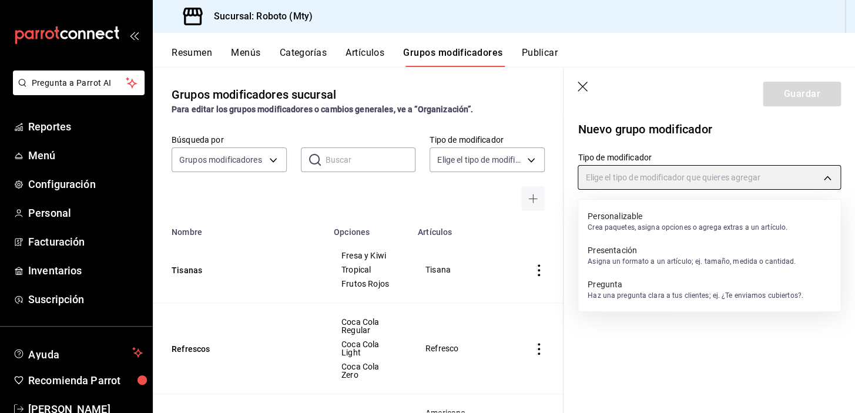
type input "CUSTOMIZABLE"
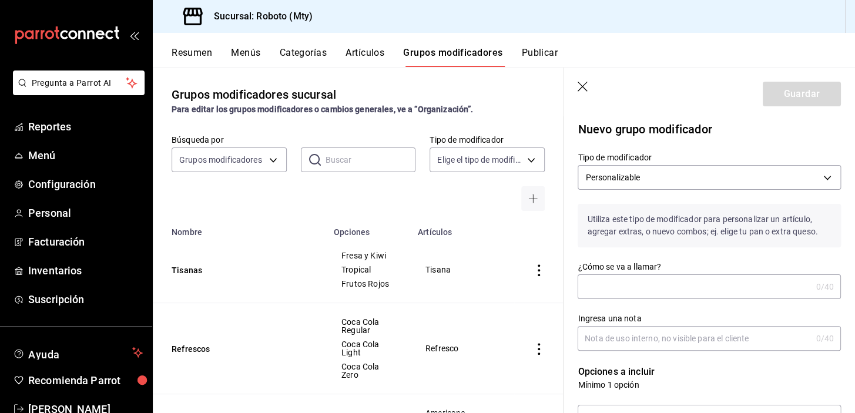
click at [676, 277] on input "¿Cómo se va a llamar?" at bounding box center [694, 287] width 233 height 24
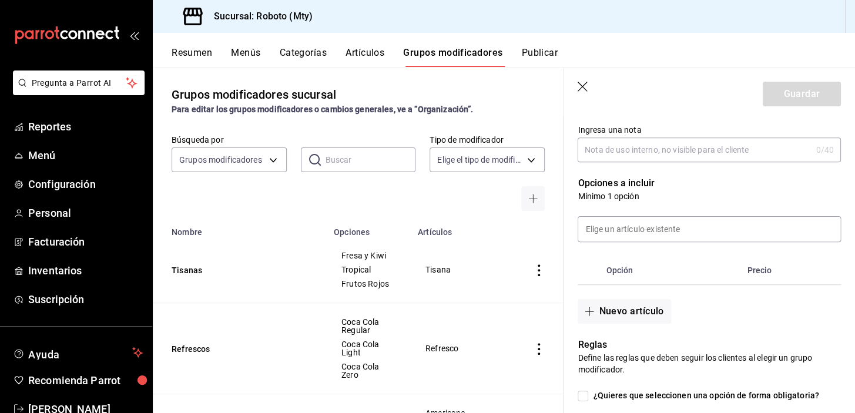
scroll to position [220, 0]
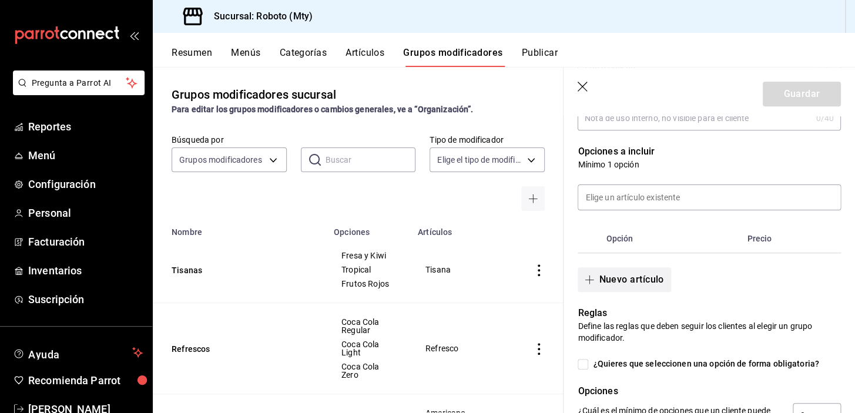
type input "Frio o Caliente"
click at [632, 286] on button "Nuevo artículo" at bounding box center [624, 279] width 93 height 25
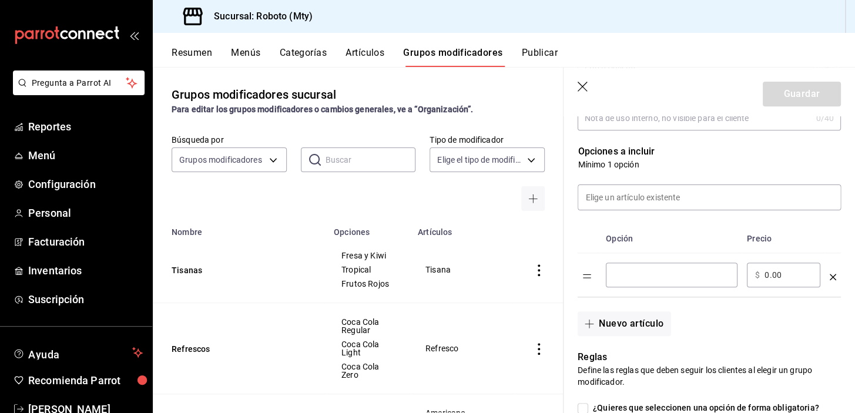
click at [622, 239] on th "Opción" at bounding box center [671, 239] width 141 height 29
click at [636, 309] on div "Nuevo artículo" at bounding box center [702, 316] width 277 height 39
click at [634, 321] on button "Nuevo artículo" at bounding box center [624, 324] width 93 height 25
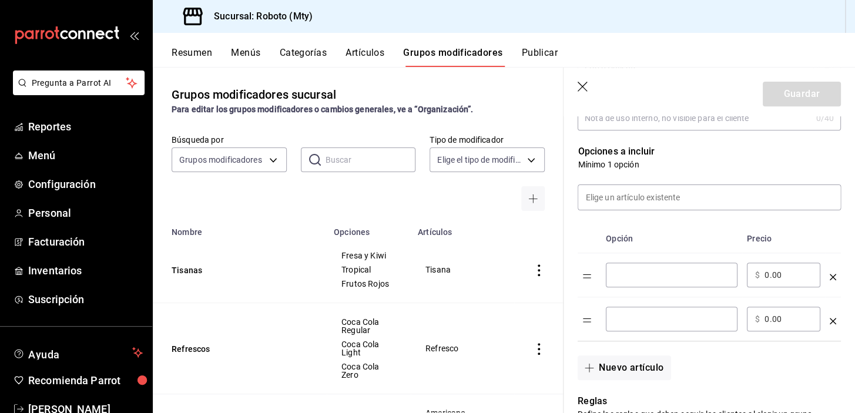
click at [640, 272] on input "optionsTable" at bounding box center [671, 275] width 115 height 12
type input "Frio"
click at [638, 314] on input "optionsTable" at bounding box center [671, 319] width 115 height 12
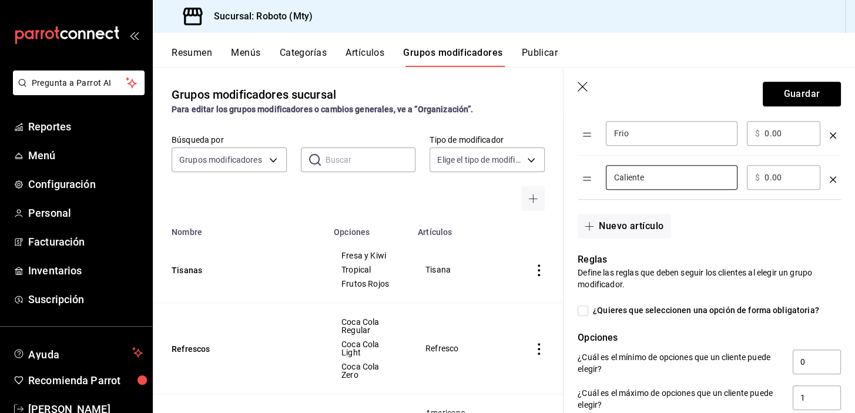
scroll to position [374, 0]
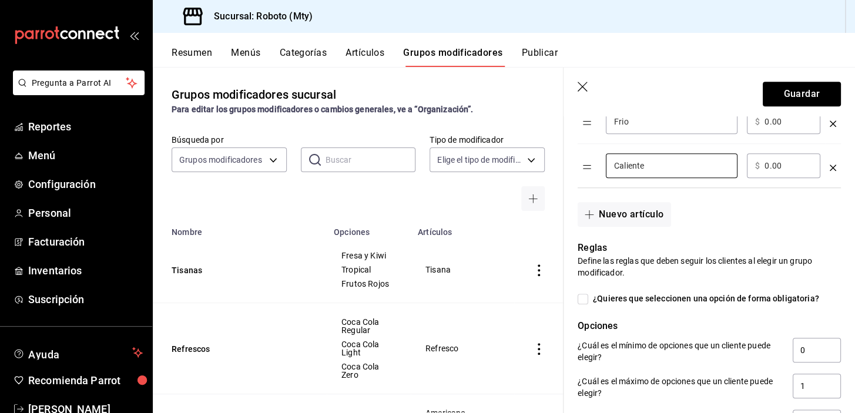
type input "Caliente"
click at [592, 291] on div "Reglas Define las reglas que deben seguir los clientes al elegir un grupo modif…" at bounding box center [702, 331] width 277 height 209
click at [590, 294] on span "¿Quieres que seleccionen una opción de forma obligatoria?" at bounding box center [703, 299] width 231 height 12
click at [588, 294] on input "¿Quieres que seleccionen una opción de forma obligatoria?" at bounding box center [583, 299] width 11 height 11
checkbox input "true"
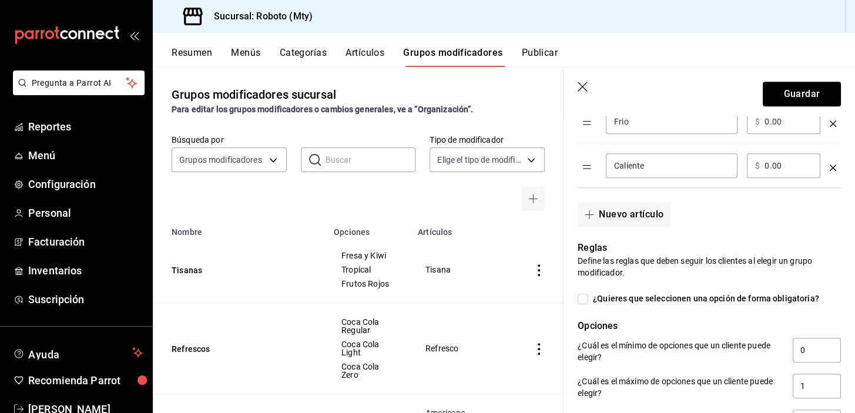
type input "1"
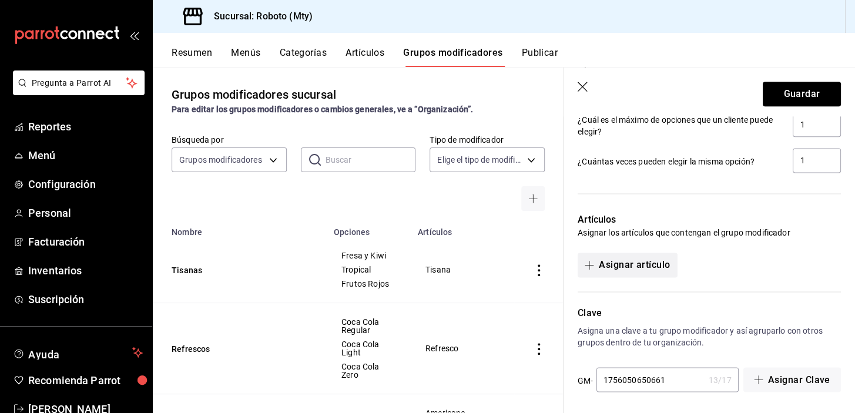
scroll to position [639, 0]
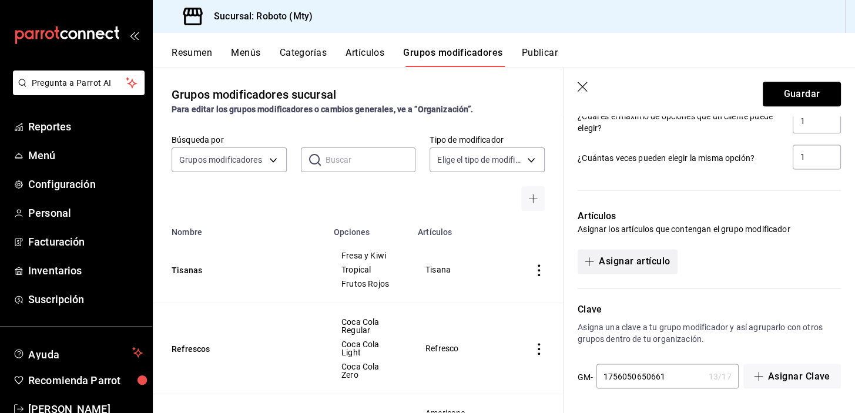
click at [649, 262] on button "Asignar artículo" at bounding box center [627, 261] width 99 height 25
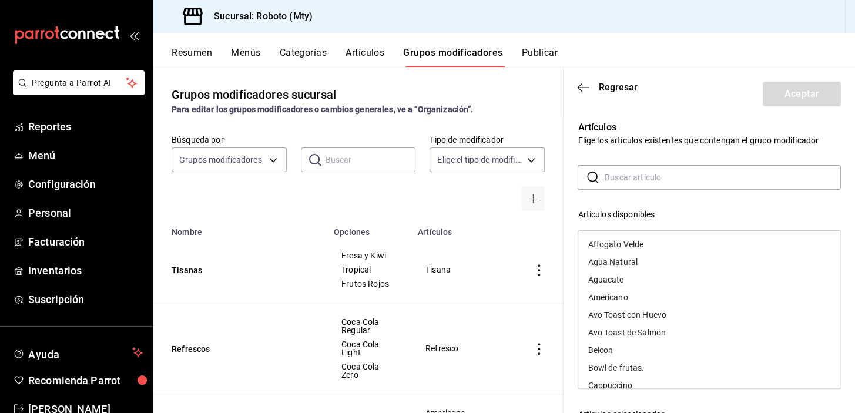
click at [632, 294] on div "Americano" at bounding box center [709, 298] width 262 height 18
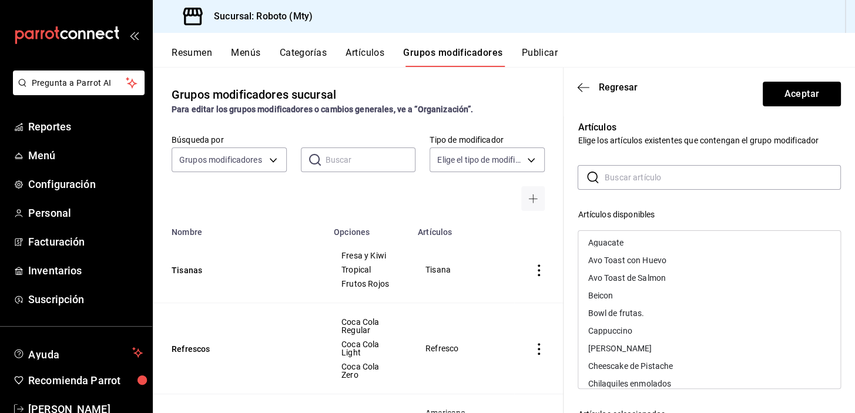
scroll to position [57, 0]
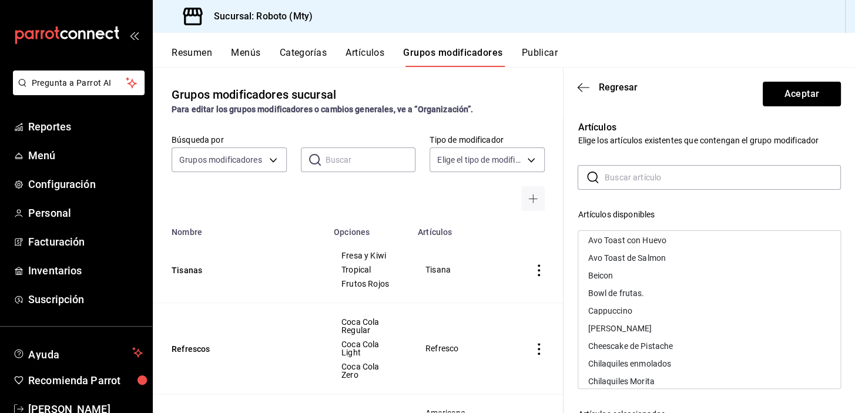
click at [629, 324] on div "[PERSON_NAME]" at bounding box center [709, 329] width 262 height 18
click at [628, 312] on div "Cappuccino" at bounding box center [610, 311] width 44 height 8
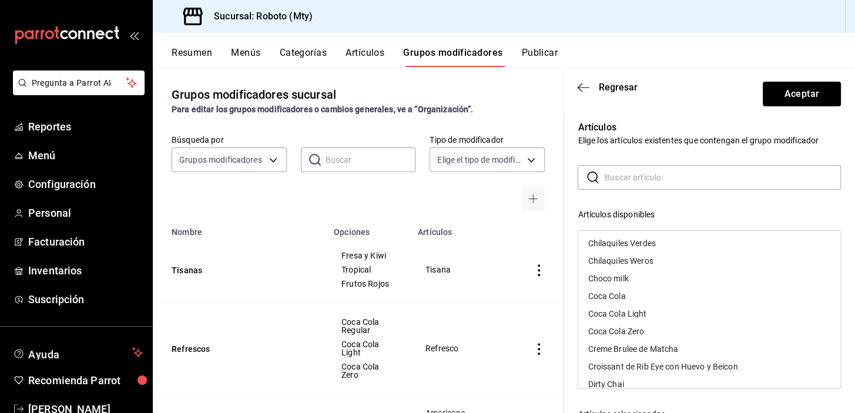
click at [638, 278] on div "Choco milk" at bounding box center [709, 279] width 262 height 18
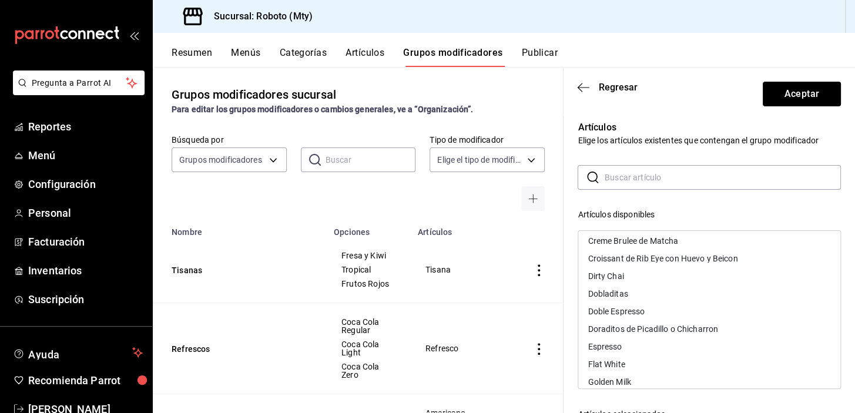
scroll to position [270, 0]
click at [638, 273] on div "Dirty Chai" at bounding box center [709, 274] width 262 height 18
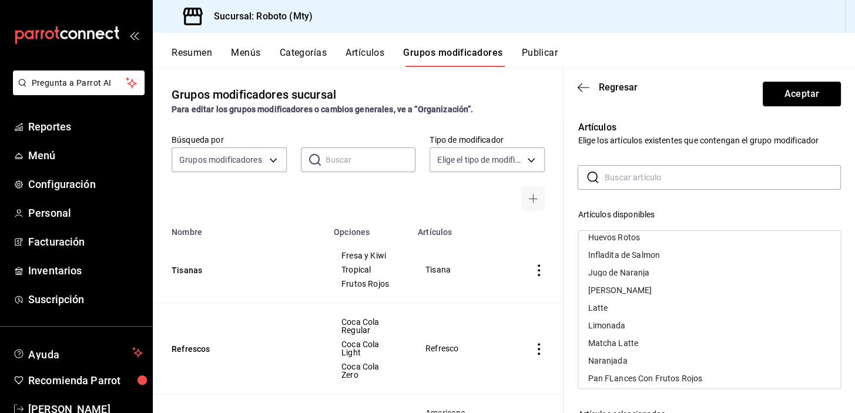
scroll to position [502, 0]
click at [635, 306] on div "Latte" at bounding box center [709, 307] width 262 height 18
click at [630, 325] on div "Matcha Latte" at bounding box center [613, 324] width 51 height 8
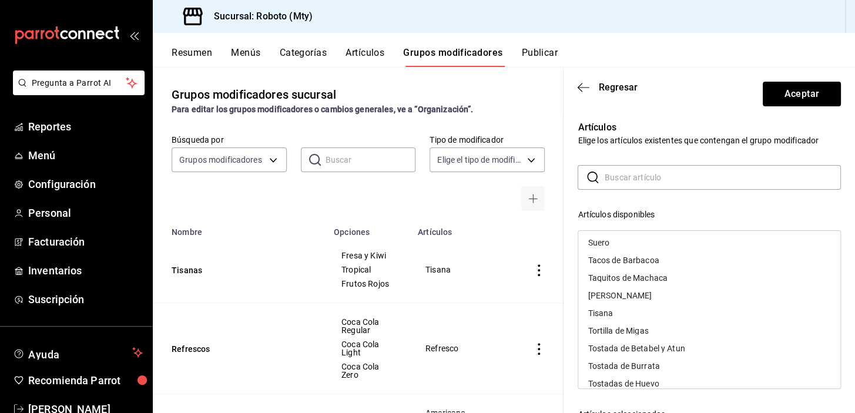
scroll to position [773, 0]
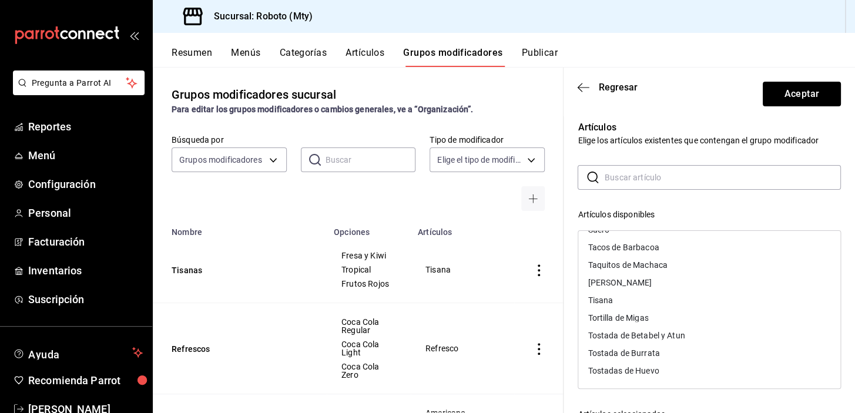
click at [638, 287] on div "[PERSON_NAME]" at bounding box center [709, 283] width 262 height 18
click at [632, 296] on div "Tisana" at bounding box center [709, 301] width 262 height 18
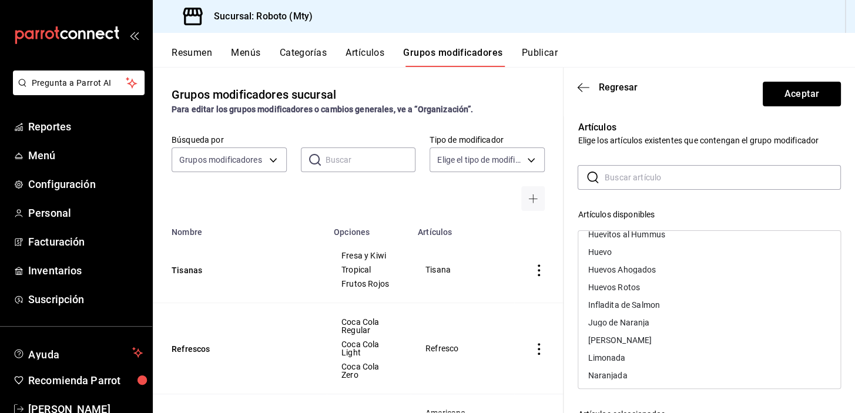
scroll to position [475, 0]
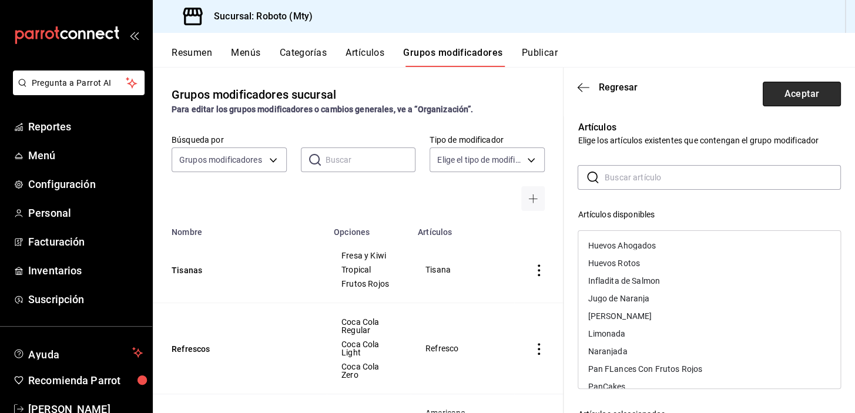
click at [789, 99] on button "Aceptar" at bounding box center [802, 94] width 78 height 25
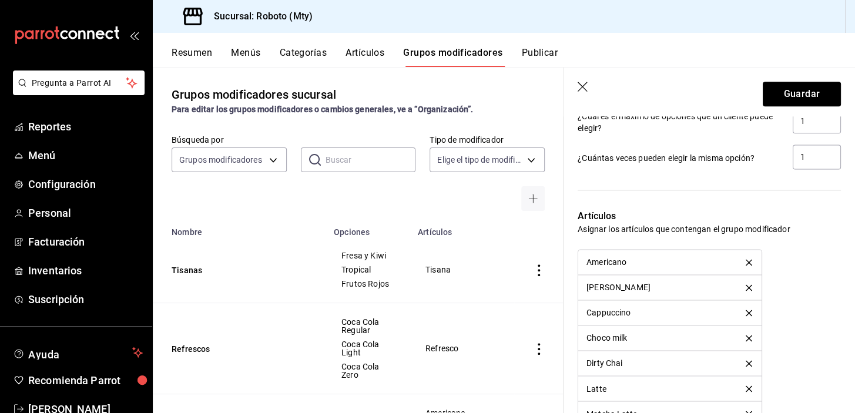
click at [789, 99] on button "Guardar" at bounding box center [802, 94] width 78 height 25
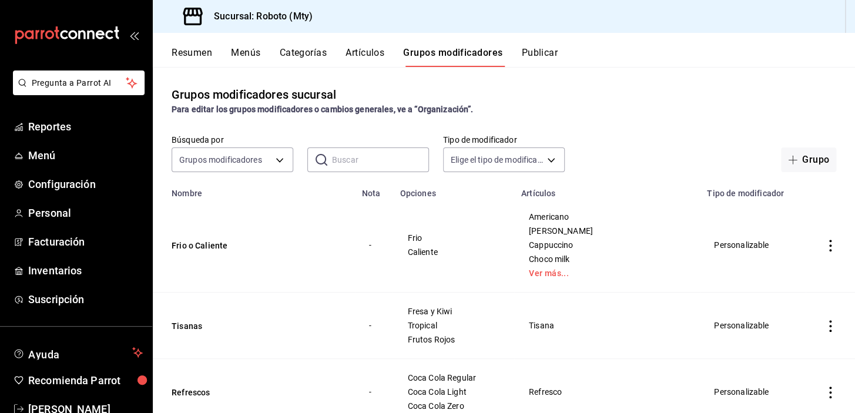
click at [299, 49] on button "Categorías" at bounding box center [304, 57] width 48 height 20
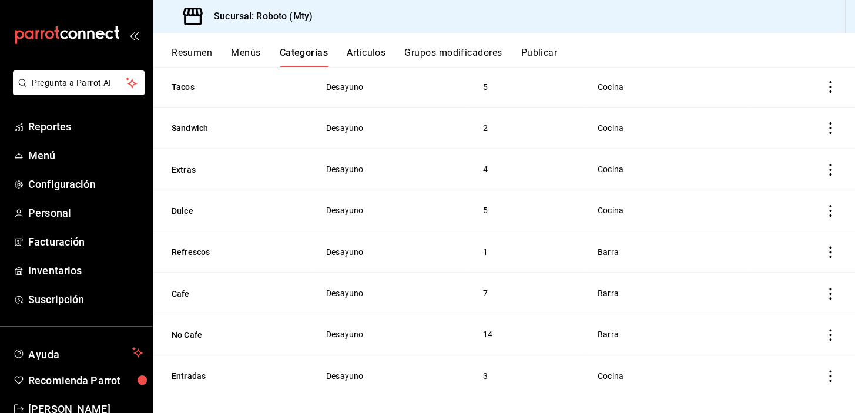
scroll to position [252, 0]
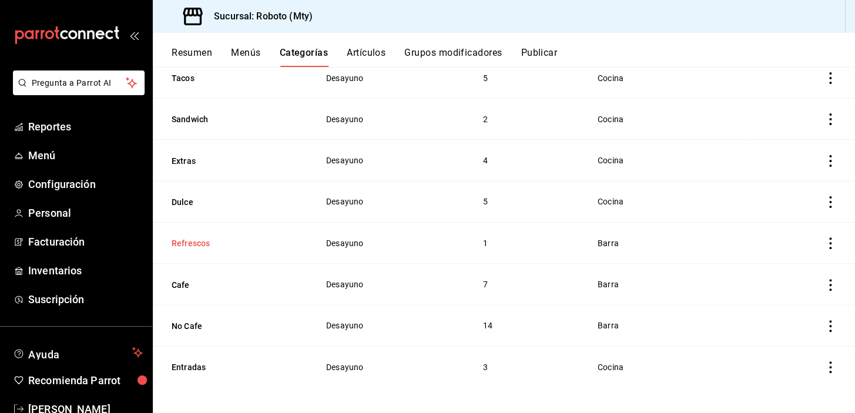
click at [203, 237] on button "Refrescos" at bounding box center [231, 243] width 118 height 12
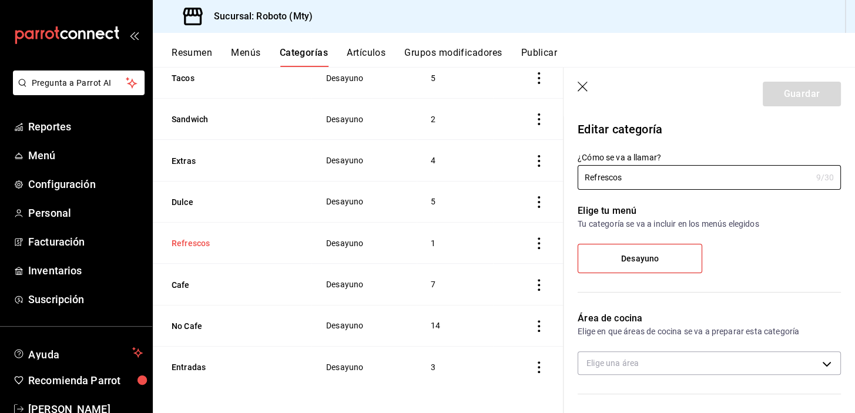
type input "7bf0e8b5-0d61-45bd-[DATE]-a5499639c954"
click at [388, 48] on div "Resumen Menús Categorías Artículos Grupos modificadores Publicar" at bounding box center [514, 57] width 684 height 20
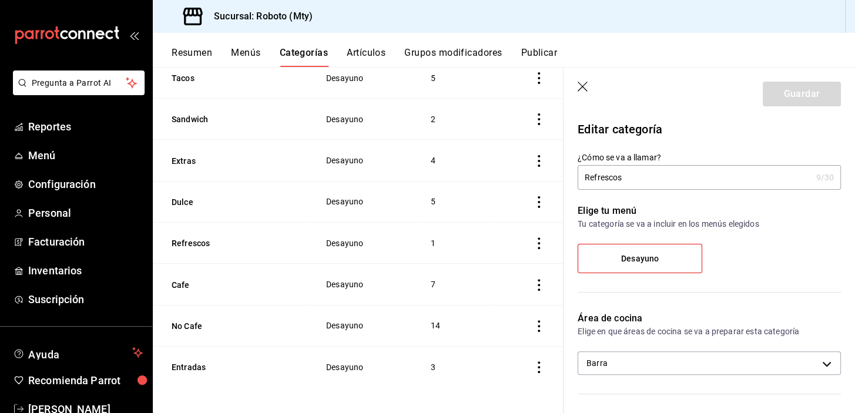
click at [375, 52] on button "Artículos" at bounding box center [366, 57] width 39 height 20
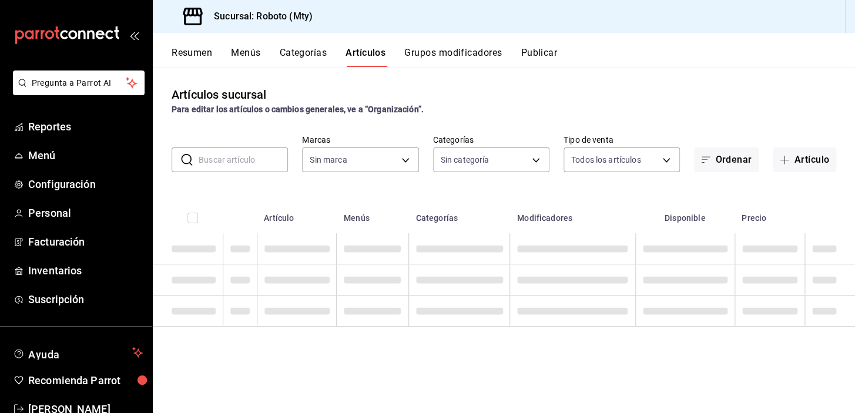
type input "09ba0216-65db-402d-9b94-d36048e6fe77"
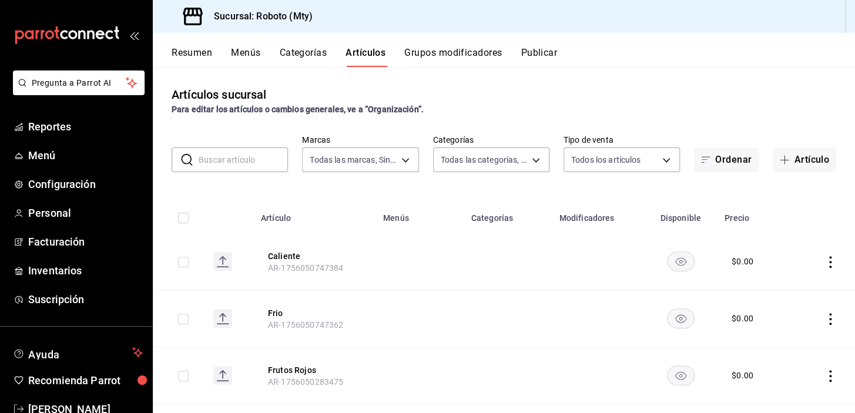
type input "d3270426-9b05-4d67-863c-cf0c33c1a0b3,8333b6c8-d7cf-4a52-a065-62d2b8b633ac,955c6…"
click at [270, 152] on input "text" at bounding box center [243, 160] width 89 height 24
type input "B"
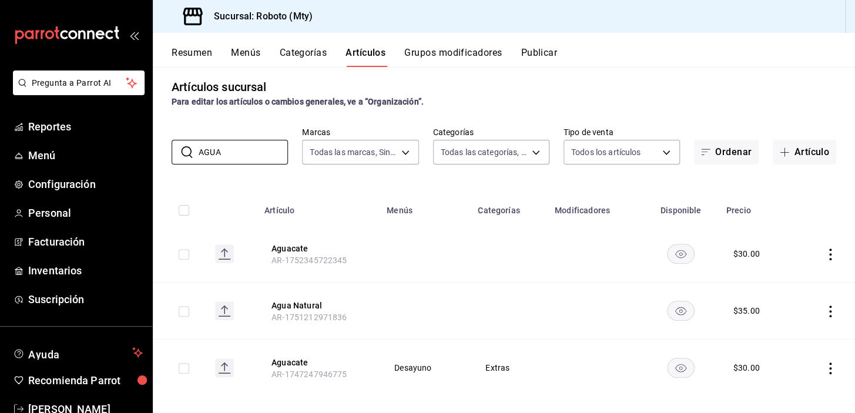
scroll to position [19, 0]
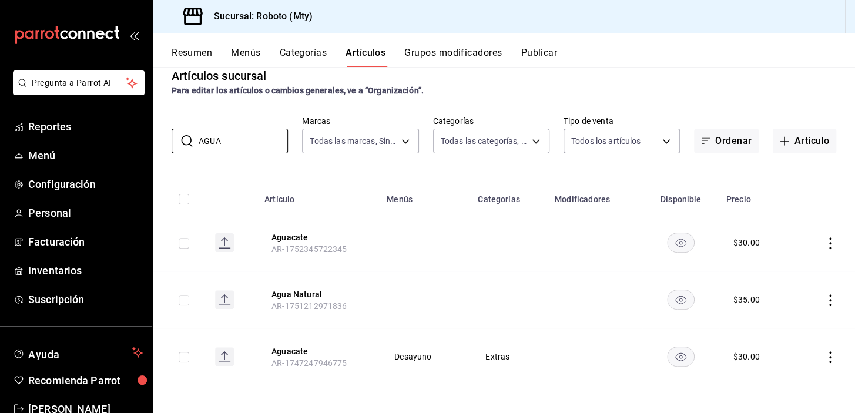
type input "AGUA"
click at [829, 299] on icon "actions" at bounding box center [830, 300] width 2 height 12
click at [822, 299] on div at bounding box center [427, 206] width 855 height 413
click at [829, 299] on icon "actions" at bounding box center [830, 300] width 2 height 12
click at [793, 323] on span "Editar" at bounding box center [787, 326] width 31 height 12
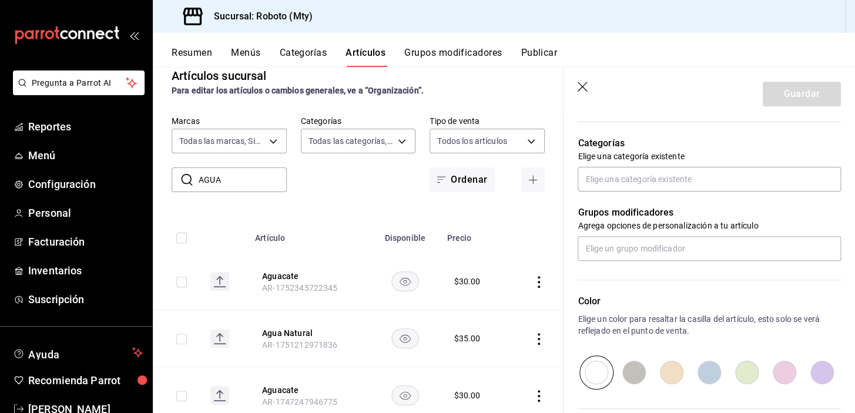
scroll to position [406, 0]
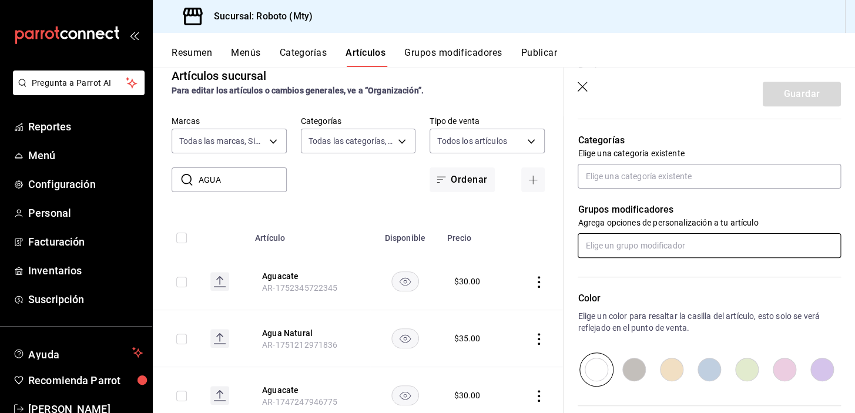
click at [715, 250] on input "text" at bounding box center [709, 245] width 263 height 25
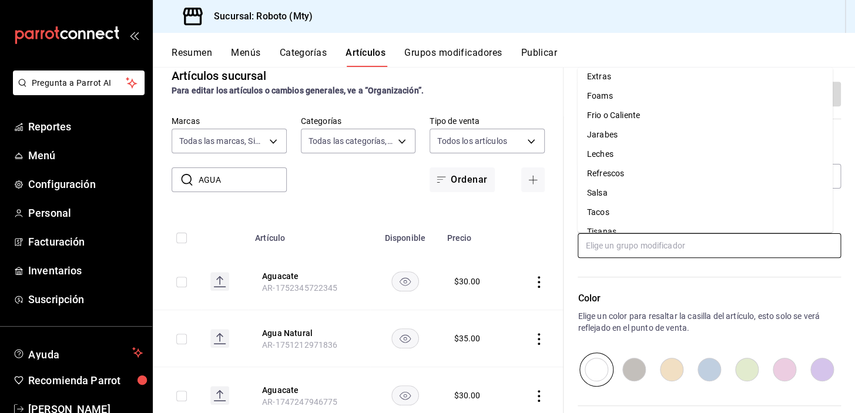
scroll to position [0, 0]
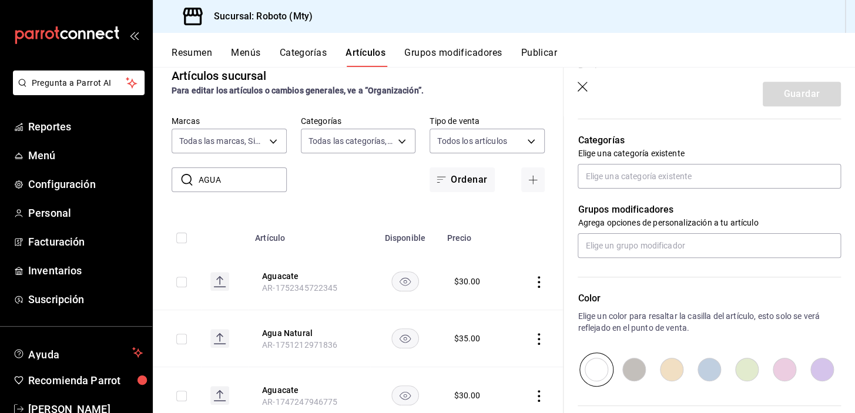
click at [750, 287] on div "Color Elige un color para resaltar la casilla del artículo, esto solo se verá r…" at bounding box center [702, 322] width 277 height 129
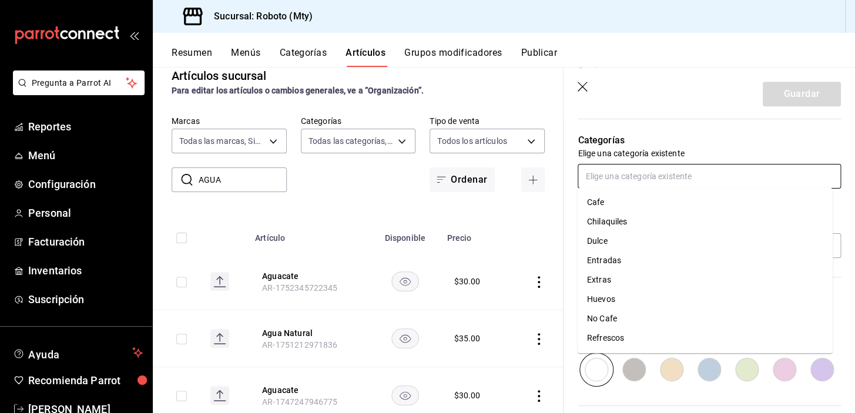
click at [727, 177] on input "text" at bounding box center [709, 176] width 263 height 25
click at [616, 278] on li "Refrescos" at bounding box center [705, 285] width 255 height 19
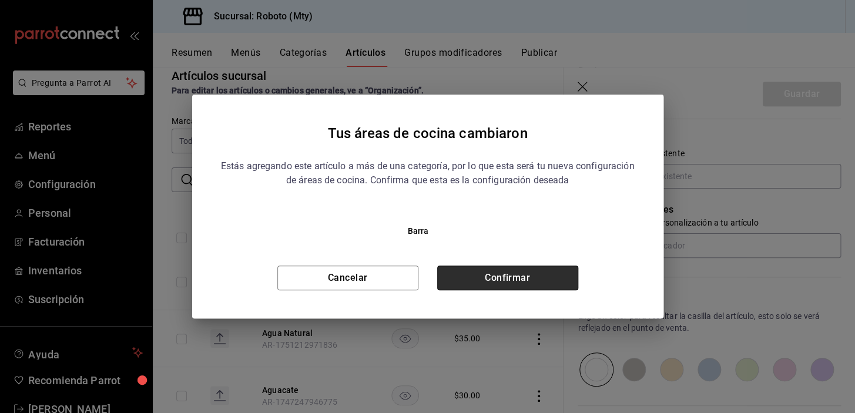
click at [528, 275] on button "Confirmar" at bounding box center [507, 278] width 141 height 25
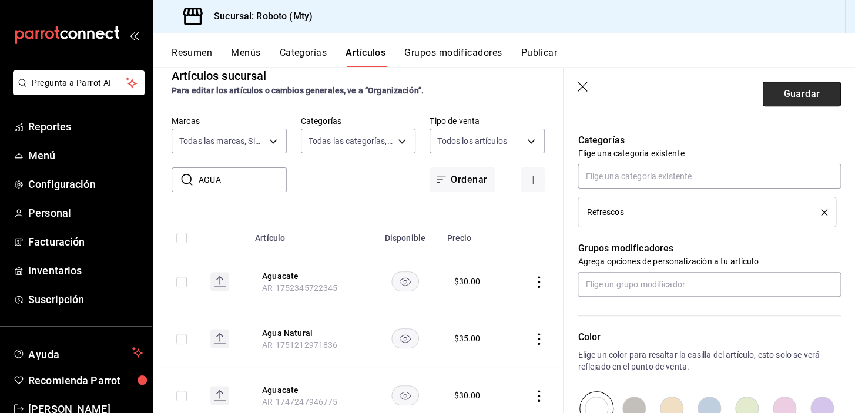
click at [811, 83] on button "Guardar" at bounding box center [802, 94] width 78 height 25
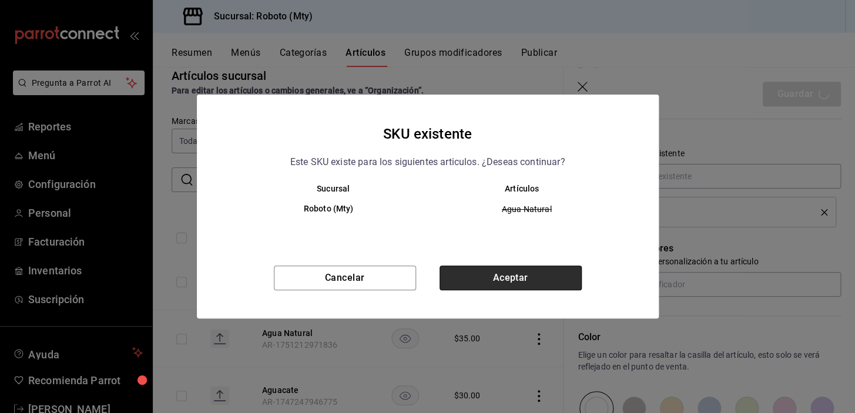
click at [558, 269] on button "Aceptar" at bounding box center [511, 278] width 142 height 25
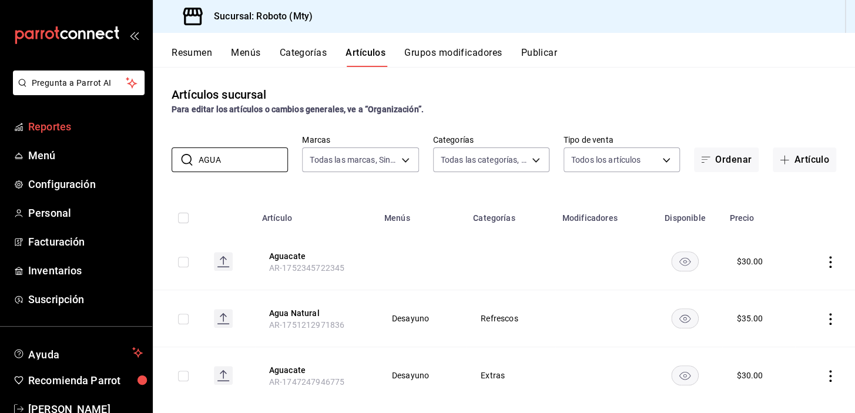
drag, startPoint x: 230, startPoint y: 152, endPoint x: 109, endPoint y: 128, distance: 124.0
click at [109, 128] on div "Pregunta a Parrot AI Reportes Menú Configuración Personal Facturación Inventari…" at bounding box center [427, 206] width 855 height 413
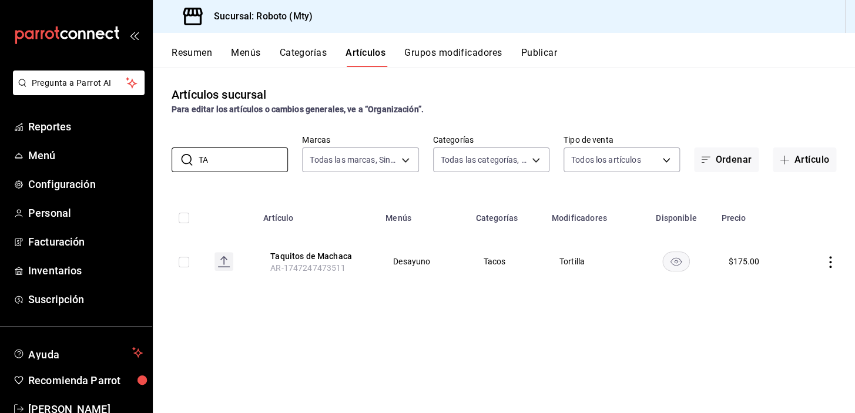
type input "T"
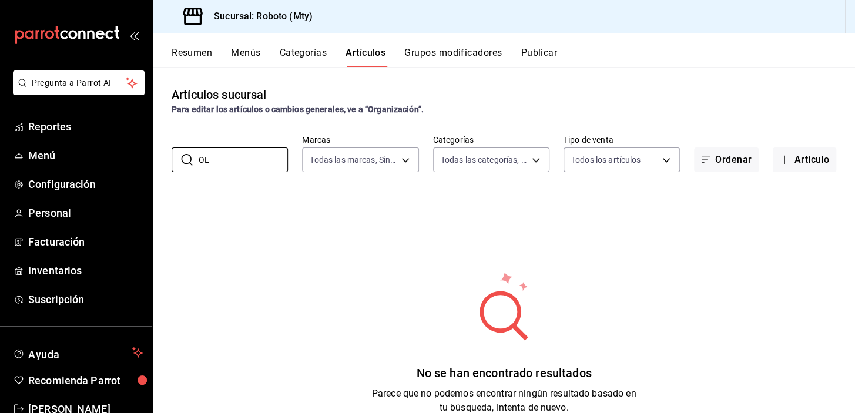
type input "O"
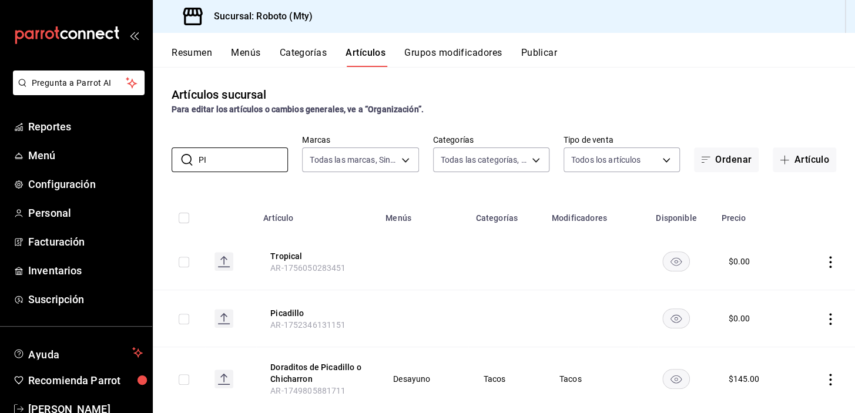
type input "P"
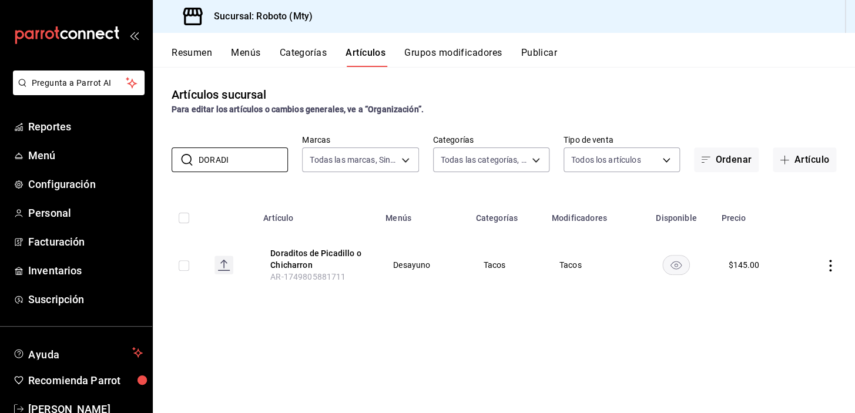
type input "DORADI"
click at [833, 264] on icon "actions" at bounding box center [831, 266] width 12 height 12
click at [805, 297] on span "Editar" at bounding box center [795, 292] width 31 height 12
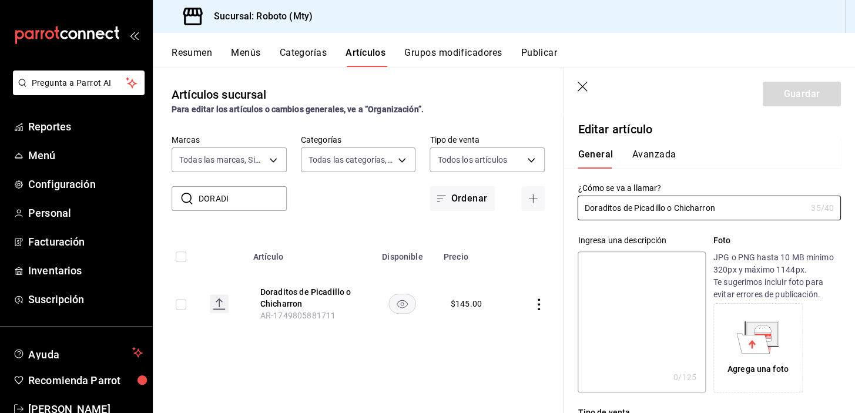
drag, startPoint x: 756, startPoint y: 209, endPoint x: 557, endPoint y: 189, distance: 200.8
click at [557, 189] on main "Artículos sucursal Para editar los artículos o cambios generales, ve a “Organiz…" at bounding box center [504, 240] width 702 height 346
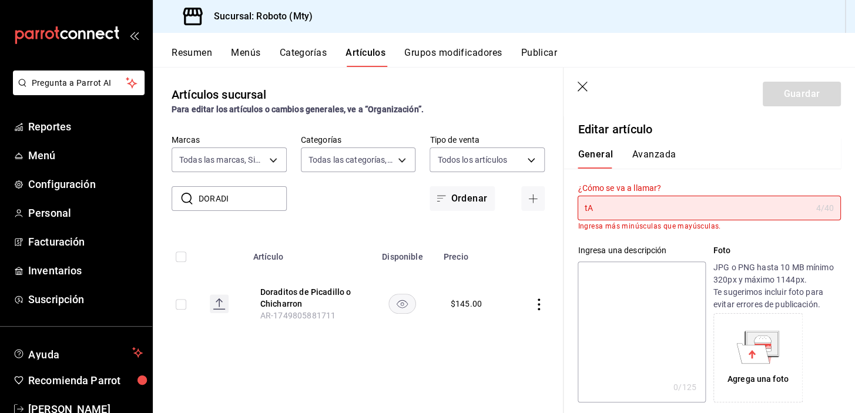
type input "t"
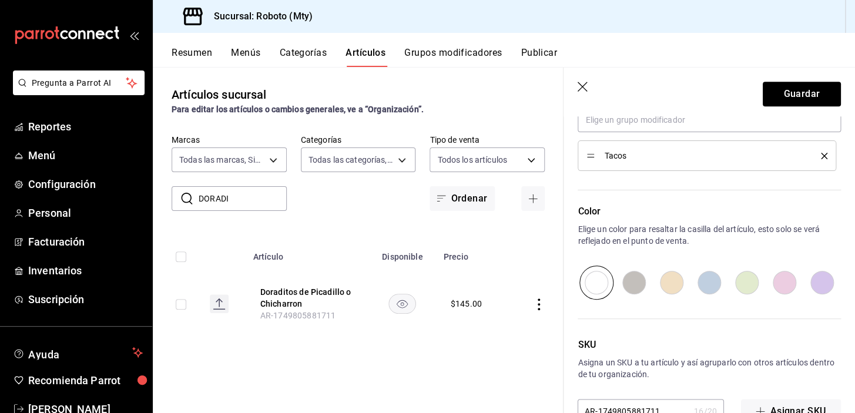
scroll to position [604, 0]
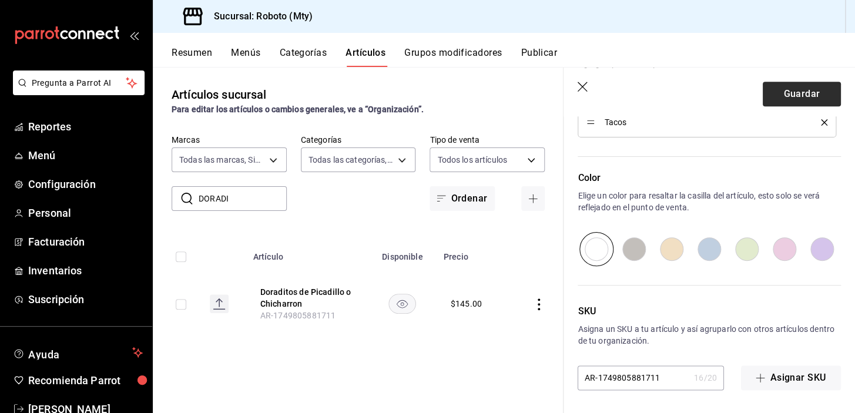
type input "Tacos Olvidados"
click at [775, 103] on button "Guardar" at bounding box center [802, 94] width 78 height 25
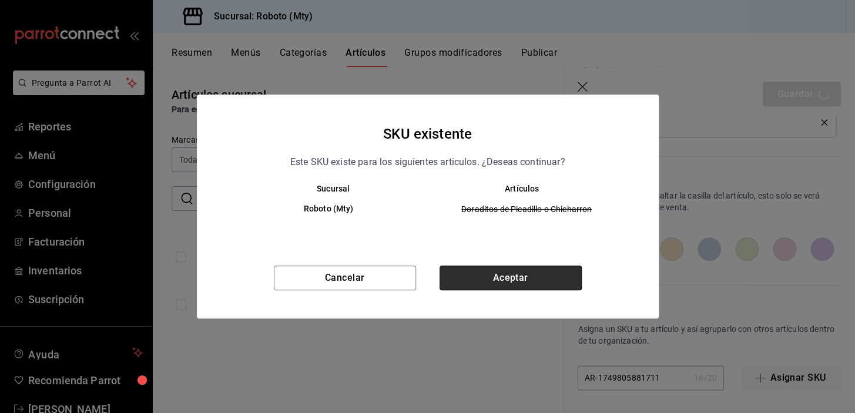
click at [500, 276] on button "Aceptar" at bounding box center [511, 278] width 142 height 25
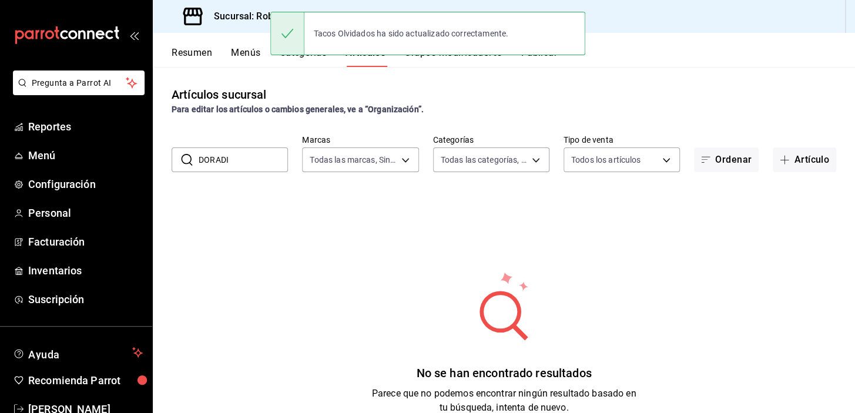
click at [441, 59] on button "Grupos modificadores" at bounding box center [453, 57] width 98 height 20
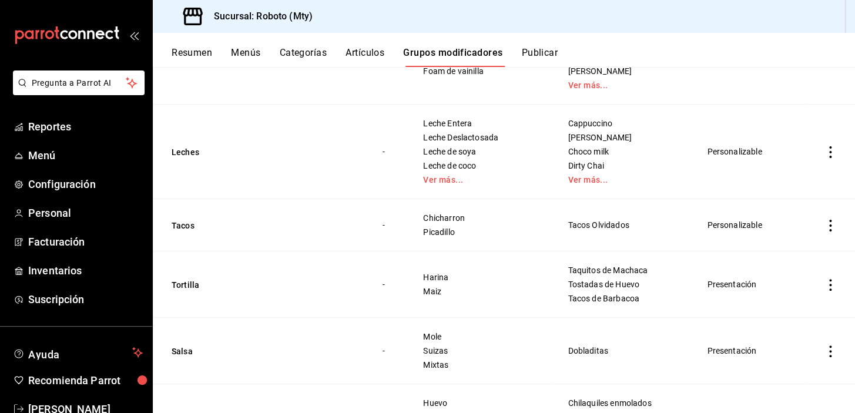
scroll to position [566, 0]
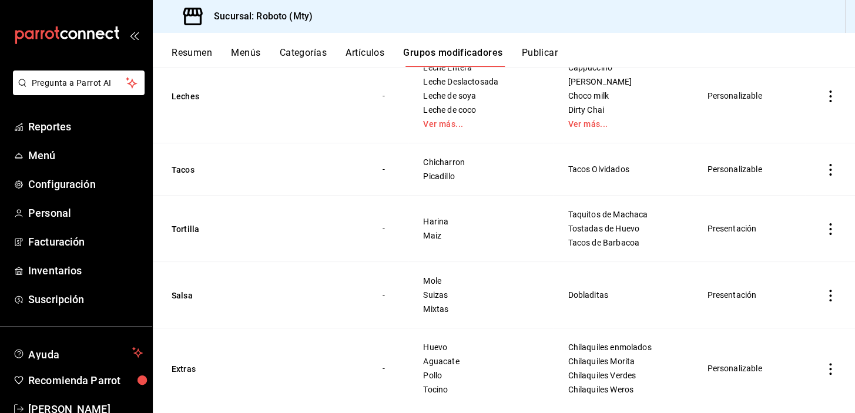
click at [825, 171] on icon "actions" at bounding box center [831, 170] width 12 height 12
click at [791, 200] on span "Editar" at bounding box center [787, 196] width 31 height 12
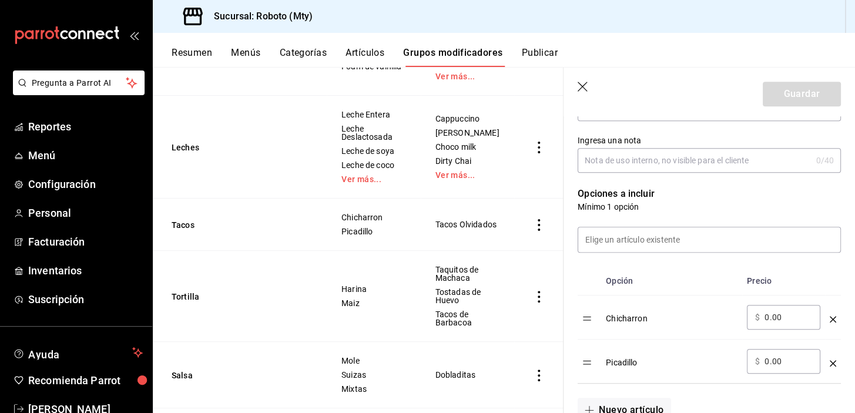
scroll to position [246, 0]
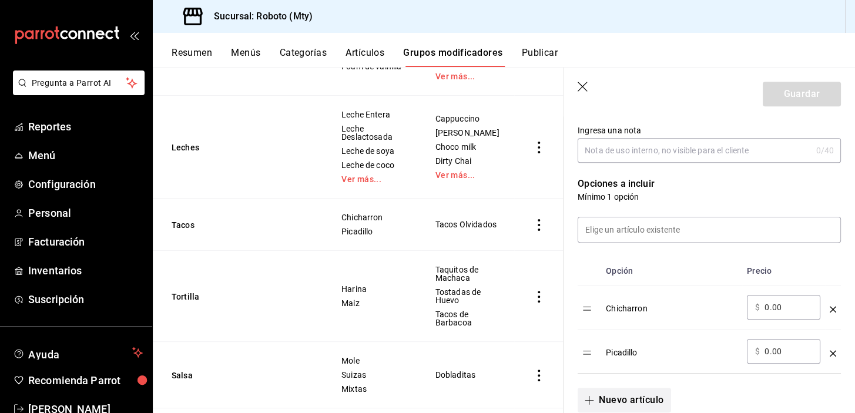
click at [645, 396] on button "Nuevo artículo" at bounding box center [624, 400] width 93 height 25
click at [647, 400] on input "optionsTable" at bounding box center [671, 396] width 115 height 12
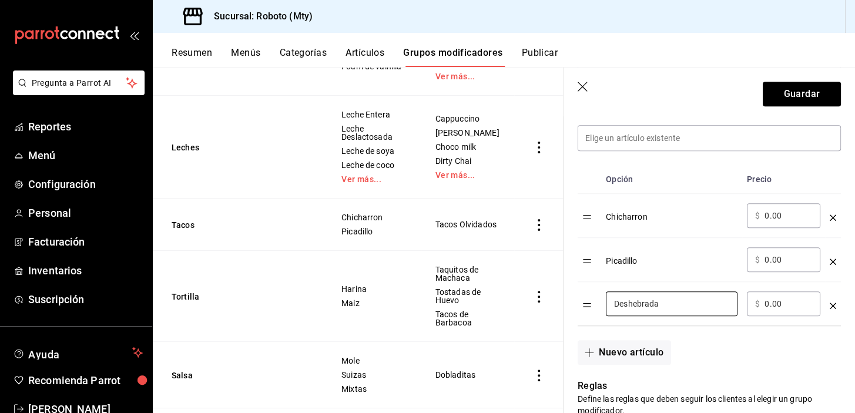
scroll to position [338, 0]
type input "Deshebrada"
click at [778, 99] on button "Guardar" at bounding box center [802, 94] width 78 height 25
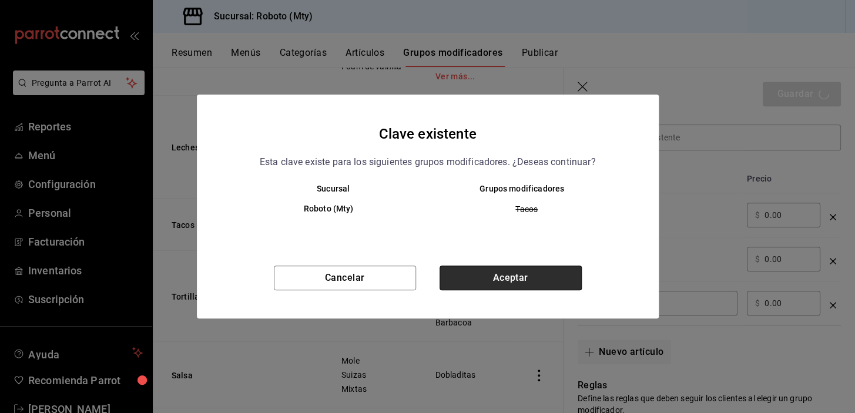
click at [527, 273] on button "Aceptar" at bounding box center [511, 278] width 142 height 25
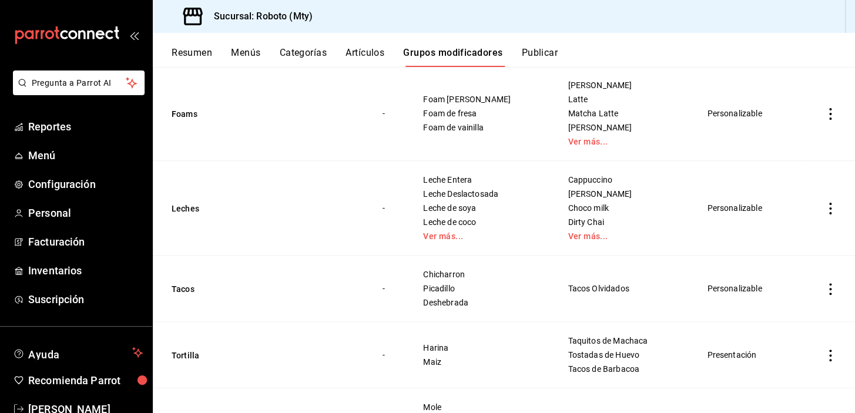
scroll to position [455, 0]
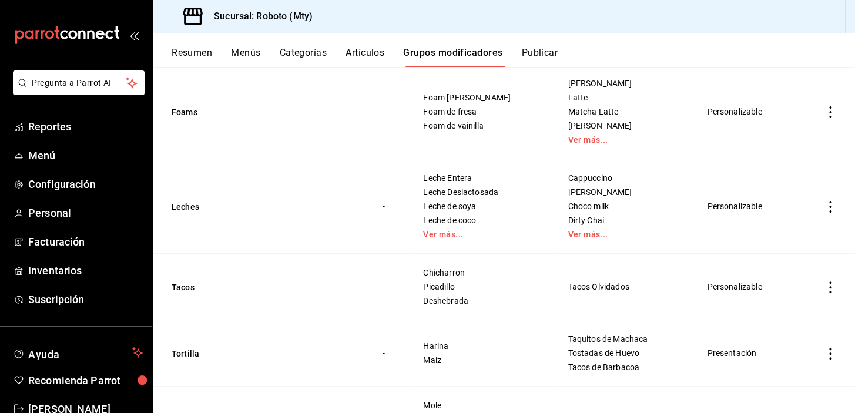
click at [483, 49] on button "Grupos modificadores" at bounding box center [452, 57] width 99 height 20
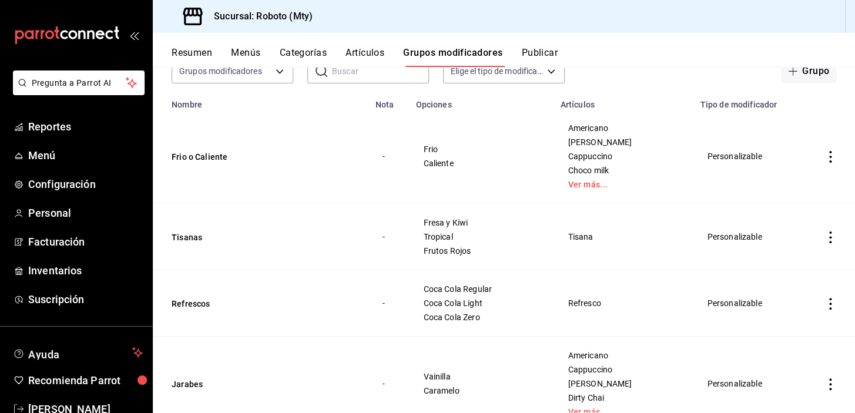
scroll to position [0, 0]
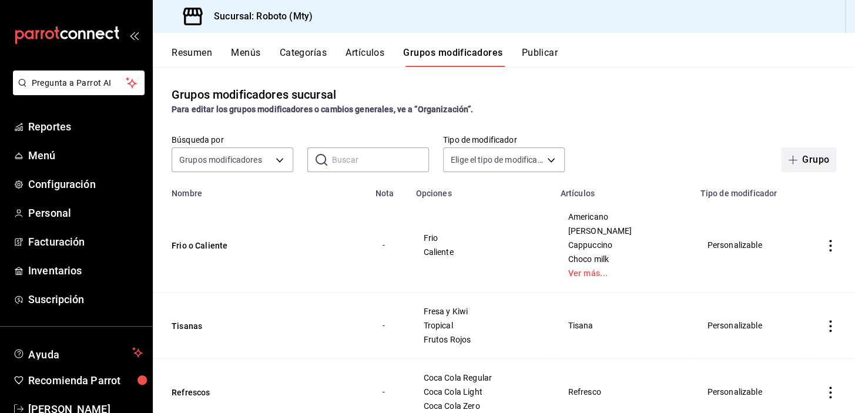
click at [810, 153] on button "Grupo" at bounding box center [808, 160] width 55 height 25
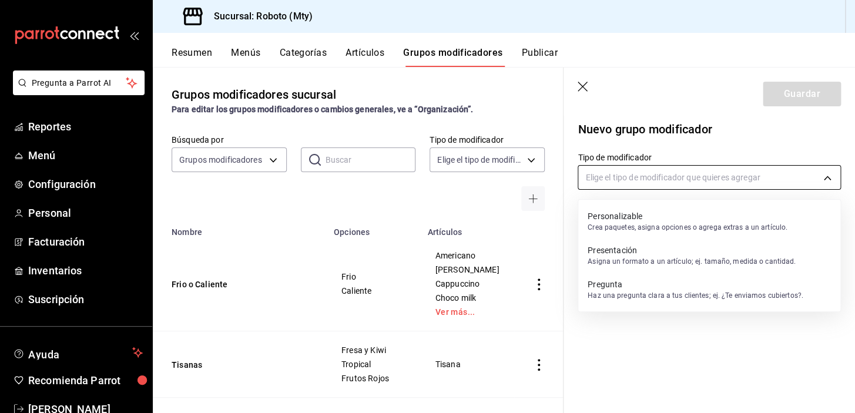
click at [709, 186] on body "Pregunta a Parrot AI Reportes Menú Configuración Personal Facturación Inventari…" at bounding box center [427, 206] width 855 height 413
click at [658, 226] on p "Crea paquetes, asigna opciones o agrega extras a un artículo." at bounding box center [688, 227] width 200 height 11
type input "CUSTOMIZABLE"
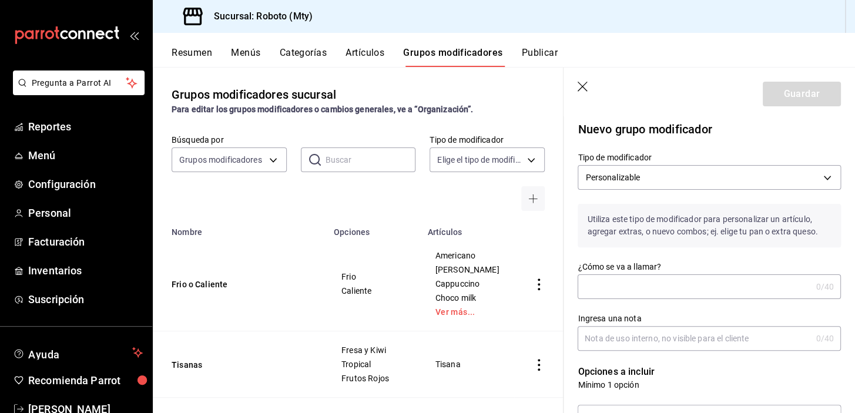
click at [624, 294] on input "¿Cómo se va a llamar?" at bounding box center [694, 287] width 233 height 24
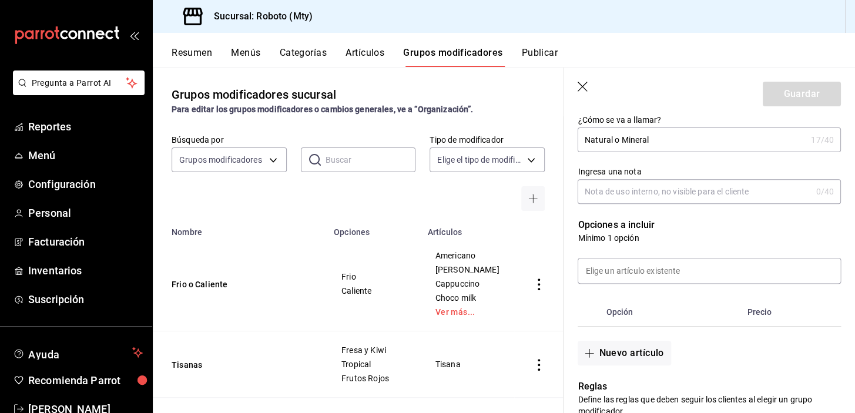
scroll to position [175, 0]
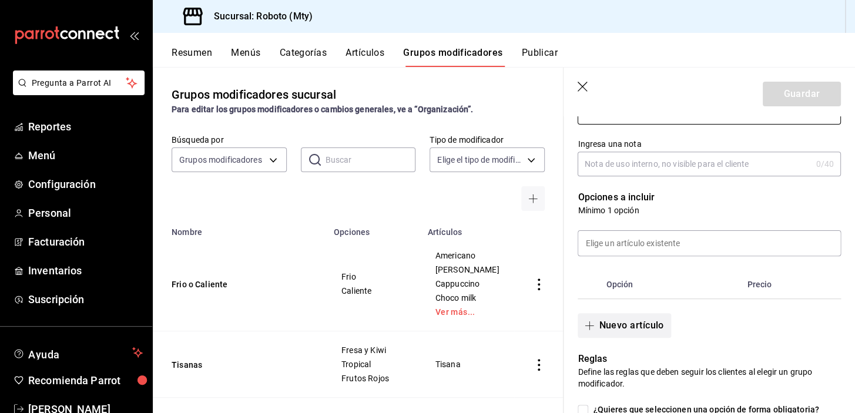
type input "Natural o Mineral"
click at [617, 316] on button "Nuevo artículo" at bounding box center [624, 325] width 93 height 25
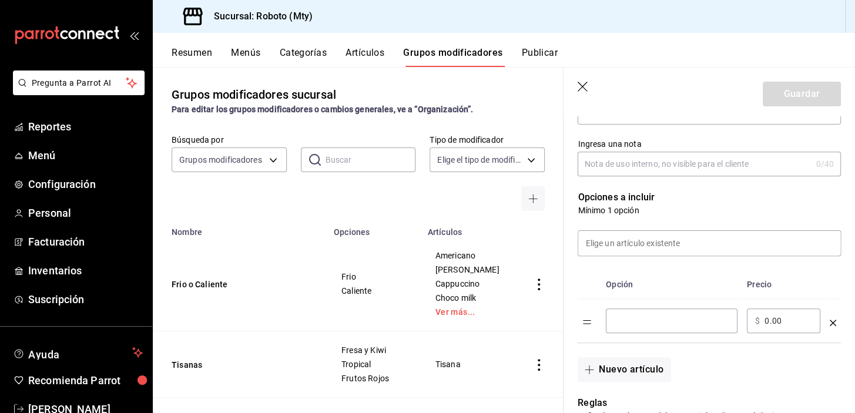
click at [619, 314] on div "​" at bounding box center [672, 321] width 132 height 25
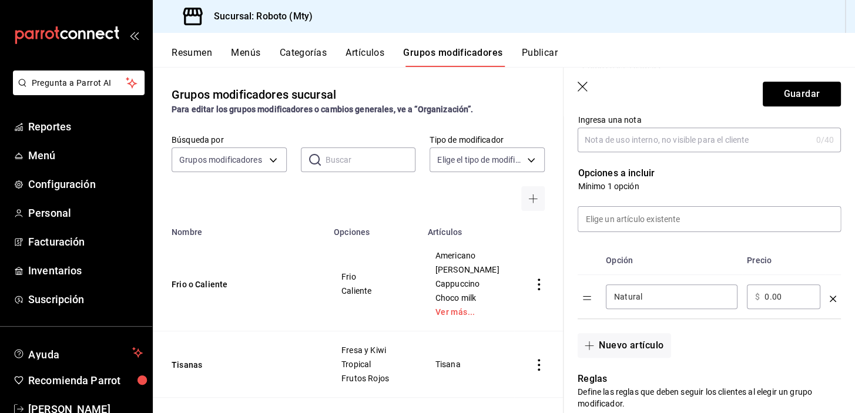
scroll to position [203, 0]
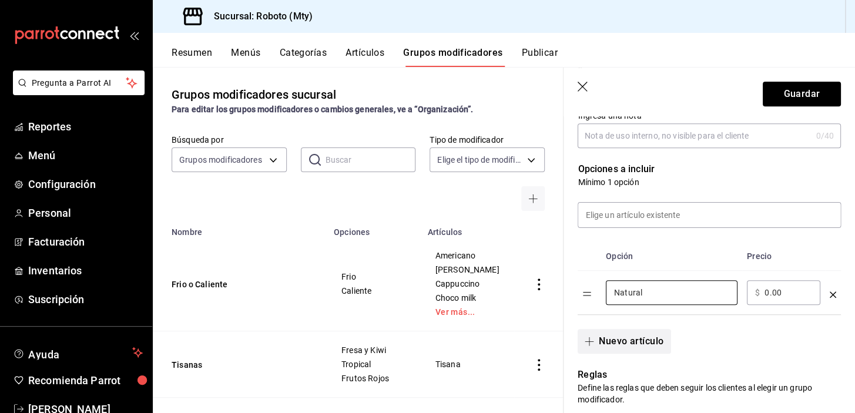
type input "Natural"
click at [619, 331] on button "Nuevo artículo" at bounding box center [624, 341] width 93 height 25
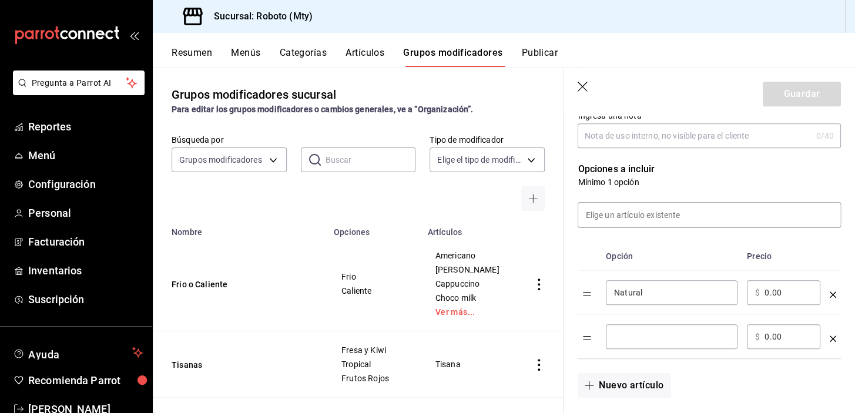
click at [628, 331] on input "optionsTable" at bounding box center [671, 337] width 115 height 12
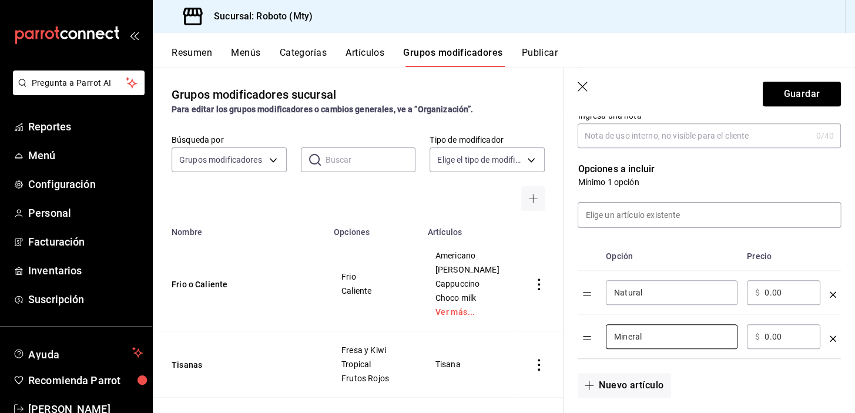
type input "Mineral"
click at [767, 339] on input "0.00" at bounding box center [789, 337] width 48 height 12
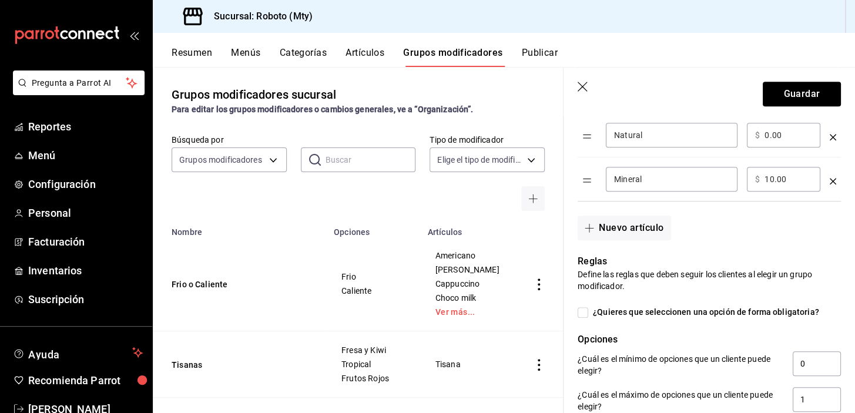
scroll to position [359, 0]
type input "10.00"
click at [652, 318] on span "¿Quieres que seleccionen una opción de forma obligatoria?" at bounding box center [703, 313] width 231 height 12
click at [588, 318] on input "¿Quieres que seleccionen una opción de forma obligatoria?" at bounding box center [583, 314] width 11 height 11
checkbox input "true"
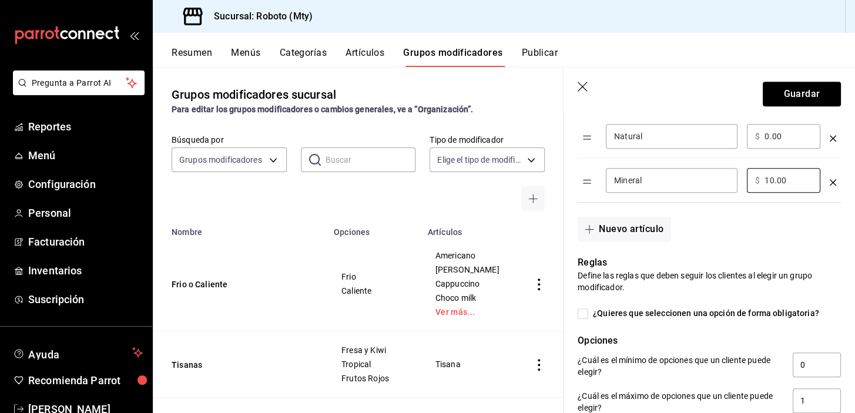
type input "1"
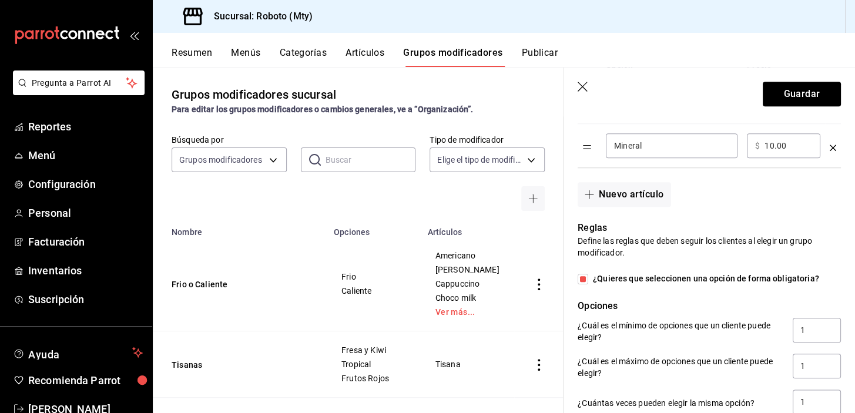
scroll to position [377, 0]
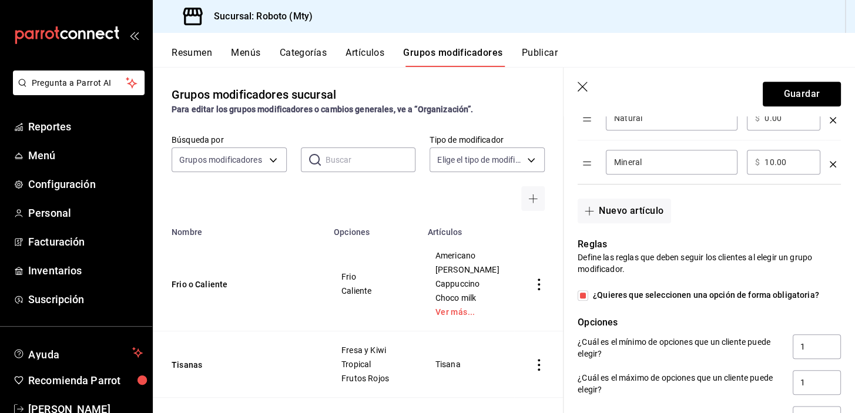
click at [585, 299] on input "¿Quieres que seleccionen una opción de forma obligatoria?" at bounding box center [583, 295] width 11 height 11
checkbox input "false"
type input "0"
click at [830, 122] on icon "optionsTable" at bounding box center [833, 120] width 6 height 6
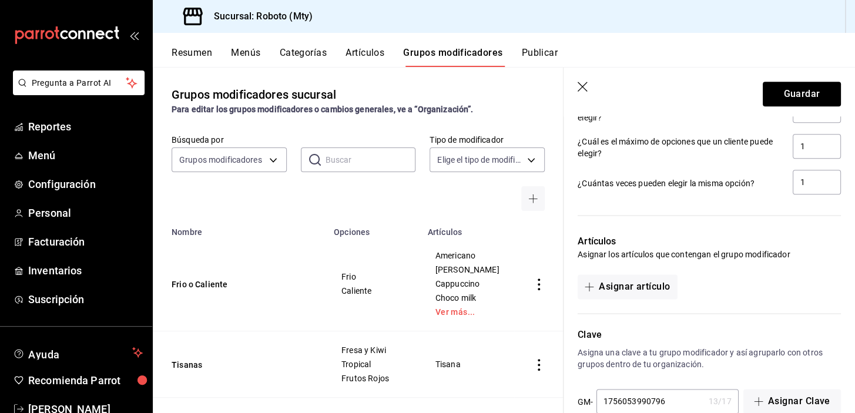
scroll to position [570, 0]
click at [641, 278] on button "Asignar artículo" at bounding box center [627, 286] width 99 height 25
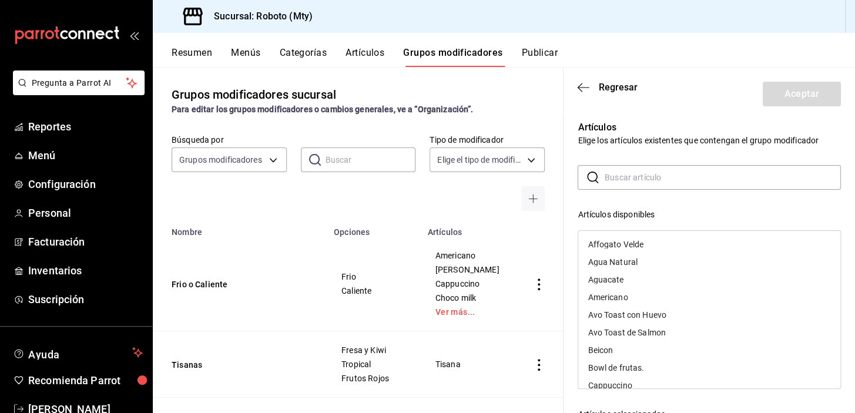
click at [649, 172] on input "text" at bounding box center [723, 178] width 236 height 24
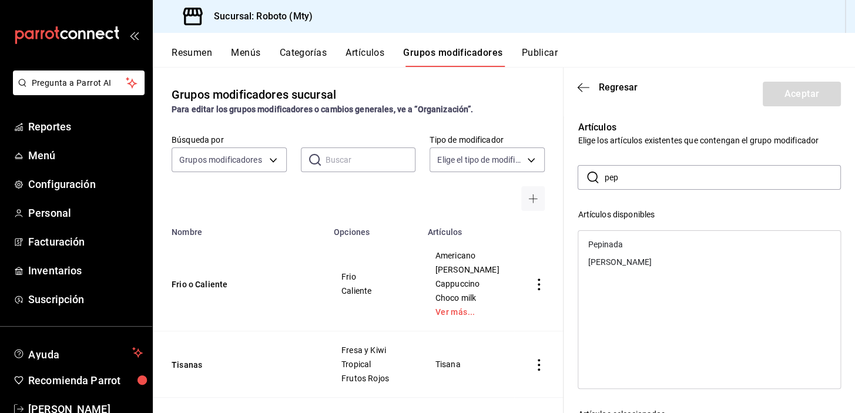
click at [623, 246] on div "Pepinada" at bounding box center [709, 245] width 262 height 18
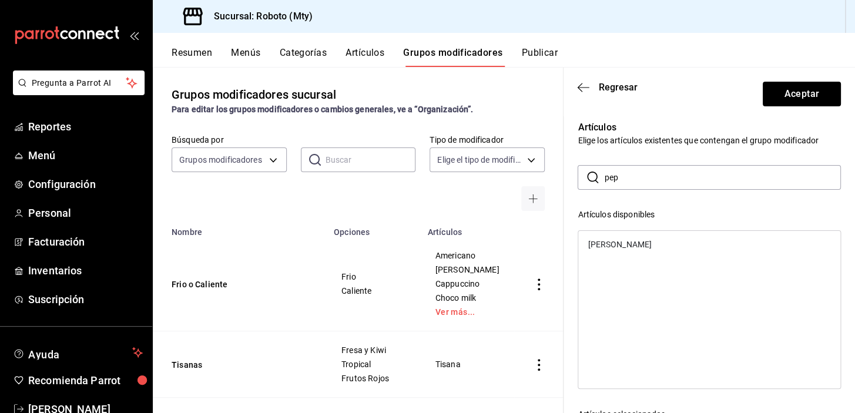
click at [623, 245] on div "[PERSON_NAME]" at bounding box center [620, 244] width 64 height 8
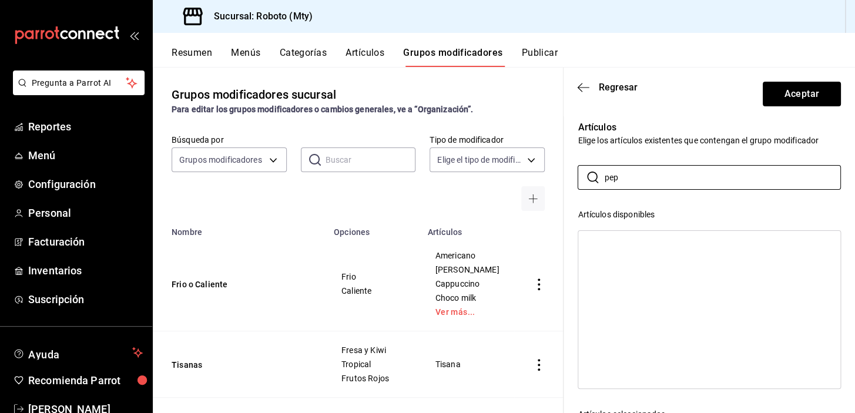
drag, startPoint x: 646, startPoint y: 187, endPoint x: 540, endPoint y: 166, distance: 108.5
click at [540, 166] on main "Grupos modificadores sucursal Para editar los grupos modificadores o cambios ge…" at bounding box center [504, 240] width 702 height 346
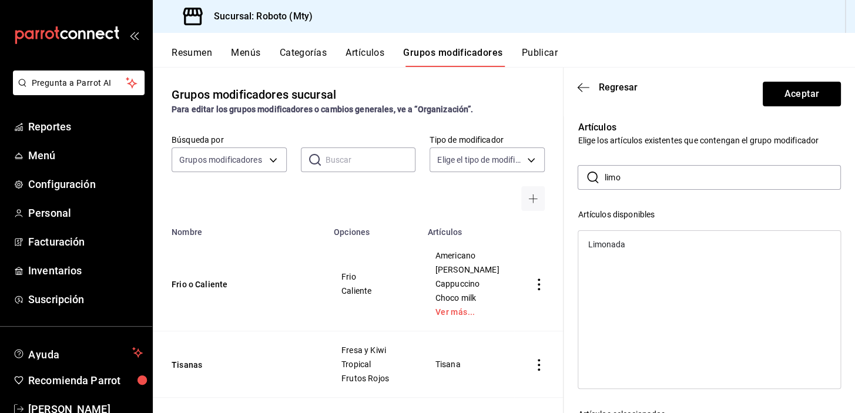
click at [647, 241] on div "Limonada" at bounding box center [709, 245] width 262 height 18
click at [666, 179] on input "limo" at bounding box center [723, 178] width 236 height 24
type input "l"
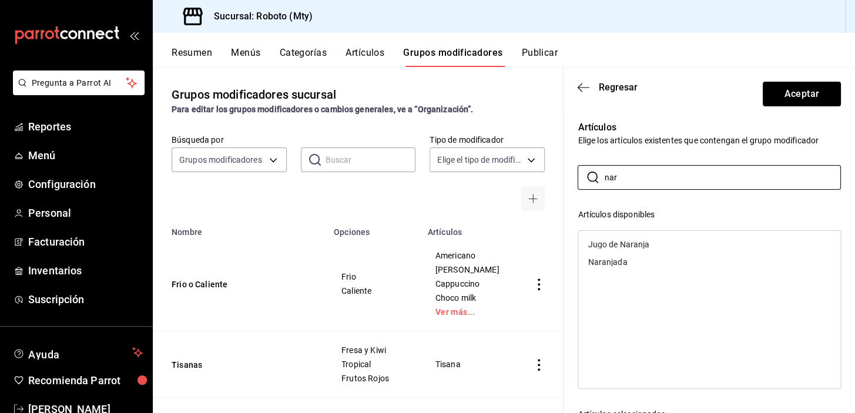
type input "nar"
click at [635, 263] on div "Naranjada" at bounding box center [709, 262] width 262 height 18
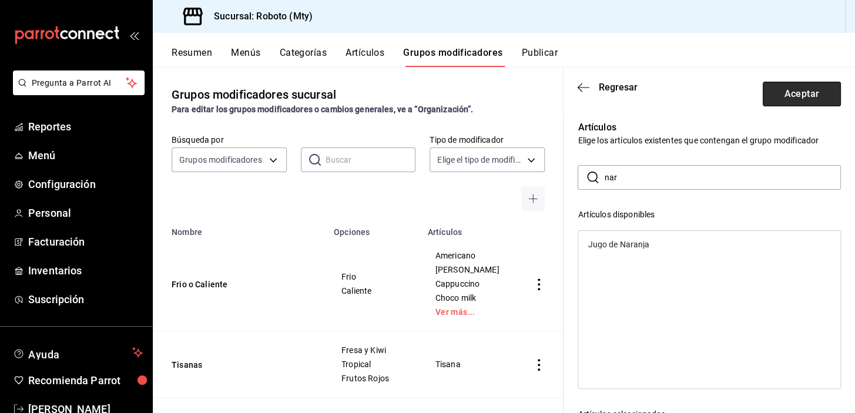
click at [782, 91] on button "Aceptar" at bounding box center [802, 94] width 78 height 25
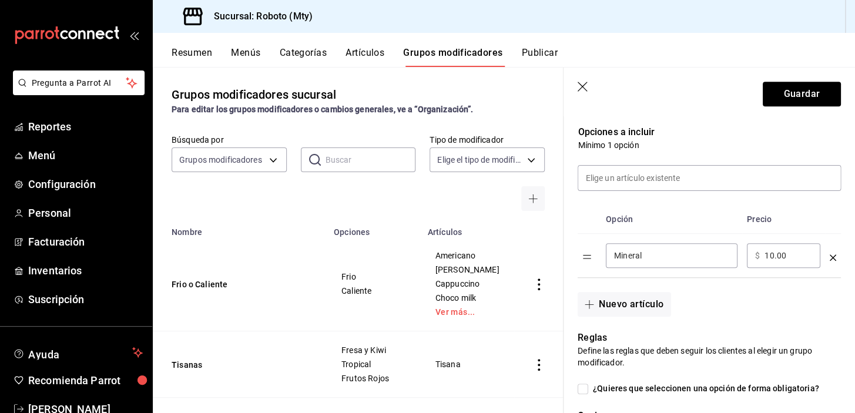
scroll to position [235, 0]
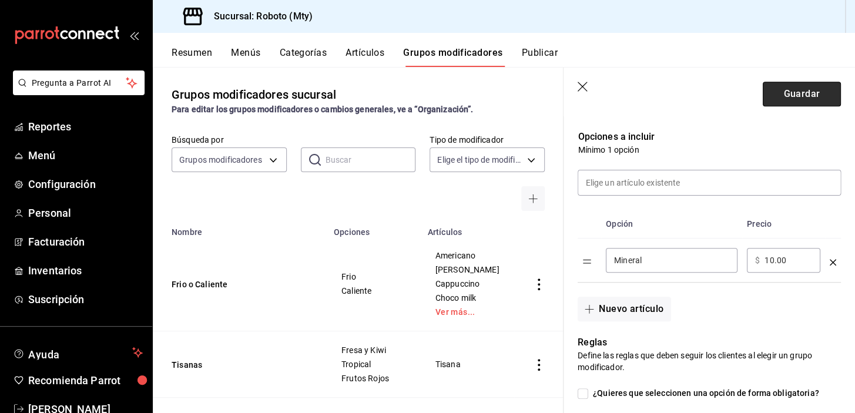
click at [801, 100] on button "Guardar" at bounding box center [802, 94] width 78 height 25
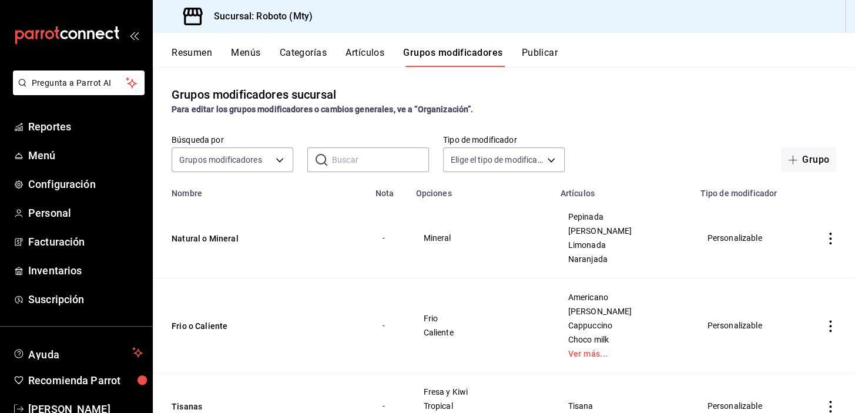
click at [388, 55] on div "Resumen Menús Categorías Artículos Grupos modificadores Publicar" at bounding box center [514, 57] width 684 height 20
click at [381, 55] on button "Artículos" at bounding box center [365, 57] width 39 height 20
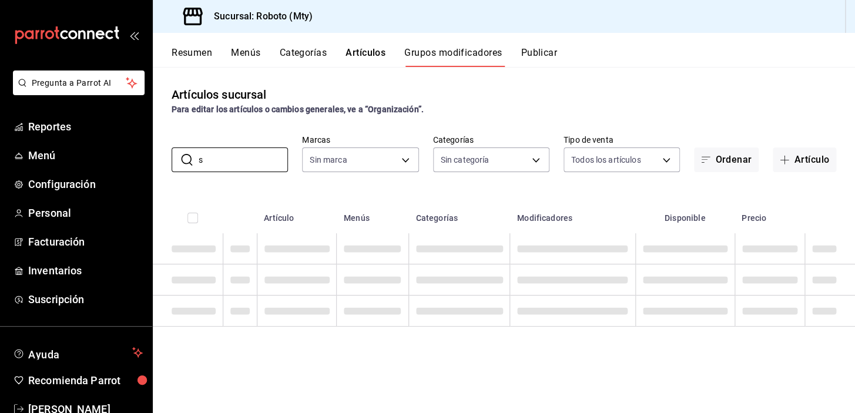
type input "su"
type input "09ba0216-65db-402d-9b94-d36048e6fe77"
type input "sue"
type input "suero"
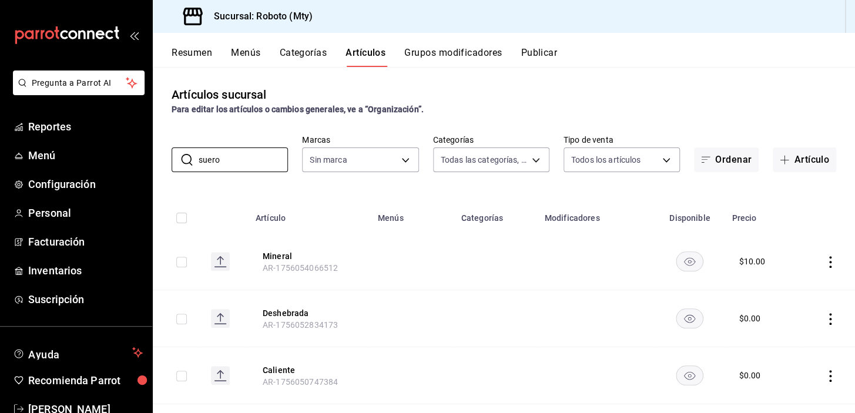
type input "d3270426-9b05-4d67-863c-cf0c33c1a0b3,8333b6c8-d7cf-4a52-a065-62d2b8b633ac,955c6…"
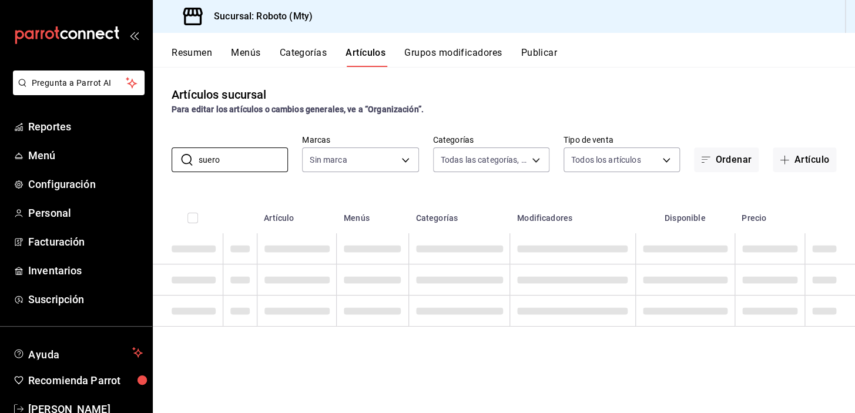
type input "09ba0216-65db-402d-9b94-d36048e6fe77"
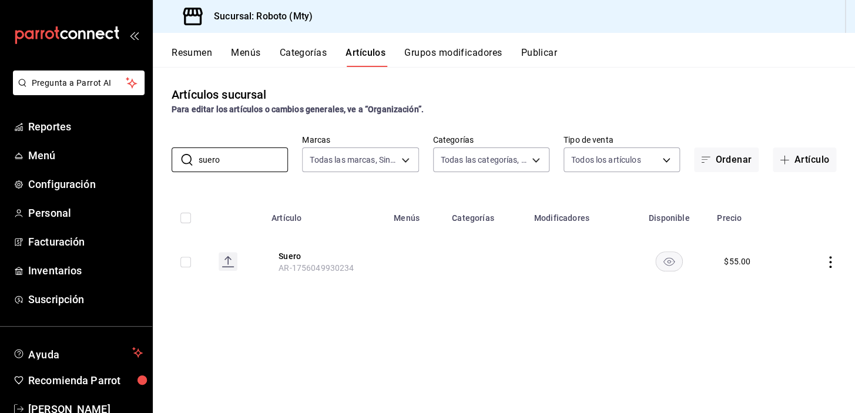
type input "suero"
click at [831, 260] on icon "actions" at bounding box center [831, 262] width 12 height 12
click at [790, 287] on span "Editar" at bounding box center [795, 289] width 31 height 12
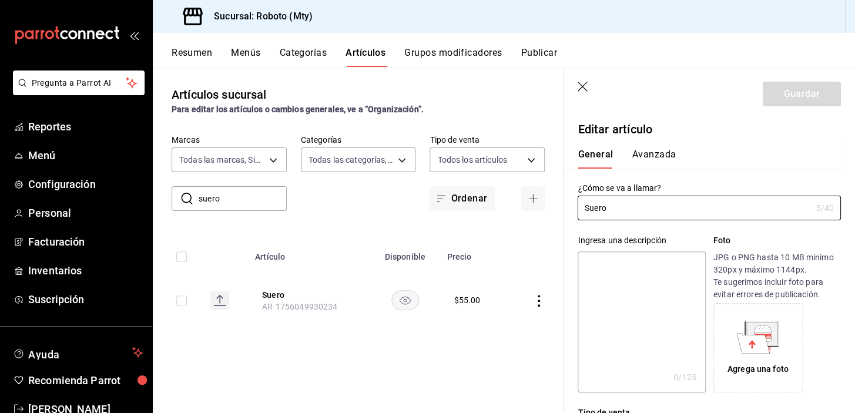
type input "$55.00"
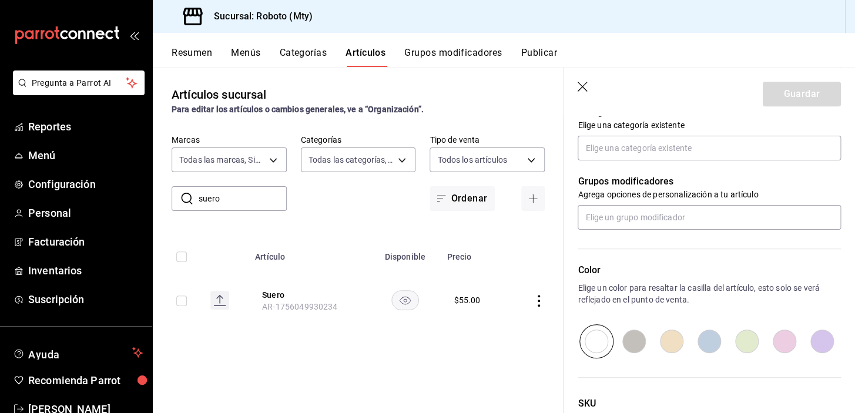
scroll to position [453, 0]
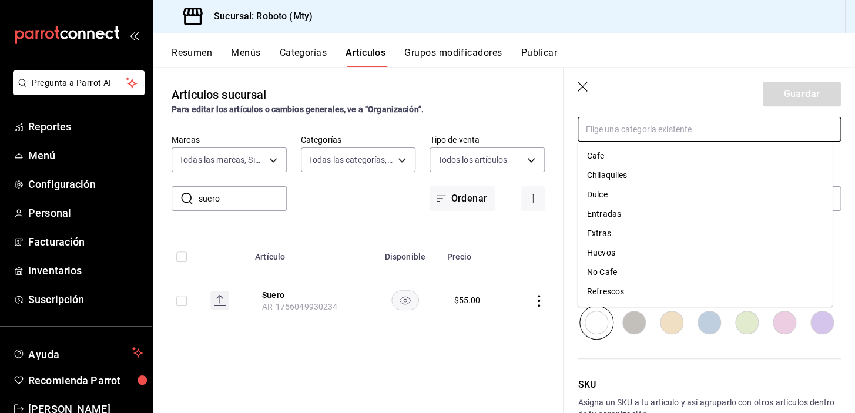
click at [670, 127] on input "text" at bounding box center [709, 129] width 263 height 25
click at [614, 286] on li "Refrescos" at bounding box center [705, 291] width 255 height 19
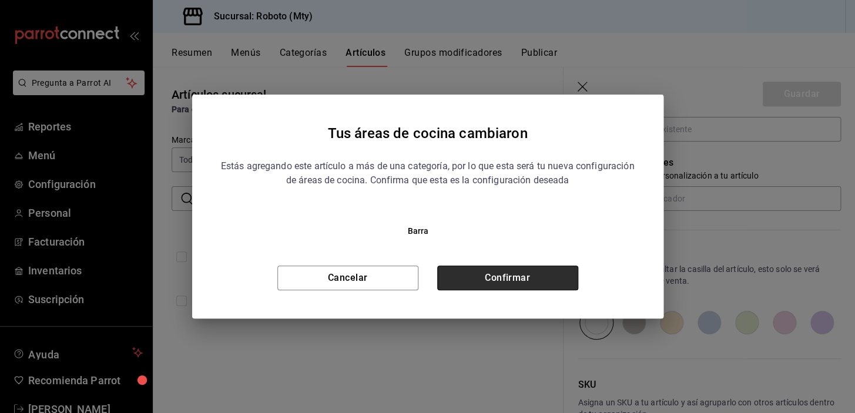
click at [534, 276] on button "Confirmar" at bounding box center [507, 278] width 141 height 25
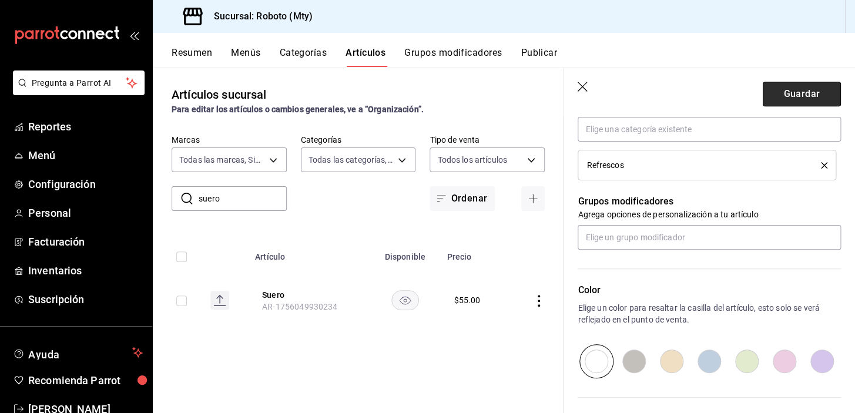
click at [799, 100] on button "Guardar" at bounding box center [802, 94] width 78 height 25
